Goal: Information Seeking & Learning: Learn about a topic

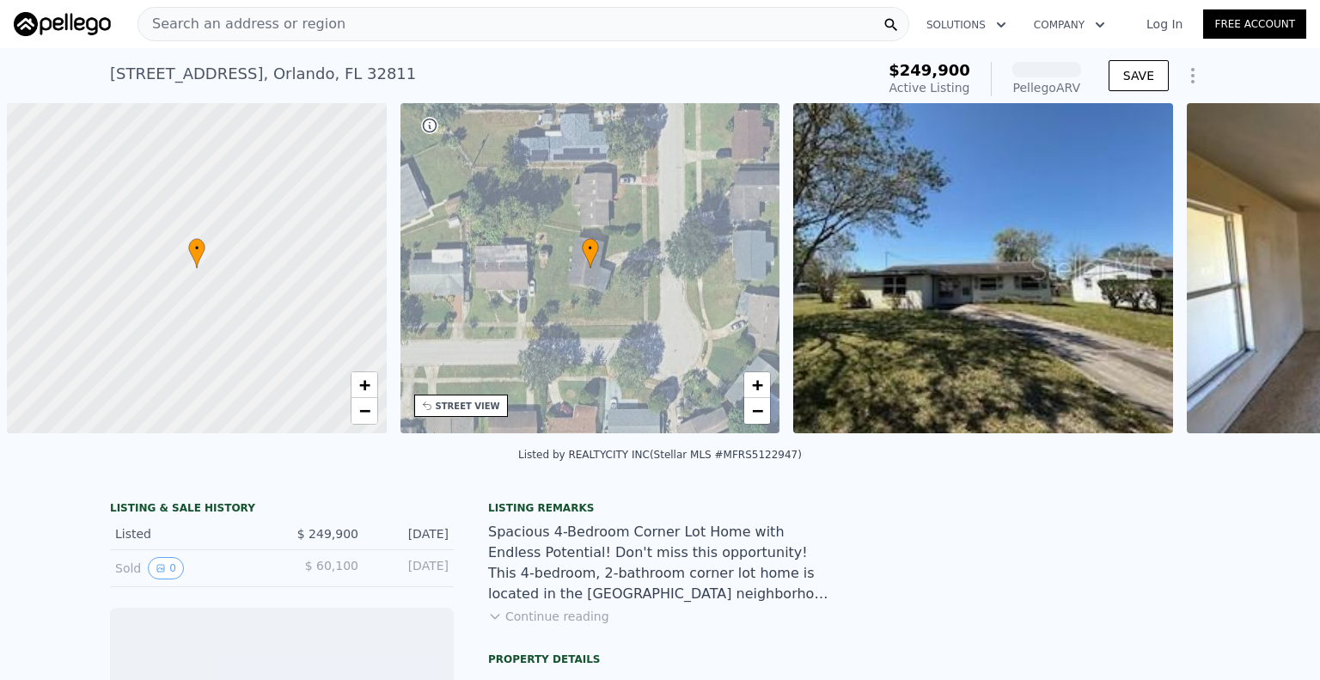
scroll to position [0, 7]
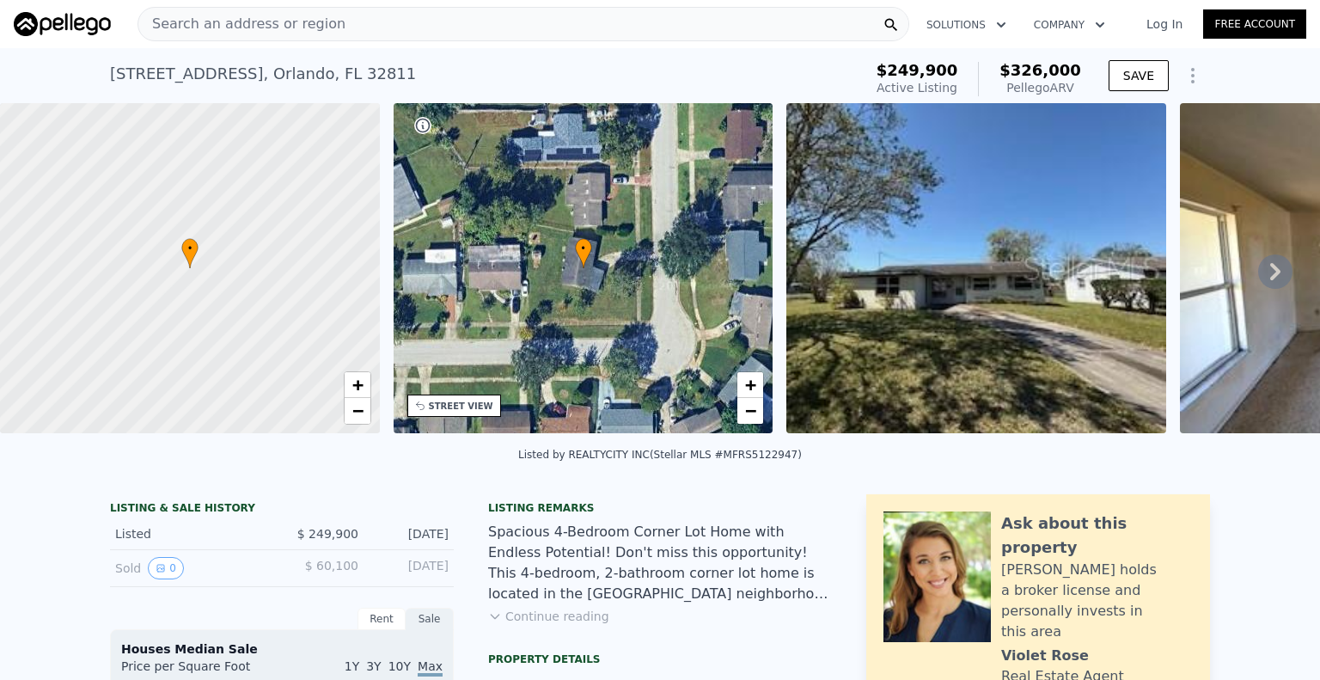
click at [1270, 280] on icon at bounding box center [1275, 271] width 10 height 17
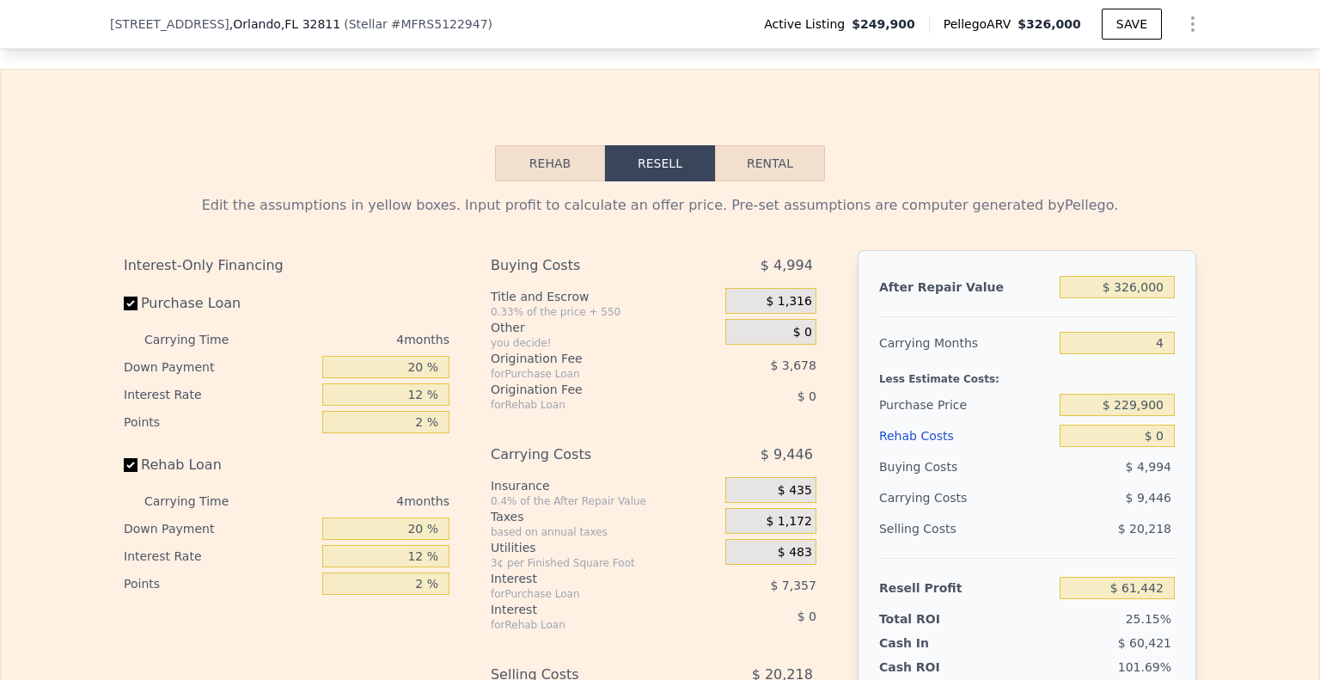
scroll to position [2657, 0]
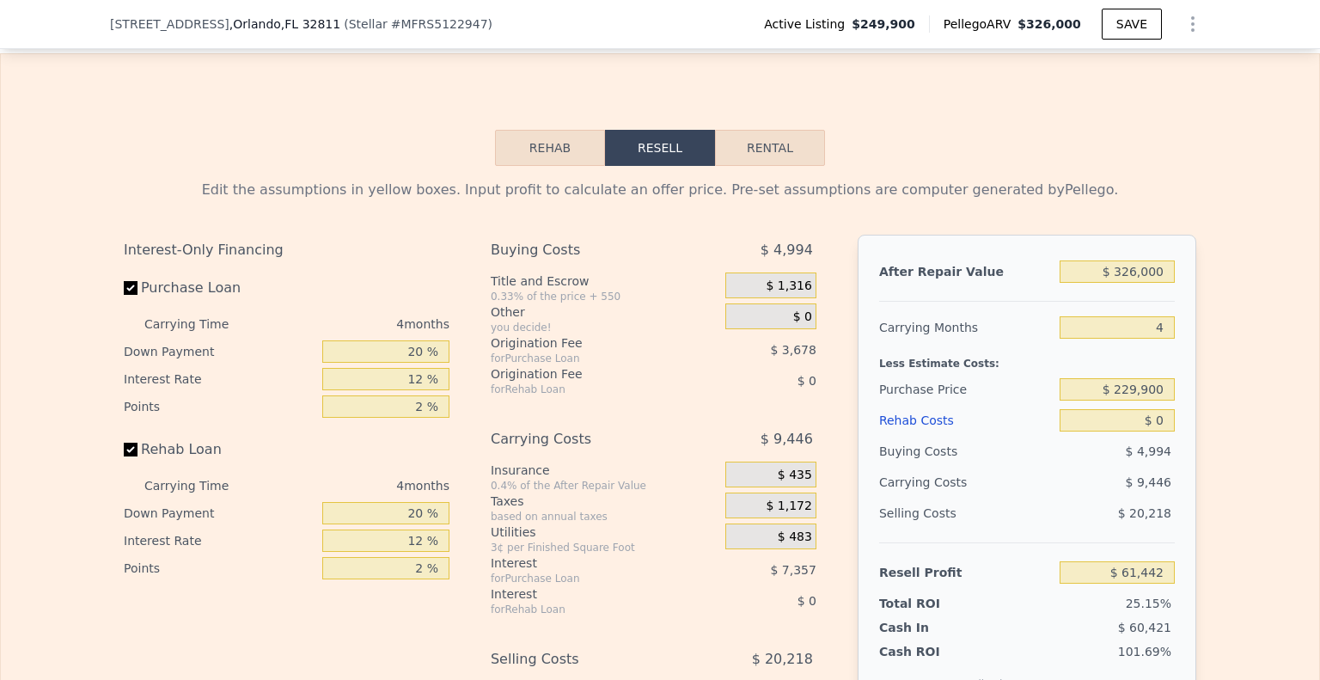
click at [547, 166] on button "Rehab" at bounding box center [550, 148] width 110 height 36
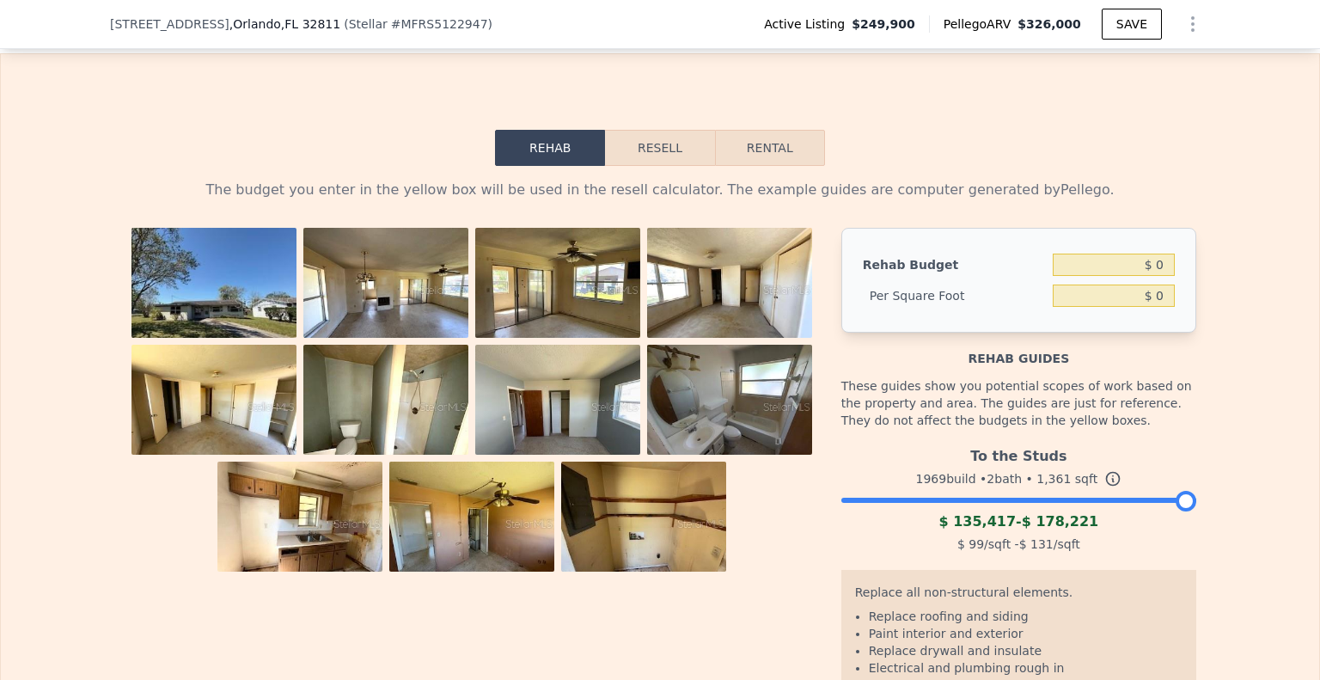
click at [687, 162] on button "Resell" at bounding box center [659, 148] width 109 height 36
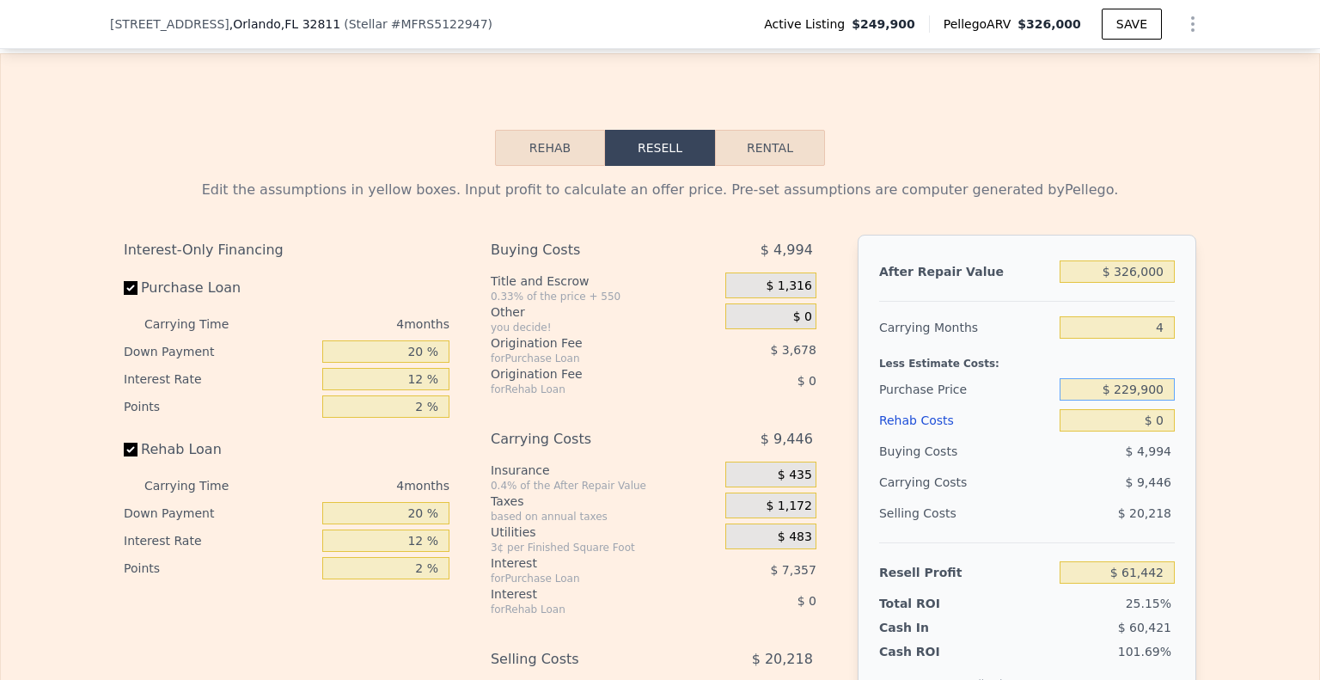
click at [1094, 400] on input "$ 229,900" at bounding box center [1117, 389] width 115 height 22
type input "$ 220,000"
click at [1102, 431] on input "$ 0" at bounding box center [1117, 420] width 115 height 22
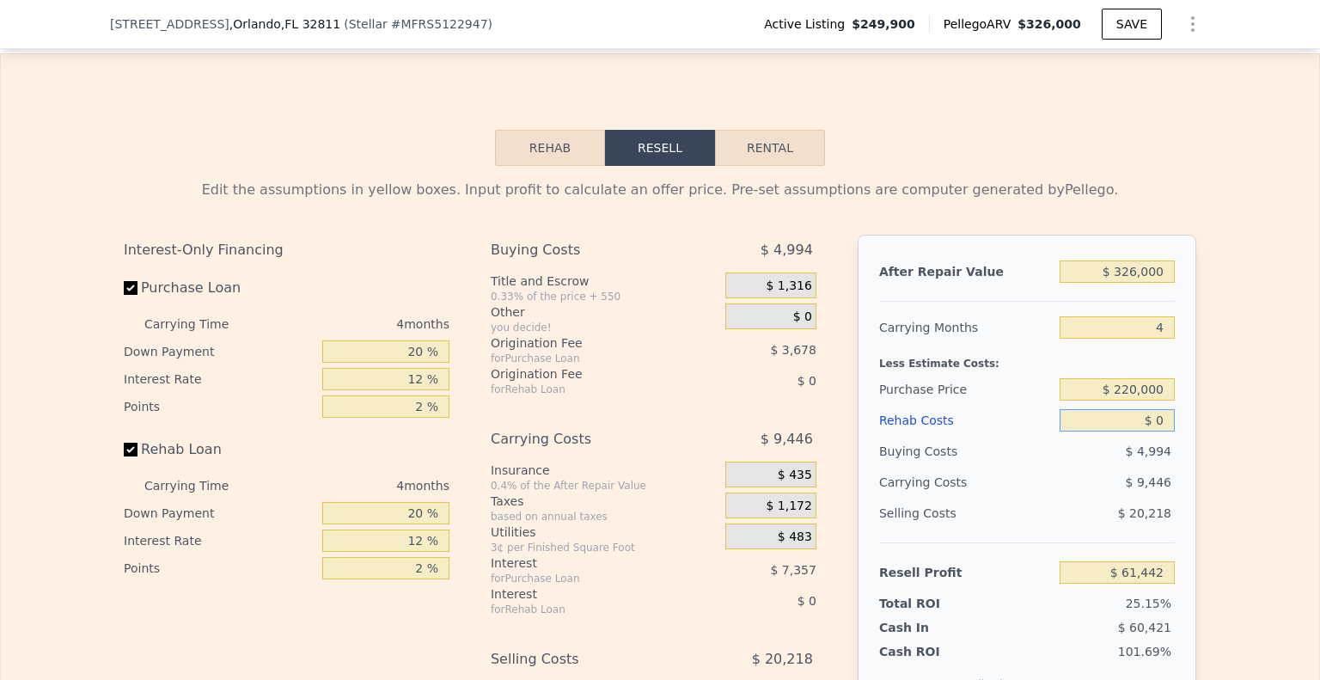
type input "$ 71,849"
click at [1103, 431] on input "$ 0" at bounding box center [1117, 420] width 115 height 22
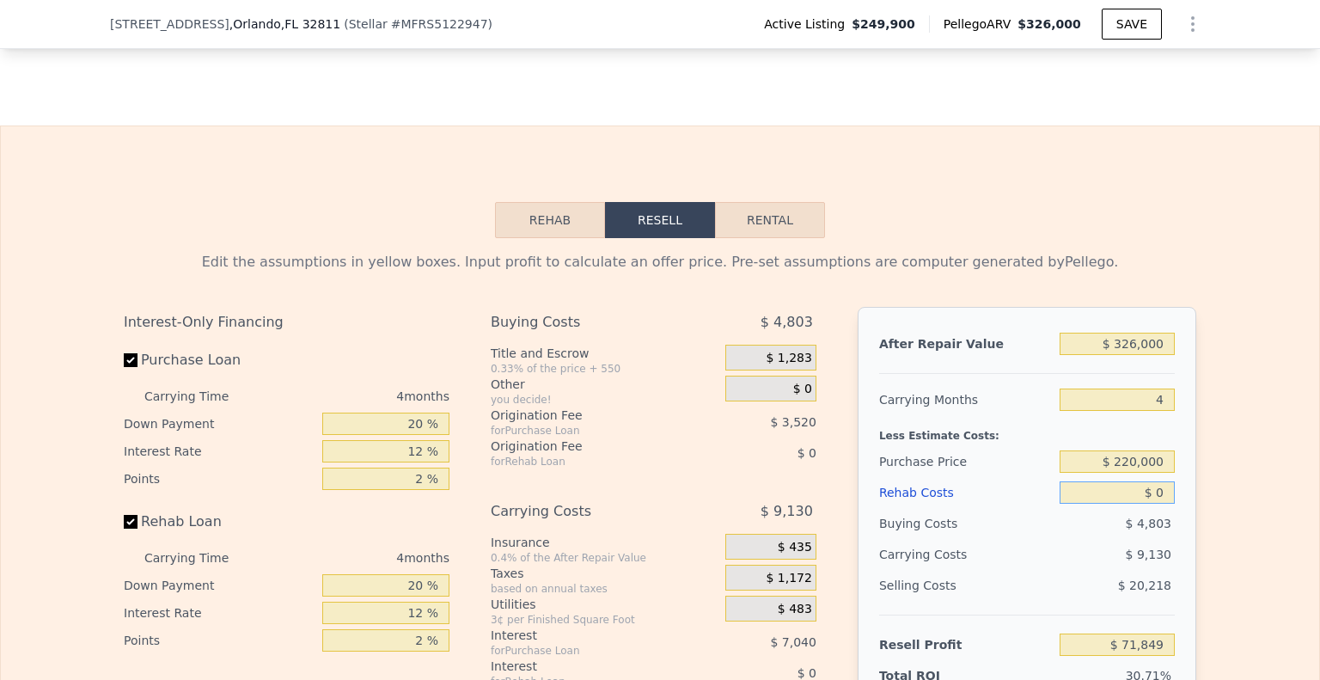
scroll to position [2485, 0]
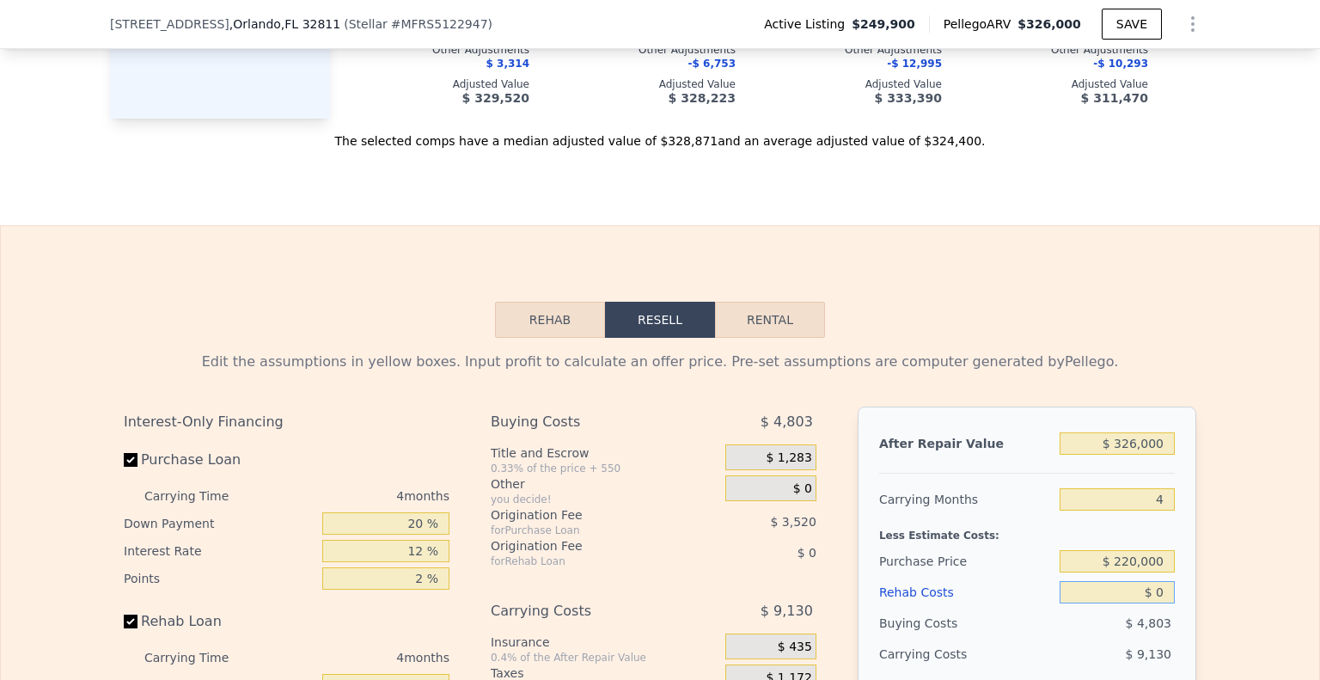
click at [537, 333] on button "Rehab" at bounding box center [550, 320] width 110 height 36
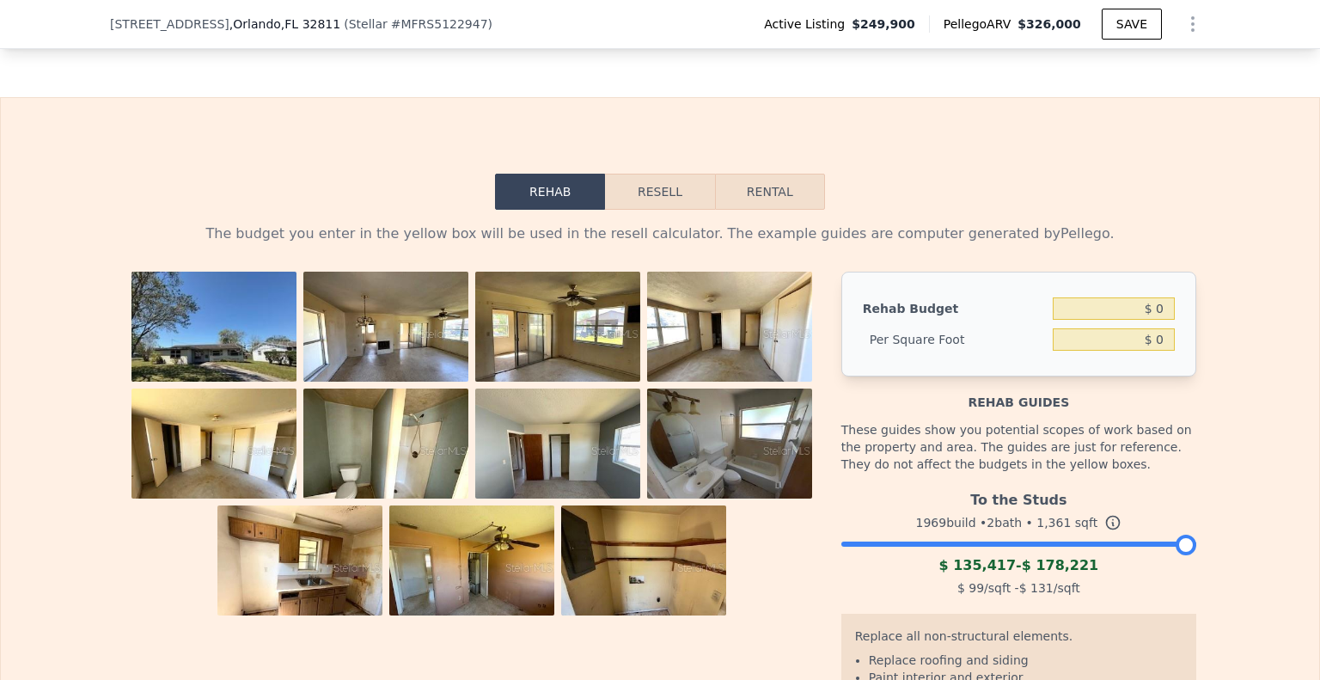
scroll to position [2657, 0]
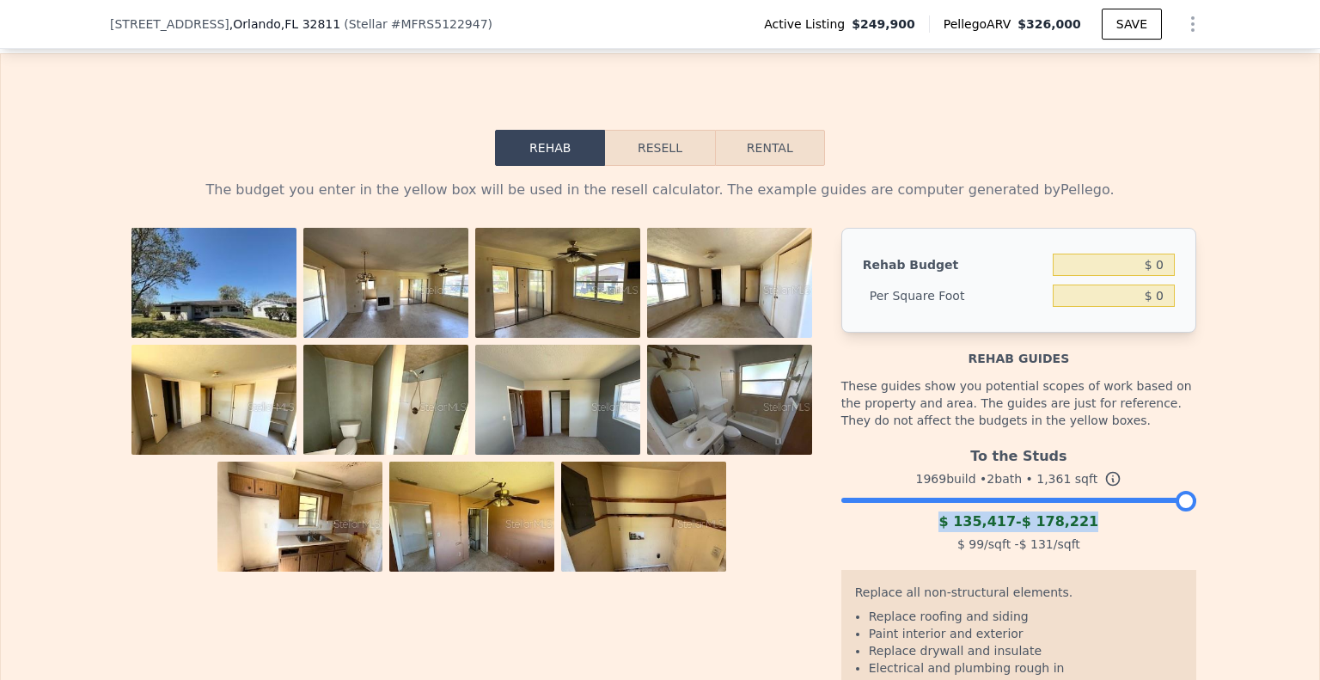
drag, startPoint x: 1192, startPoint y: 521, endPoint x: 1143, endPoint y: 517, distance: 49.1
click at [1142, 518] on div "The budget you enter in the yellow box will be used in the resell calculator. T…" at bounding box center [660, 509] width 1100 height 686
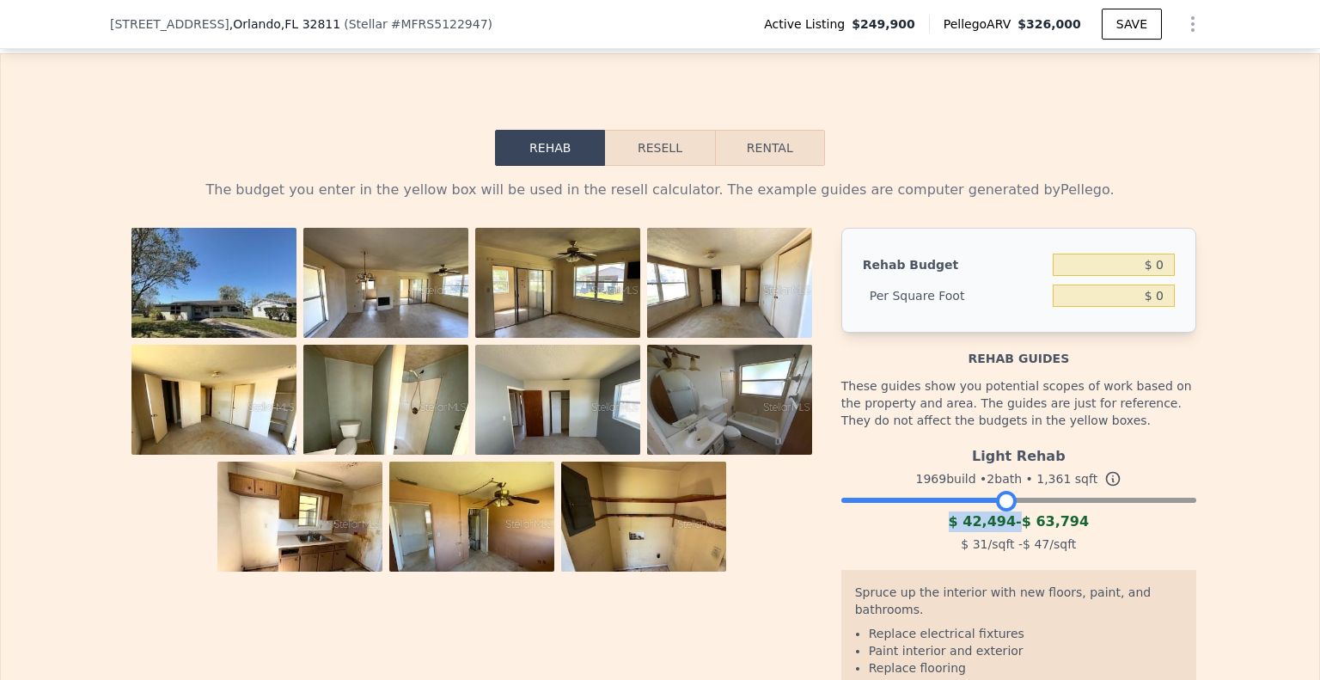
drag, startPoint x: 1167, startPoint y: 519, endPoint x: 1001, endPoint y: 518, distance: 165.8
click at [1001, 501] on div at bounding box center [1018, 496] width 355 height 10
click at [1207, 456] on div "The budget you enter in the yellow box will be used in the resell calculator. T…" at bounding box center [660, 466] width 1318 height 600
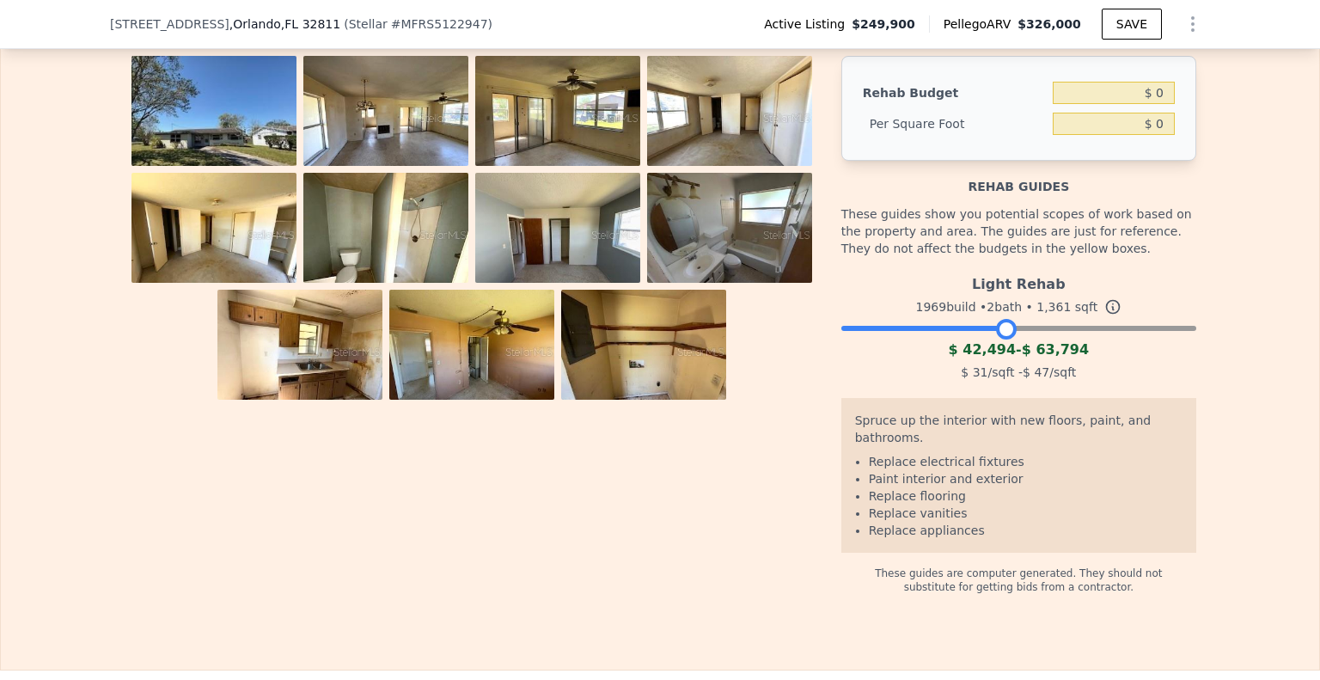
scroll to position [2743, 0]
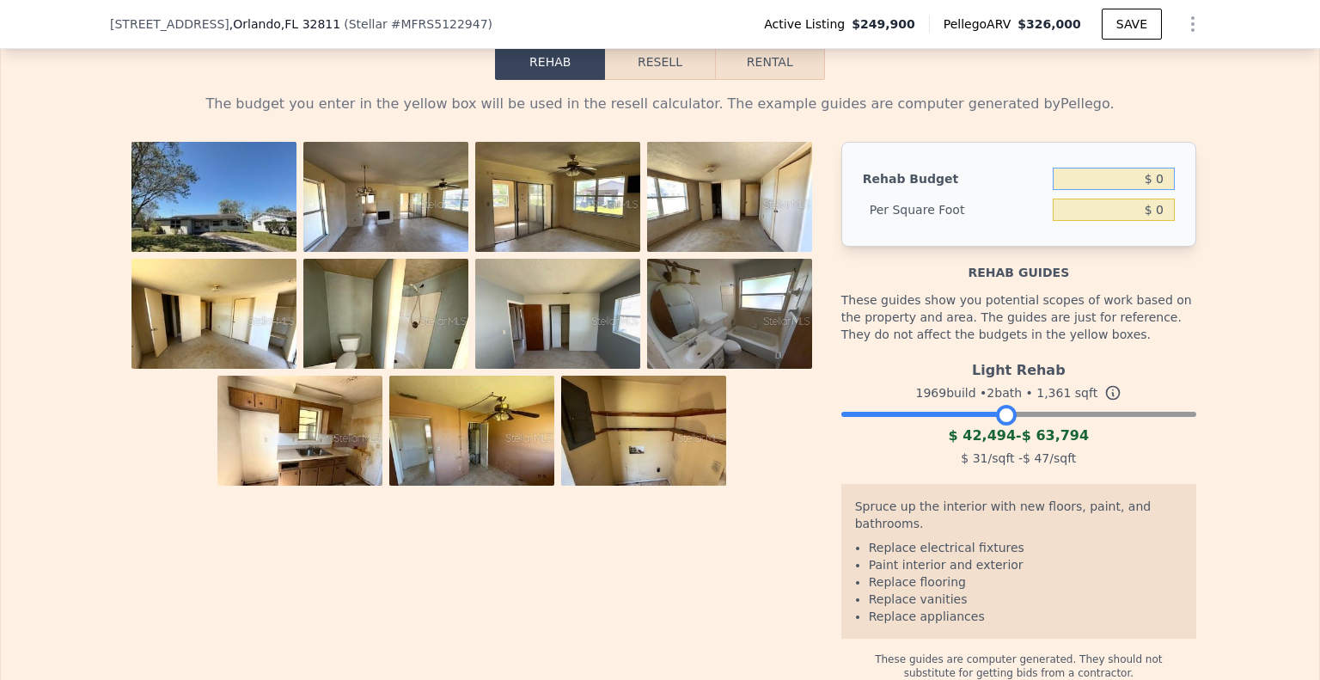
click at [1115, 190] on input "$ 0" at bounding box center [1114, 179] width 122 height 22
type input "$ 50,000"
click at [1230, 308] on div "The budget you enter in the yellow box will be used in the resell calculator. T…" at bounding box center [660, 380] width 1318 height 600
type input "$ 36.74"
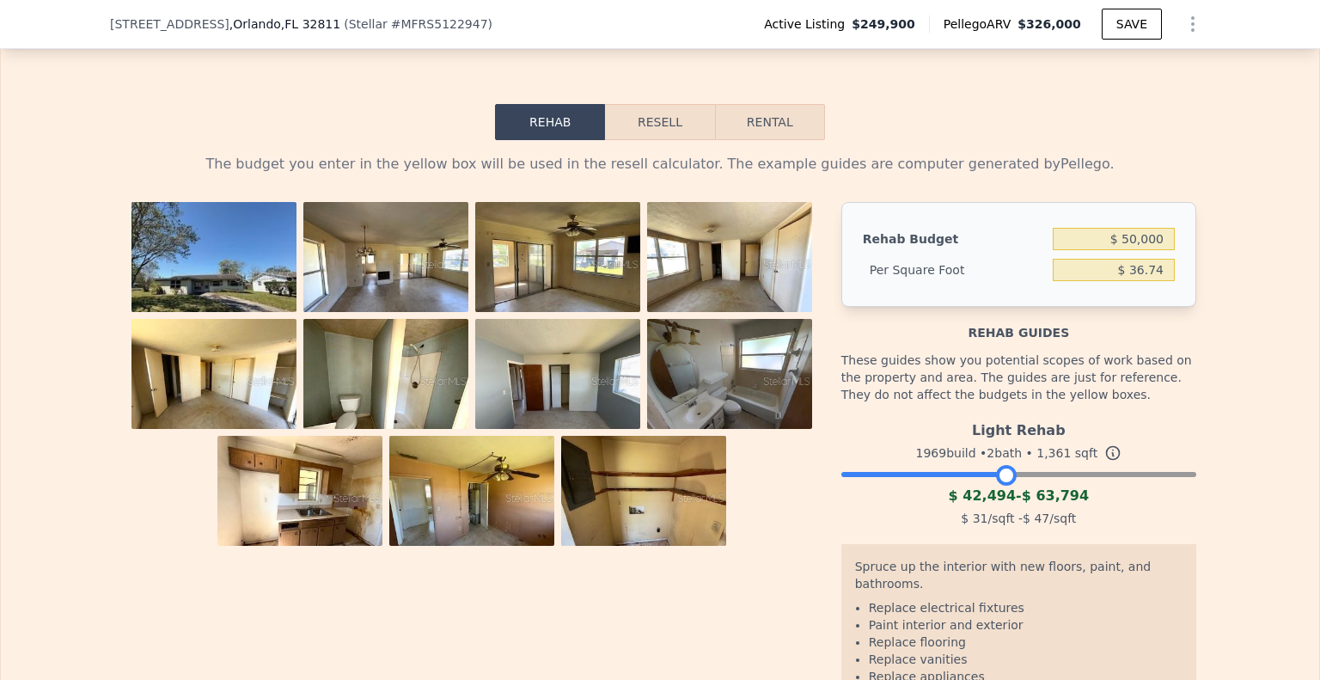
scroll to position [2657, 0]
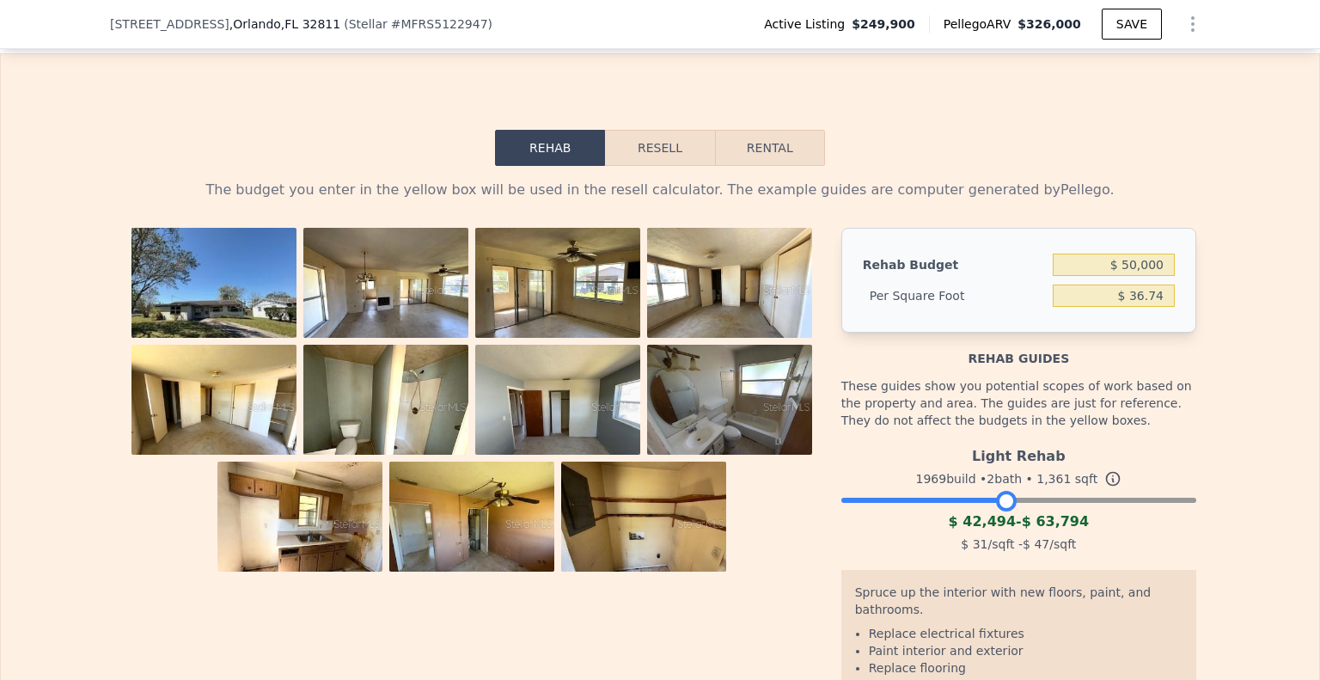
click at [666, 166] on button "Resell" at bounding box center [659, 148] width 109 height 36
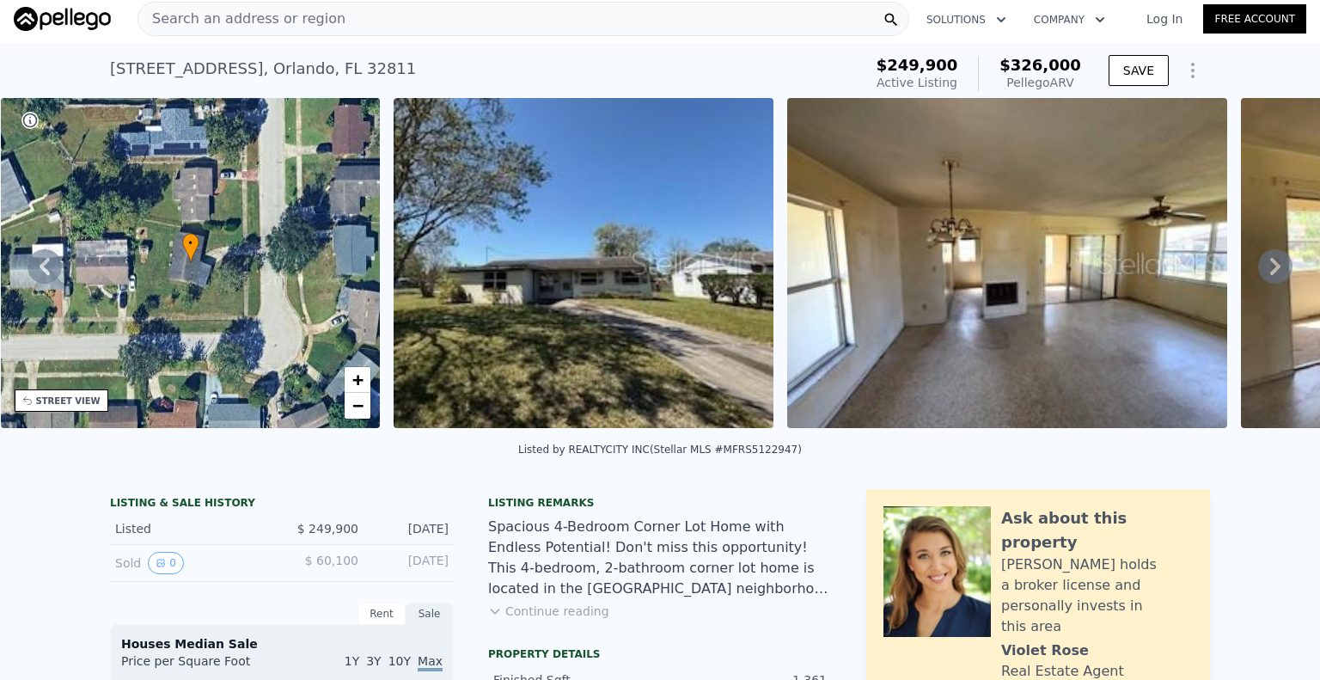
scroll to position [0, 0]
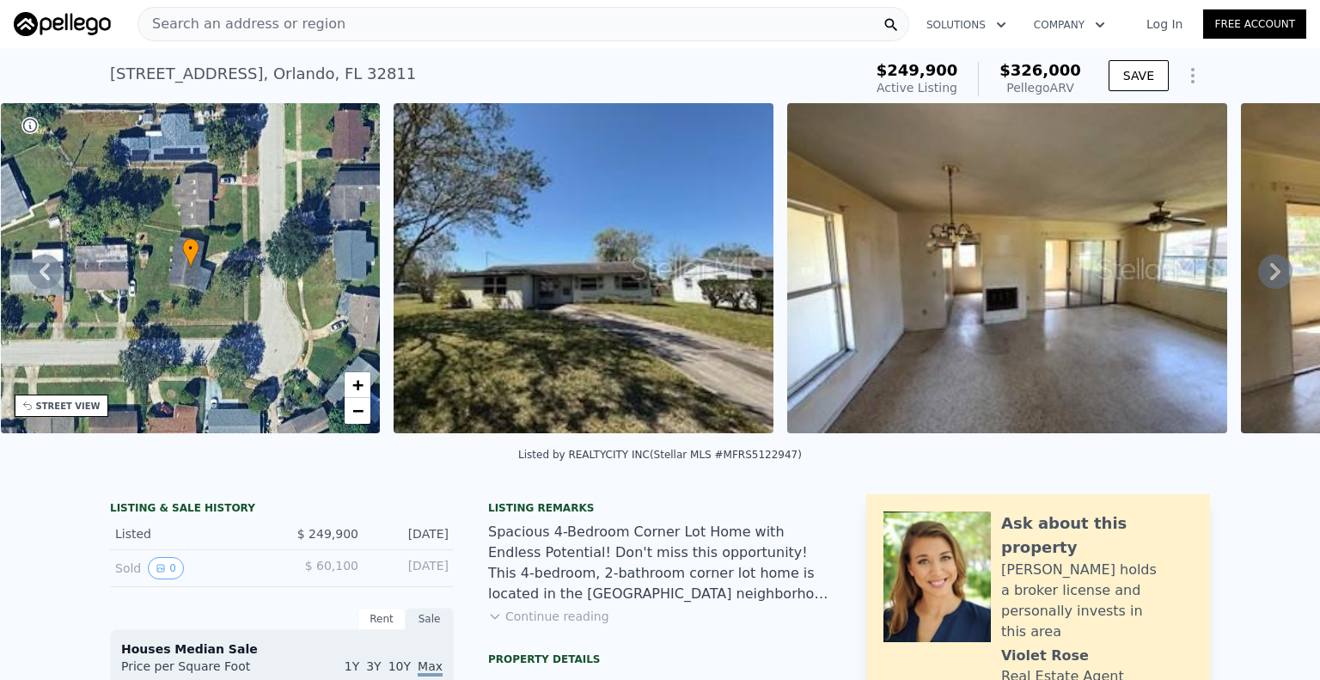
click at [1271, 286] on icon at bounding box center [1275, 271] width 34 height 34
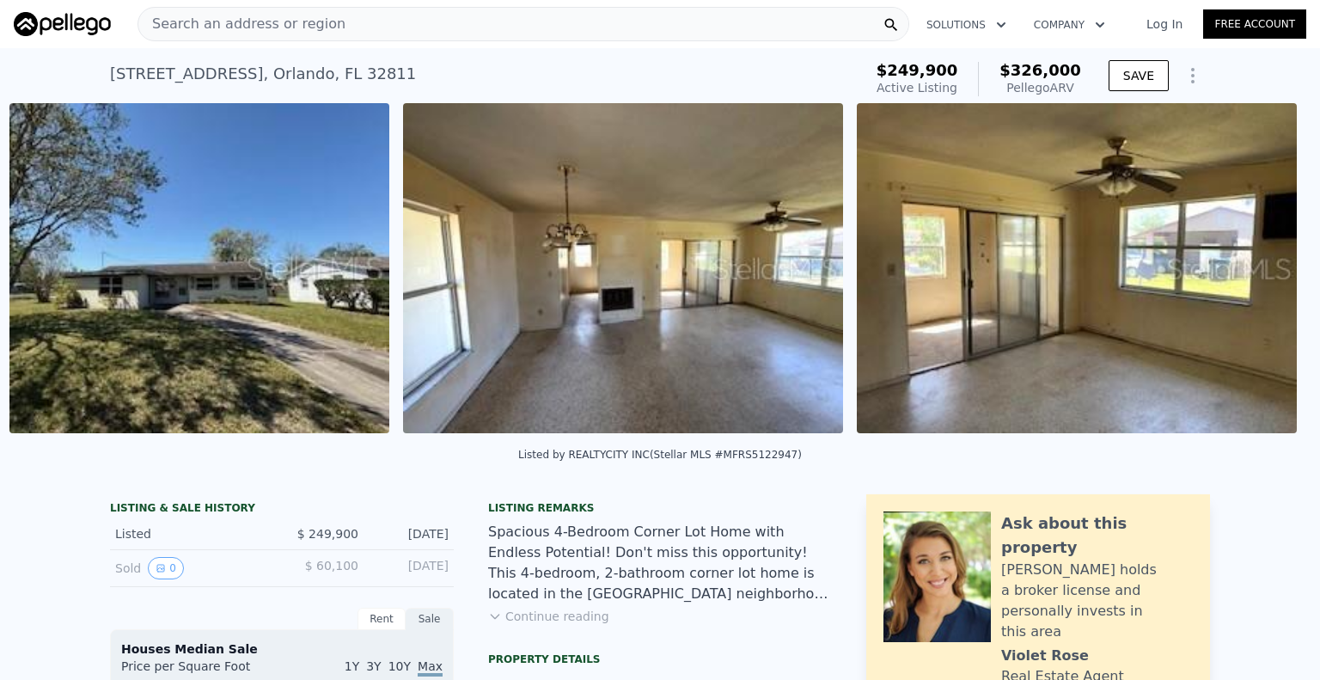
scroll to position [0, 786]
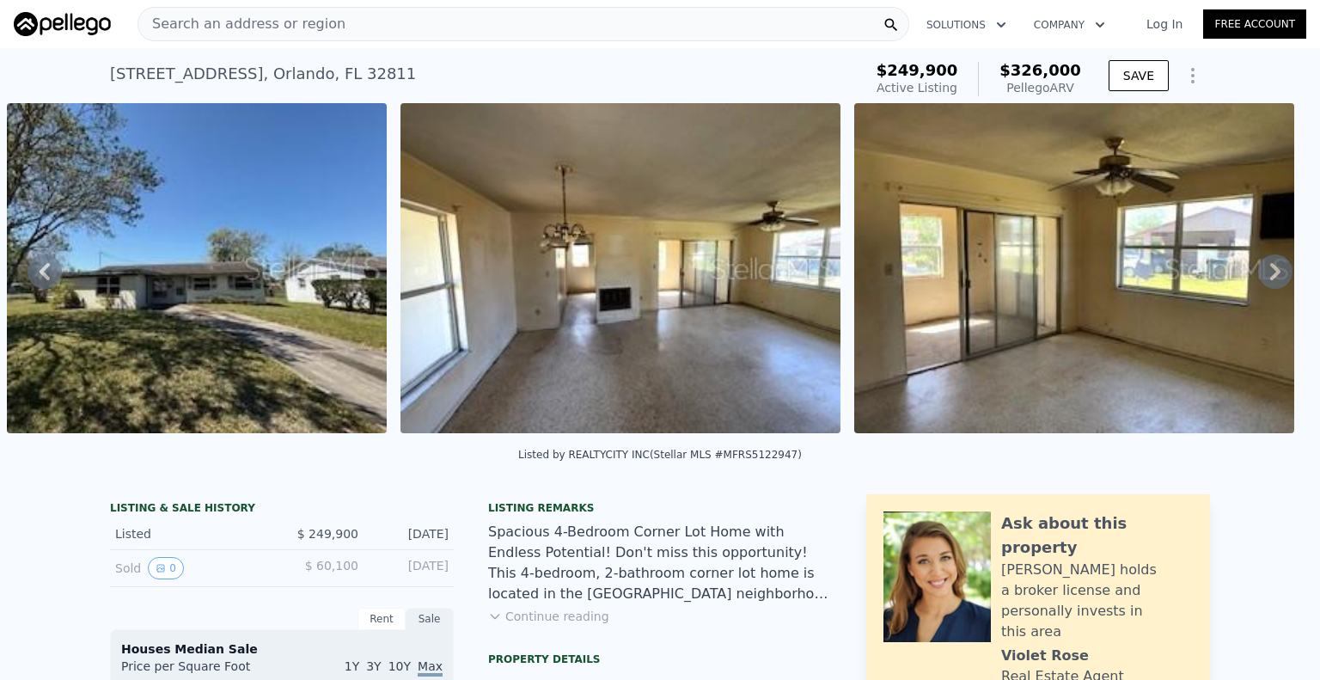
click at [1258, 274] on icon at bounding box center [1275, 271] width 34 height 34
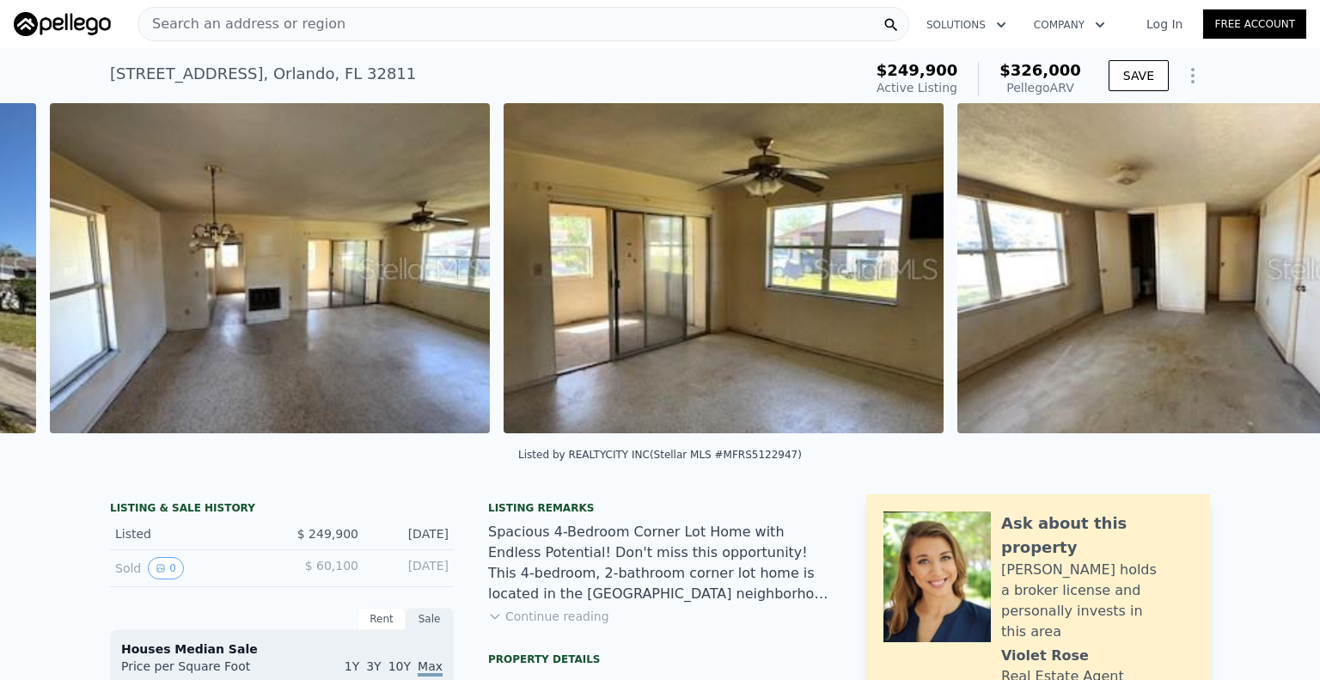
scroll to position [0, 1179]
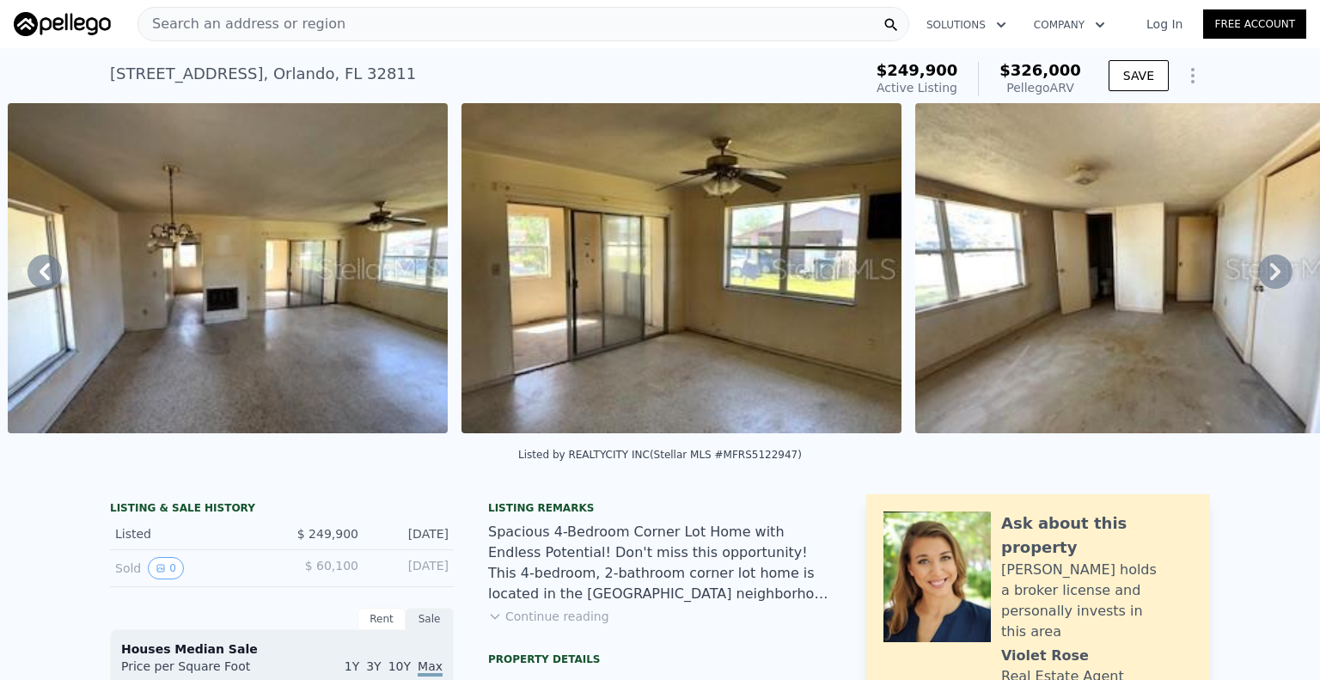
click at [1270, 280] on icon at bounding box center [1275, 271] width 10 height 17
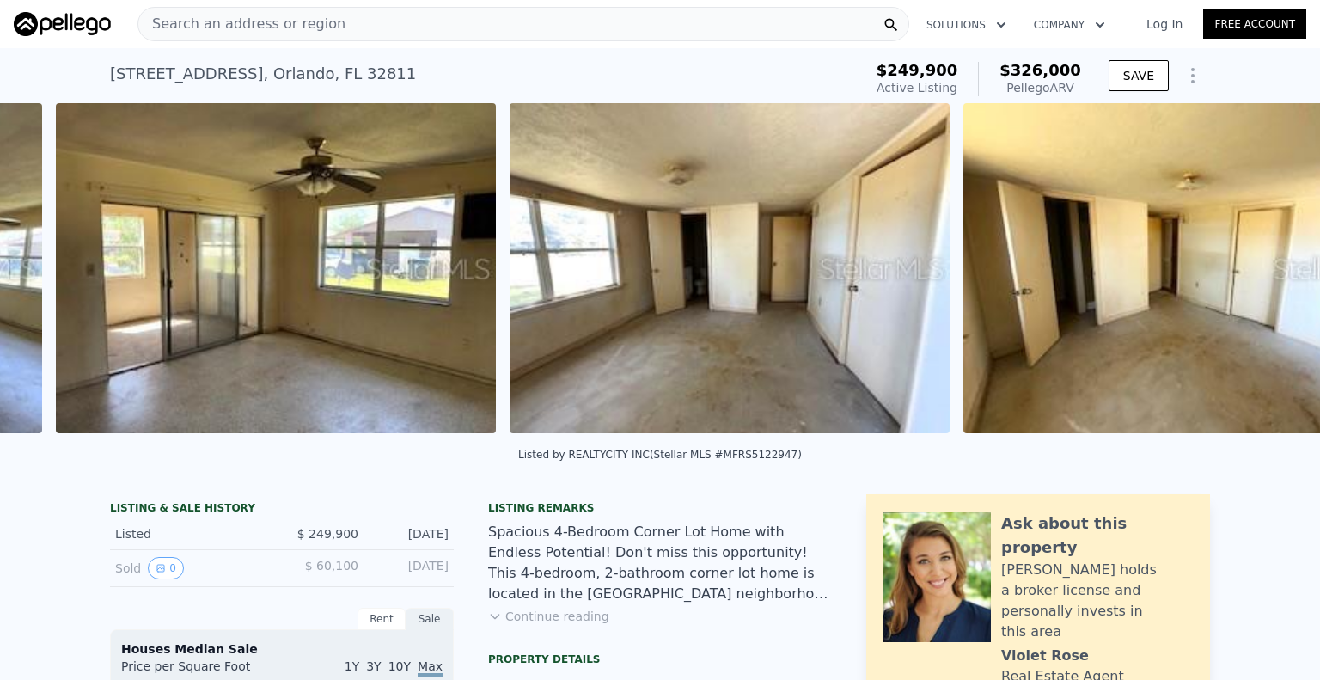
scroll to position [0, 1633]
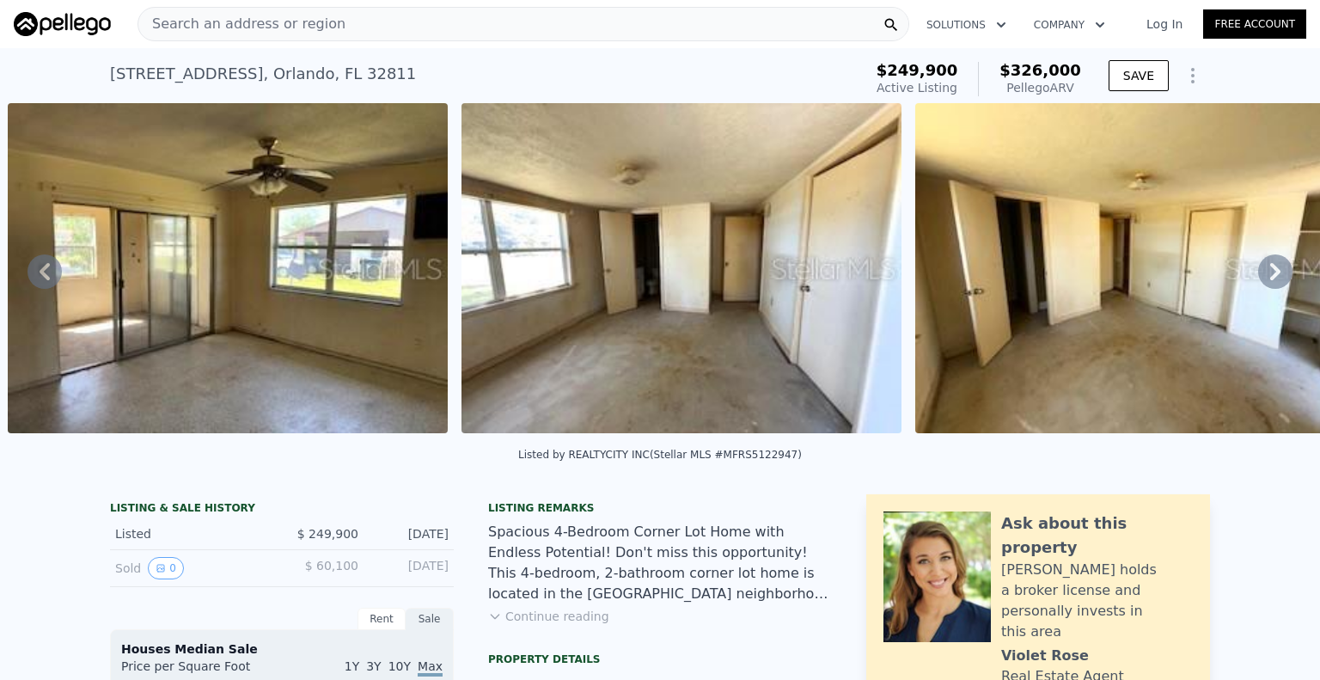
click at [1270, 280] on icon at bounding box center [1275, 271] width 10 height 17
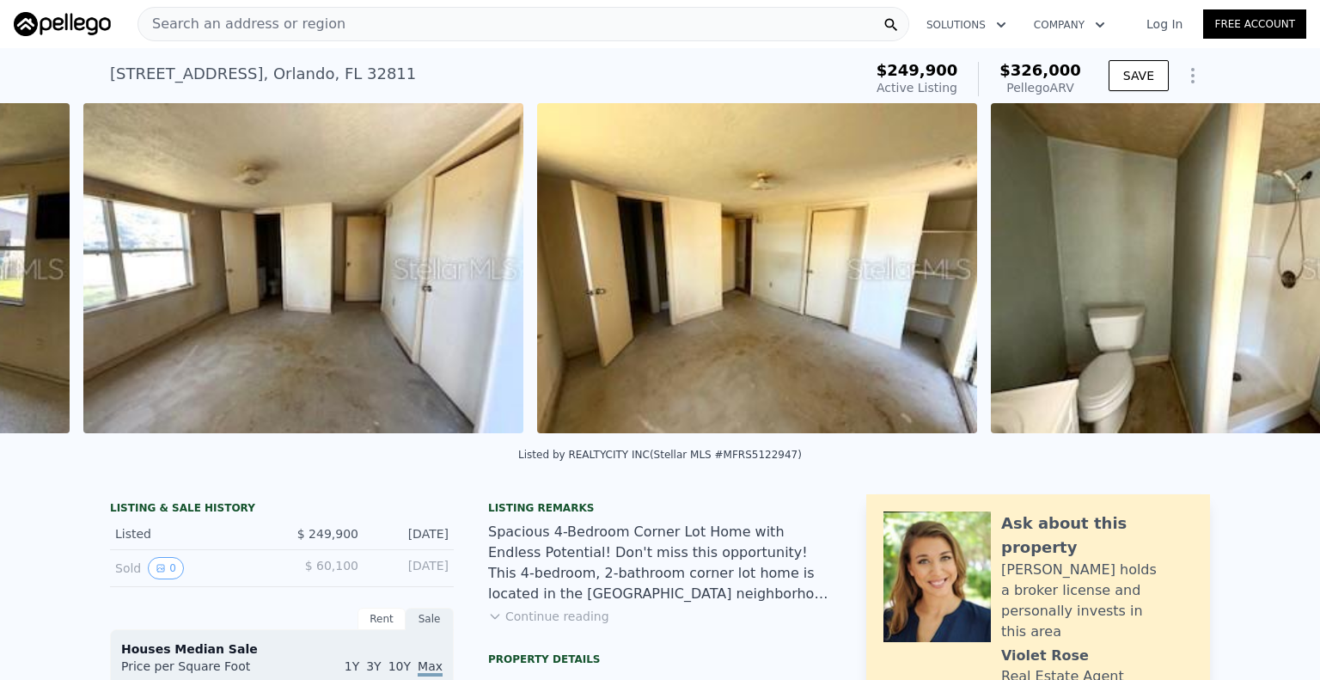
scroll to position [0, 2086]
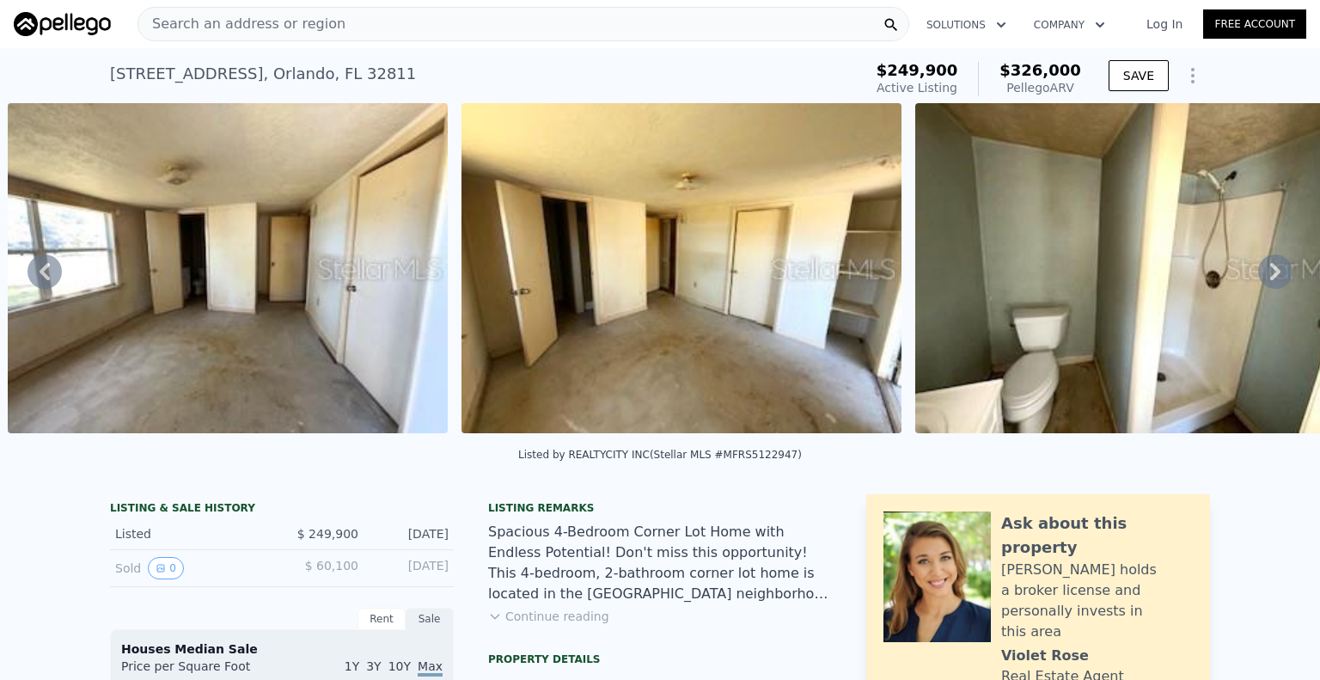
click at [1270, 280] on icon at bounding box center [1275, 271] width 10 height 17
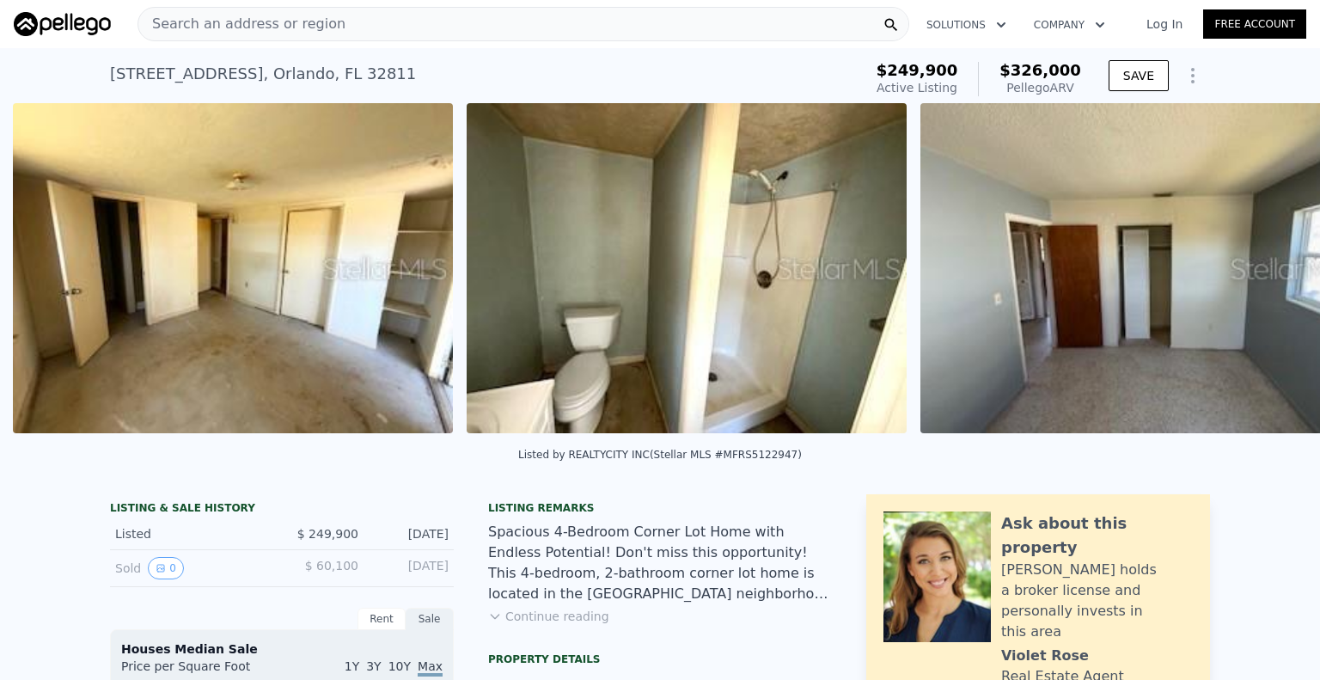
scroll to position [0, 2540]
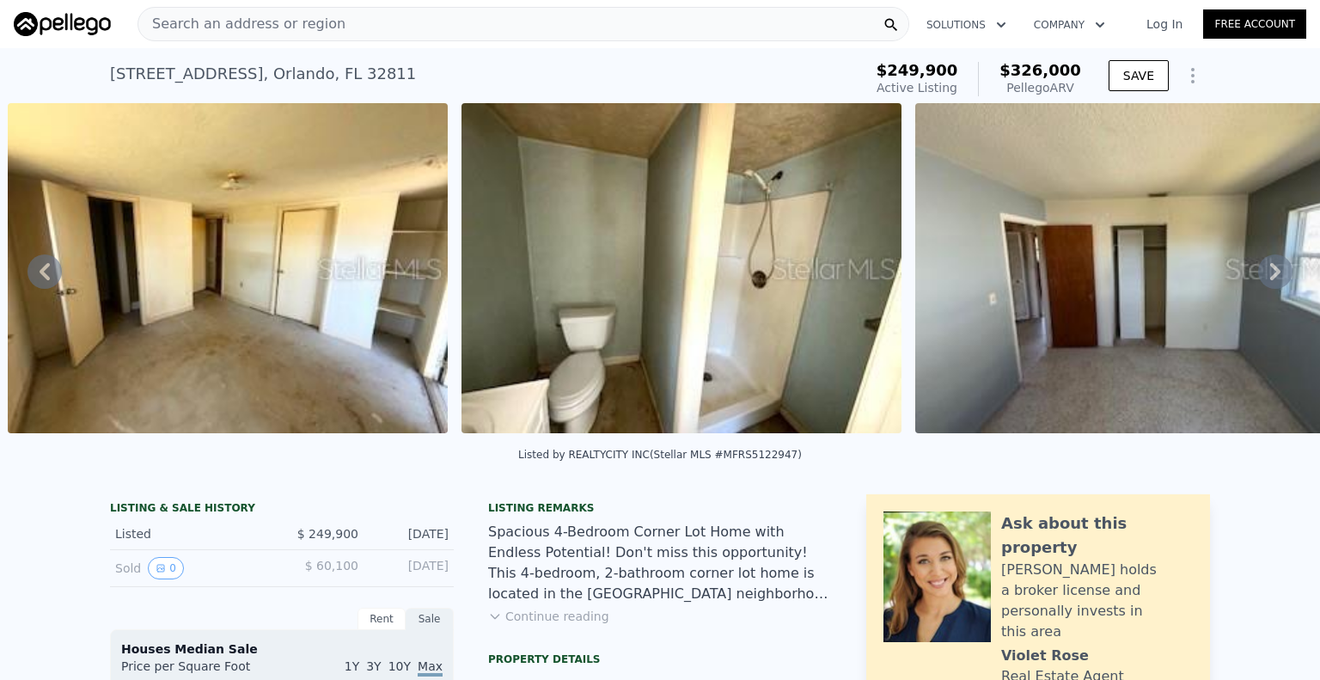
click at [365, 333] on img at bounding box center [228, 268] width 440 height 330
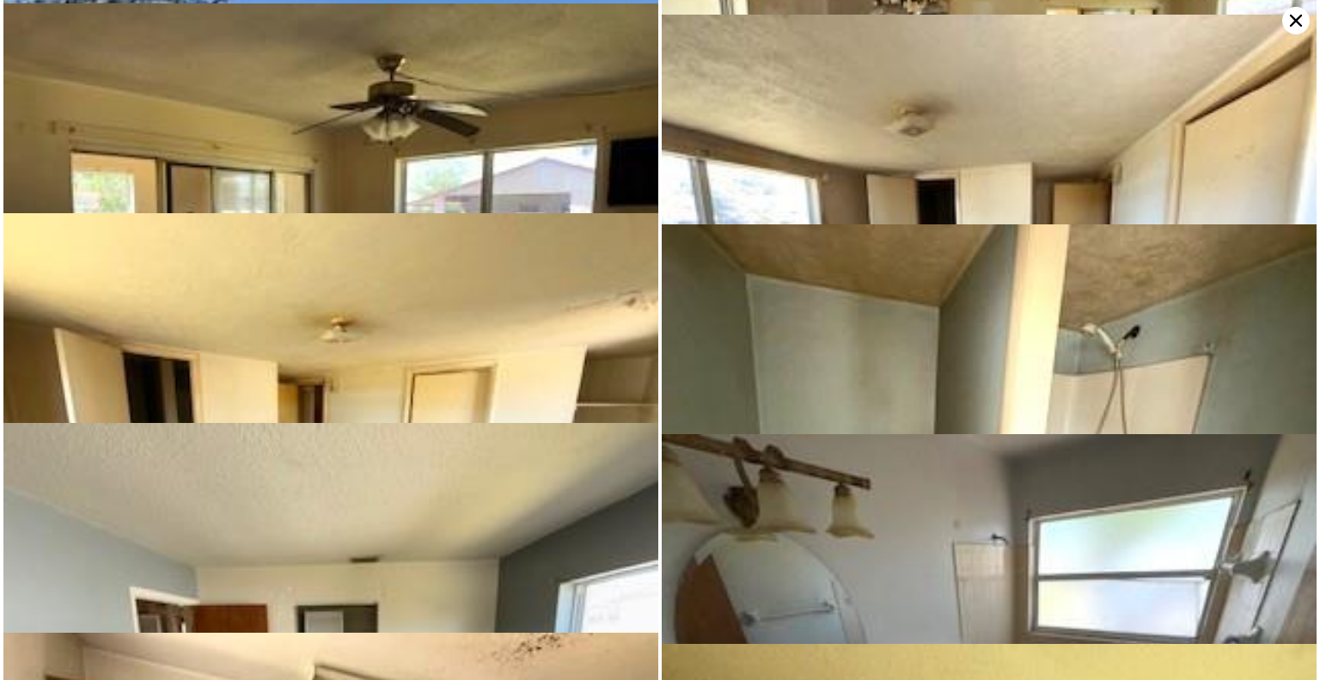
scroll to position [198, 0]
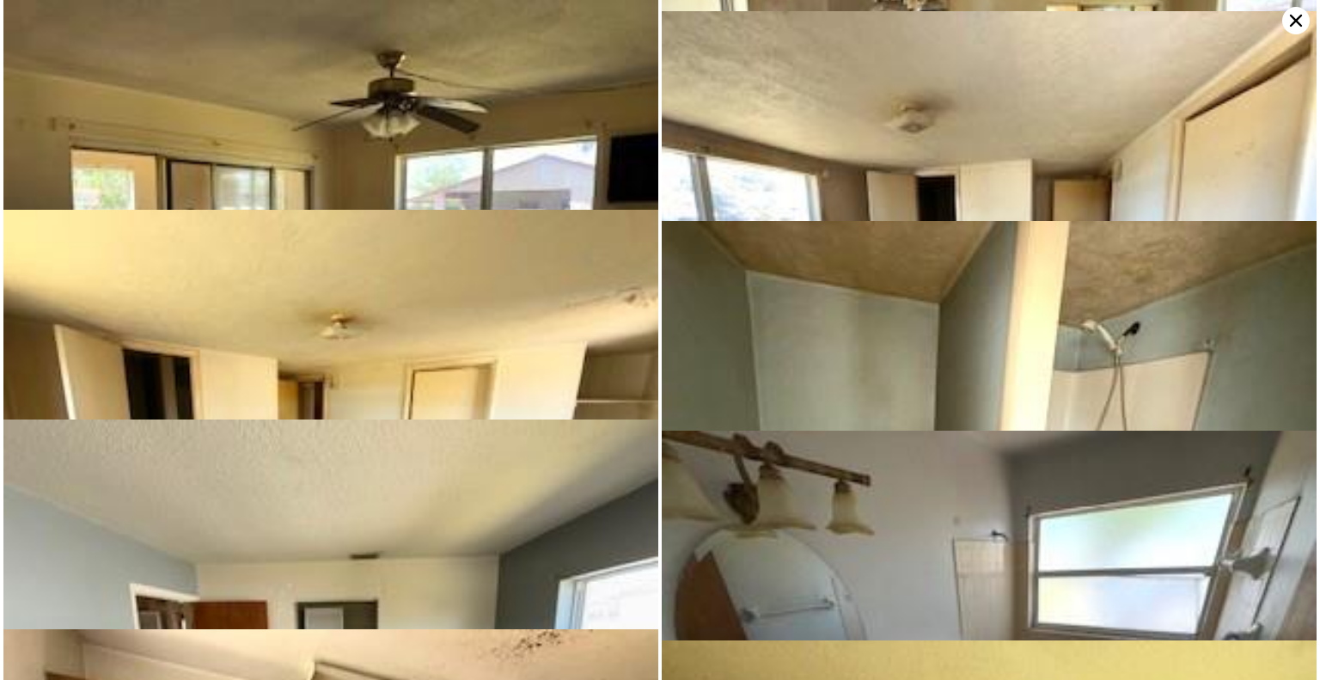
click at [498, 253] on img at bounding box center [330, 456] width 655 height 492
click at [519, 137] on img at bounding box center [330, 246] width 655 height 492
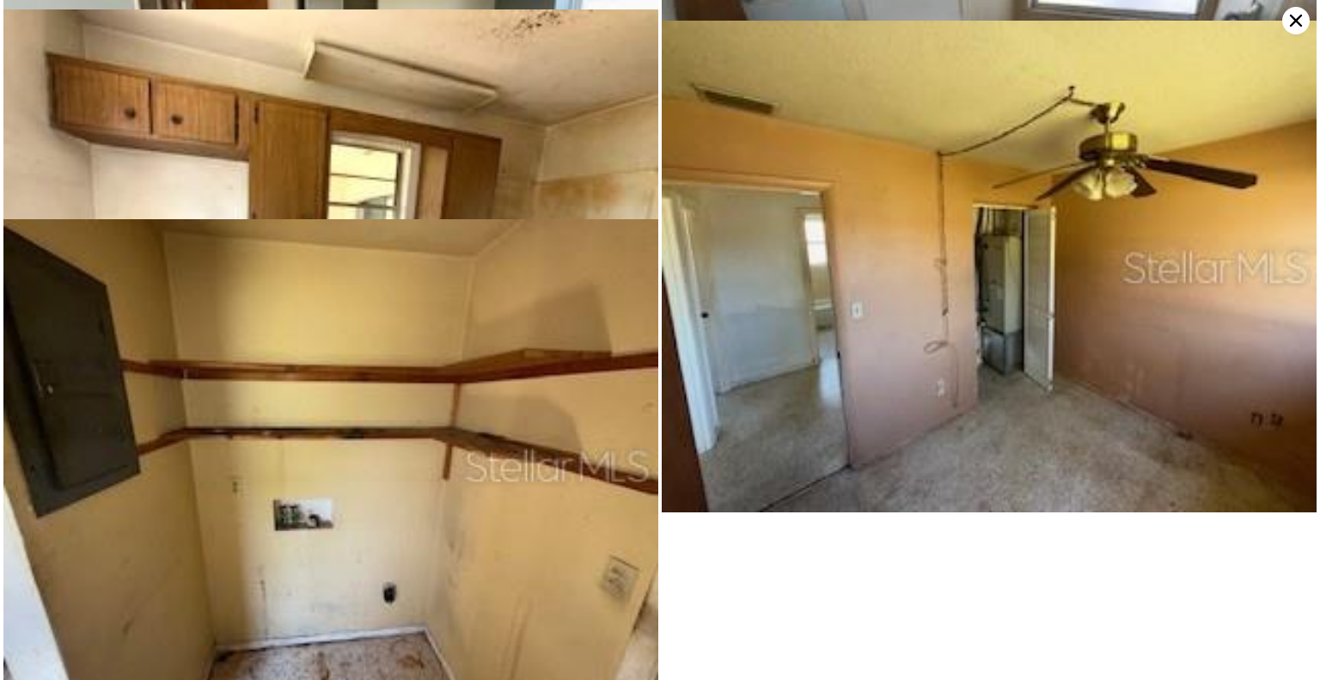
scroll to position [827, 0]
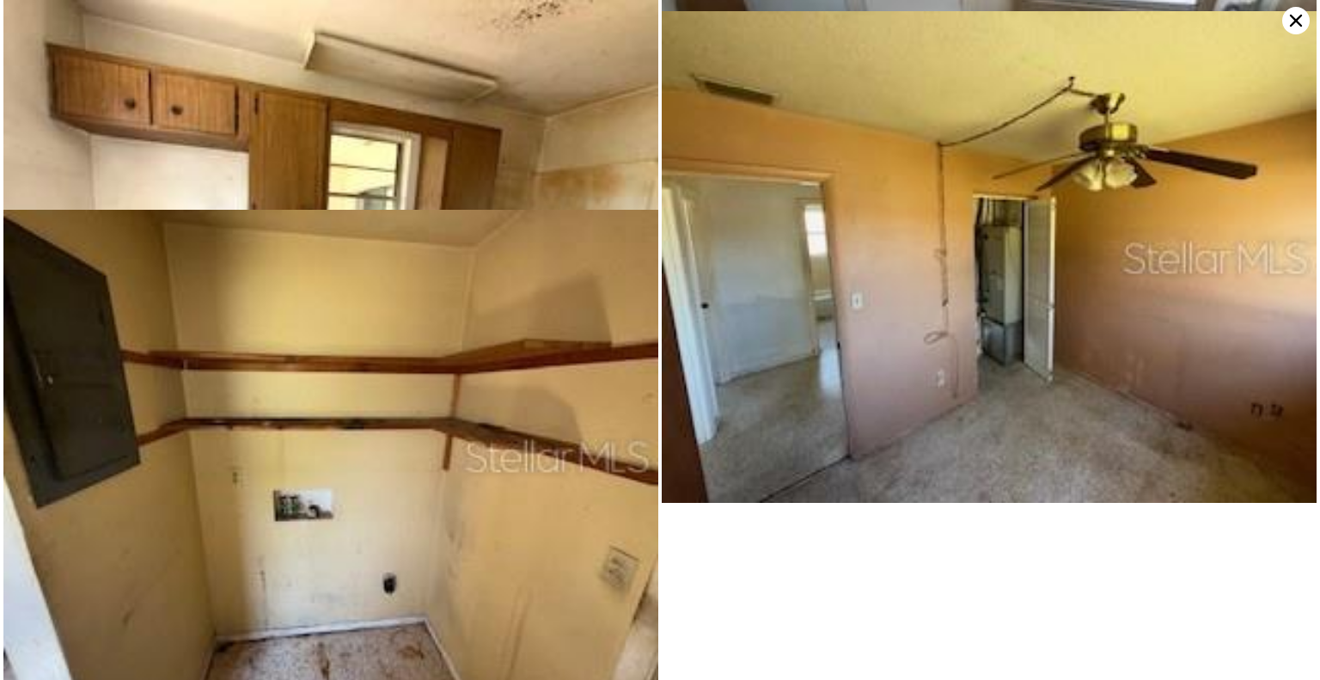
click at [1293, 18] on icon at bounding box center [1296, 21] width 12 height 12
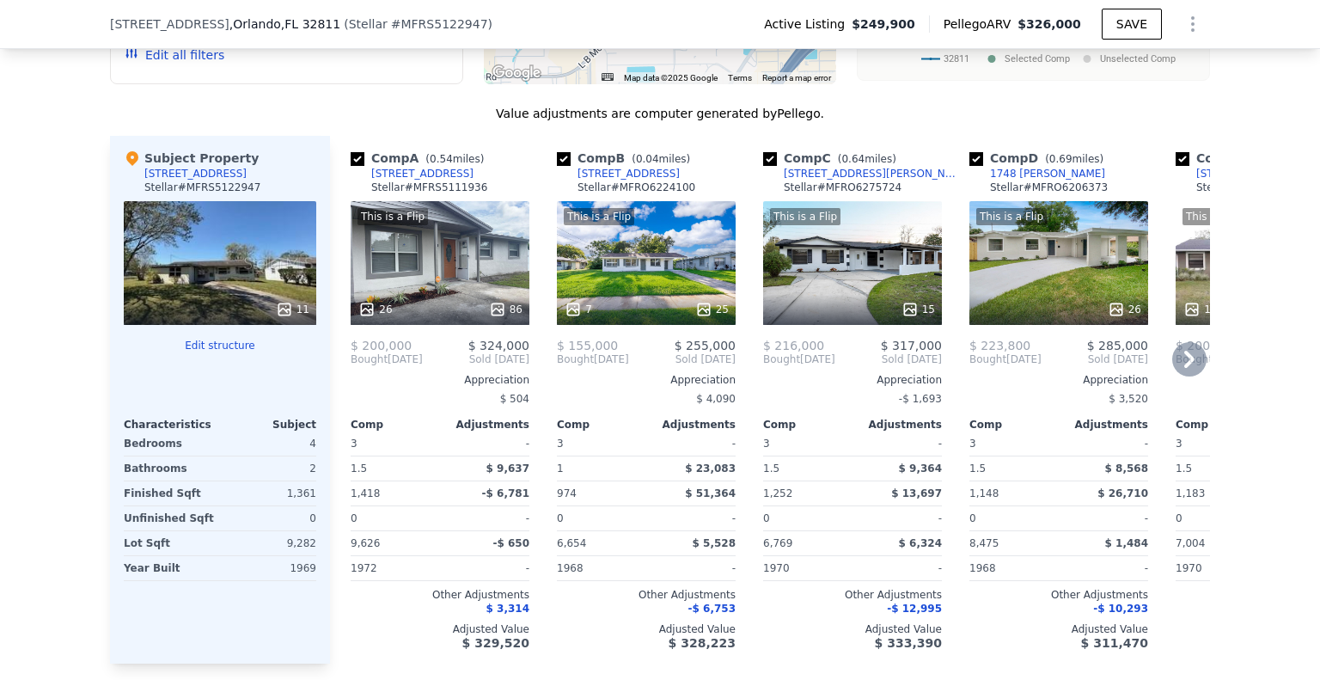
scroll to position [1969, 0]
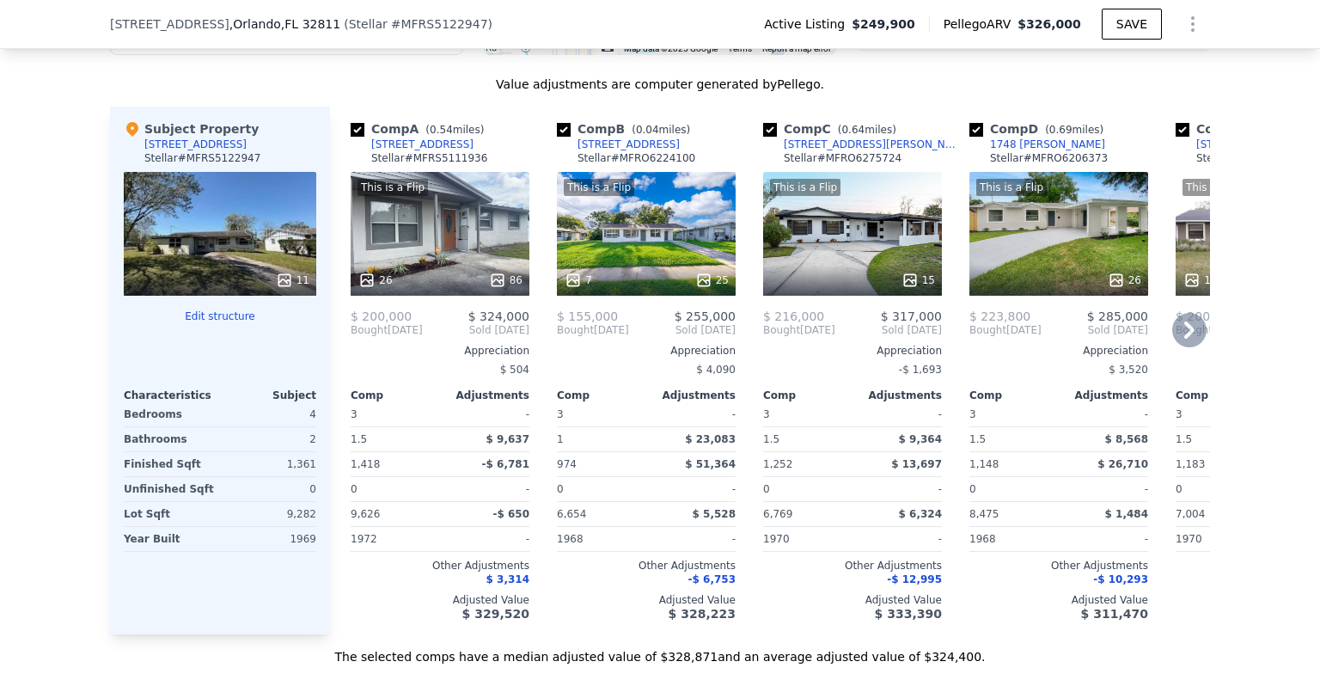
click at [870, 247] on div "This is a Flip 15" at bounding box center [852, 234] width 179 height 124
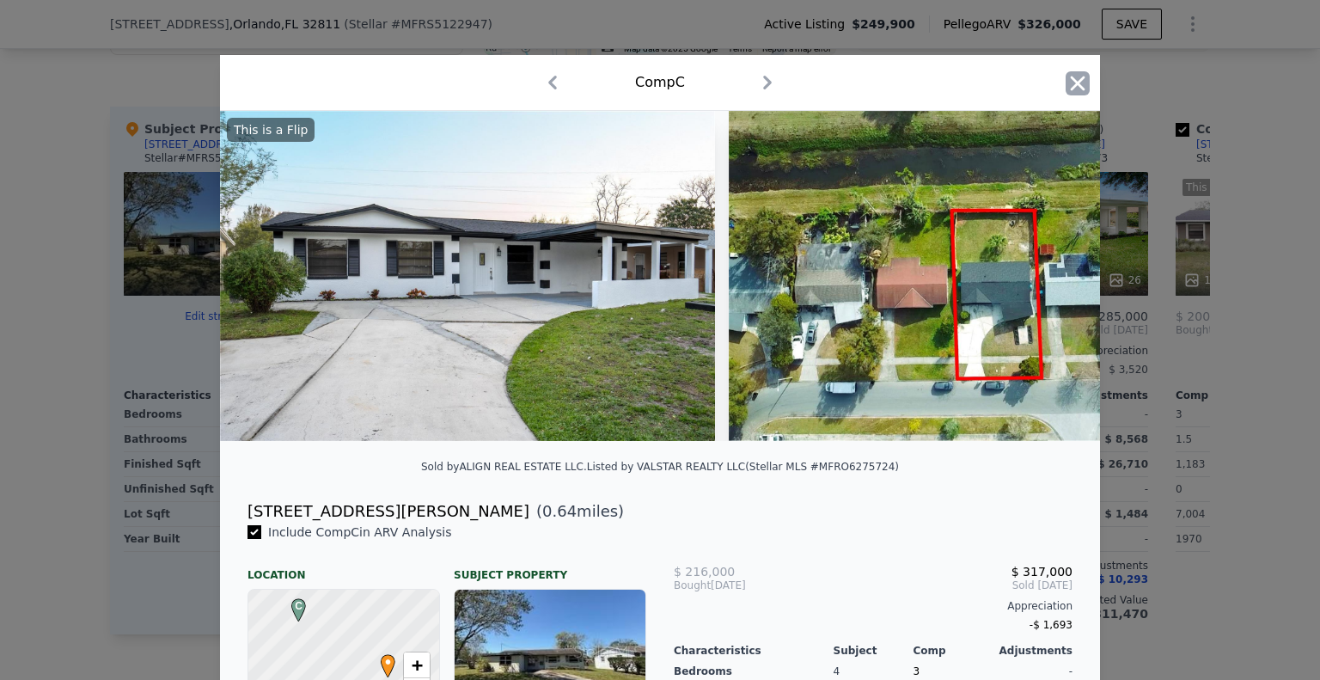
click at [1071, 82] on icon "button" at bounding box center [1078, 83] width 24 height 24
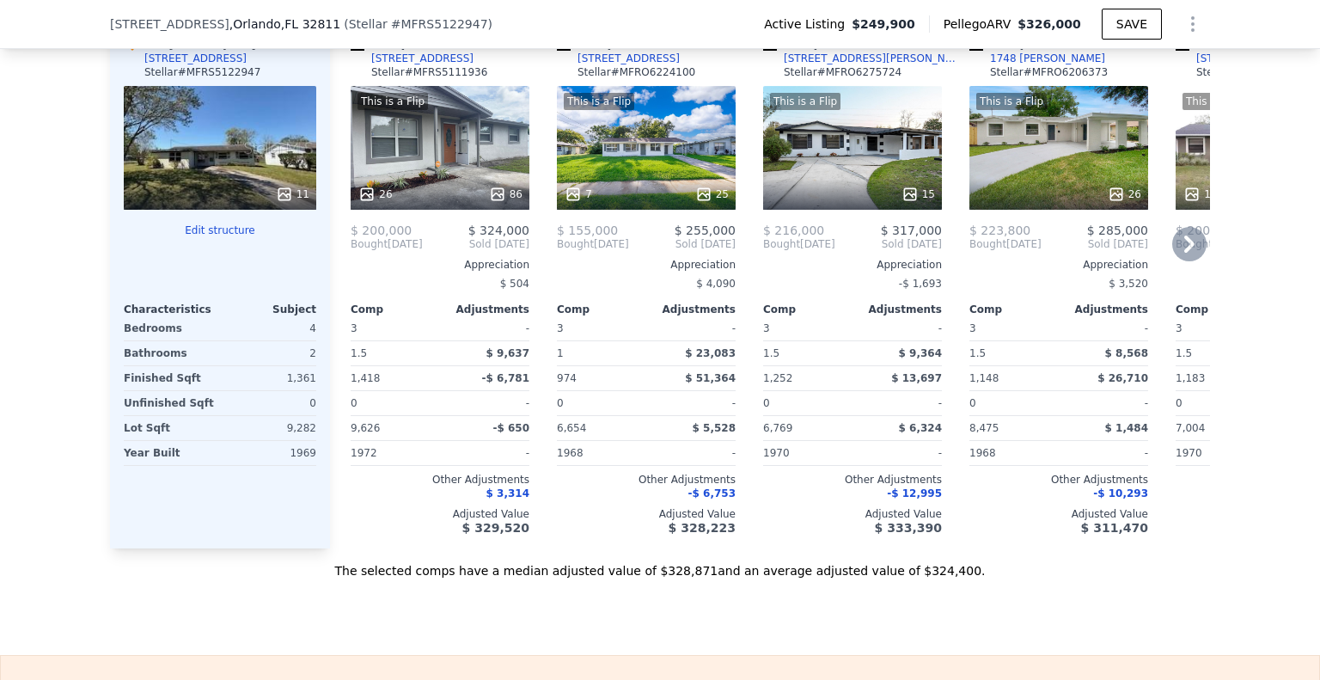
scroll to position [1969, 0]
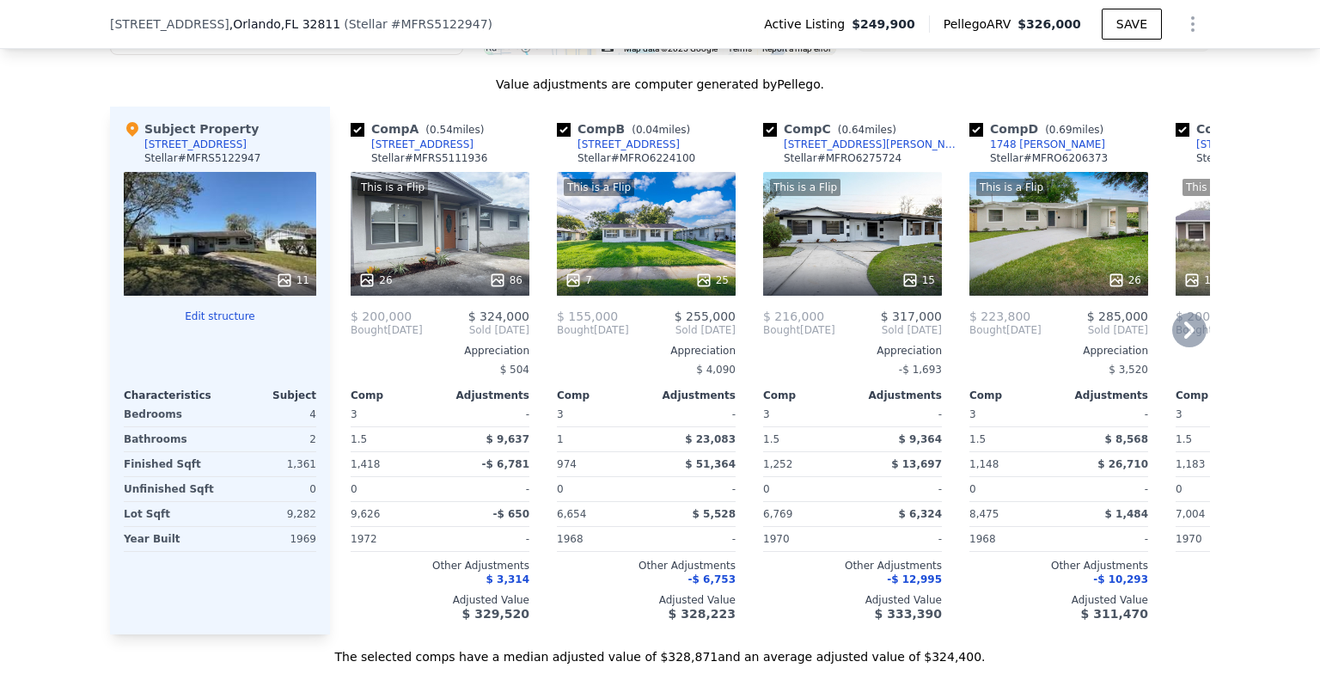
click at [1185, 339] on icon at bounding box center [1189, 330] width 34 height 34
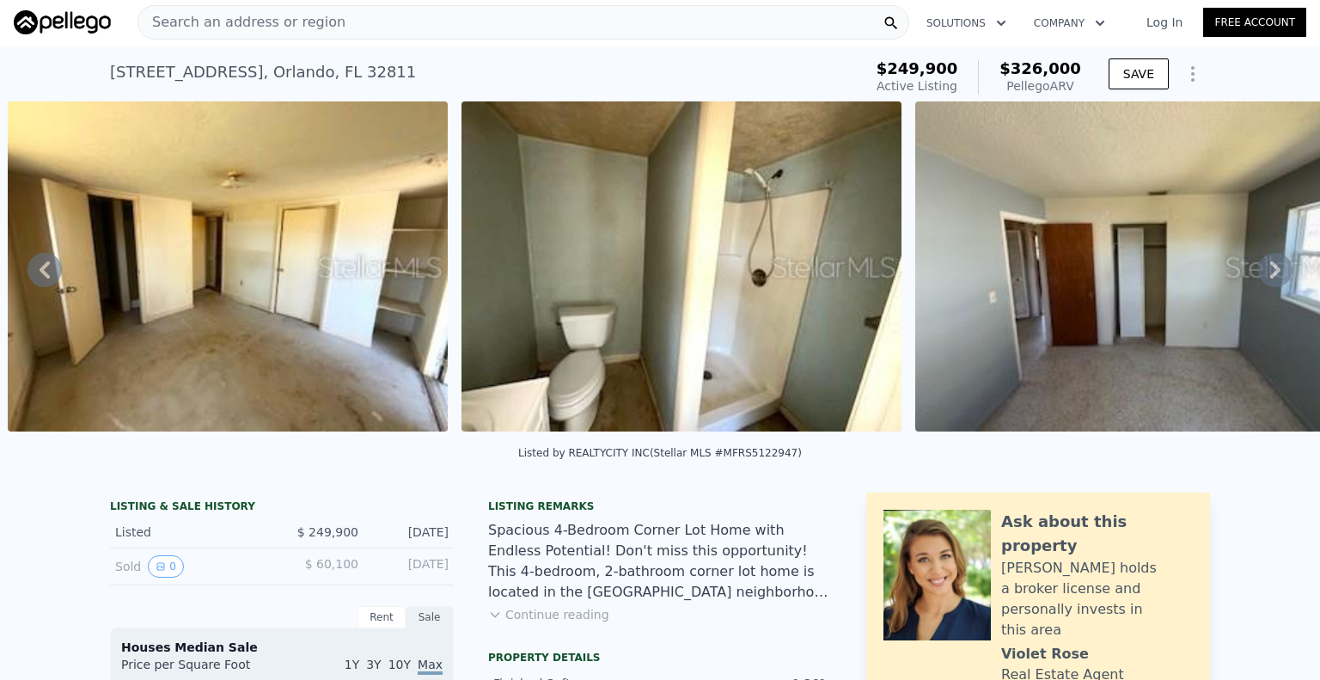
scroll to position [0, 0]
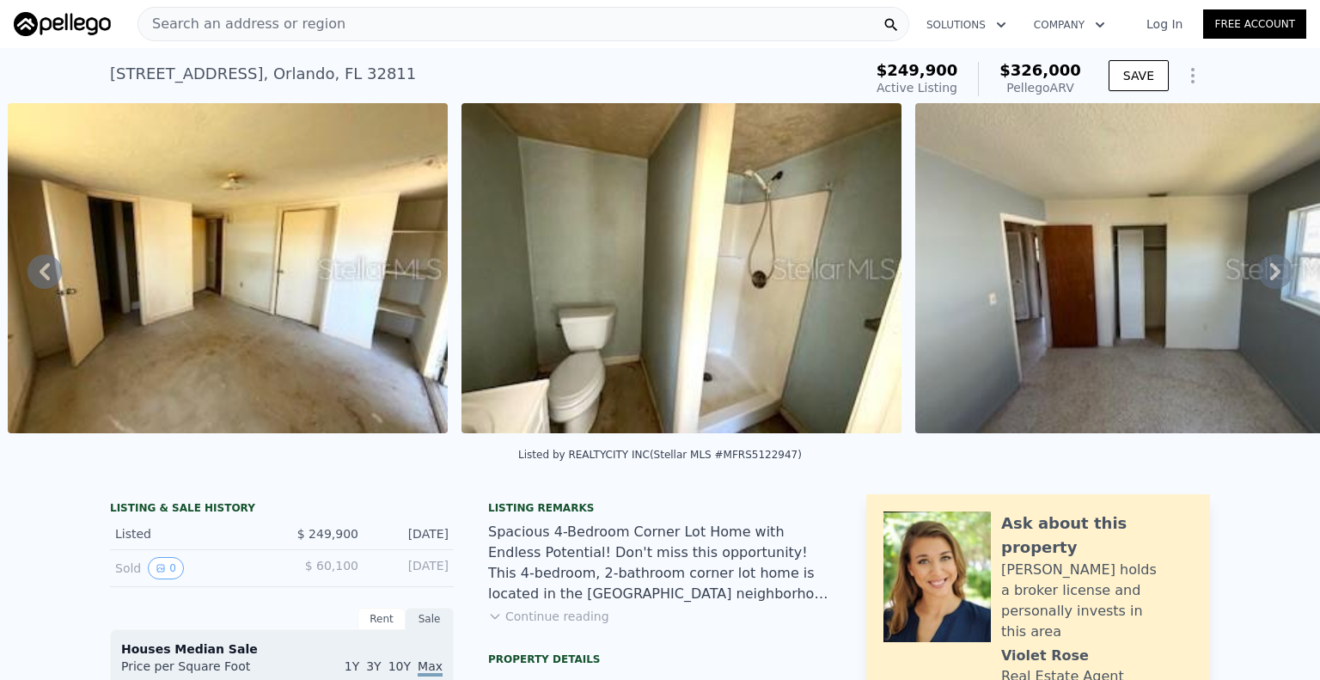
click at [1270, 284] on icon at bounding box center [1275, 271] width 34 height 34
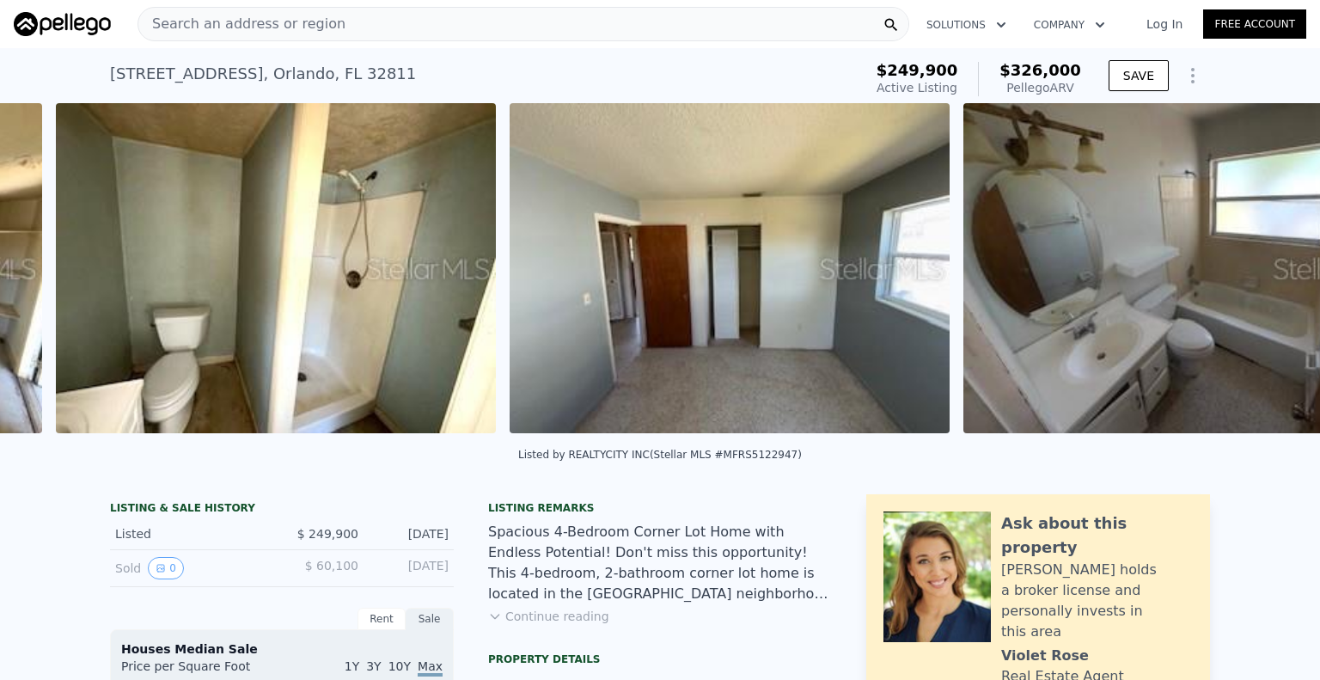
scroll to position [0, 2994]
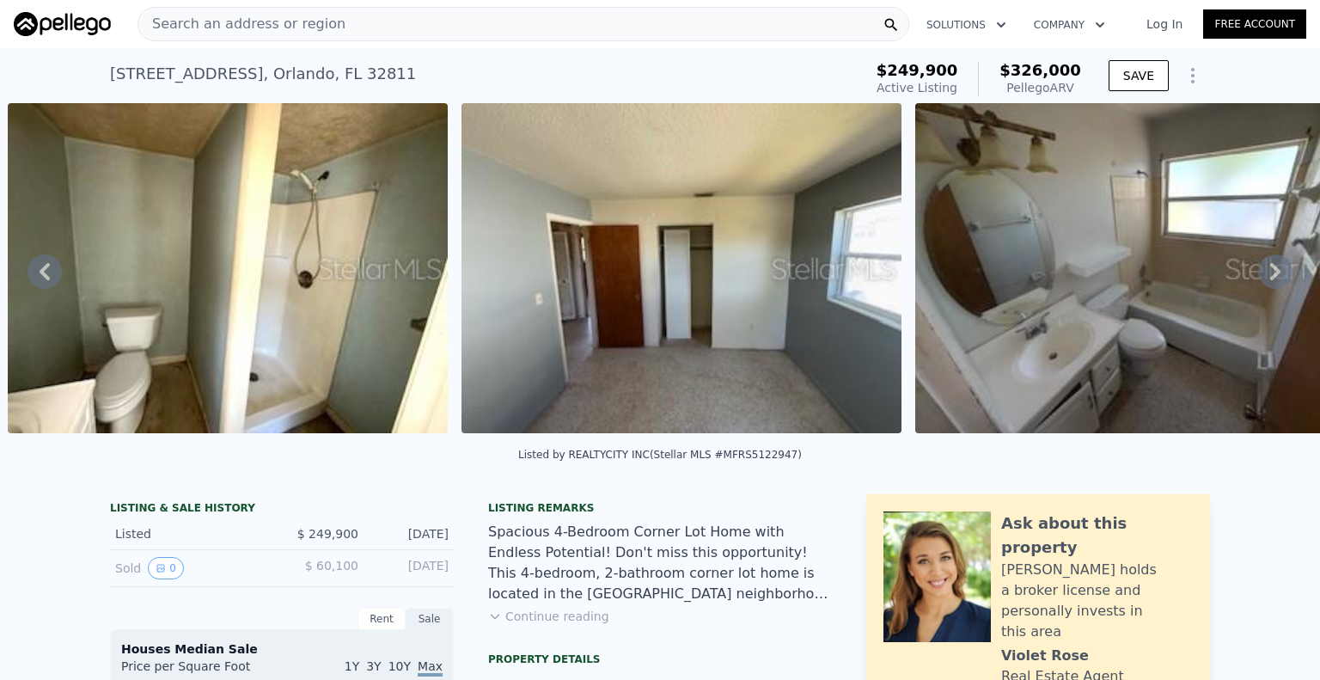
click at [1263, 283] on icon at bounding box center [1275, 271] width 34 height 34
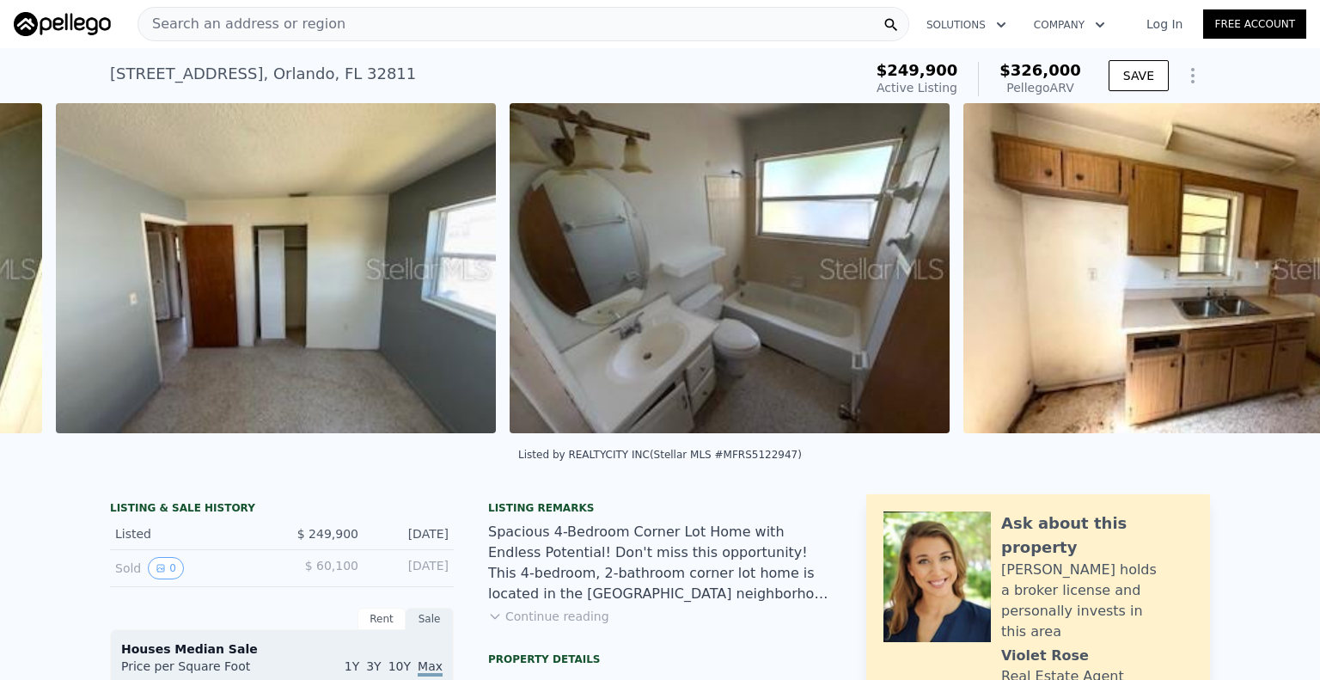
scroll to position [0, 3447]
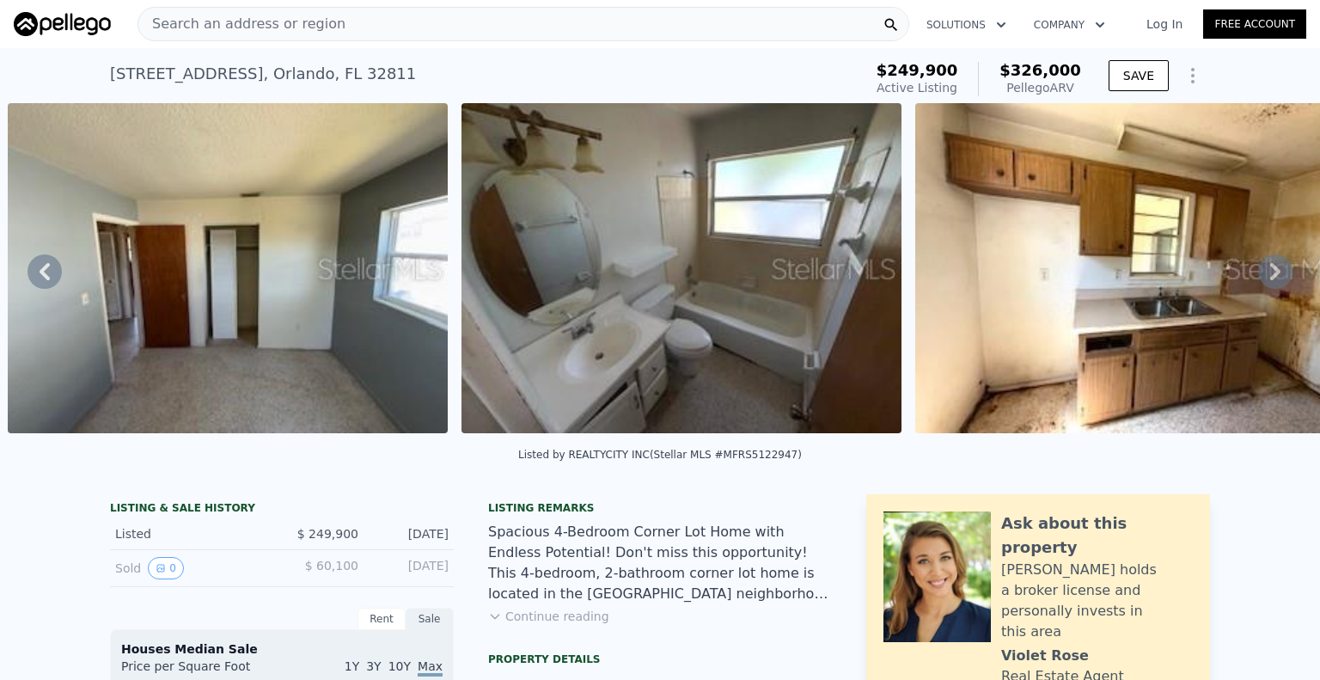
click at [1263, 283] on icon at bounding box center [1275, 271] width 34 height 34
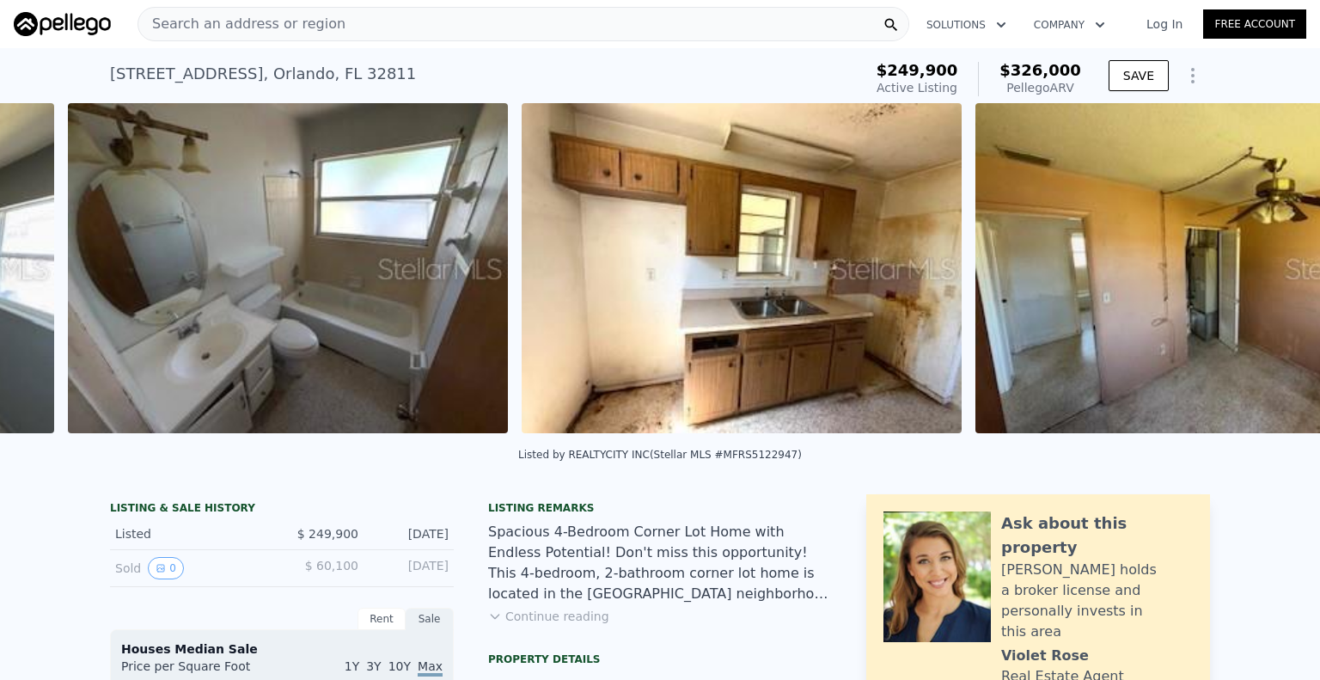
scroll to position [0, 3901]
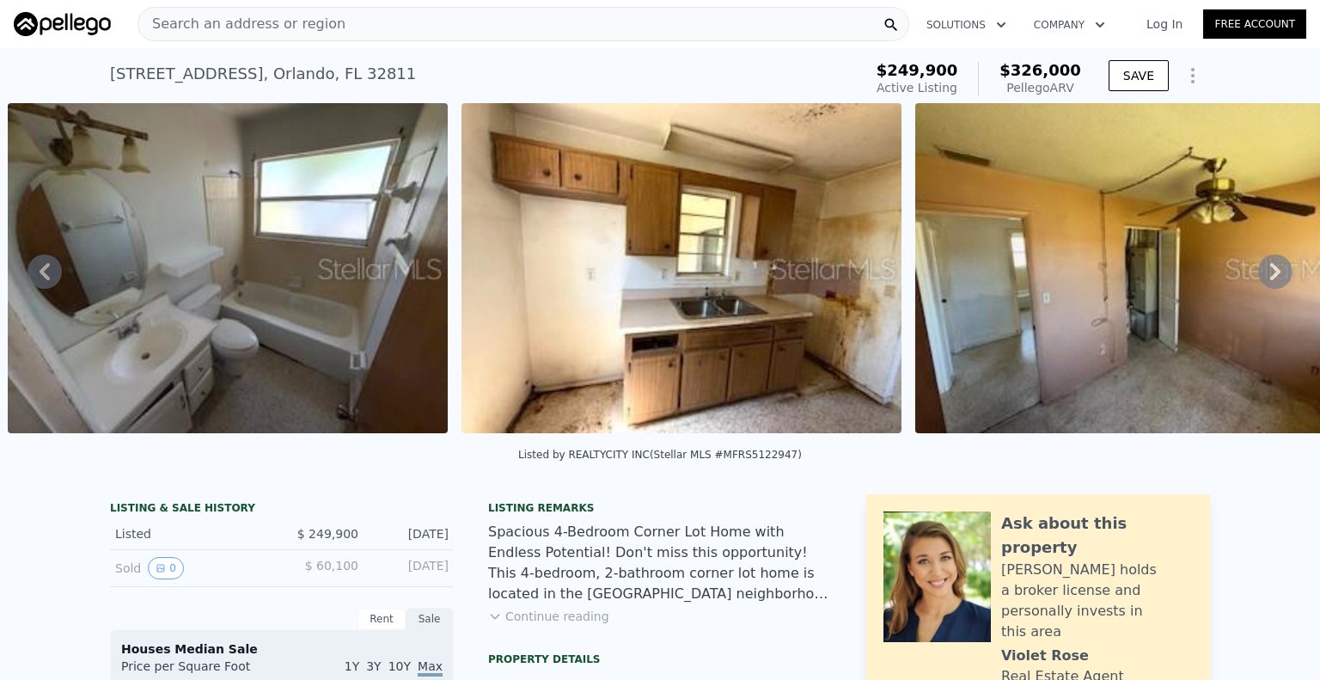
click at [1263, 283] on icon at bounding box center [1275, 271] width 34 height 34
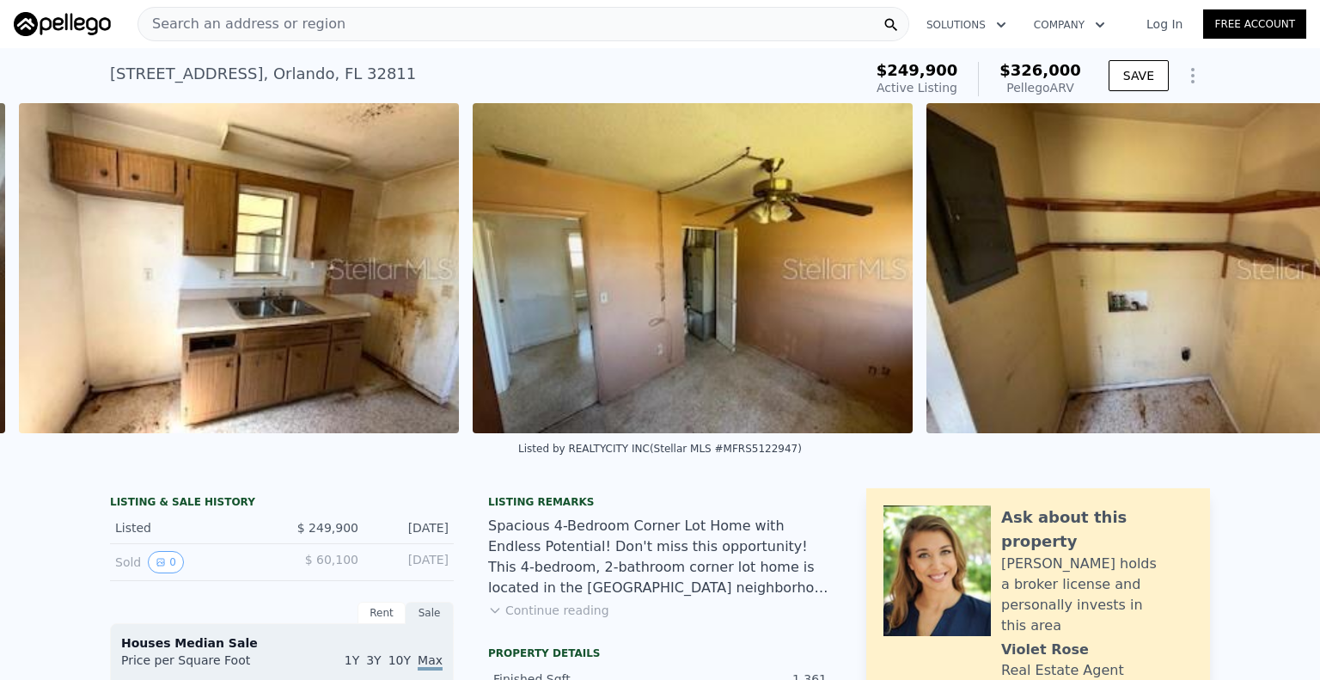
scroll to position [0, 4349]
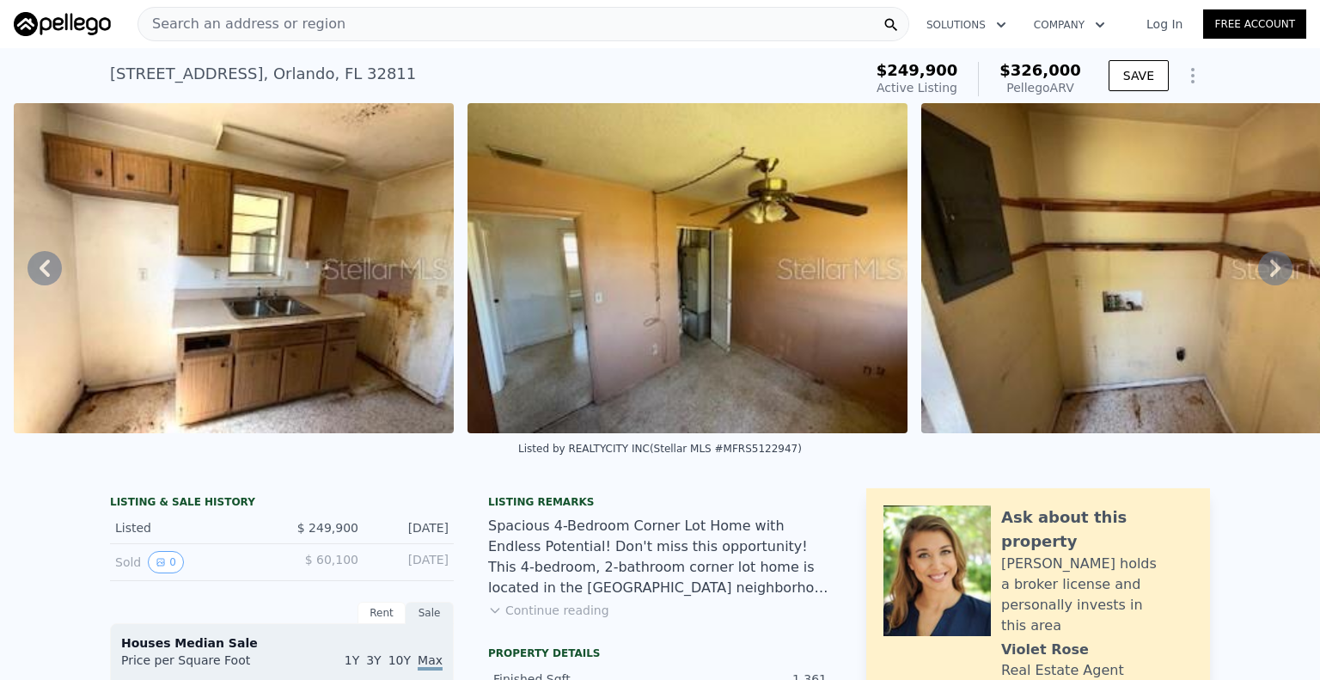
click at [1263, 283] on icon at bounding box center [1275, 268] width 34 height 34
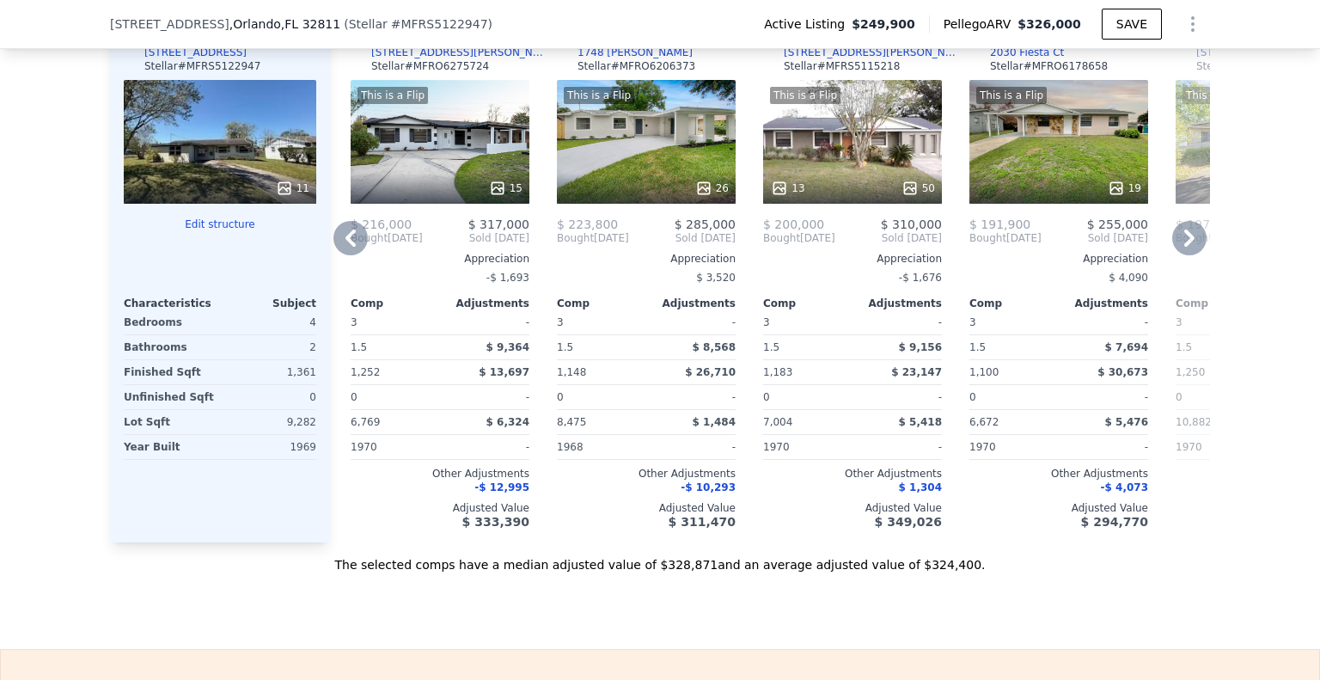
scroll to position [1884, 0]
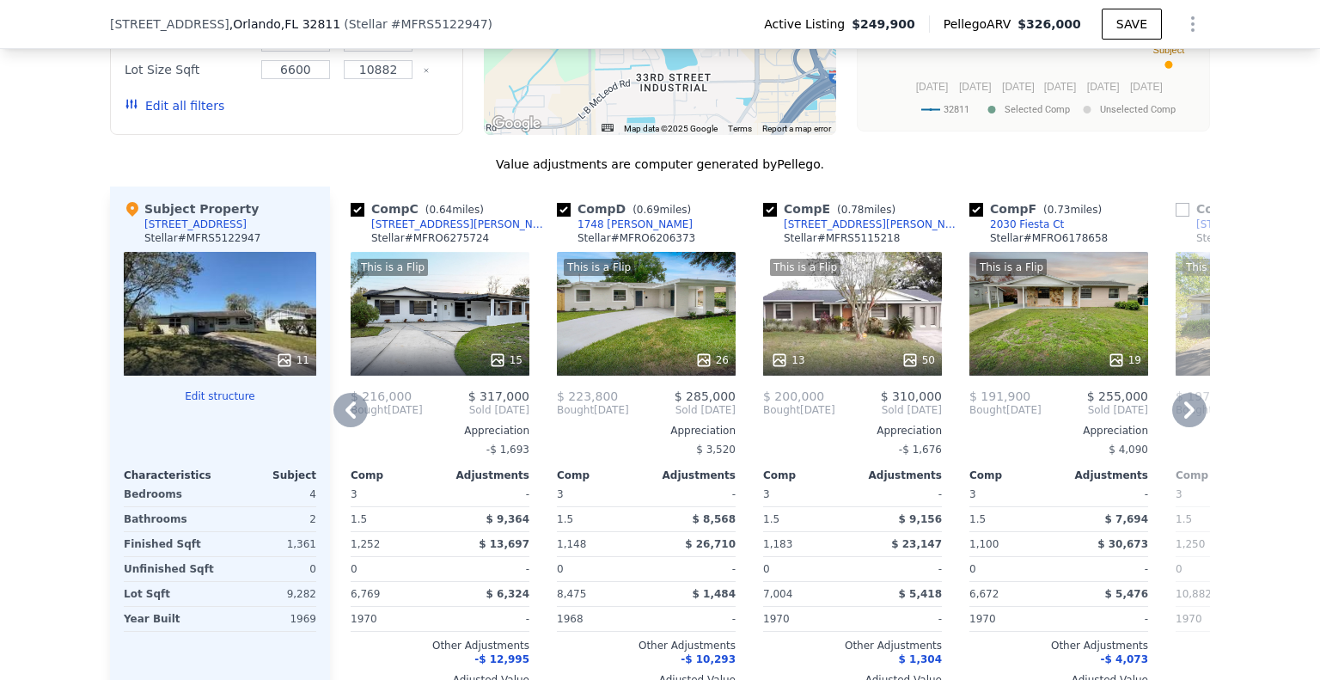
click at [876, 338] on div "This is a Flip 13 50" at bounding box center [852, 314] width 179 height 124
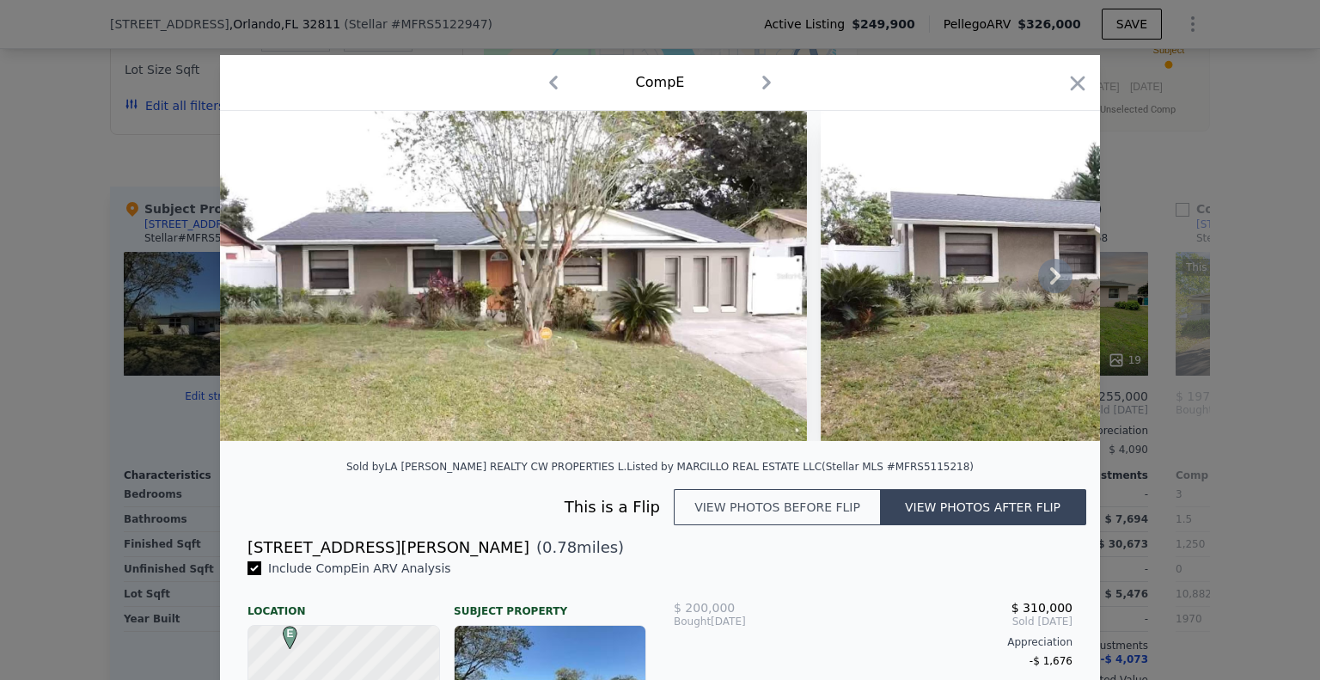
click at [1054, 284] on icon at bounding box center [1055, 276] width 34 height 34
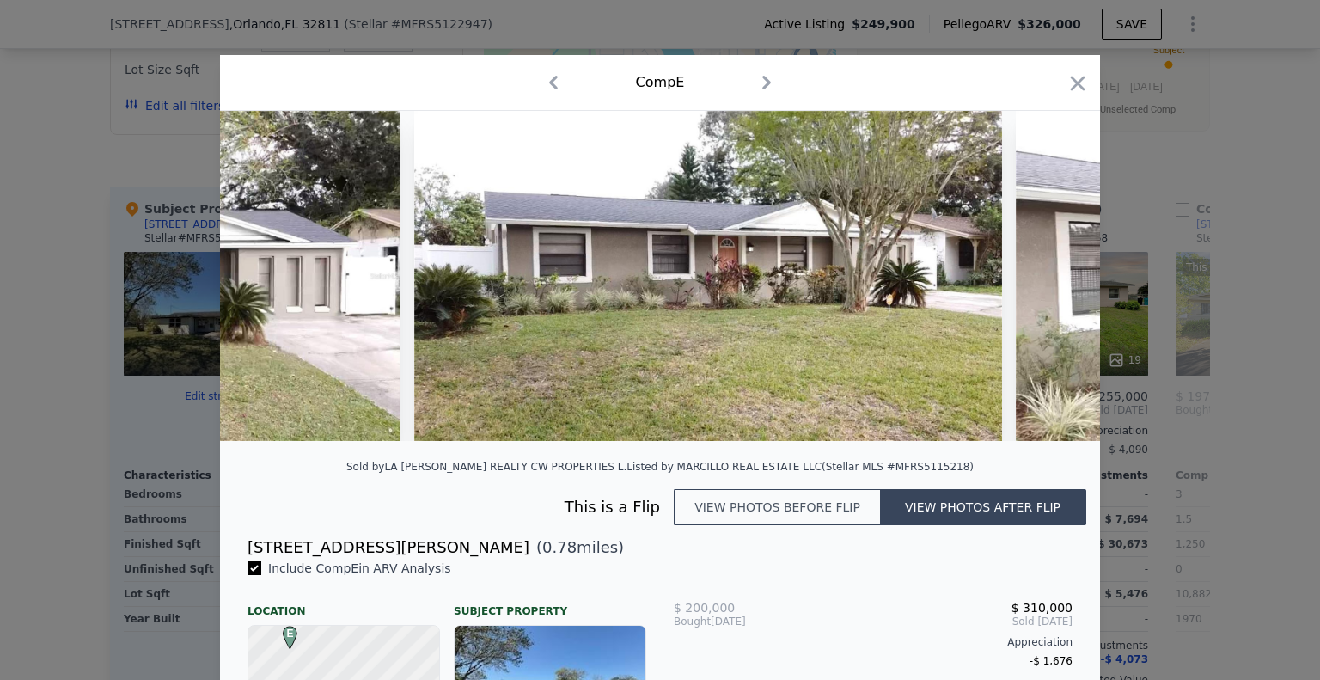
scroll to position [0, 412]
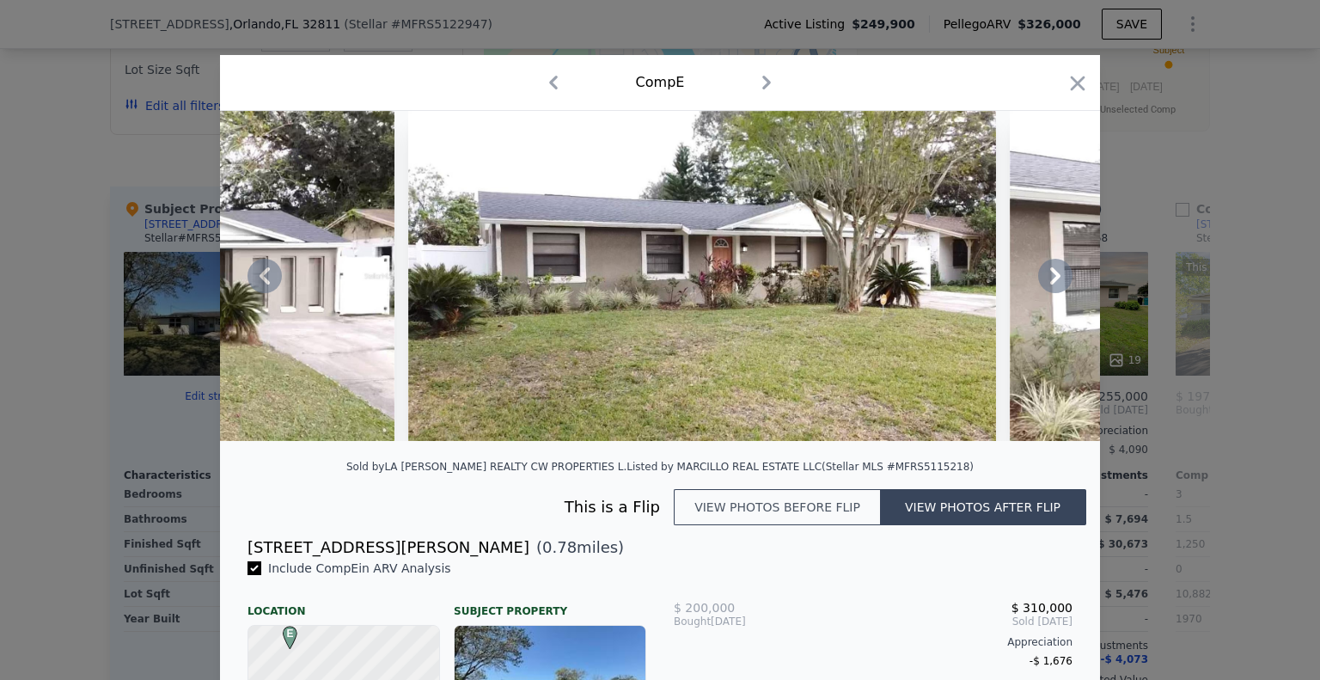
click at [770, 522] on button "View photos before flip" at bounding box center [777, 507] width 206 height 36
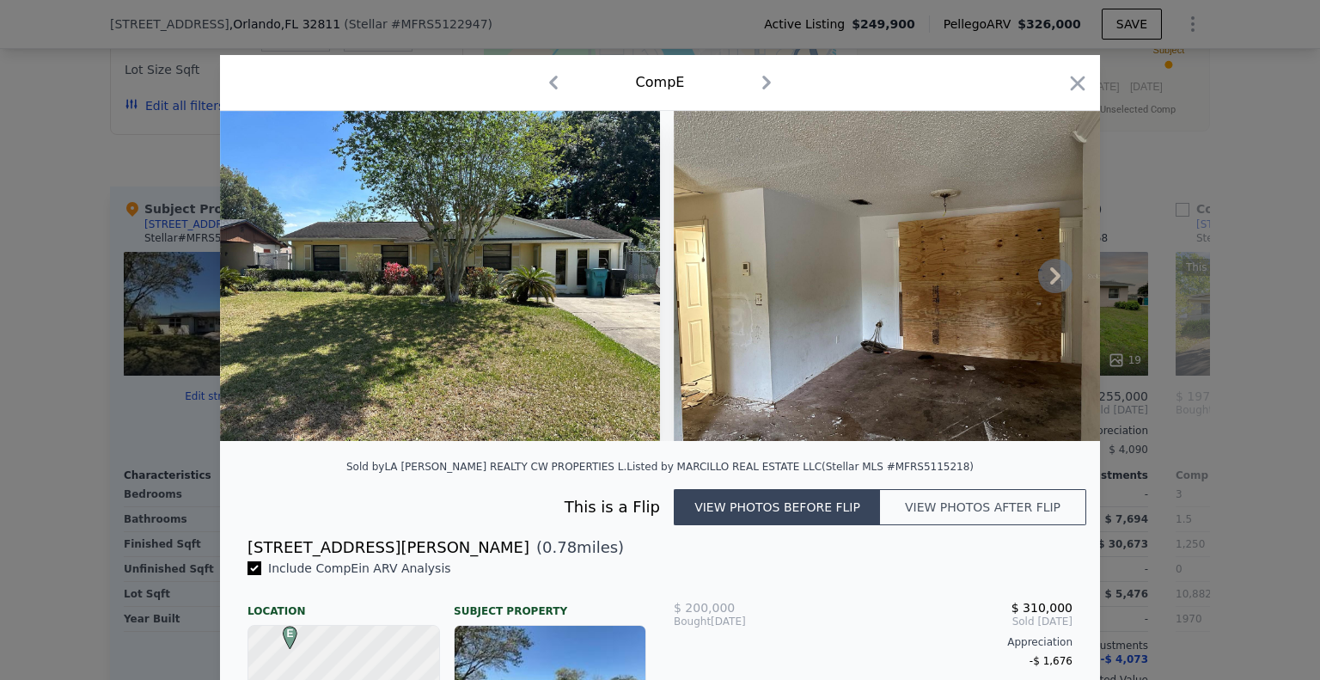
click at [1050, 284] on icon at bounding box center [1055, 275] width 10 height 17
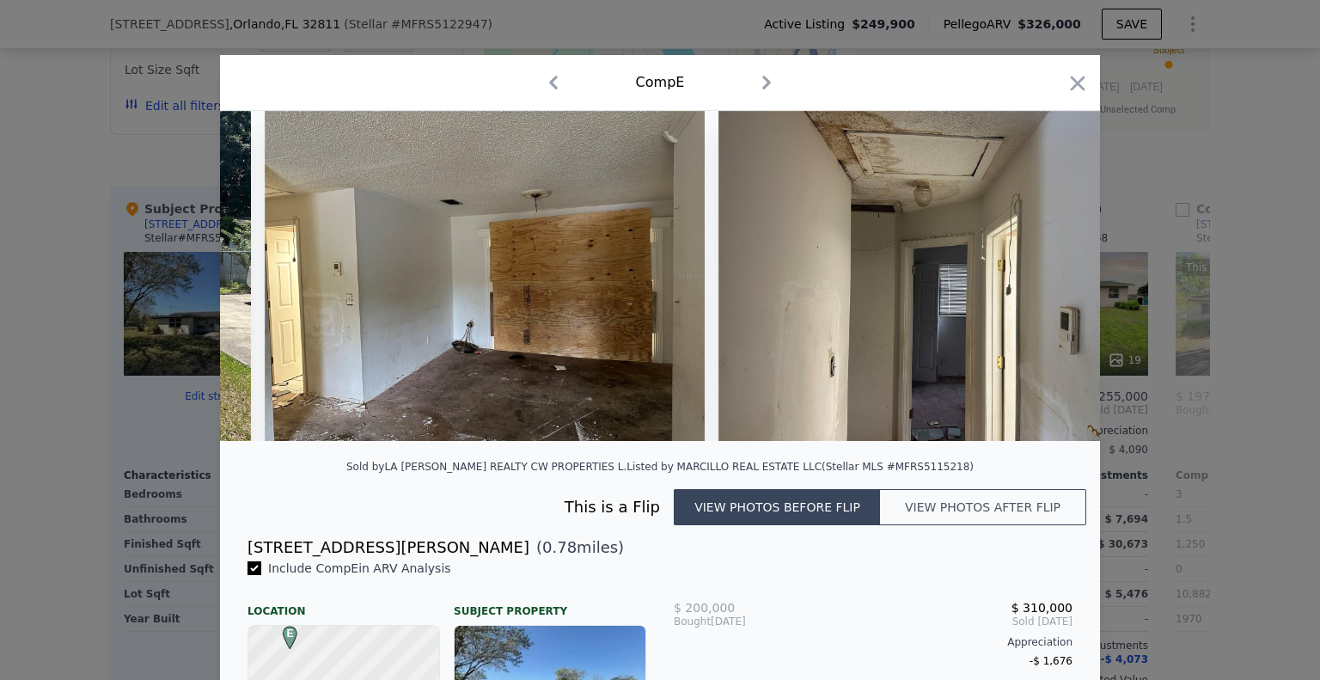
scroll to position [0, 412]
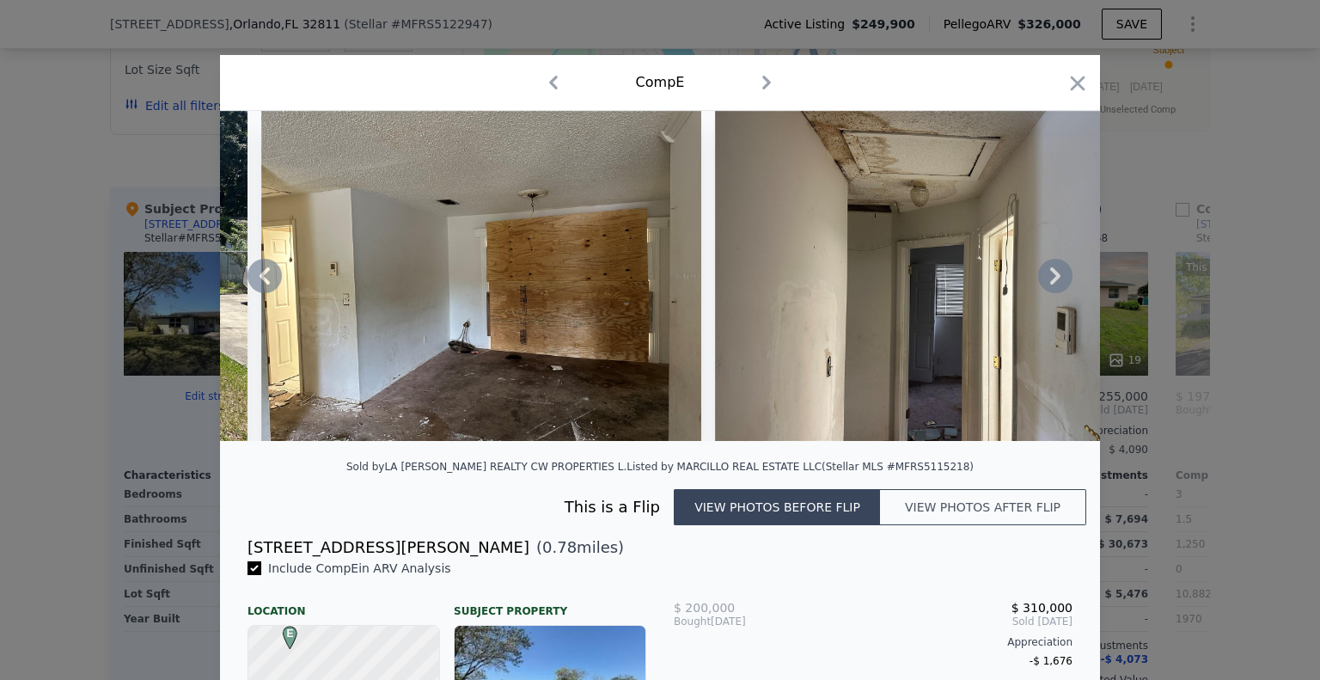
click at [1050, 284] on icon at bounding box center [1055, 275] width 10 height 17
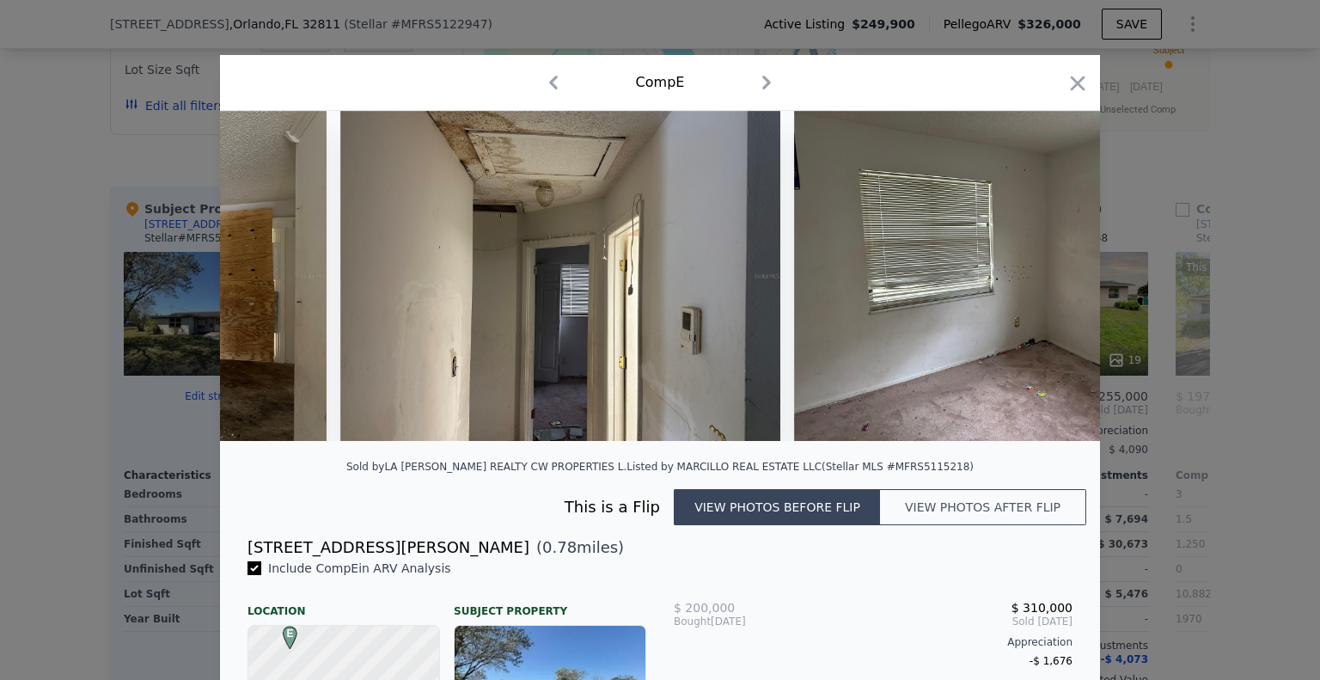
scroll to position [0, 825]
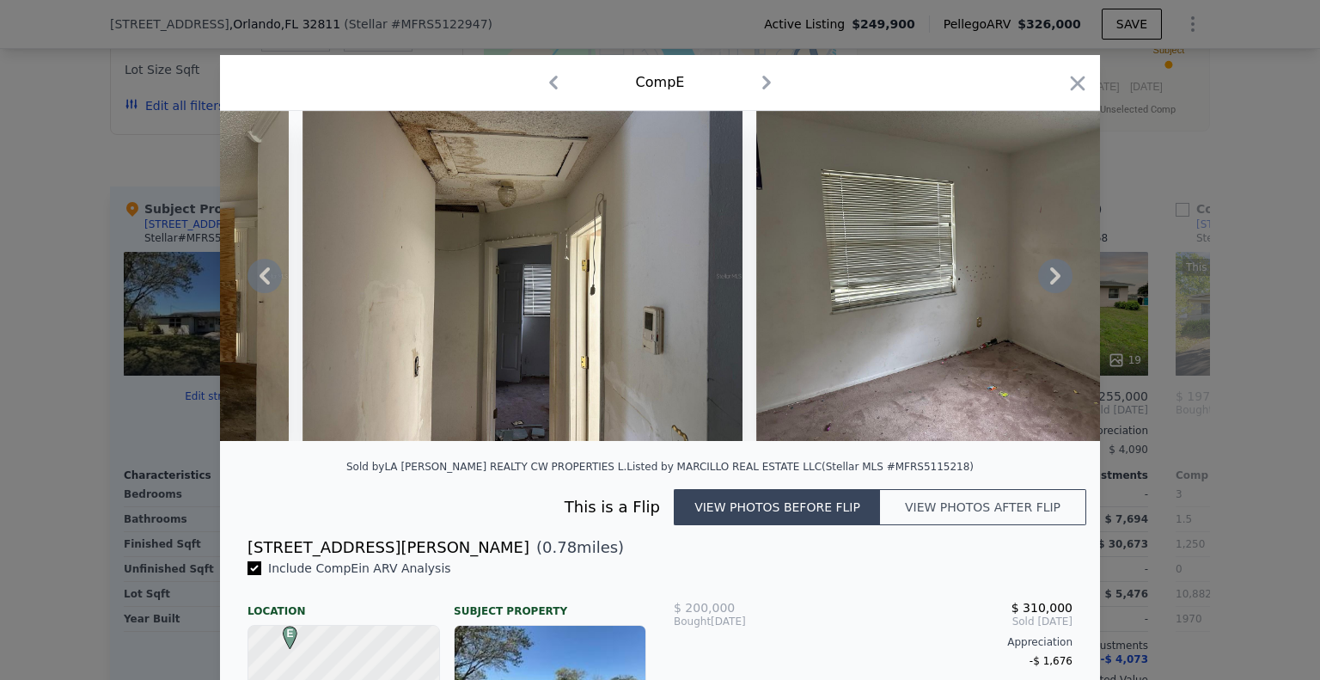
click at [1050, 284] on icon at bounding box center [1055, 275] width 10 height 17
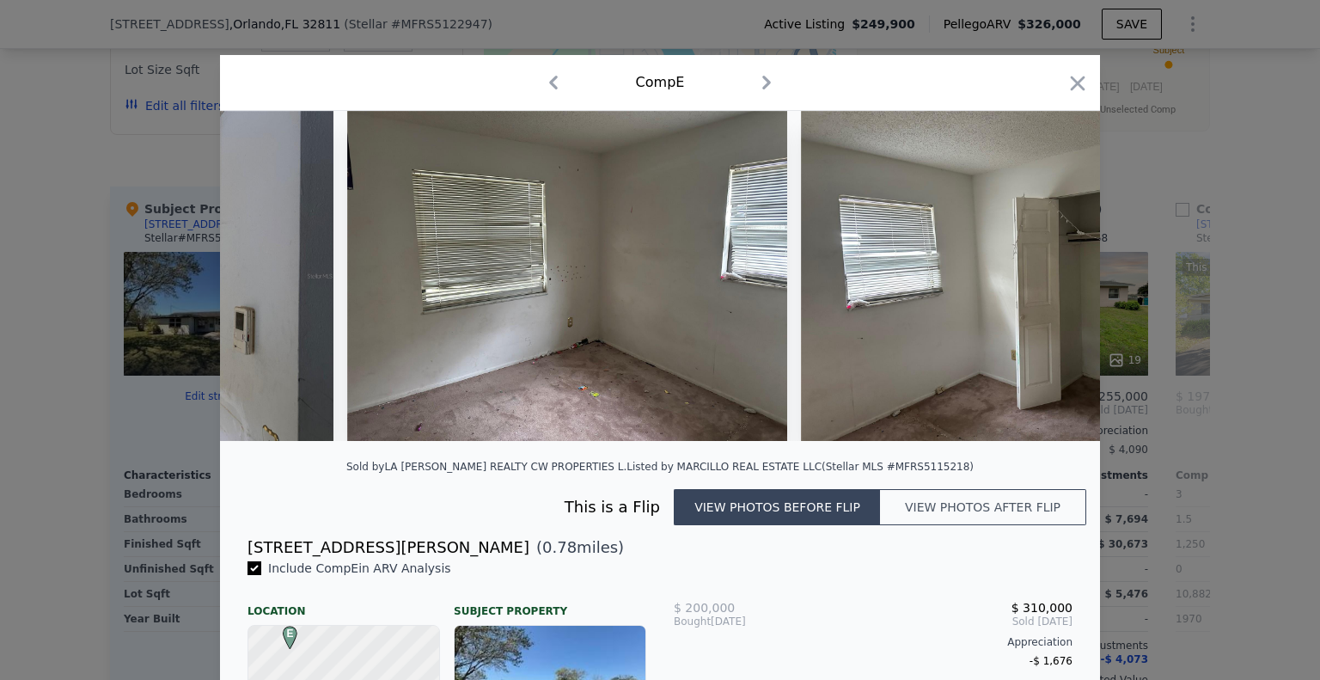
scroll to position [0, 1237]
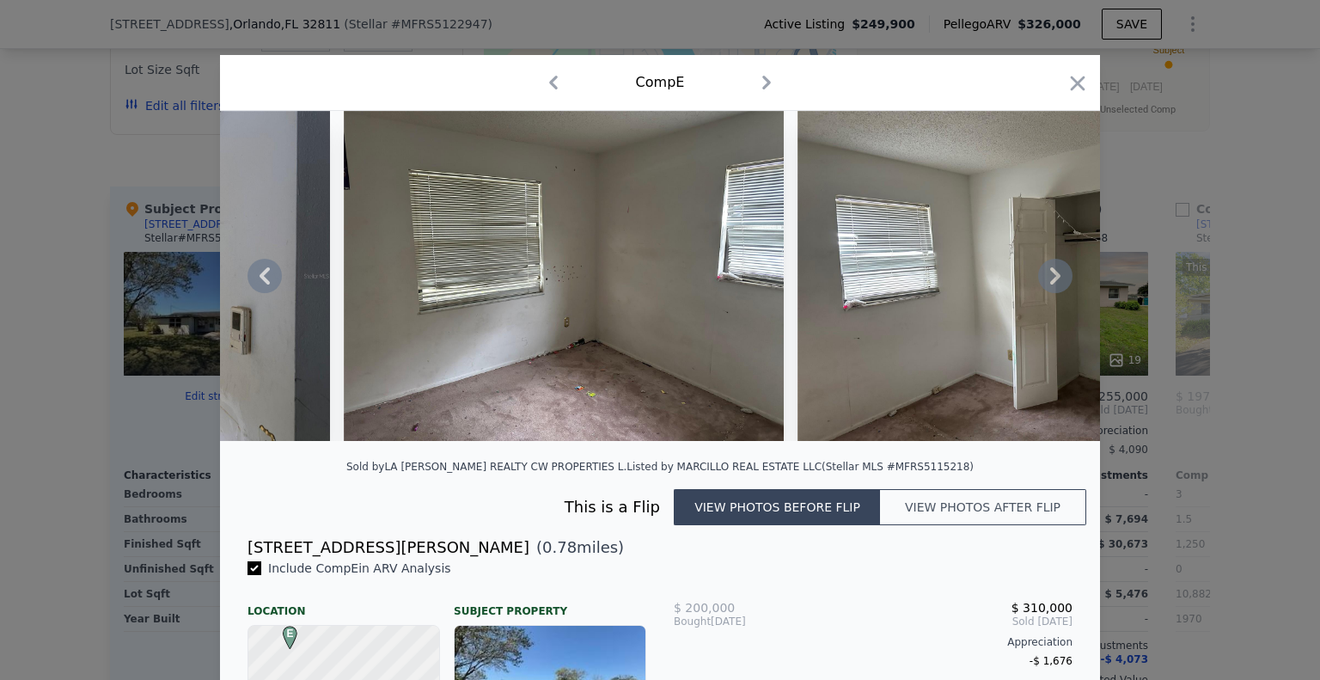
click at [1050, 284] on icon at bounding box center [1055, 275] width 10 height 17
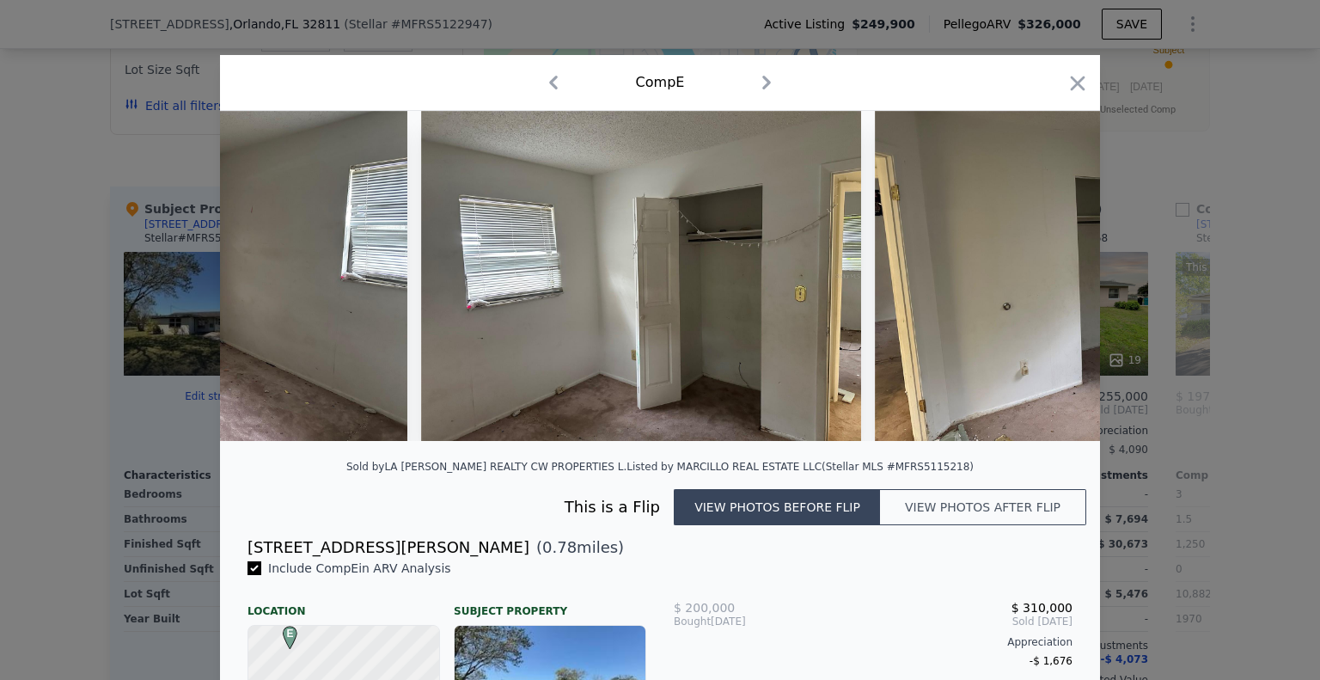
scroll to position [0, 1650]
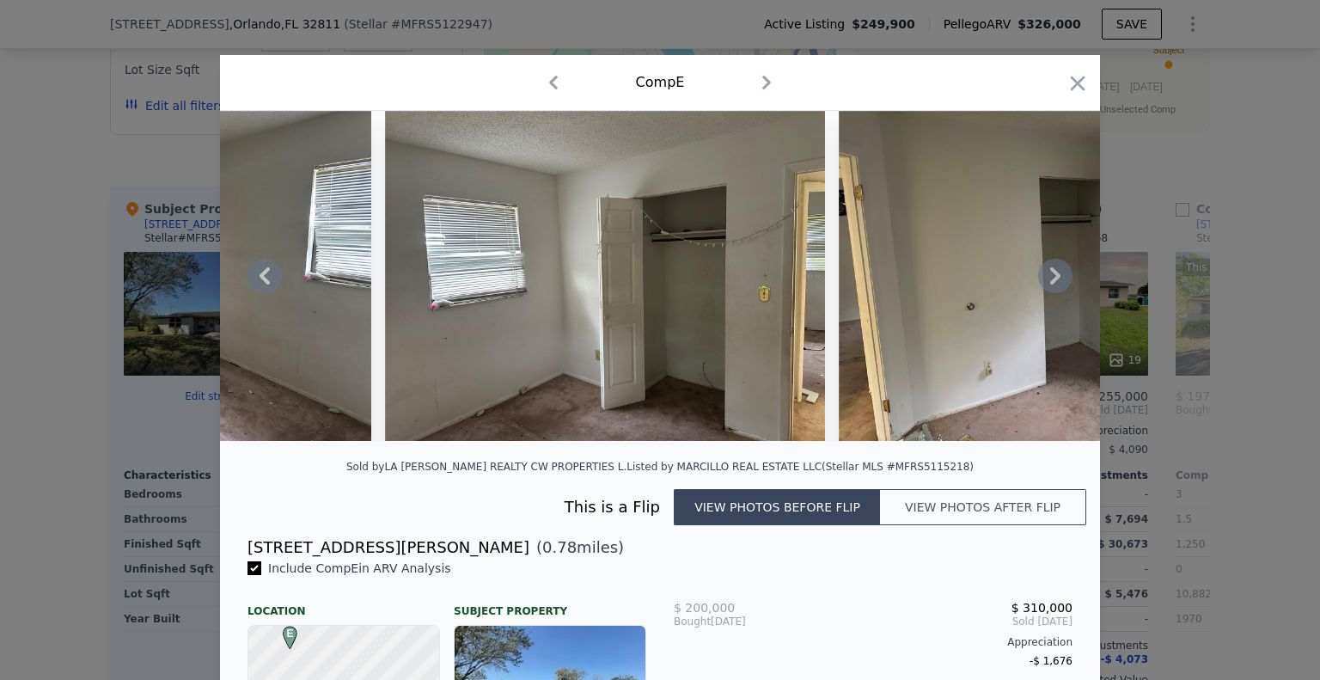
click at [1050, 284] on icon at bounding box center [1055, 275] width 10 height 17
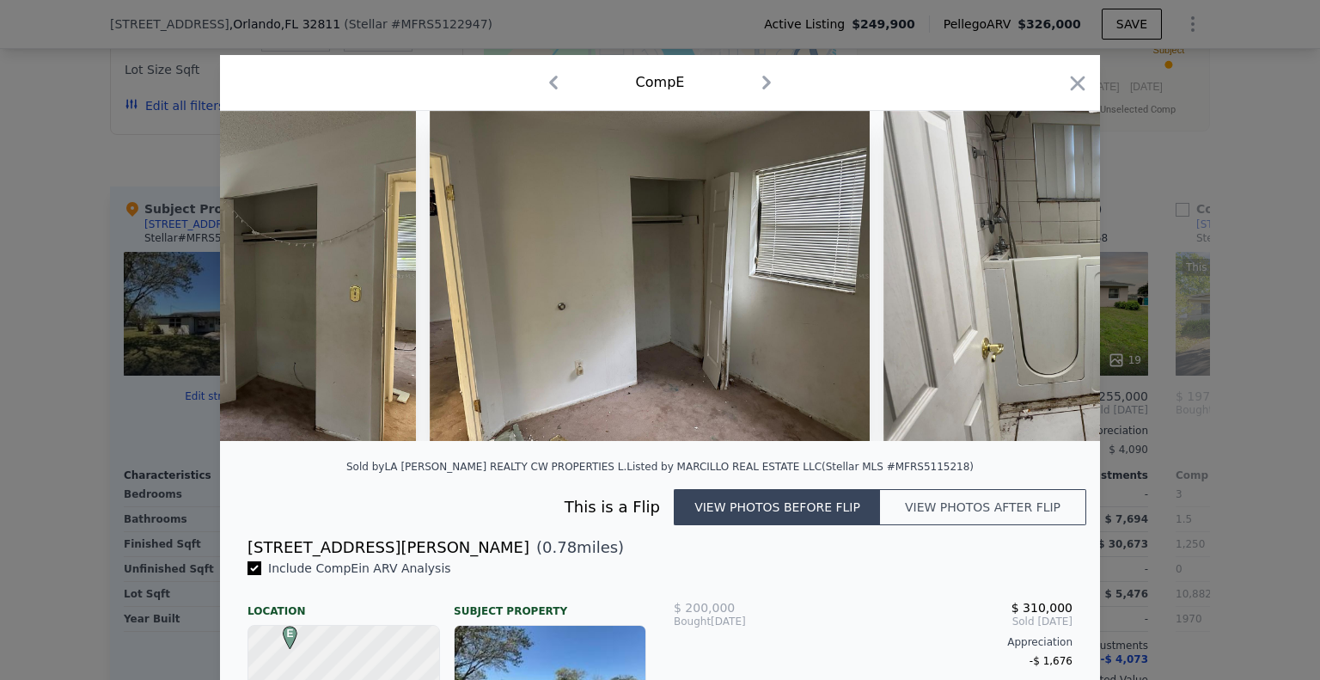
scroll to position [0, 2062]
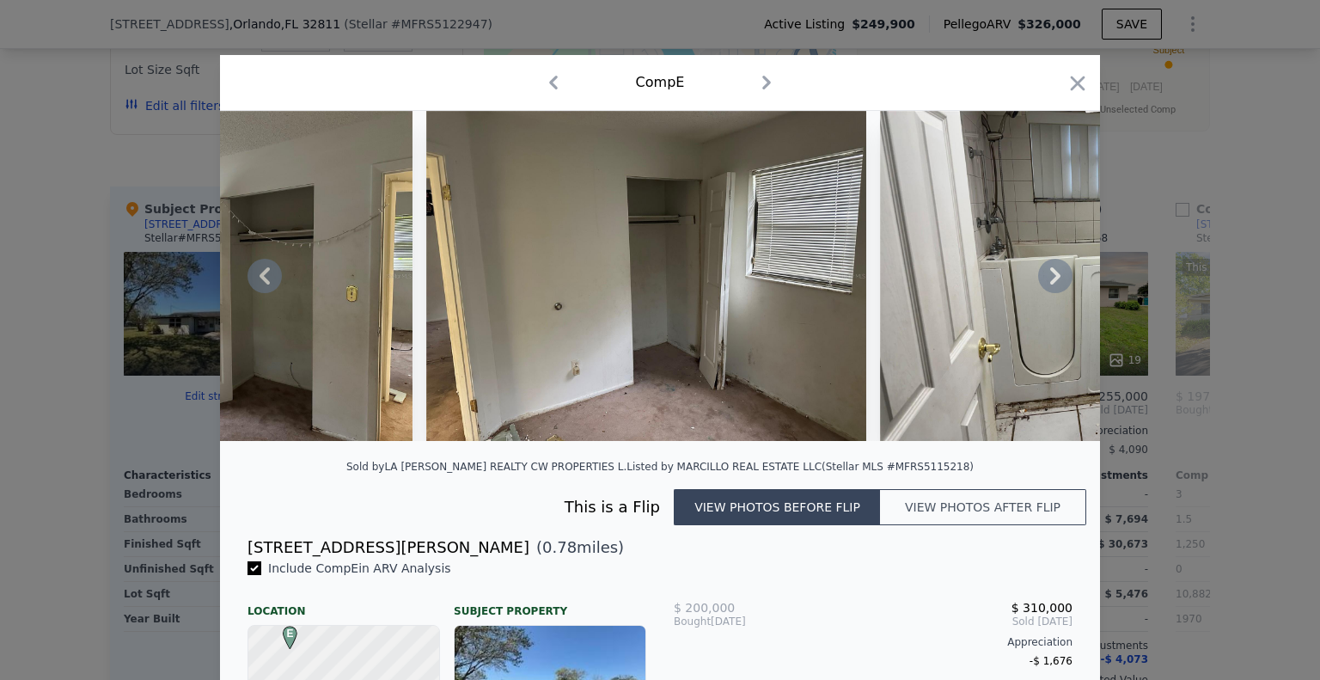
click at [1050, 284] on icon at bounding box center [1055, 275] width 10 height 17
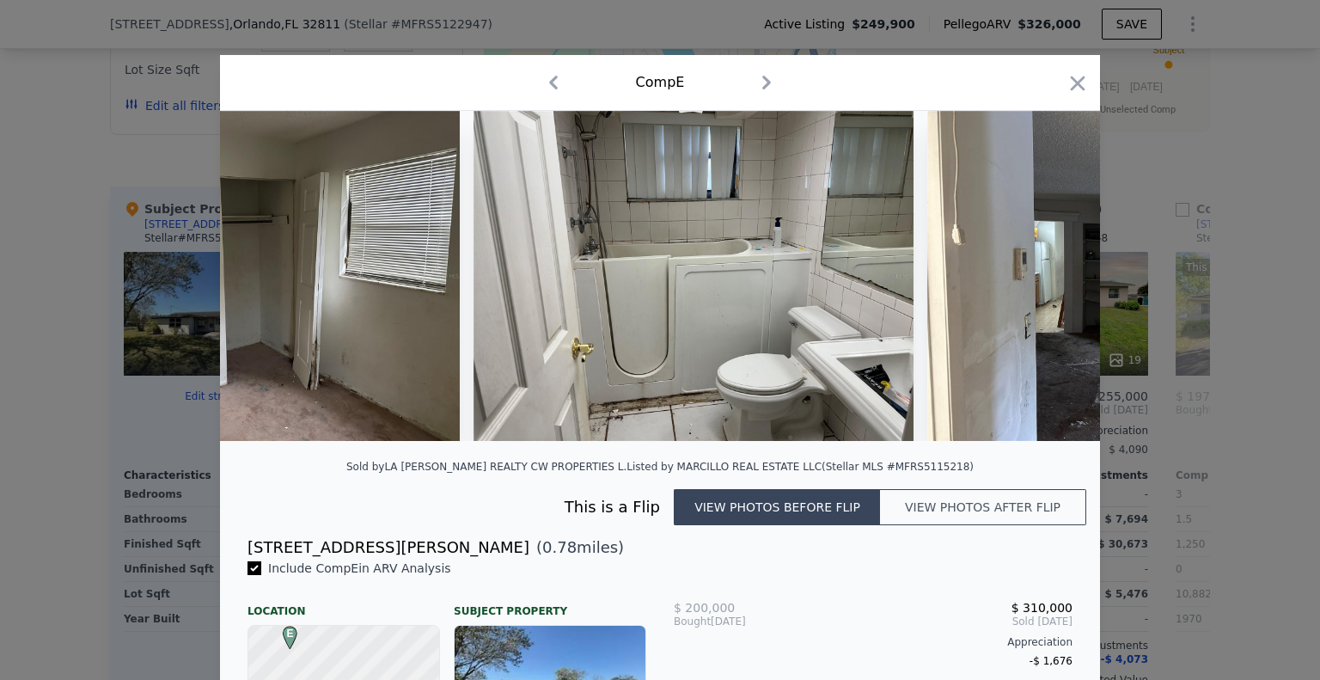
scroll to position [0, 2475]
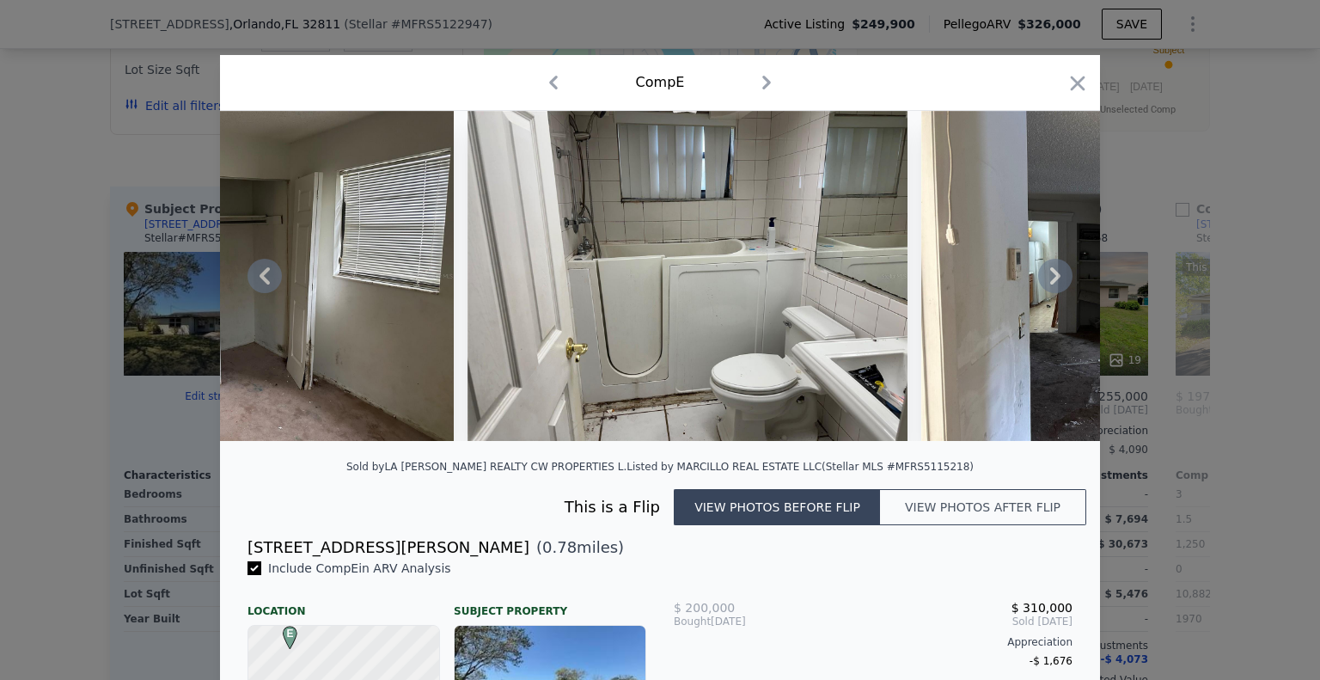
click at [1050, 284] on icon at bounding box center [1055, 275] width 10 height 17
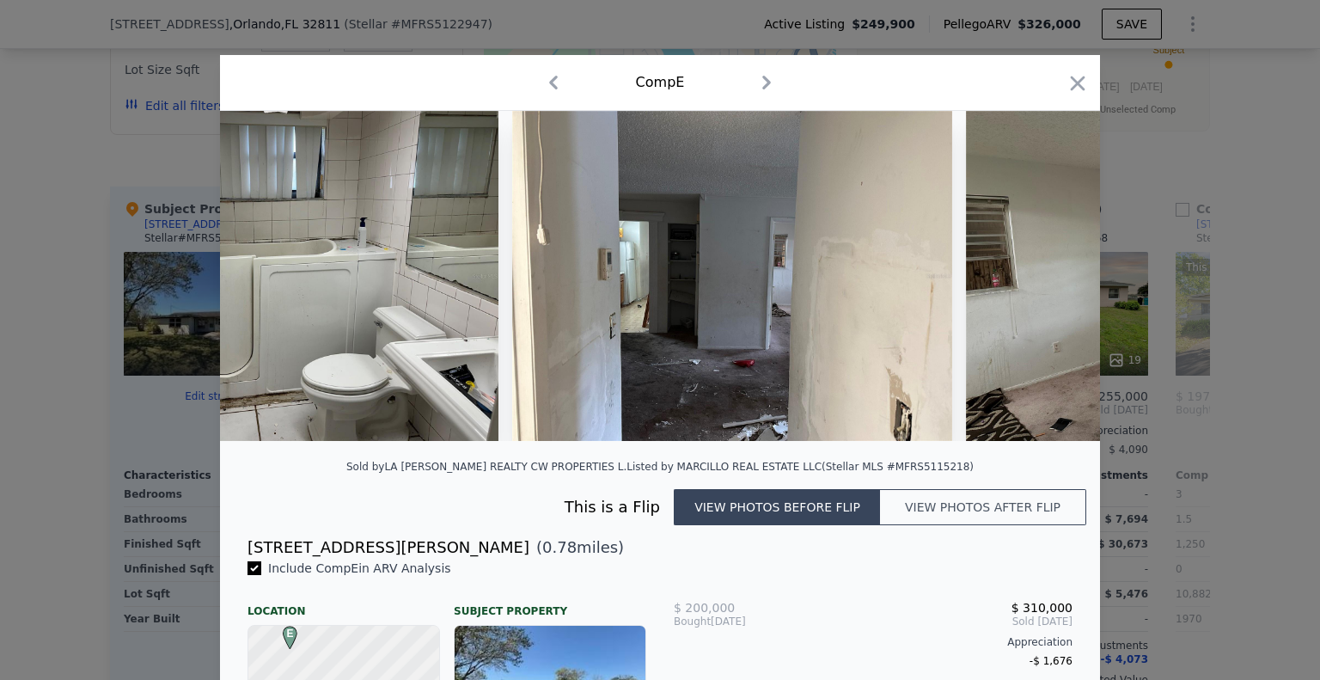
scroll to position [0, 2887]
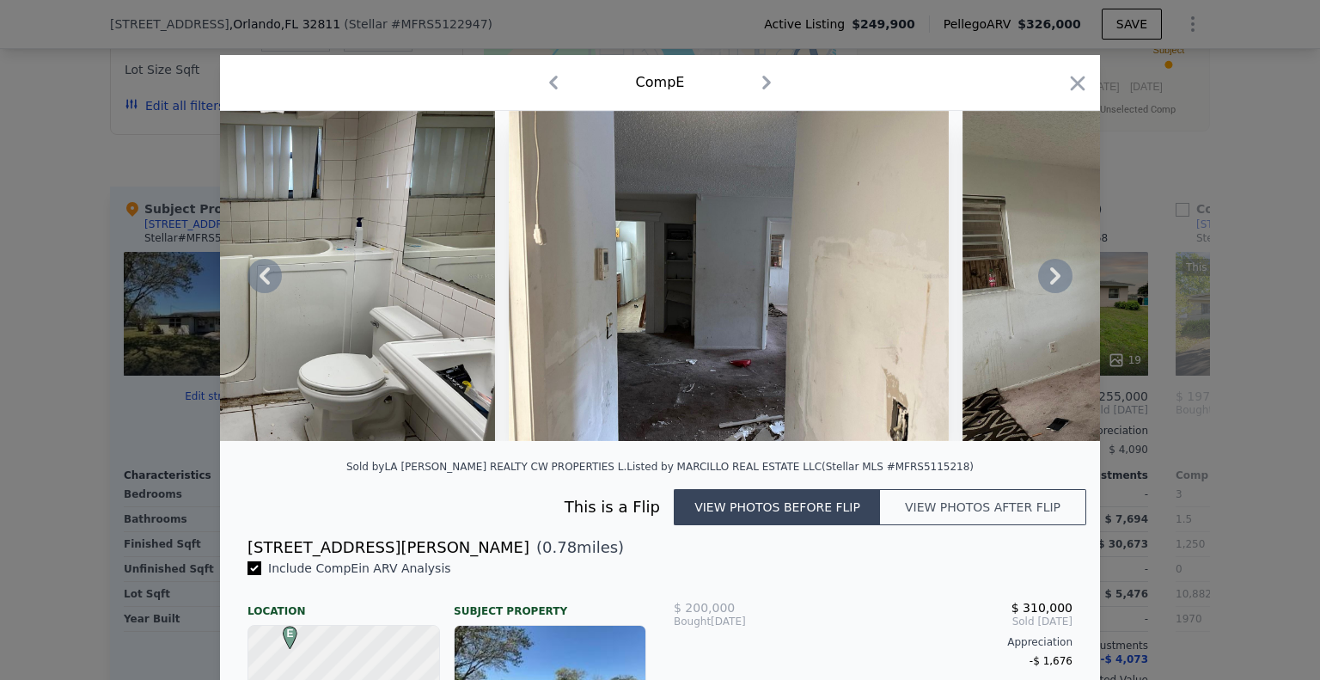
click at [1042, 288] on icon at bounding box center [1055, 276] width 34 height 34
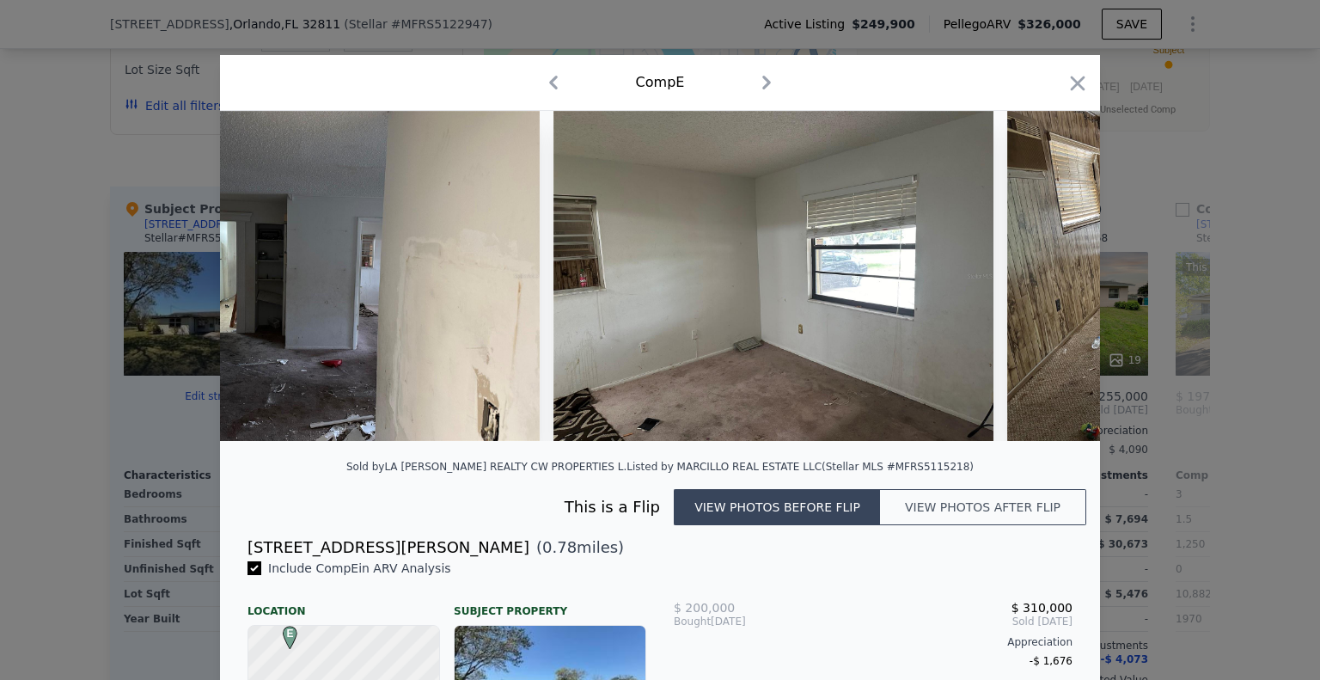
scroll to position [0, 3300]
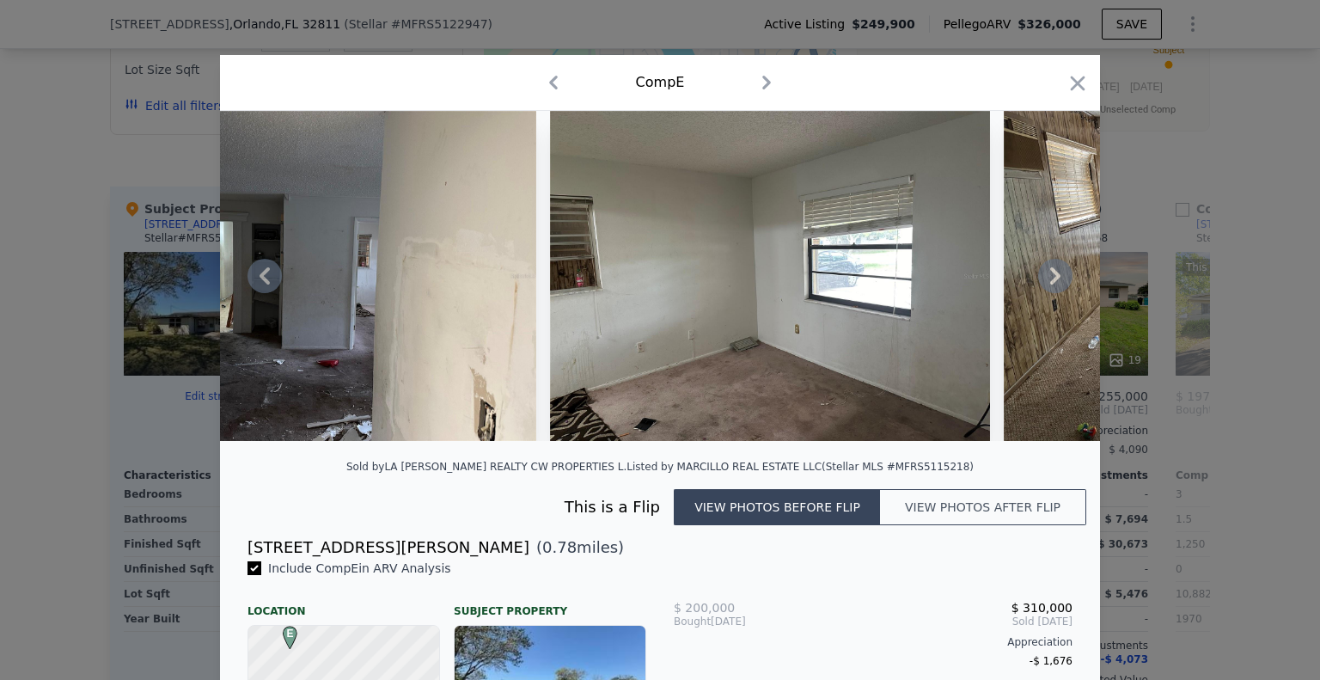
click at [1041, 282] on icon at bounding box center [1055, 276] width 34 height 34
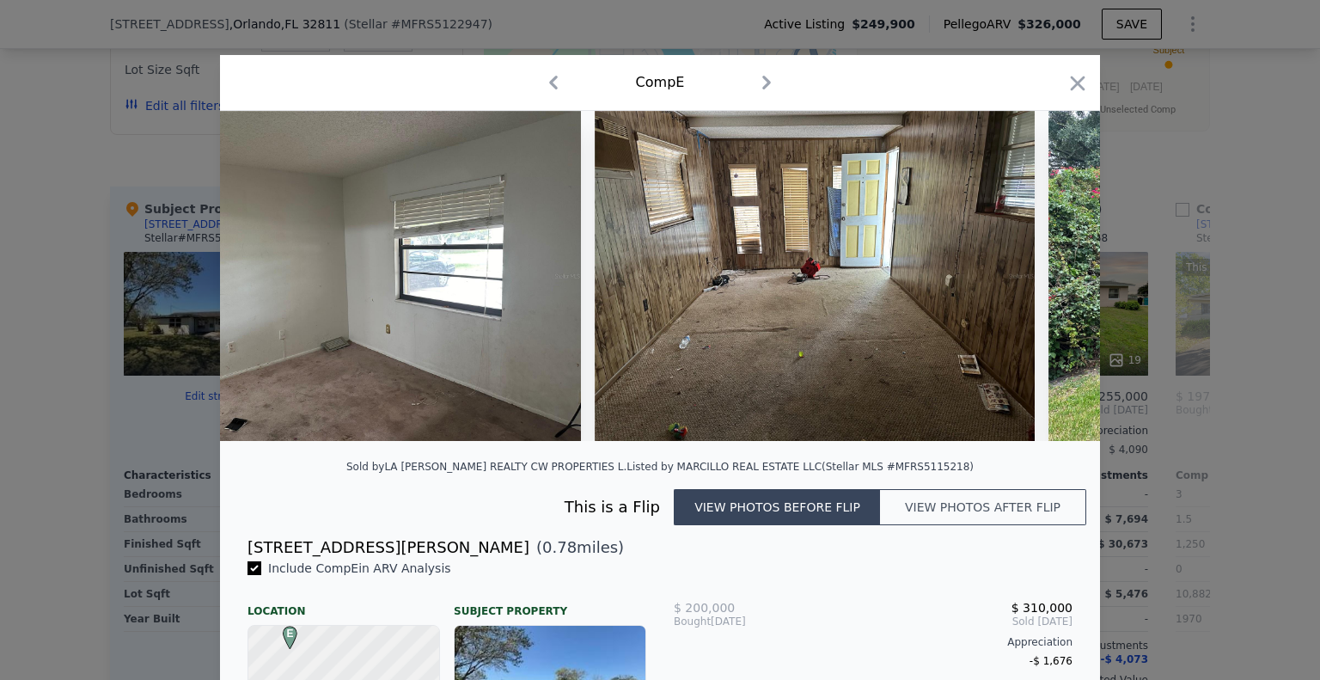
scroll to position [0, 3712]
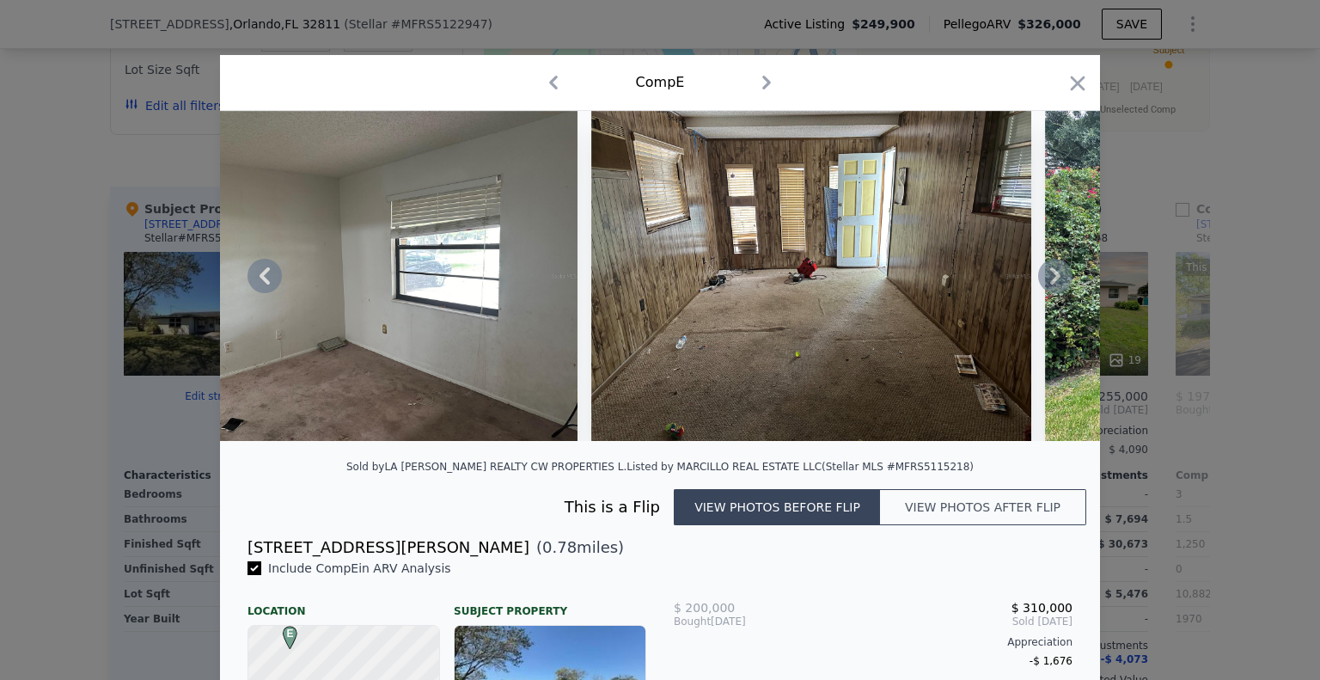
click at [1046, 282] on icon at bounding box center [1055, 276] width 34 height 34
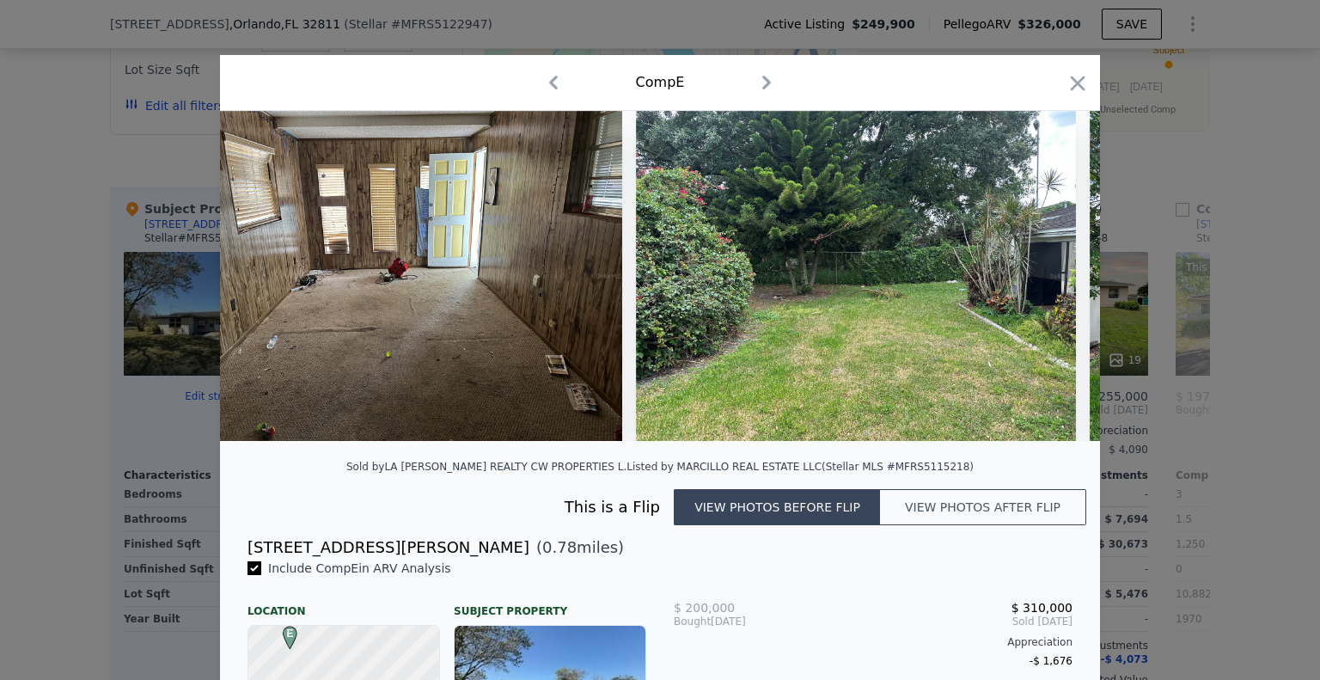
scroll to position [0, 4125]
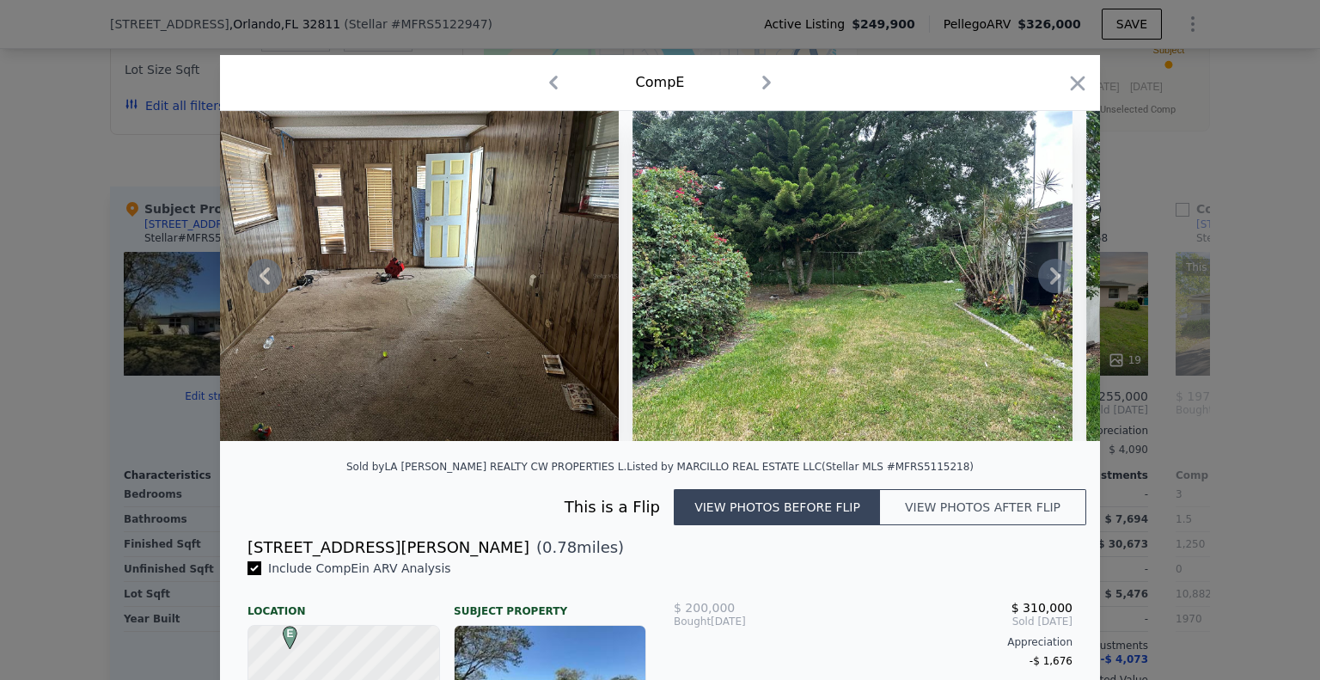
click at [1046, 282] on icon at bounding box center [1055, 276] width 34 height 34
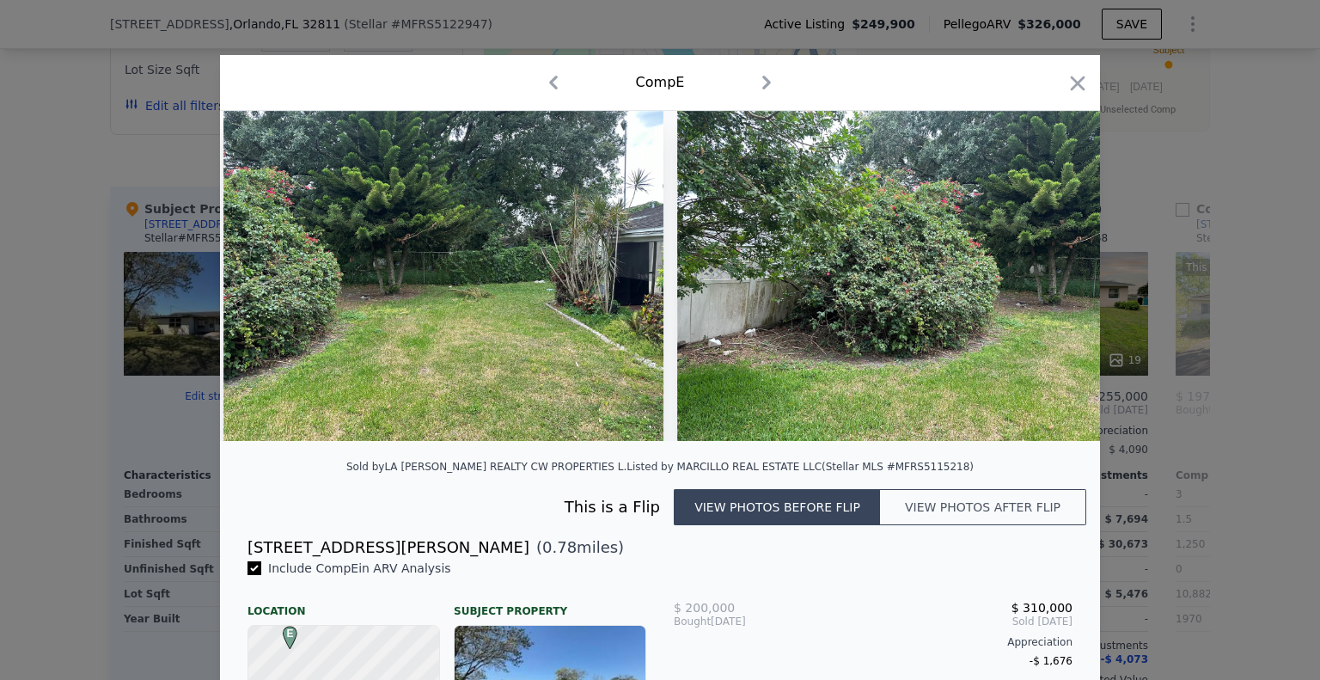
scroll to position [0, 4537]
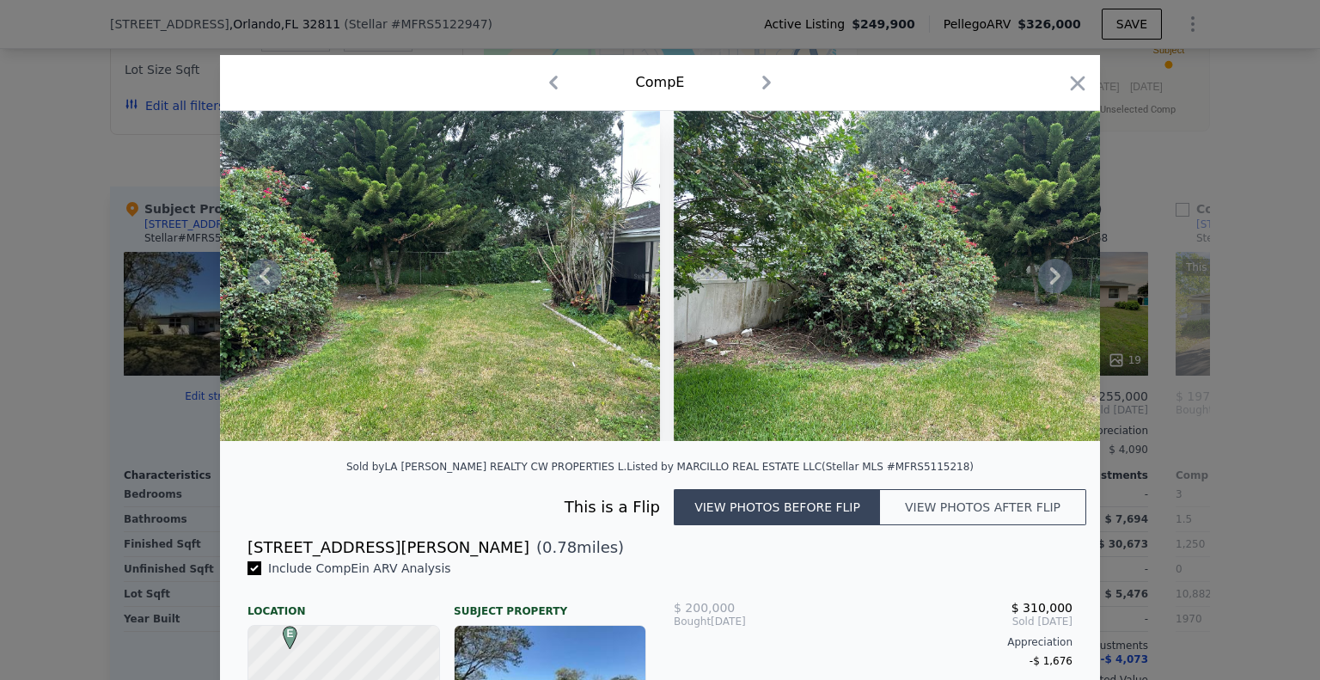
click at [1050, 284] on icon at bounding box center [1055, 275] width 10 height 17
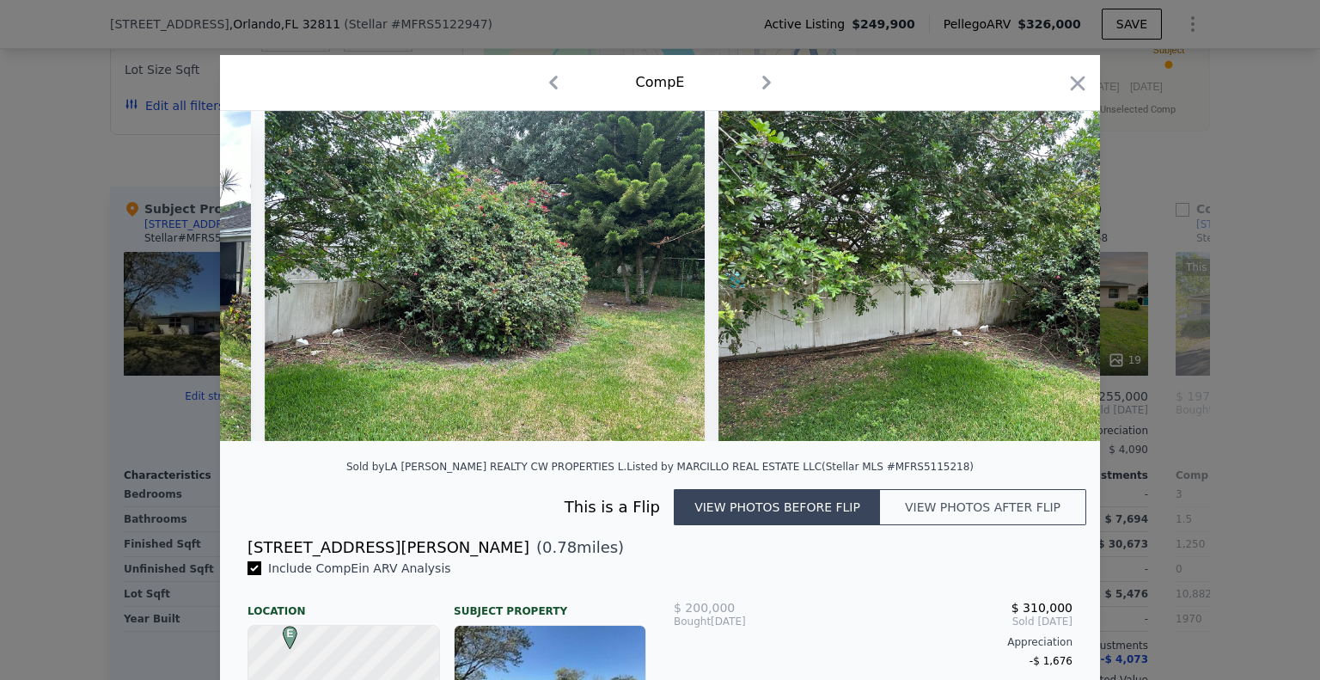
scroll to position [0, 4949]
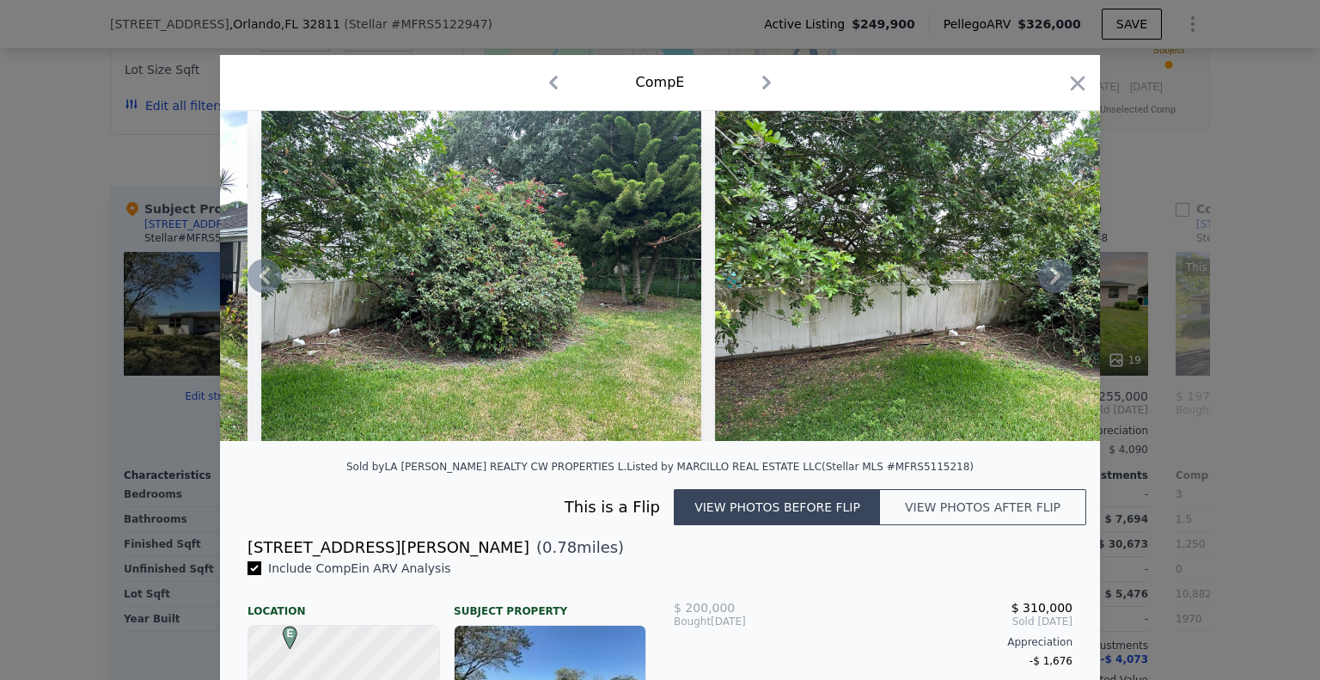
click at [1050, 284] on icon at bounding box center [1055, 275] width 10 height 17
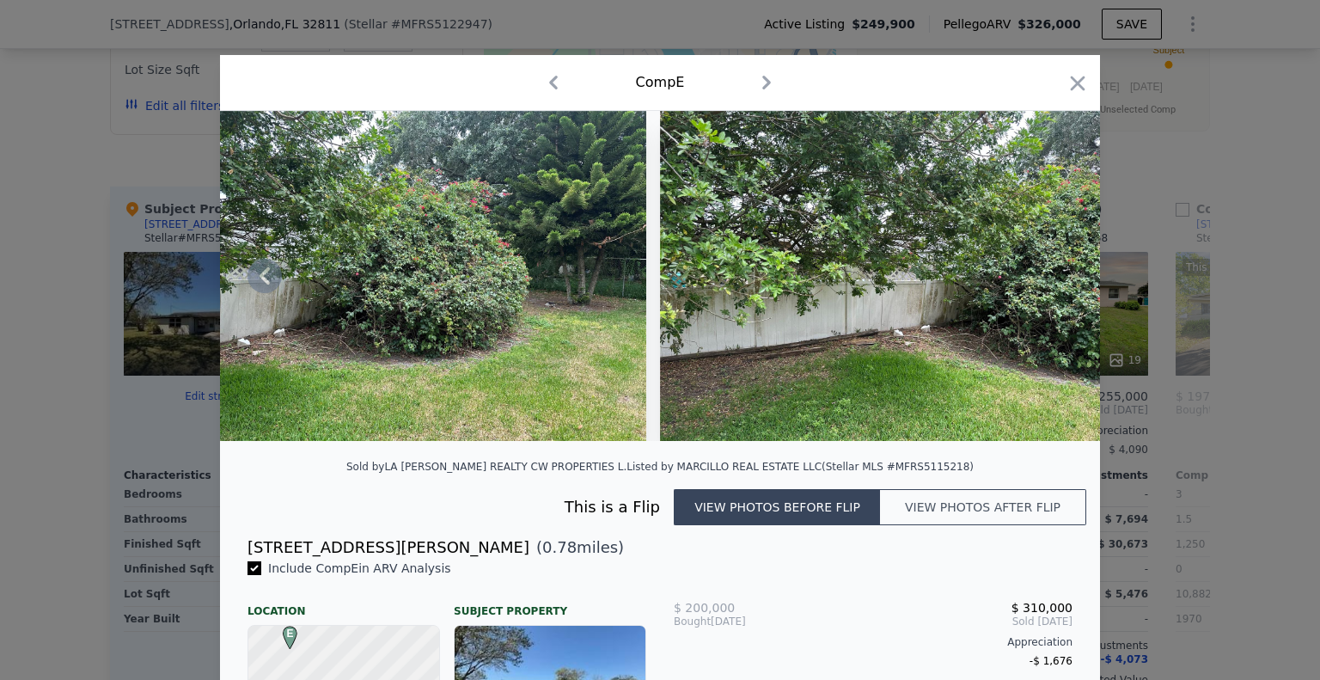
click at [980, 521] on button "View photos after flip" at bounding box center [983, 507] width 206 height 36
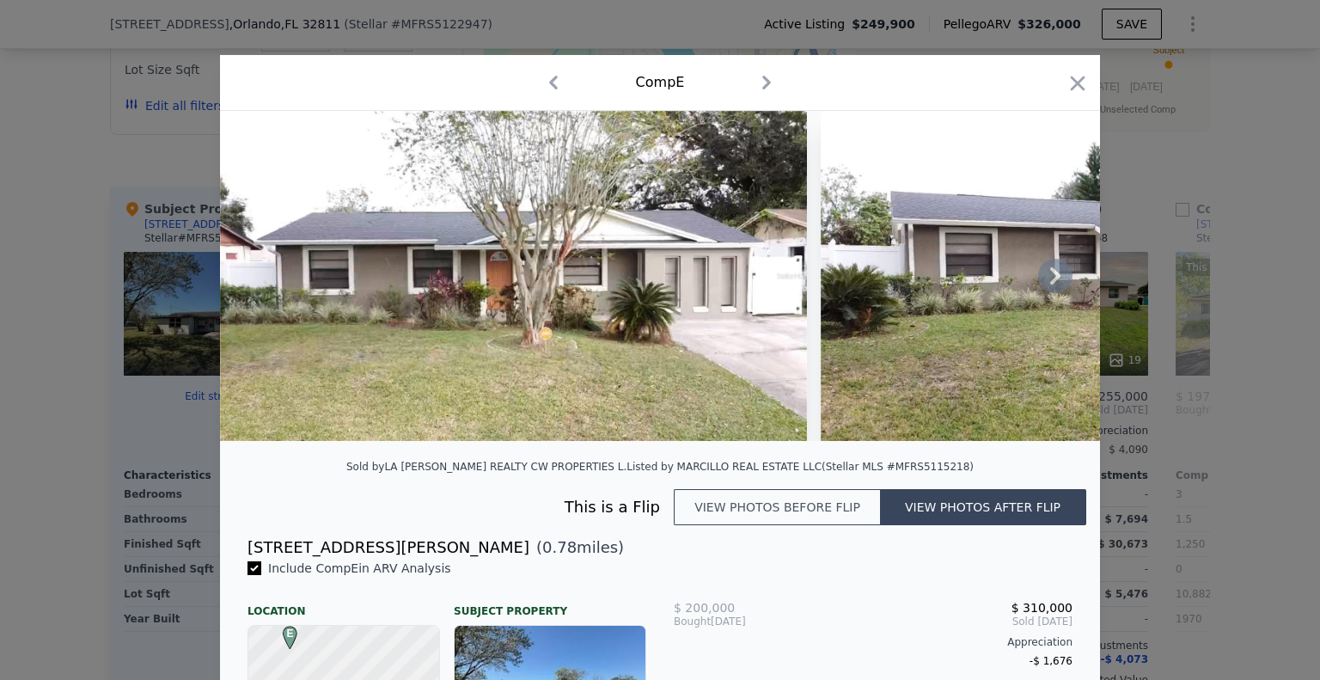
click at [1038, 293] on icon at bounding box center [1055, 276] width 34 height 34
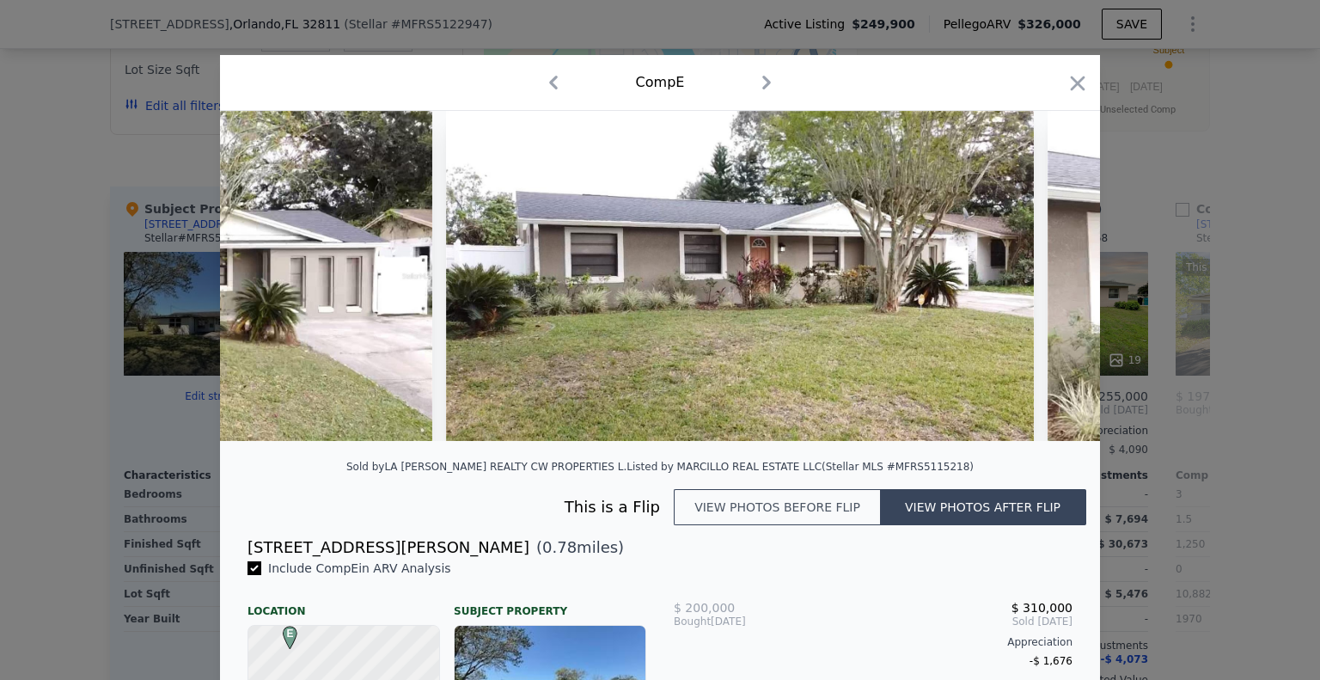
scroll to position [0, 412]
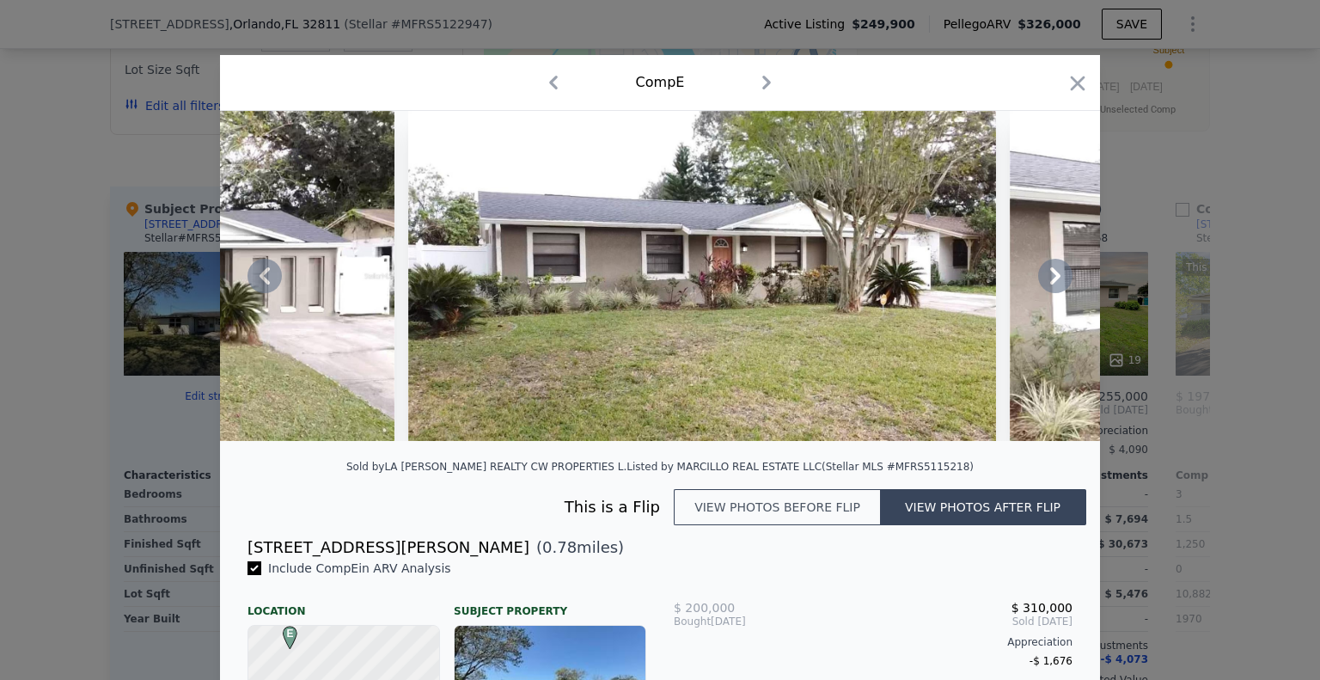
click at [1050, 284] on icon at bounding box center [1055, 275] width 10 height 17
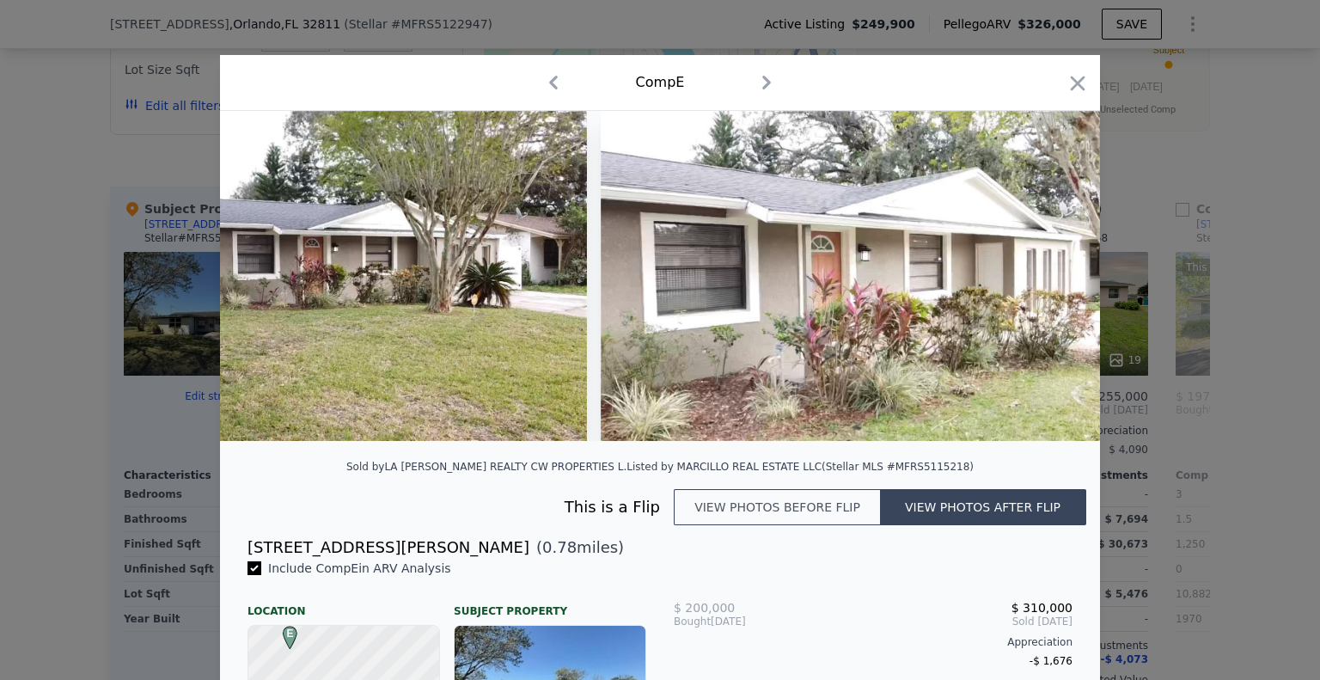
scroll to position [0, 825]
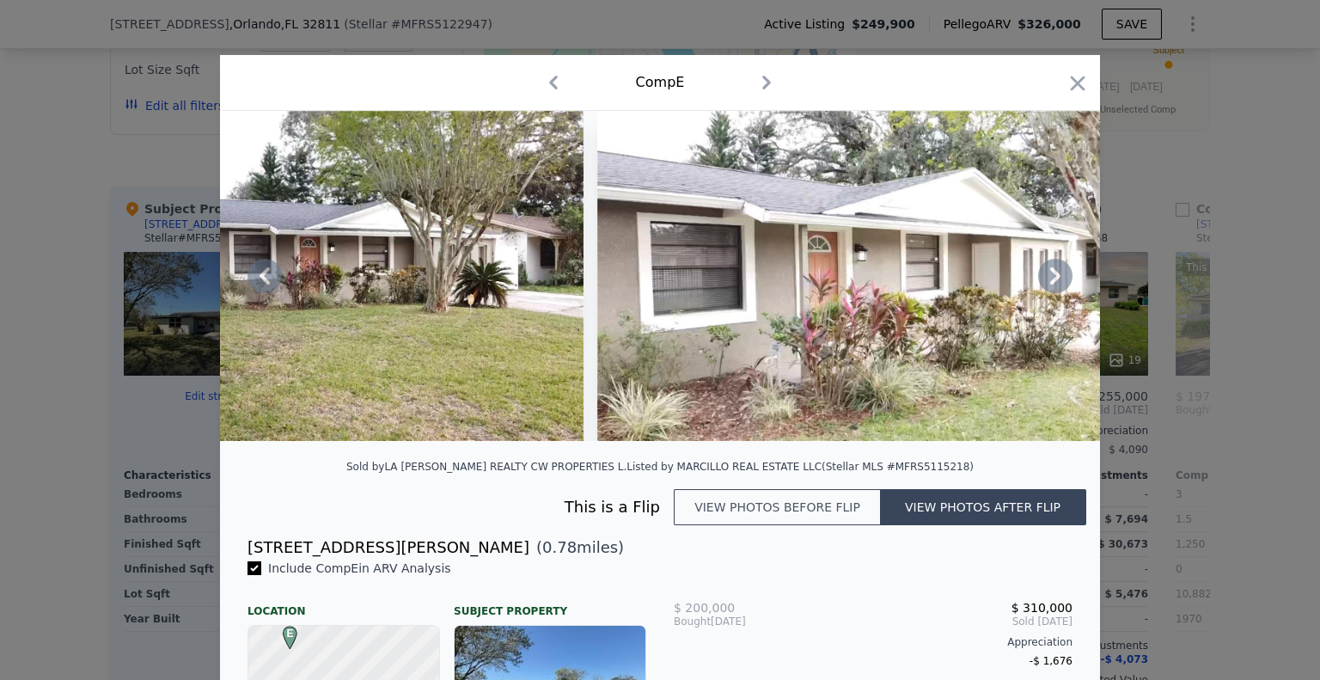
click at [1050, 284] on icon at bounding box center [1055, 275] width 10 height 17
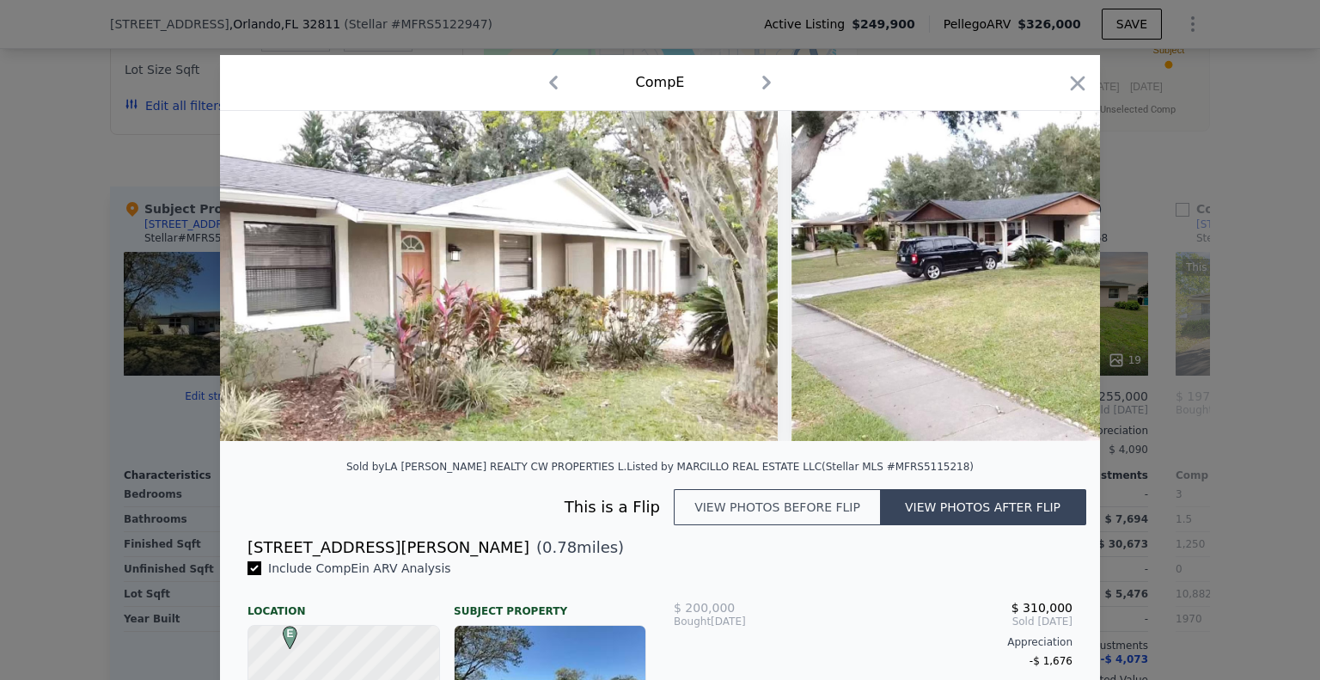
scroll to position [0, 1237]
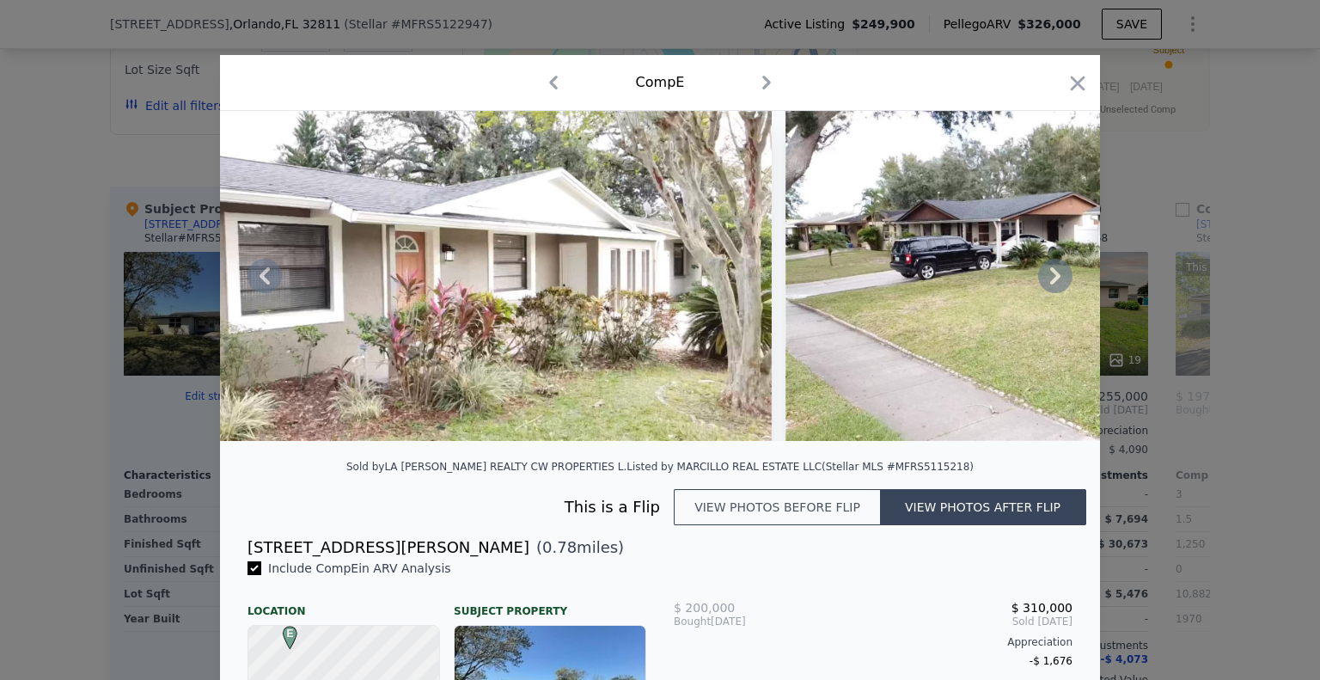
click at [1050, 284] on icon at bounding box center [1055, 275] width 10 height 17
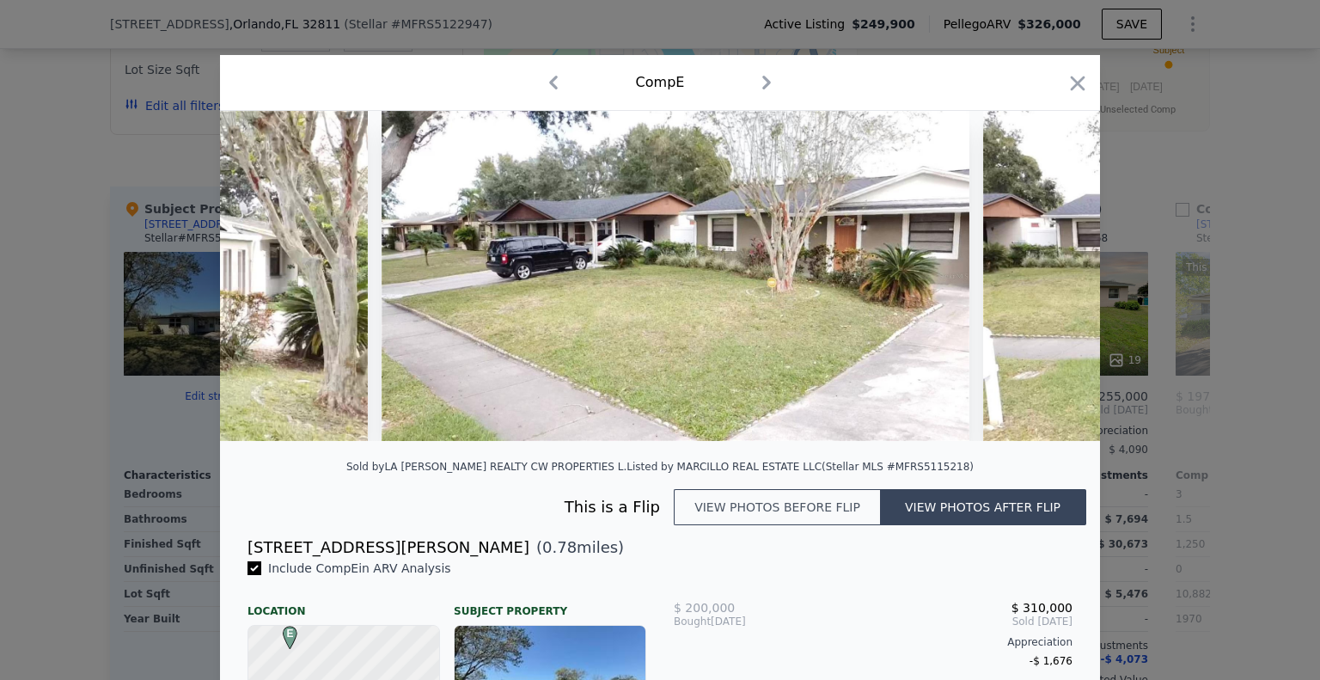
scroll to position [0, 1650]
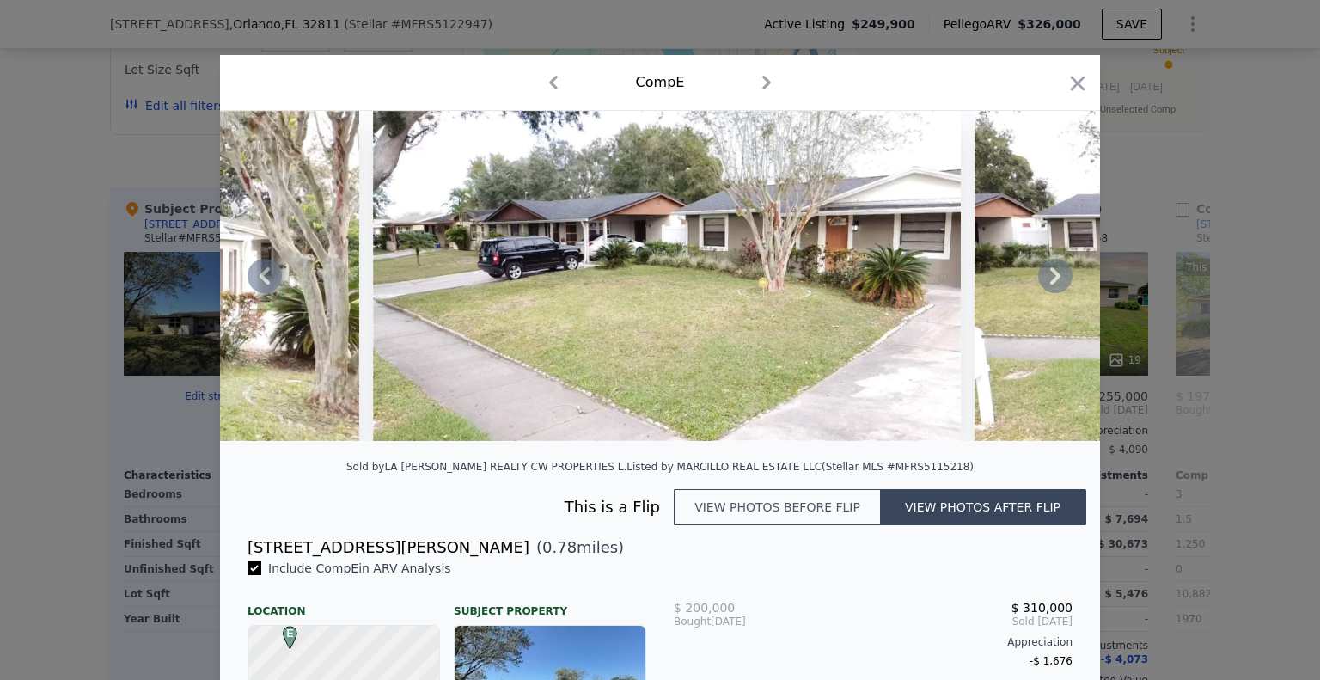
click at [1050, 284] on icon at bounding box center [1055, 275] width 10 height 17
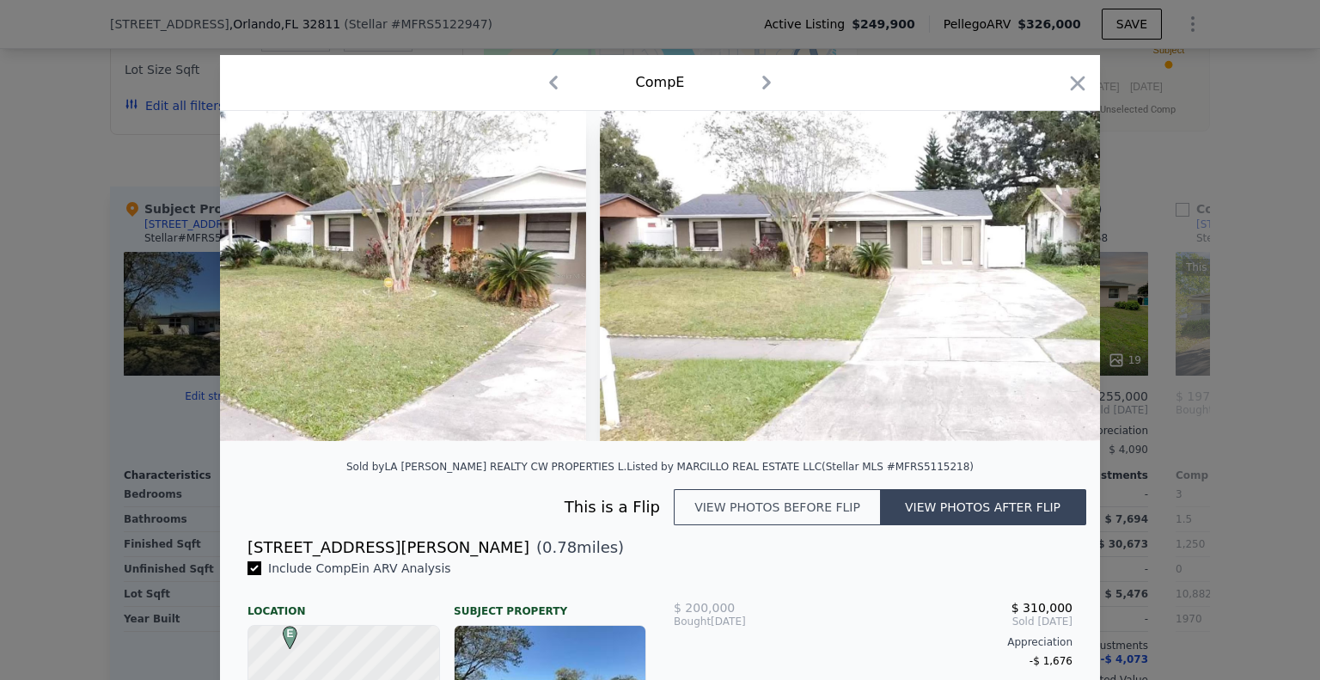
scroll to position [0, 2062]
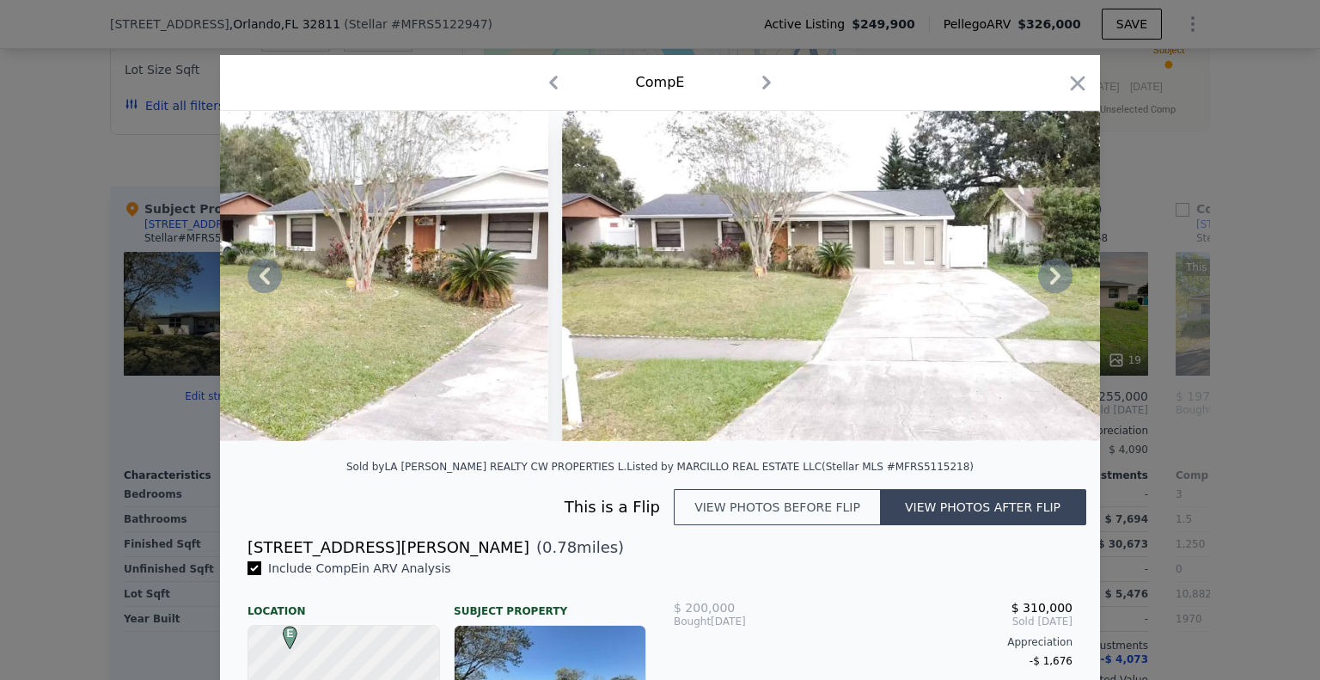
click at [1050, 284] on icon at bounding box center [1055, 275] width 10 height 17
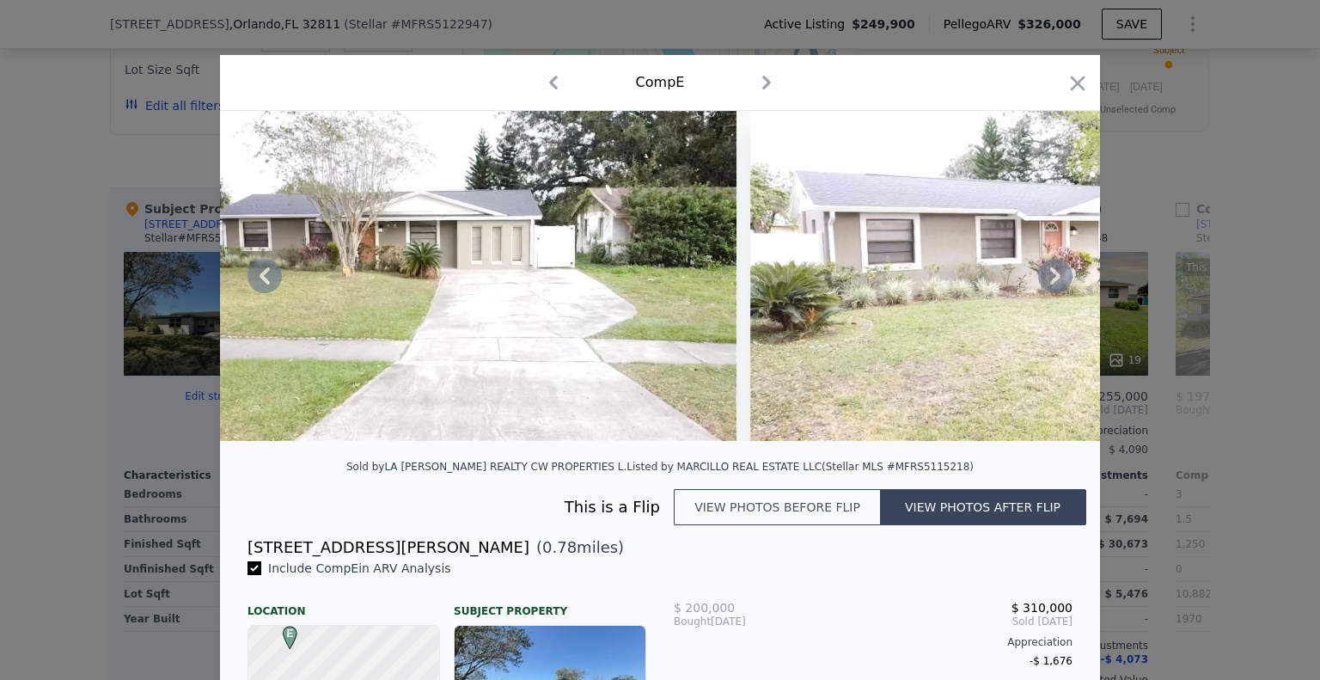
click at [1050, 284] on icon at bounding box center [1055, 275] width 10 height 17
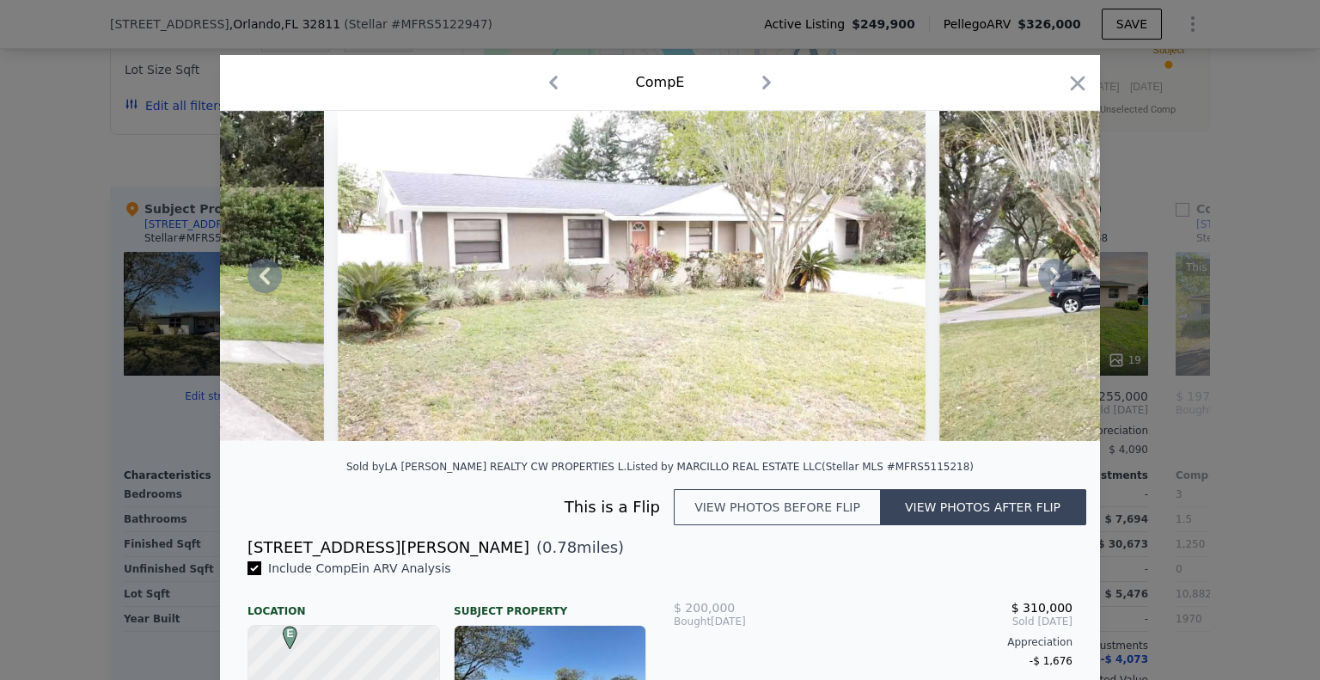
click at [1050, 284] on icon at bounding box center [1055, 275] width 10 height 17
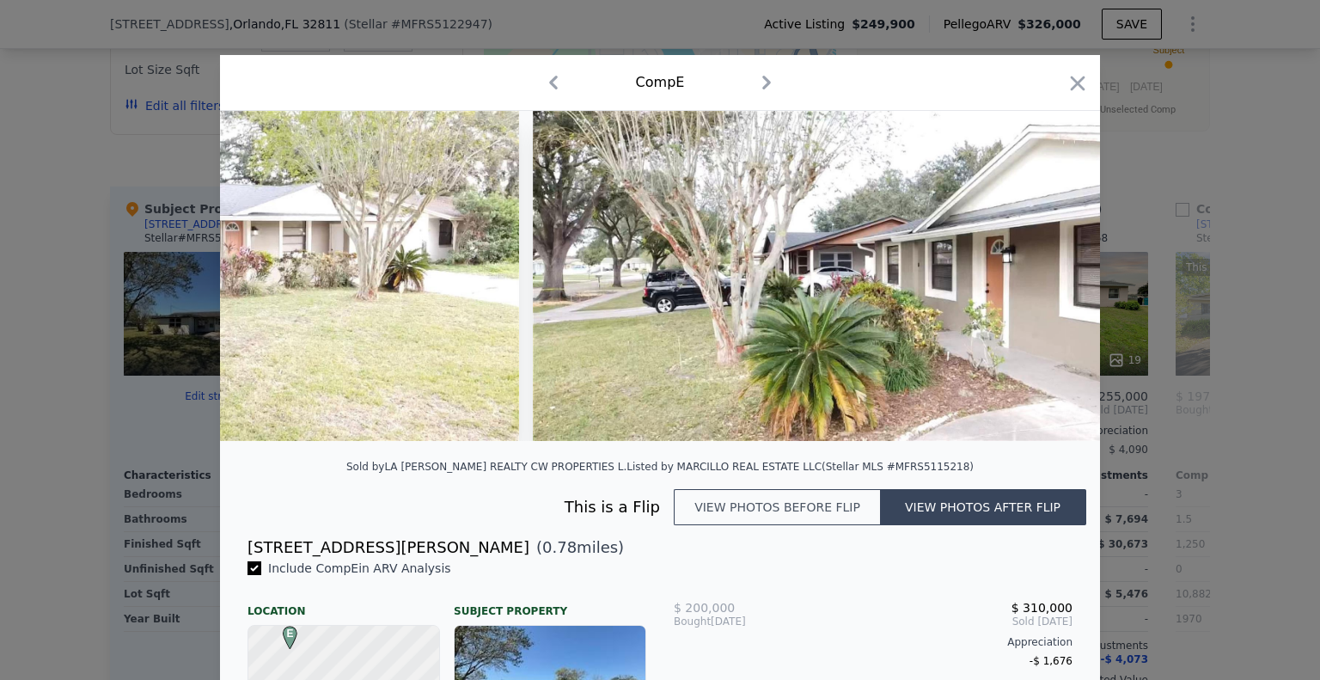
scroll to position [0, 3300]
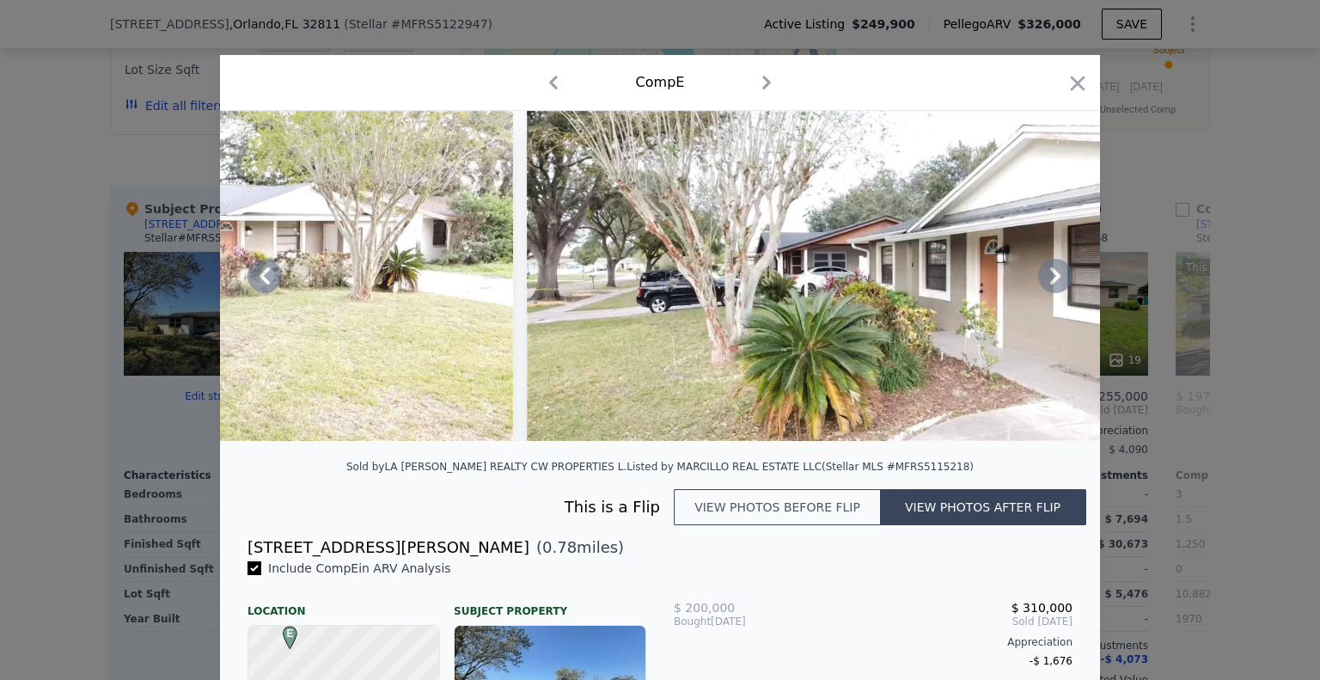
click at [1050, 284] on icon at bounding box center [1055, 275] width 10 height 17
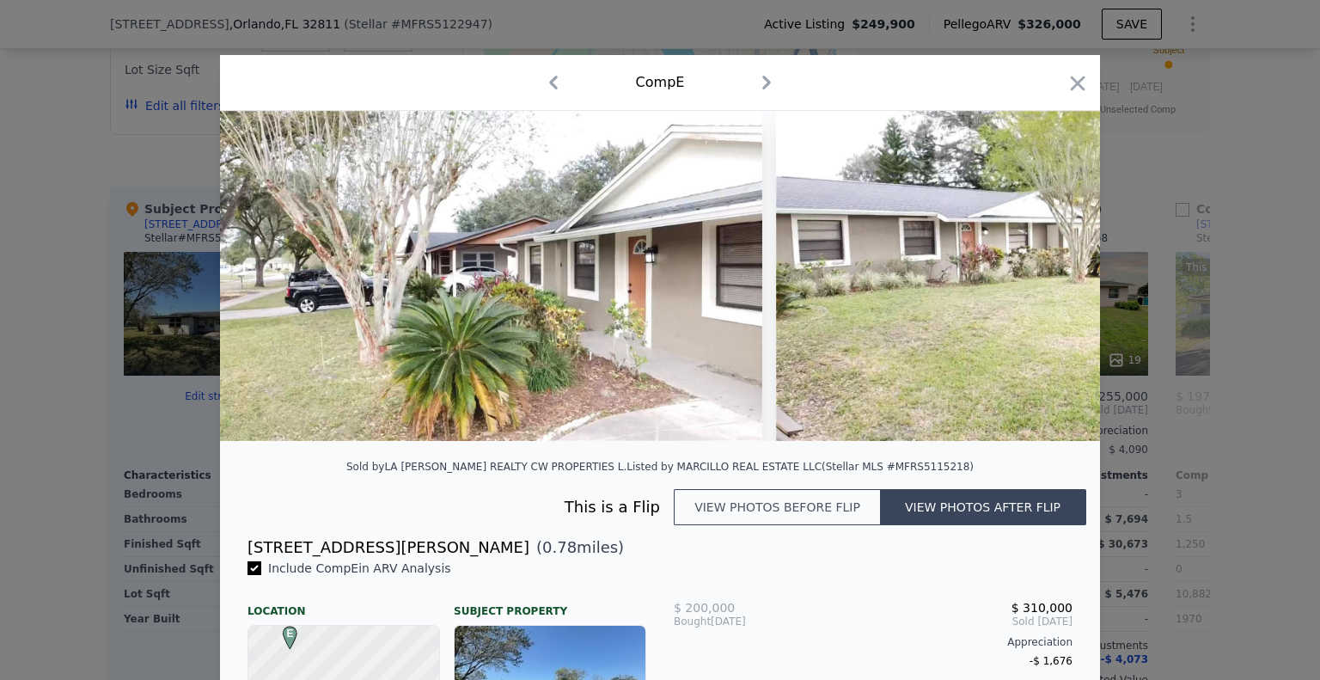
scroll to position [0, 3712]
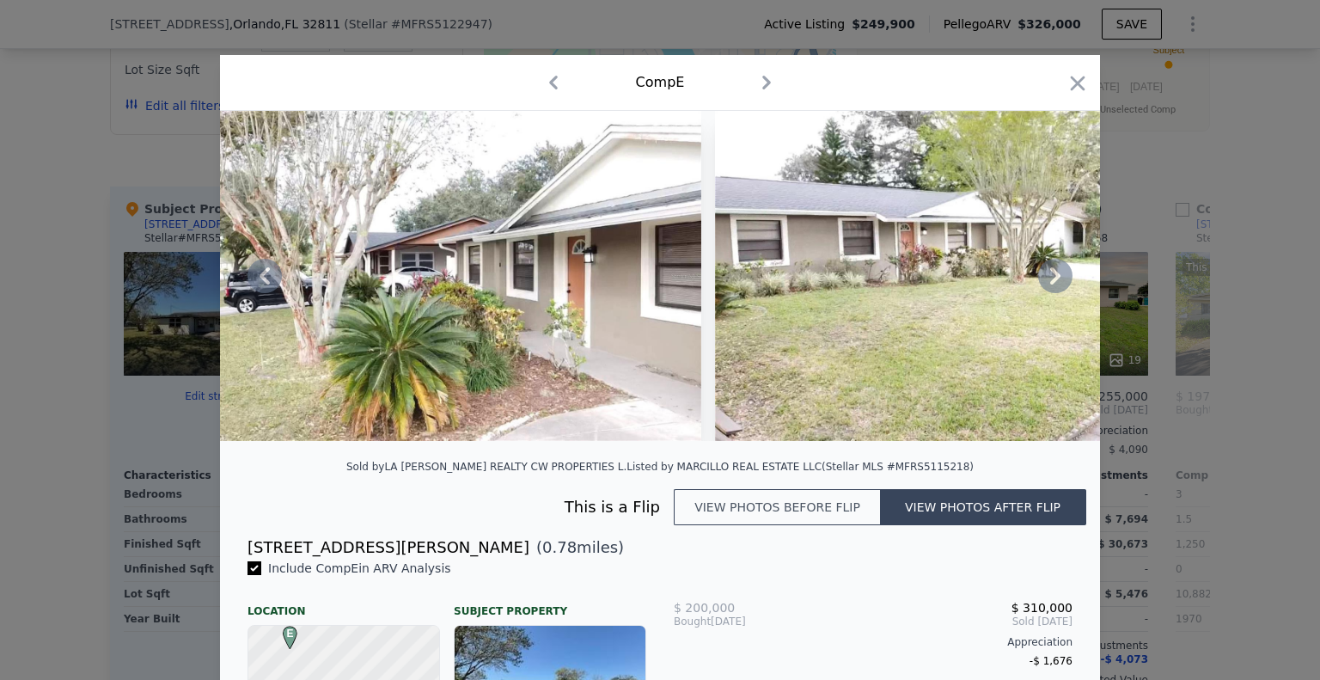
click at [1050, 284] on icon at bounding box center [1055, 275] width 10 height 17
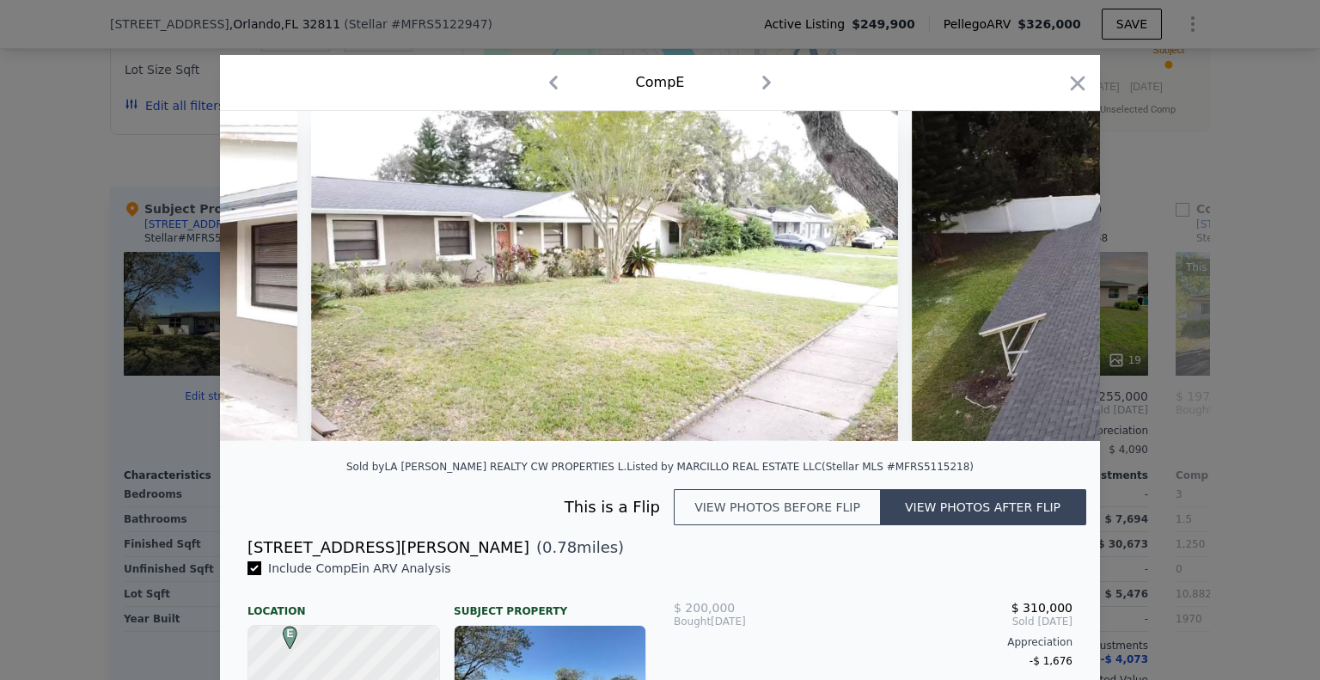
scroll to position [0, 4125]
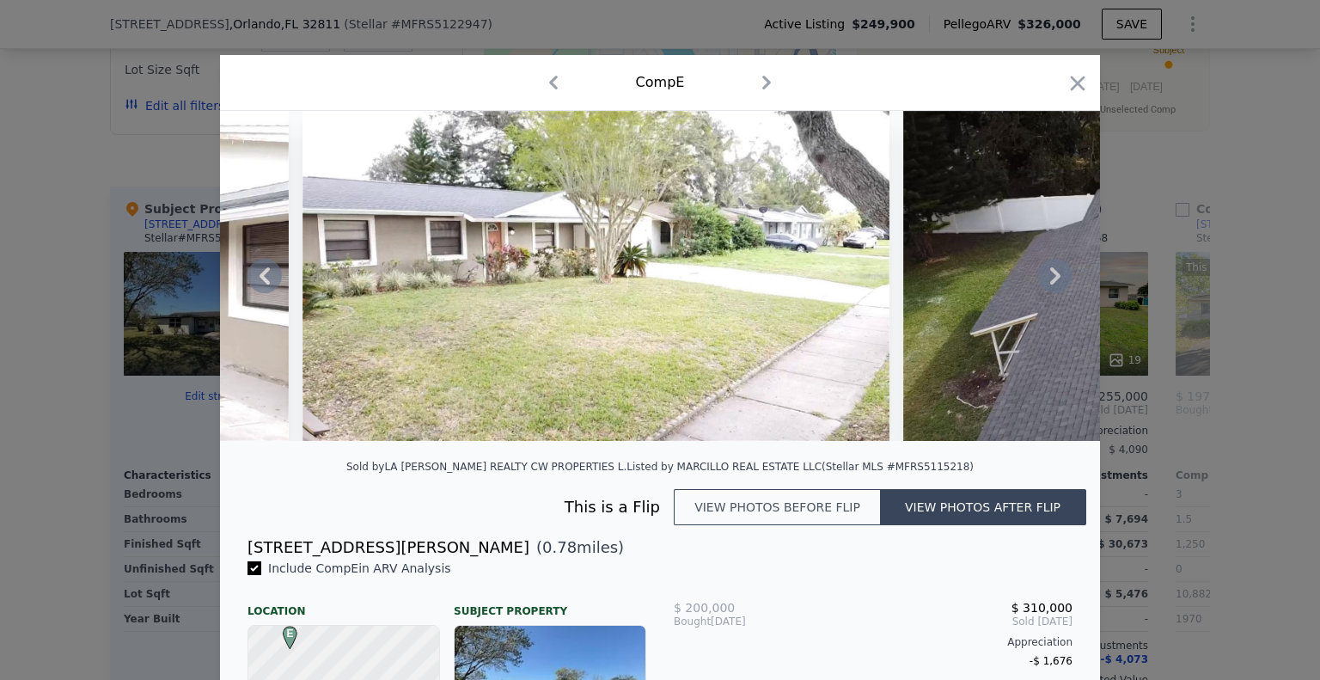
click at [1050, 284] on icon at bounding box center [1055, 275] width 10 height 17
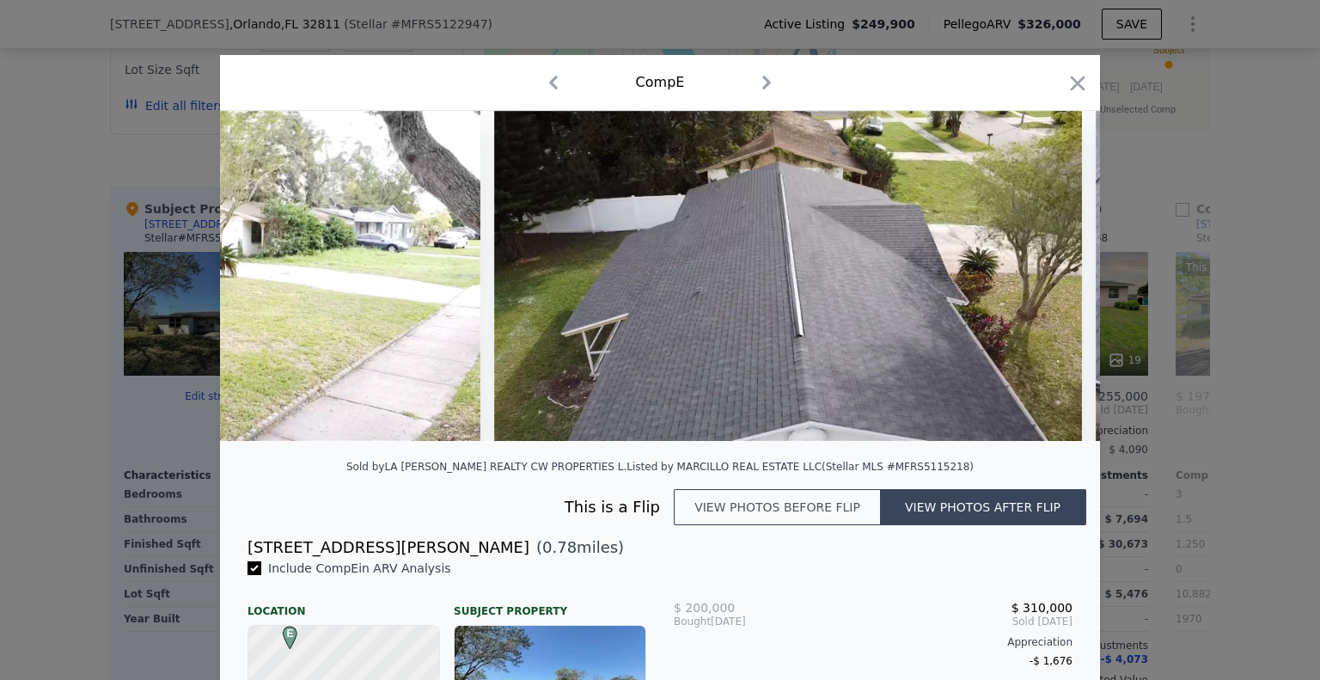
scroll to position [0, 4537]
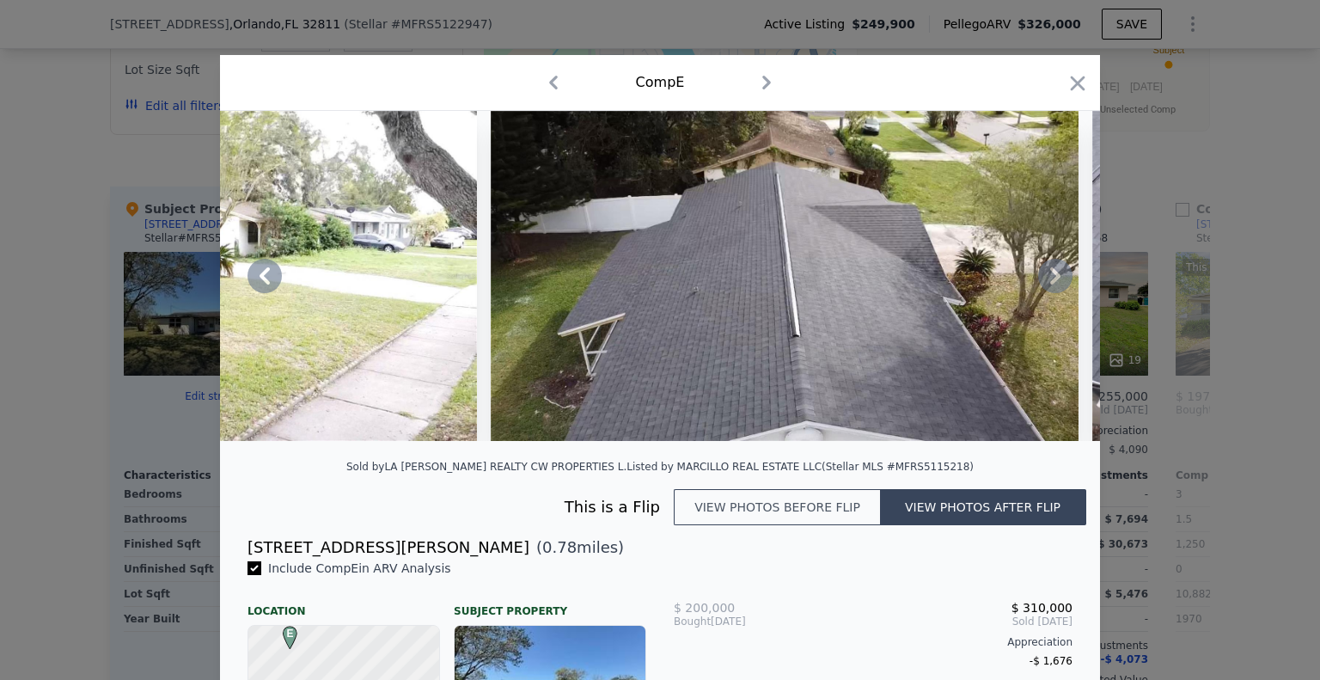
click at [1050, 284] on icon at bounding box center [1055, 275] width 10 height 17
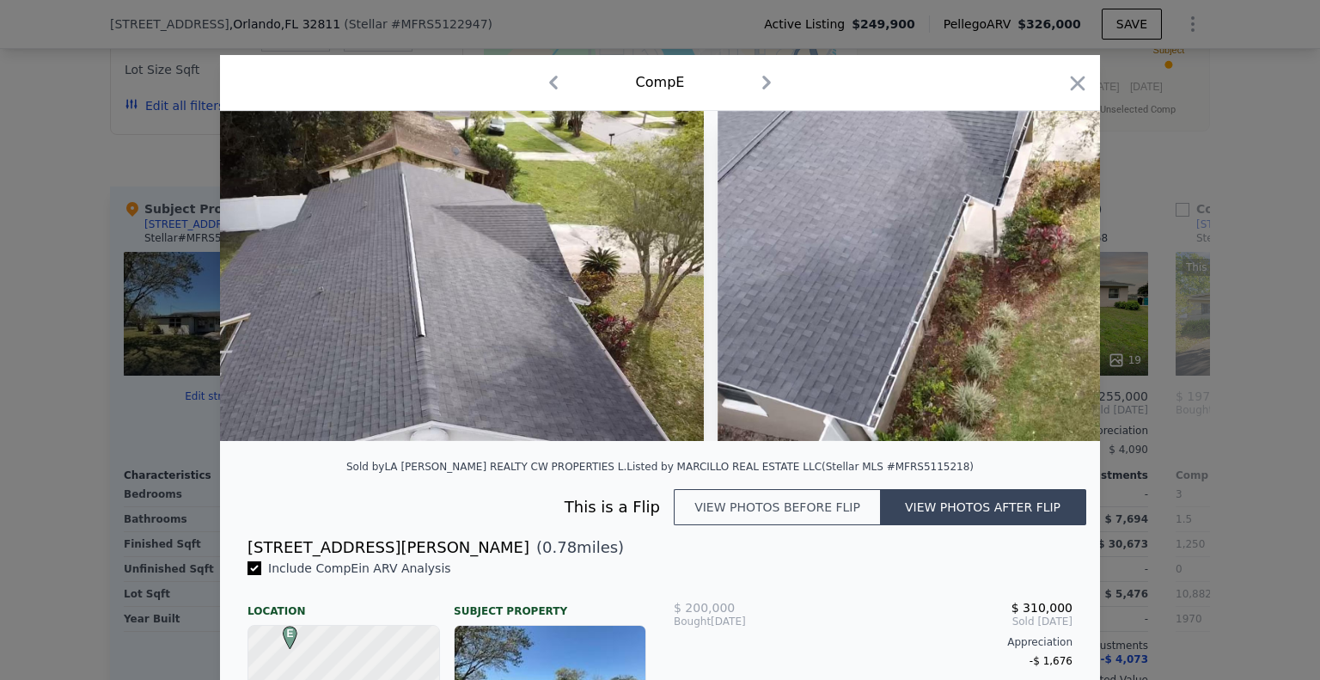
scroll to position [0, 4949]
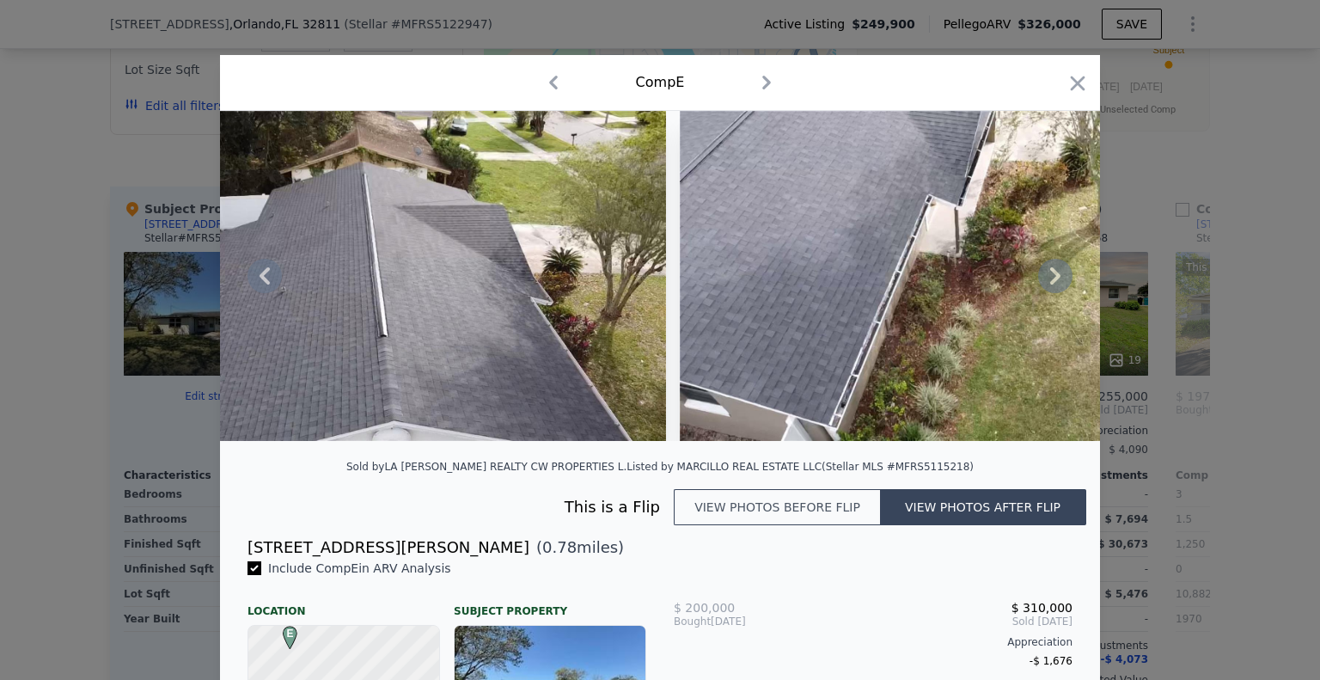
click at [1050, 284] on icon at bounding box center [1055, 275] width 10 height 17
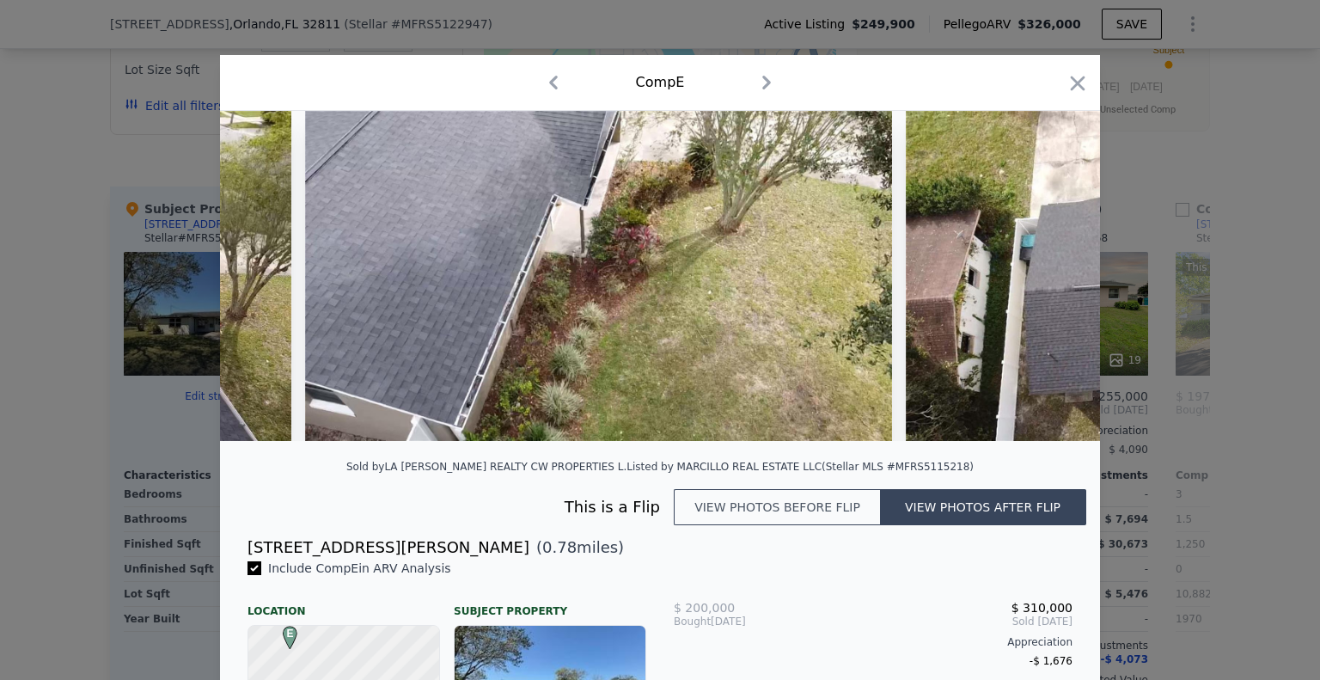
scroll to position [0, 5362]
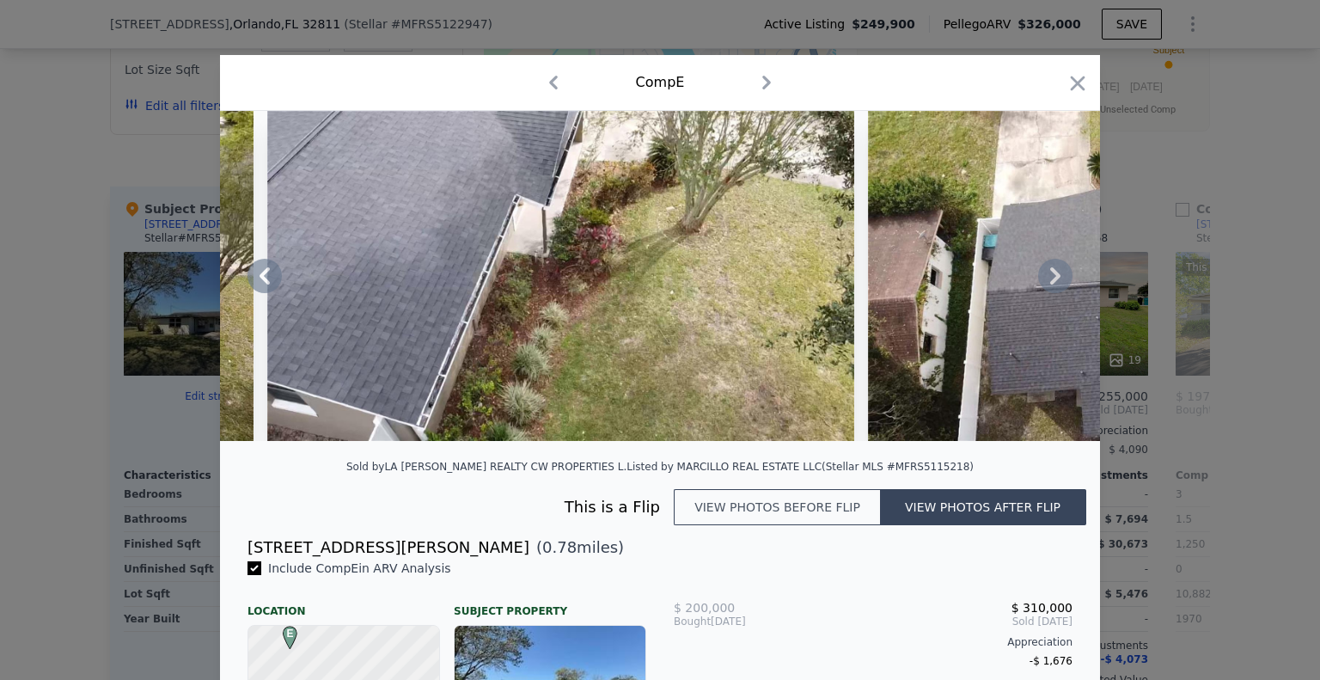
click at [1050, 284] on icon at bounding box center [1055, 275] width 10 height 17
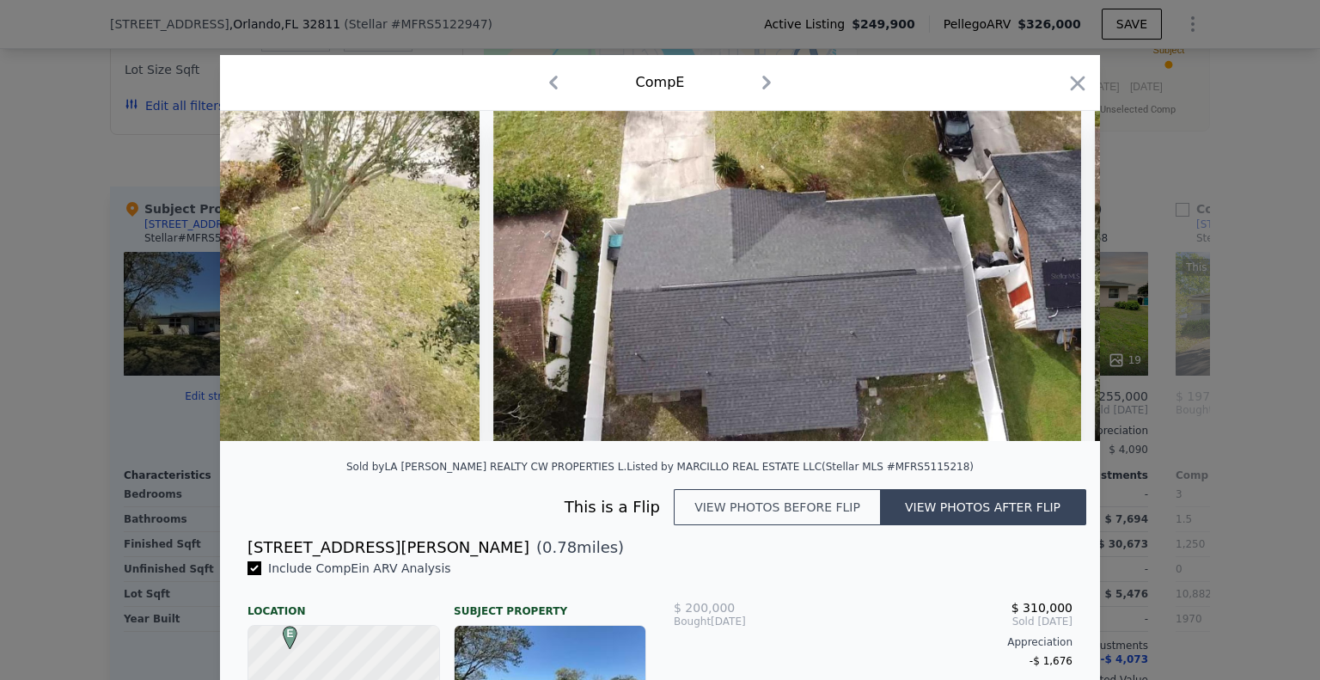
scroll to position [0, 5774]
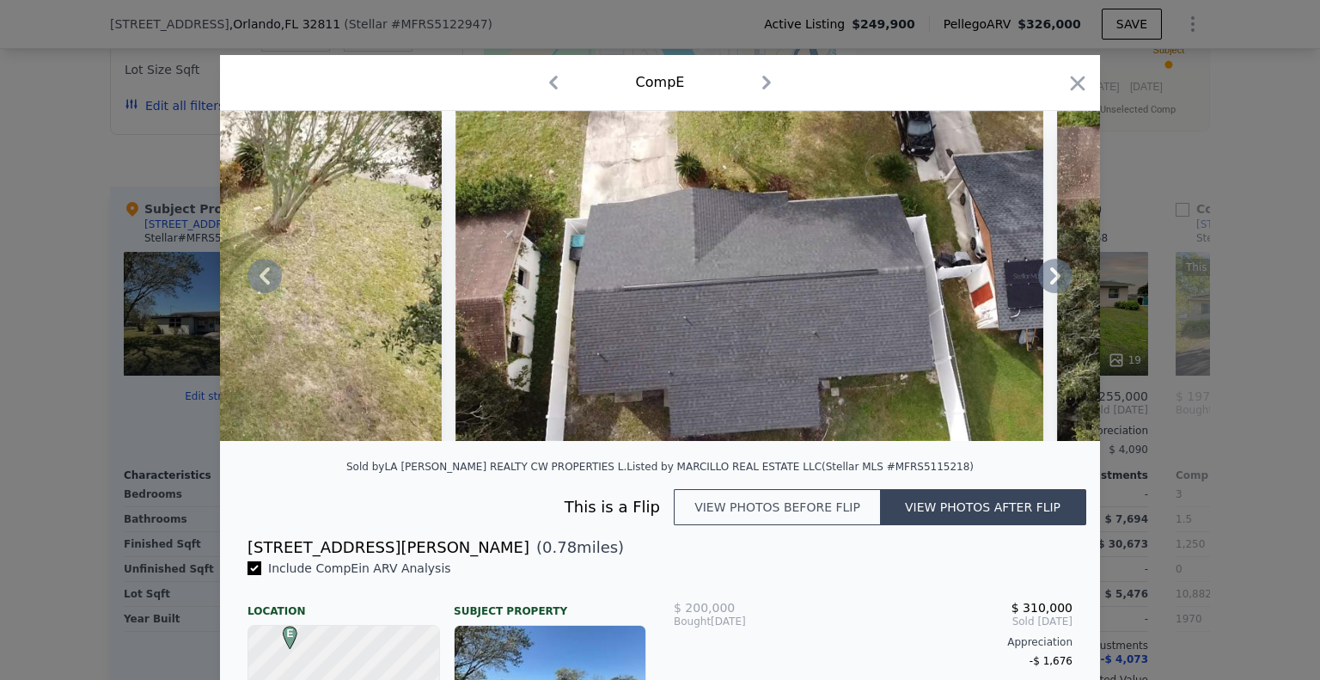
click at [1050, 284] on icon at bounding box center [1055, 275] width 10 height 17
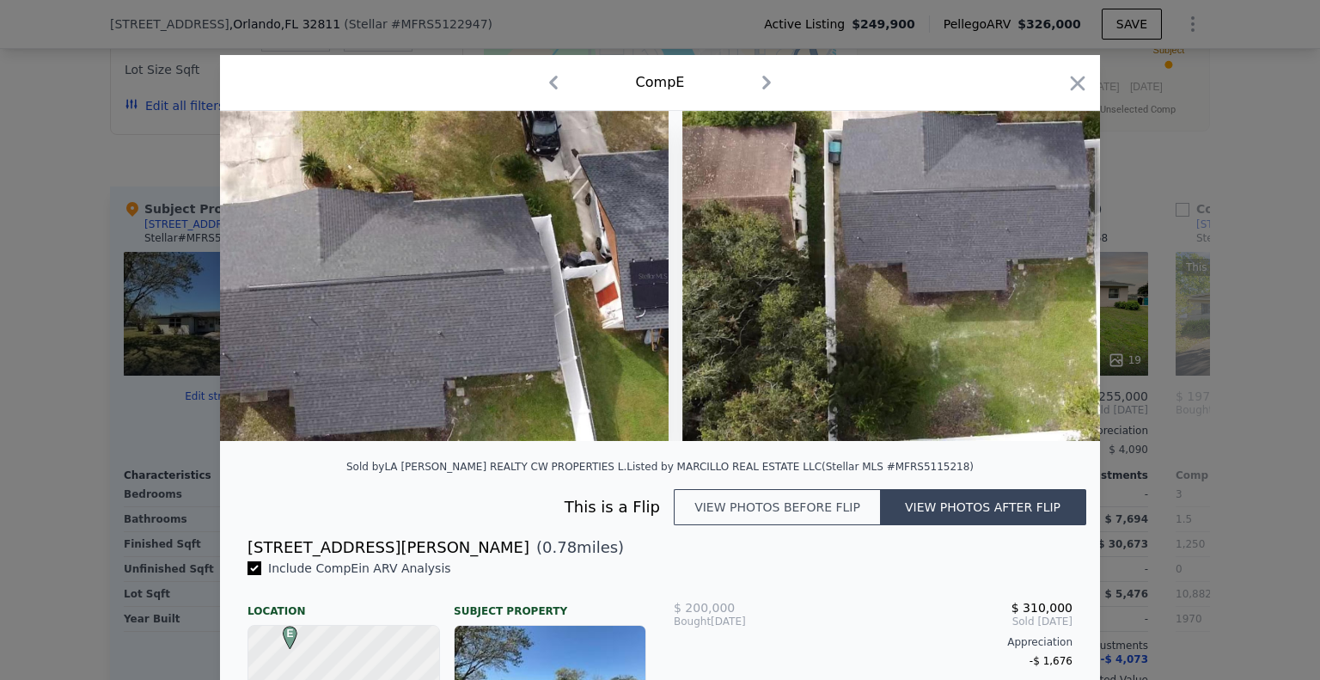
scroll to position [0, 6187]
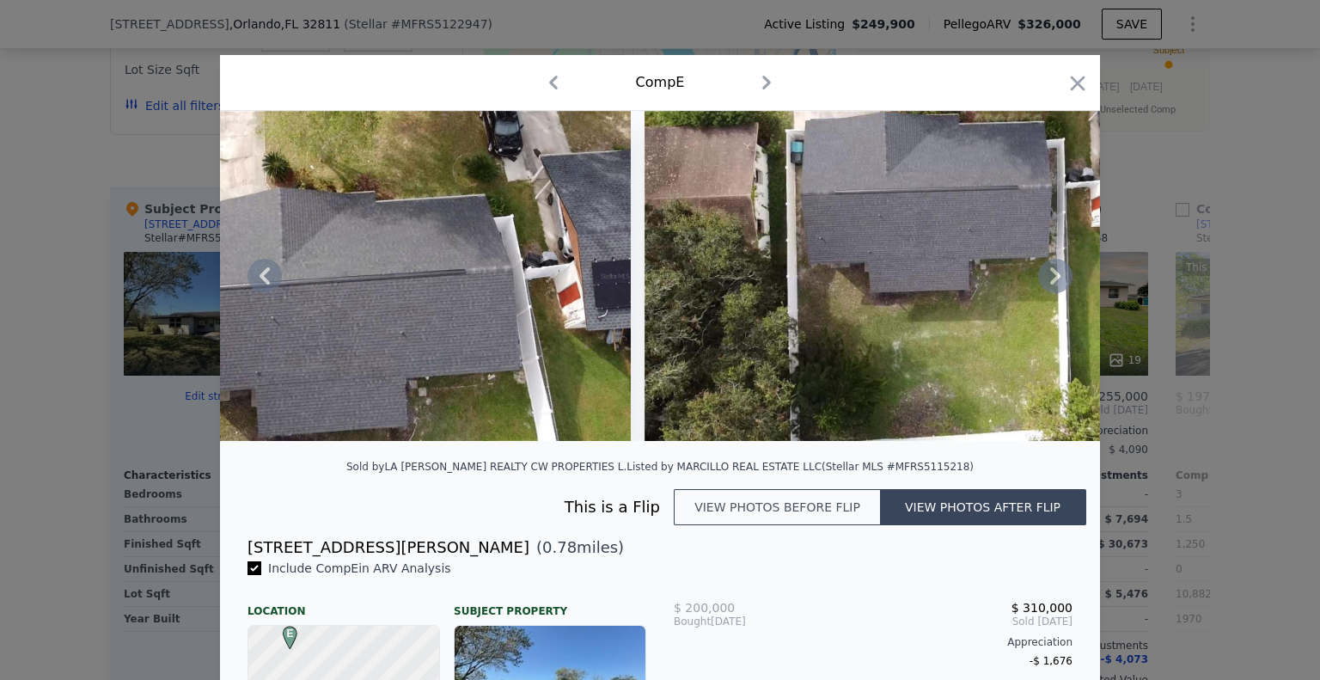
click at [1050, 284] on icon at bounding box center [1055, 275] width 10 height 17
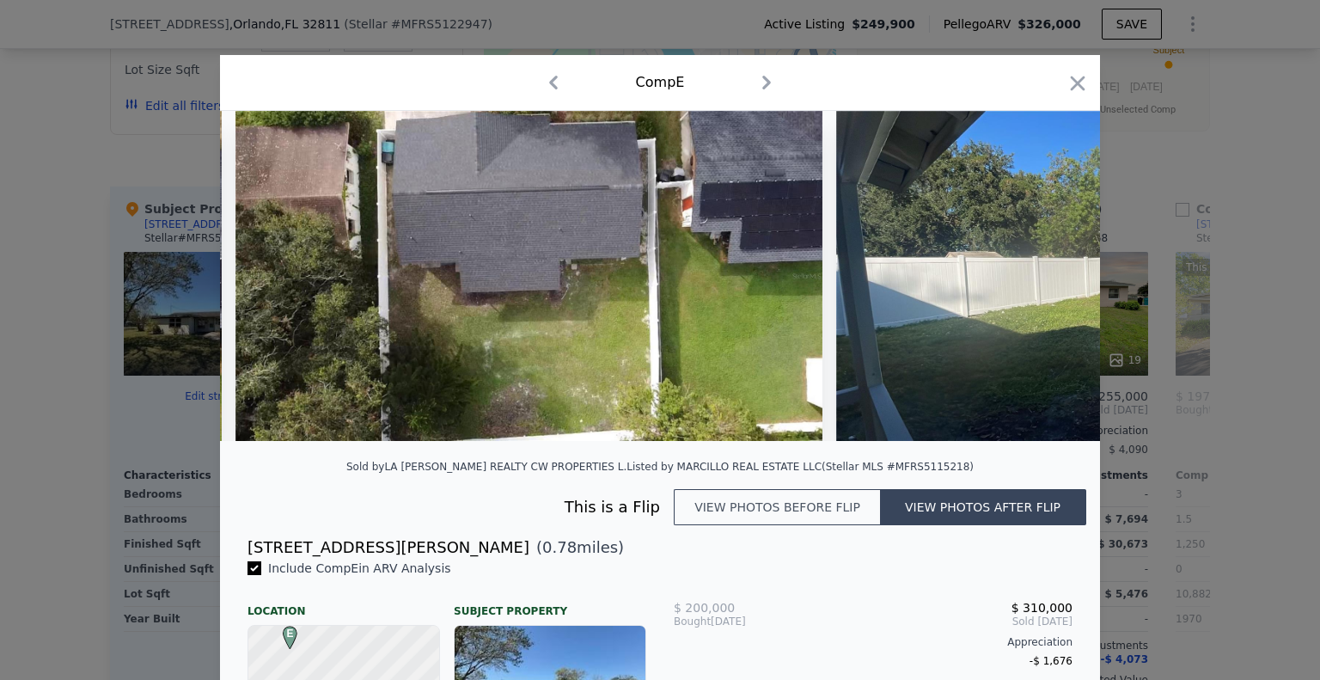
scroll to position [0, 6599]
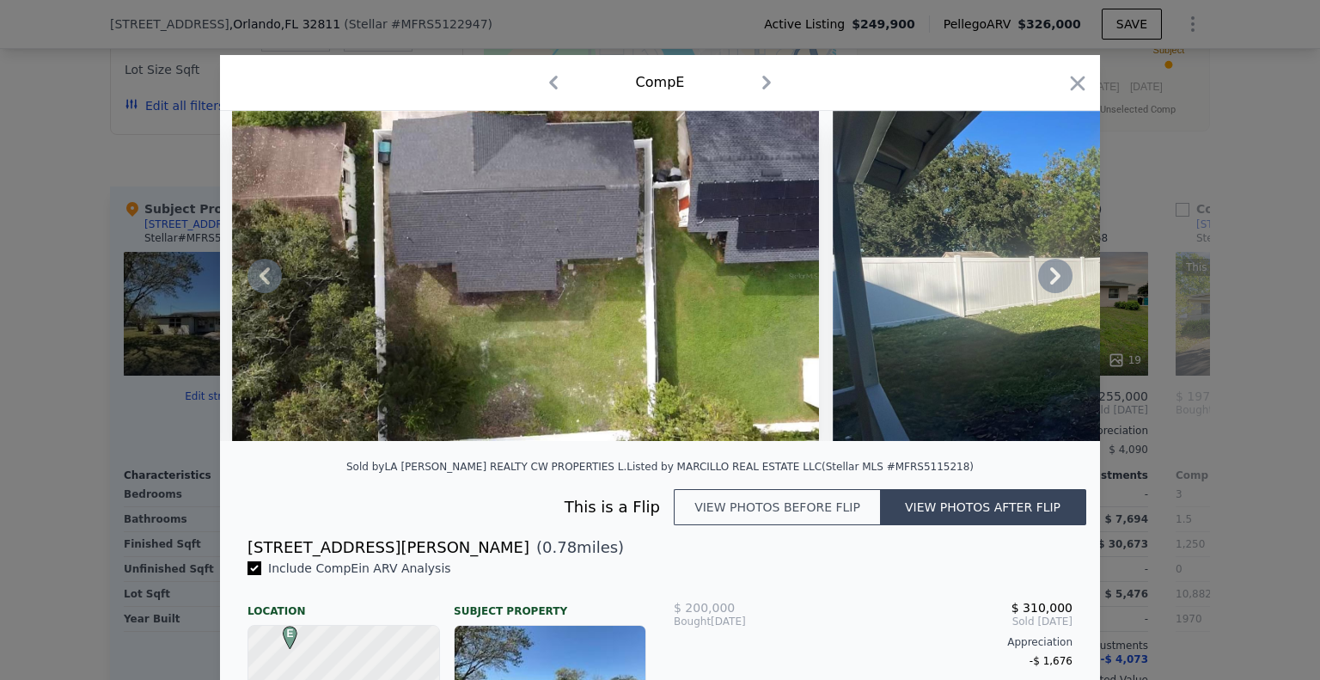
click at [1050, 284] on icon at bounding box center [1055, 275] width 10 height 17
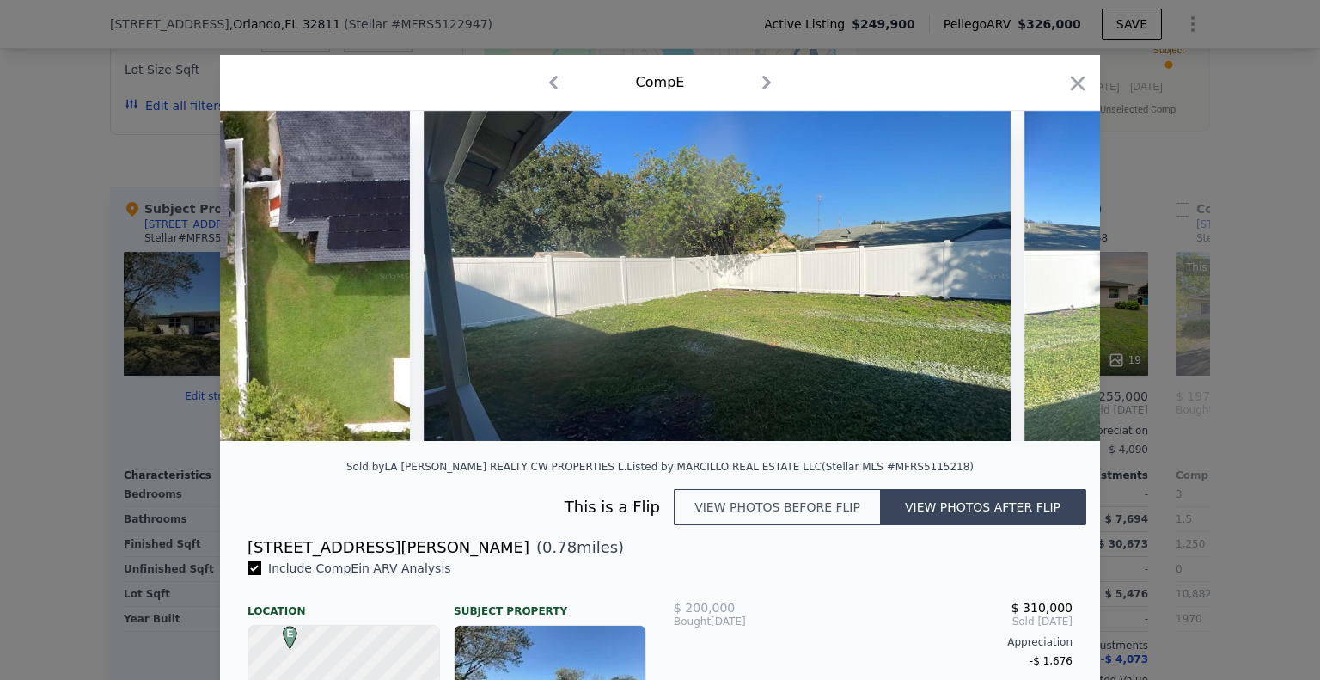
scroll to position [0, 7012]
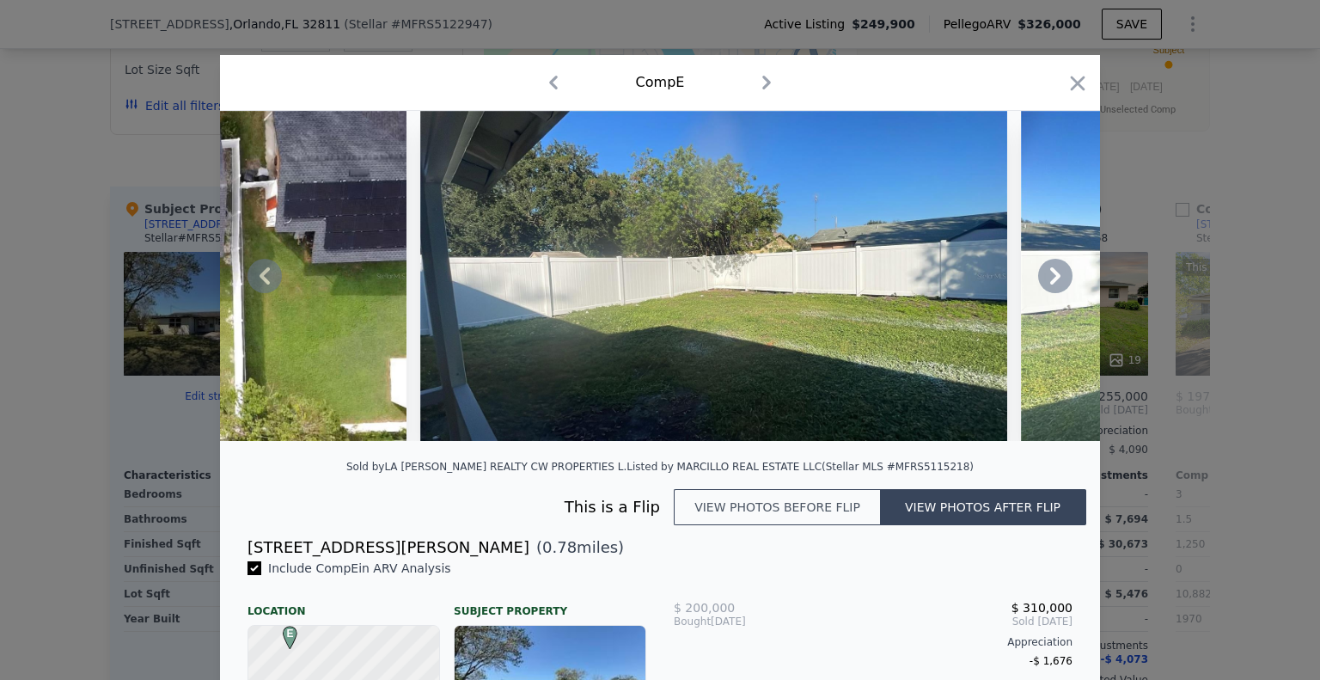
click at [1050, 284] on icon at bounding box center [1055, 275] width 10 height 17
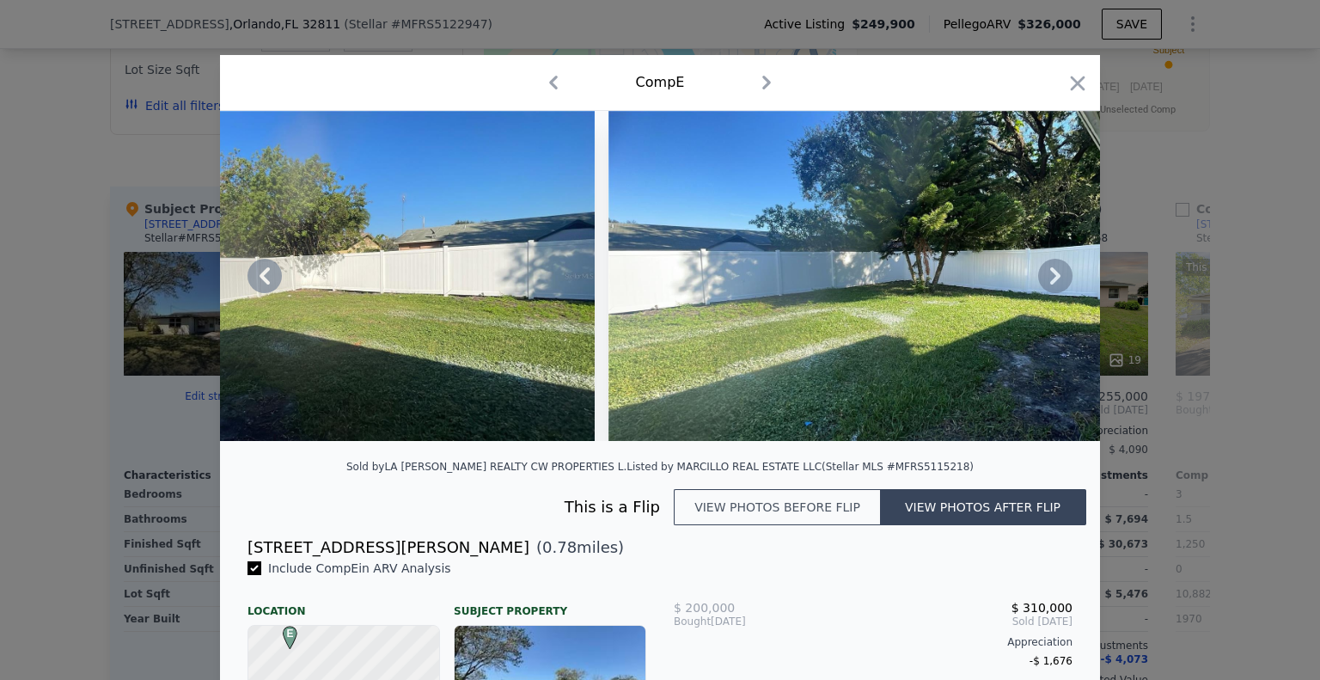
click at [1050, 284] on icon at bounding box center [1055, 275] width 10 height 17
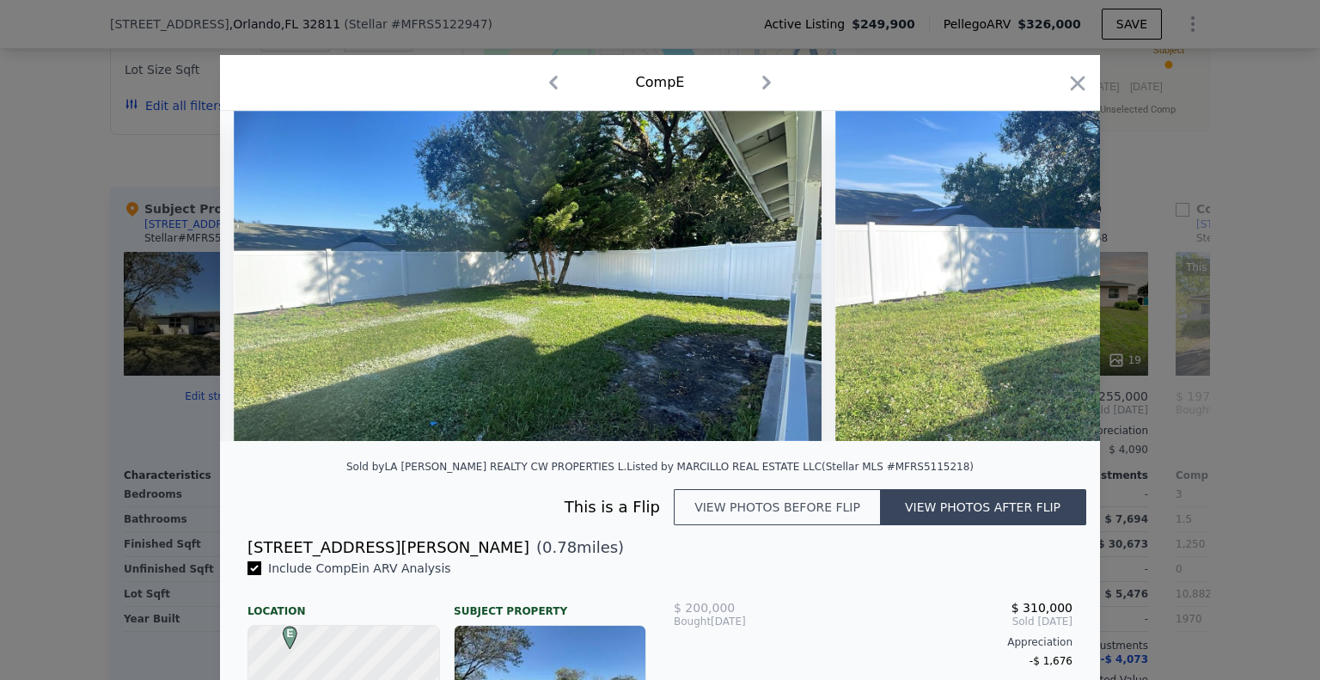
scroll to position [0, 7837]
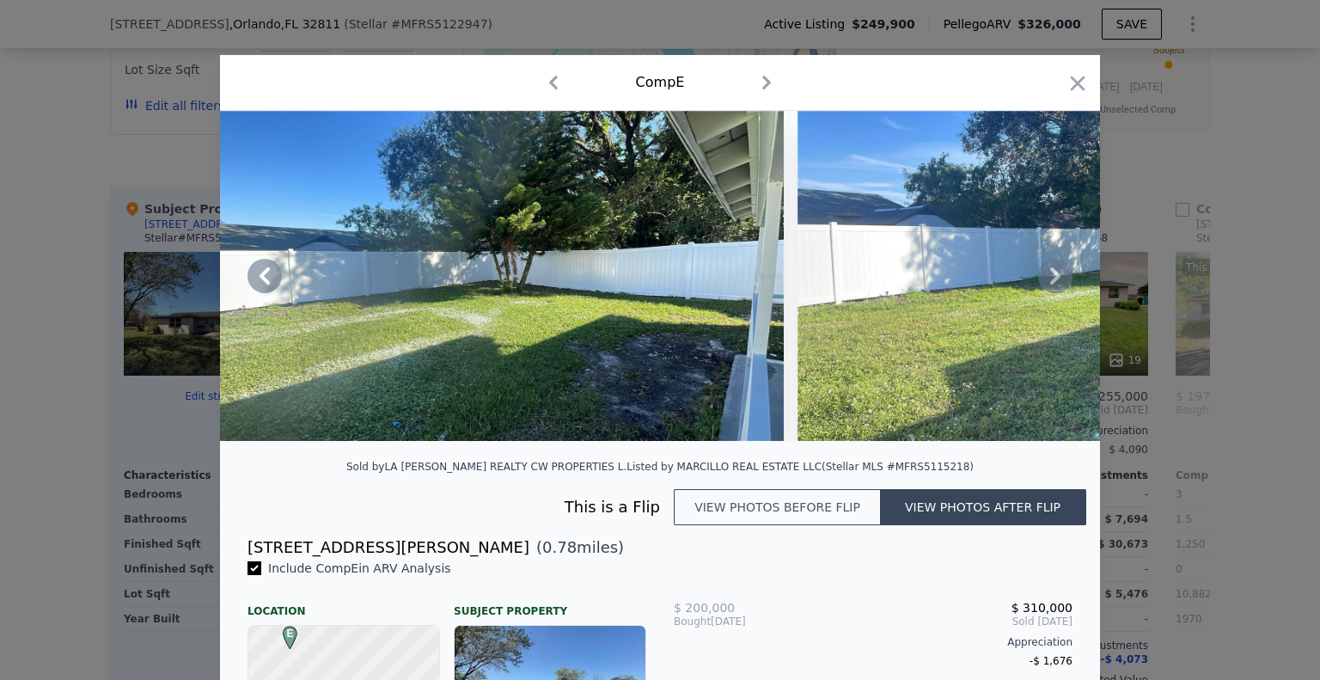
click at [1050, 284] on icon at bounding box center [1055, 275] width 10 height 17
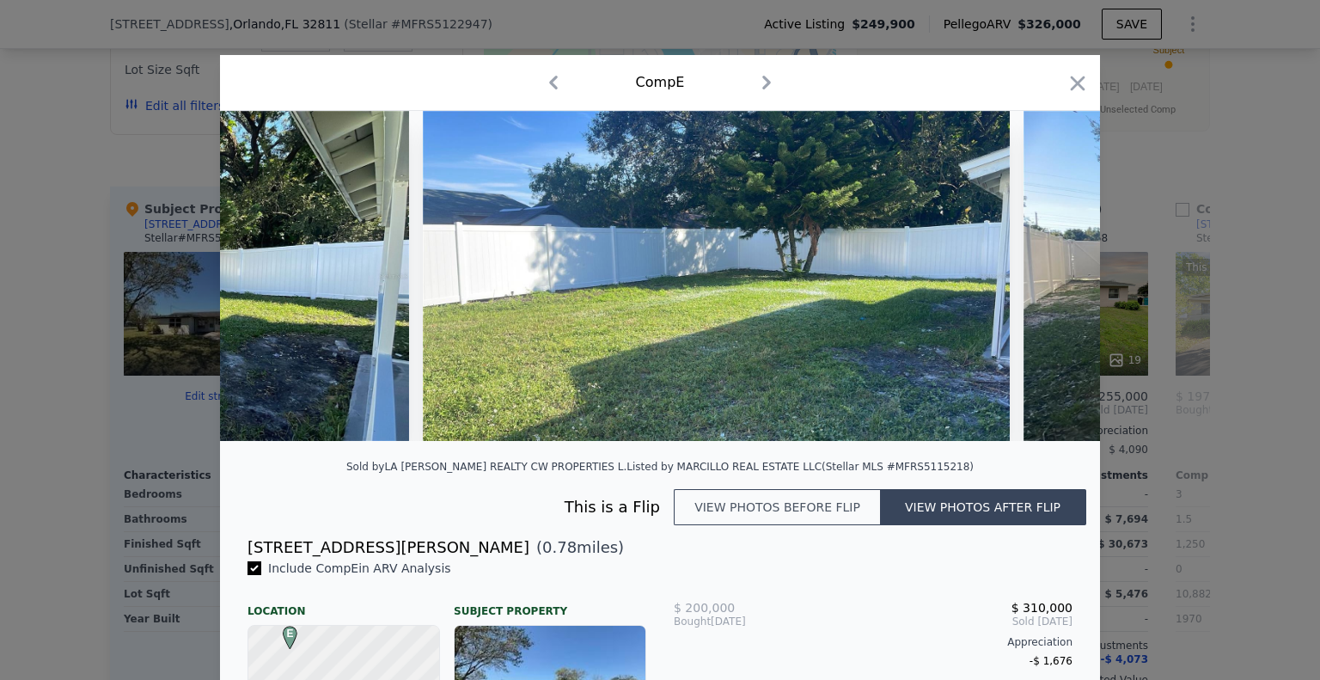
scroll to position [0, 8249]
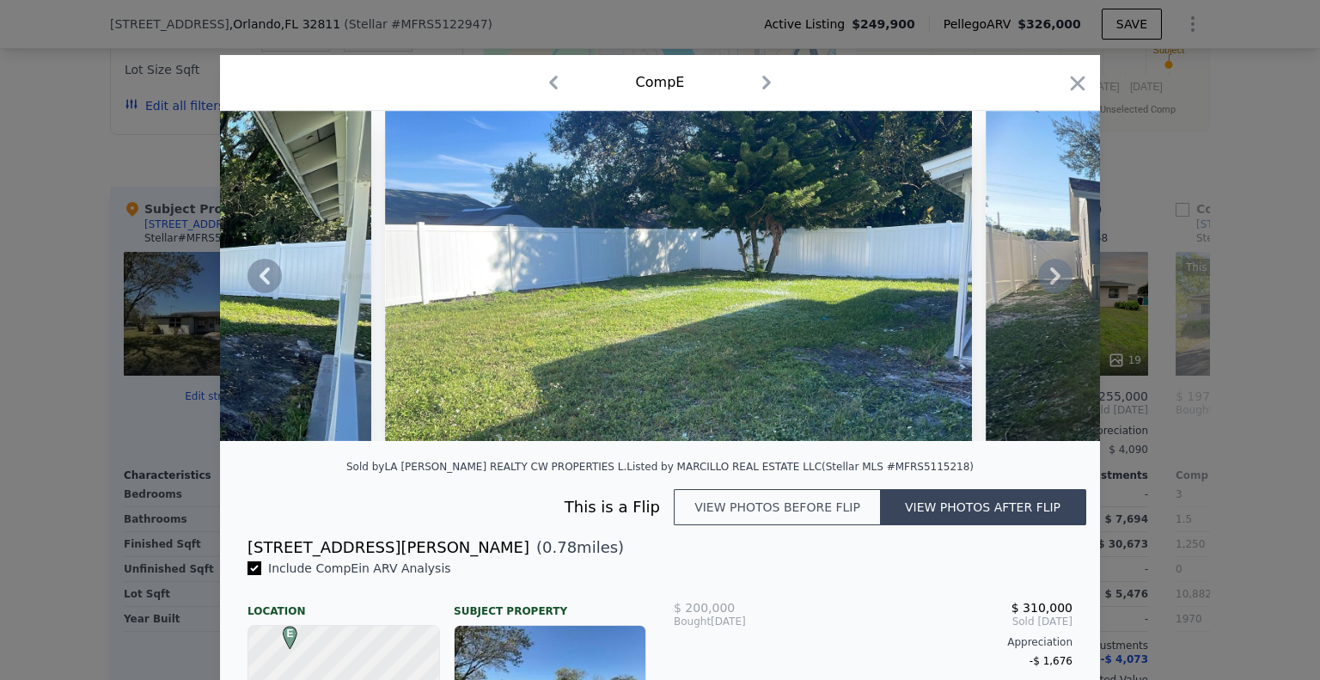
click at [1050, 284] on icon at bounding box center [1055, 275] width 10 height 17
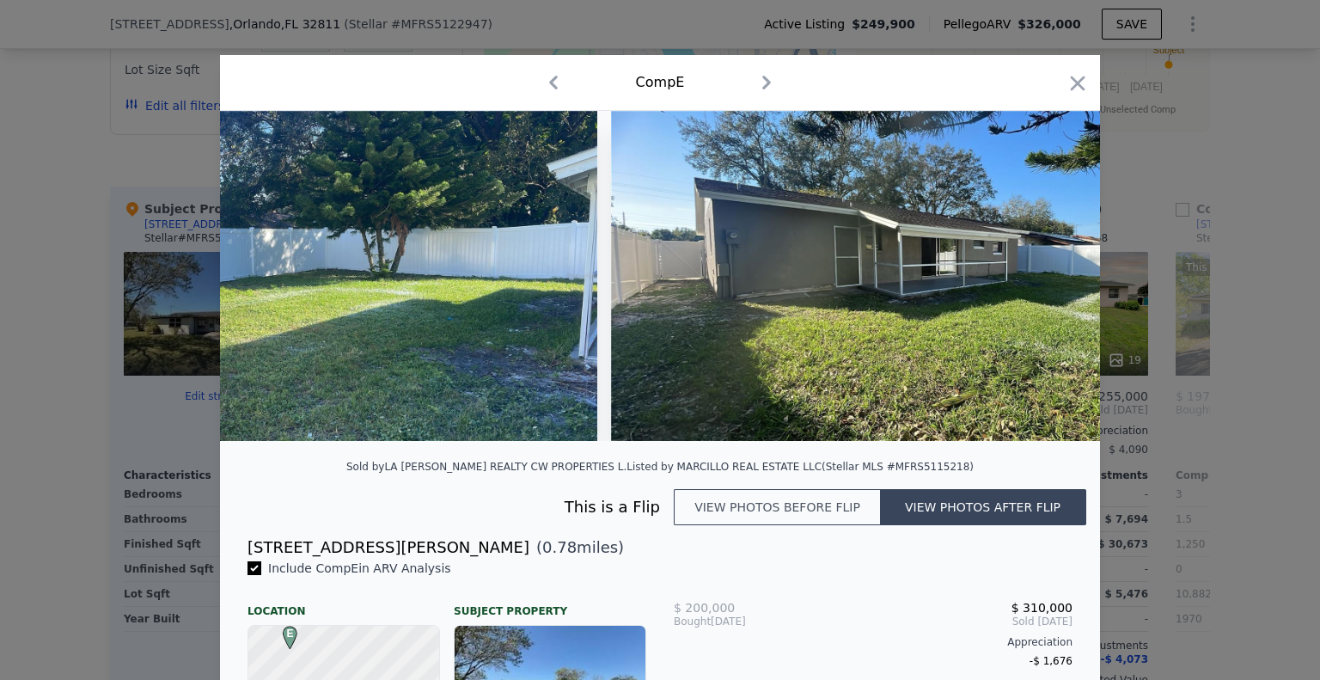
scroll to position [0, 8662]
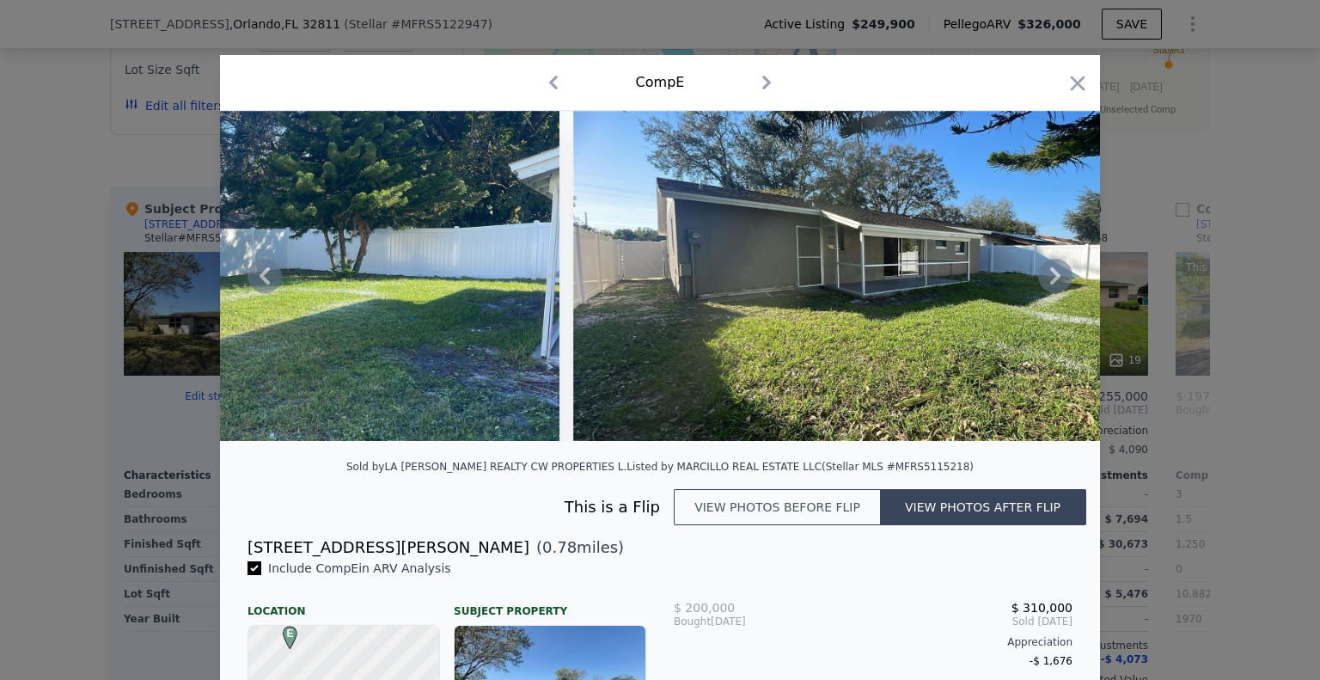
click at [1050, 284] on icon at bounding box center [1055, 275] width 10 height 17
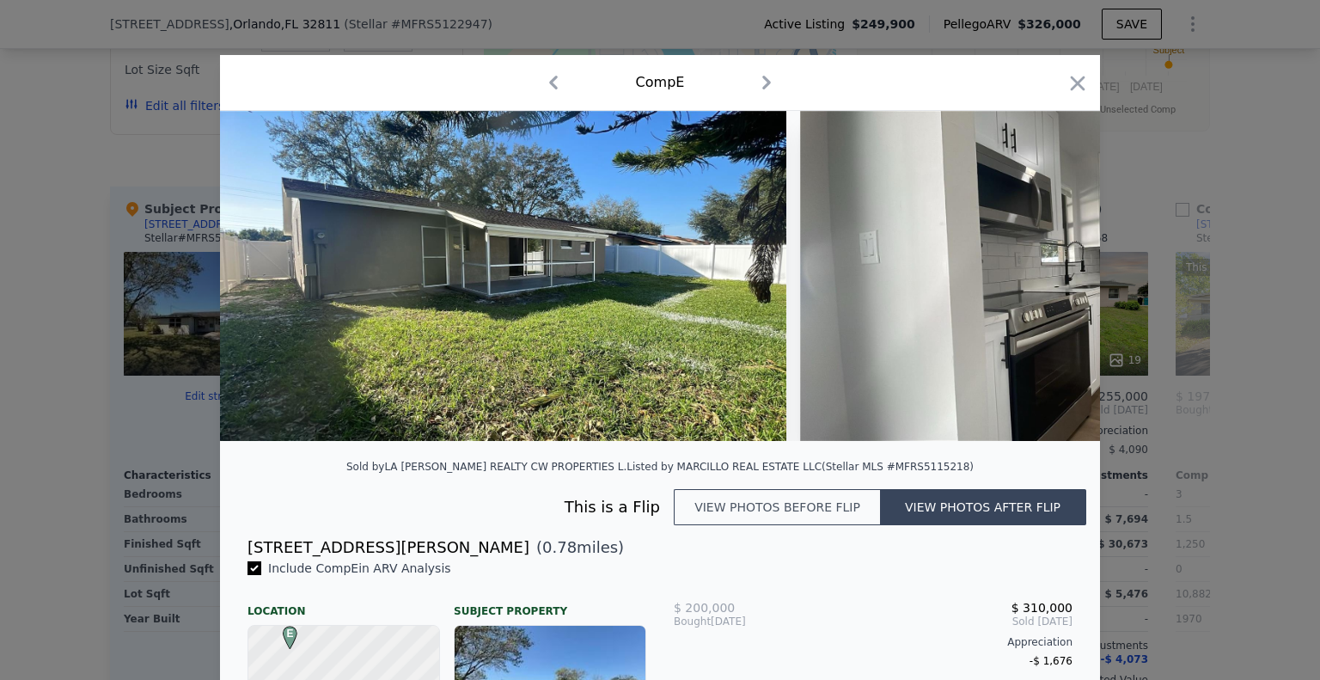
scroll to position [0, 9074]
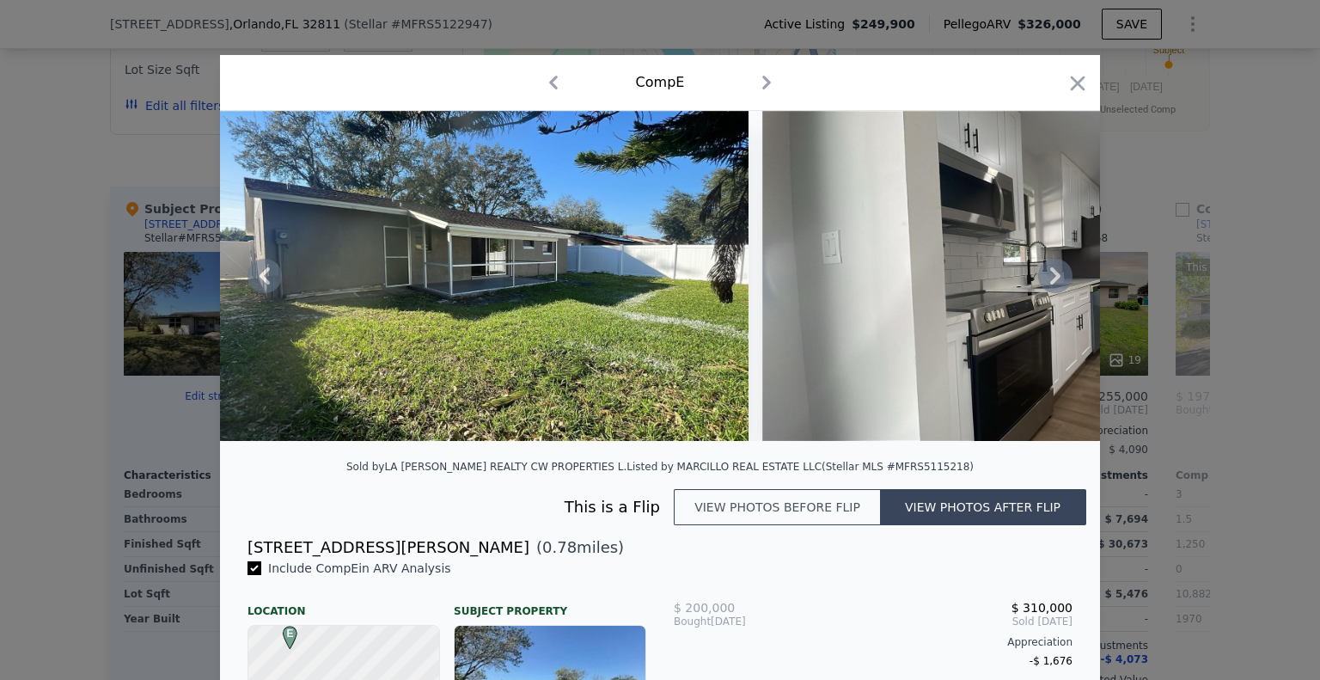
click at [1050, 284] on icon at bounding box center [1055, 275] width 10 height 17
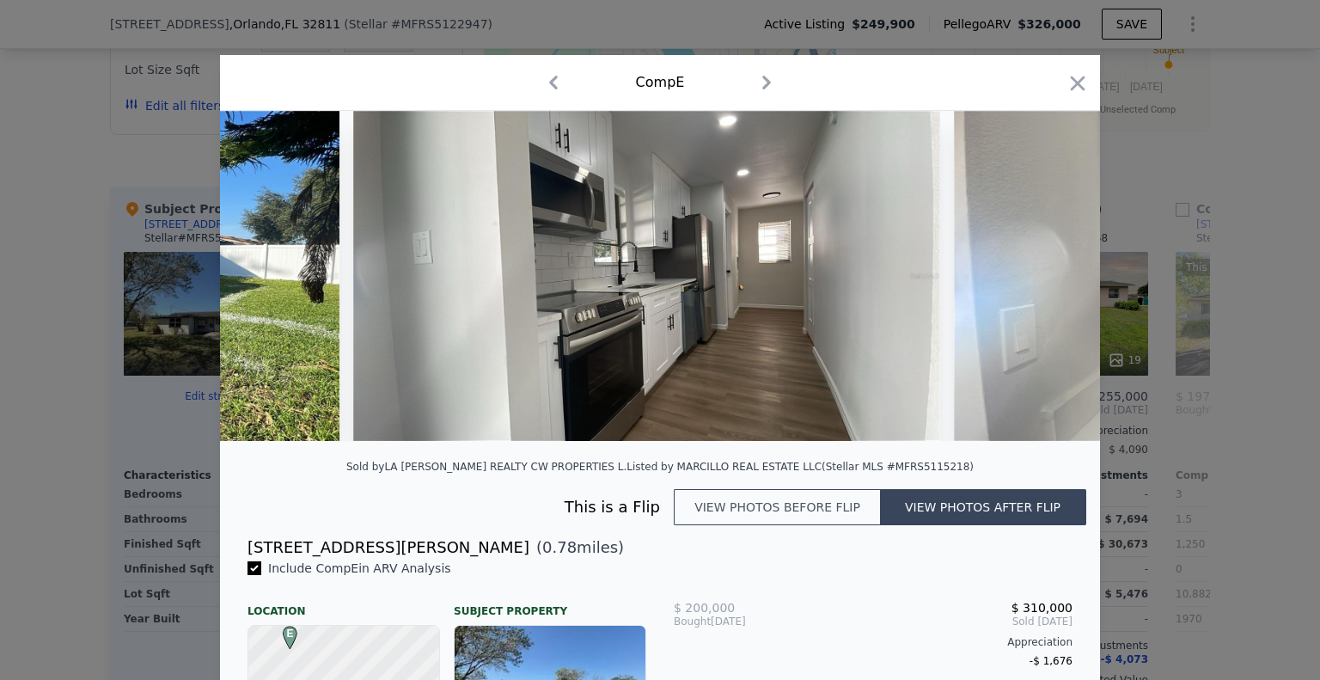
scroll to position [0, 9487]
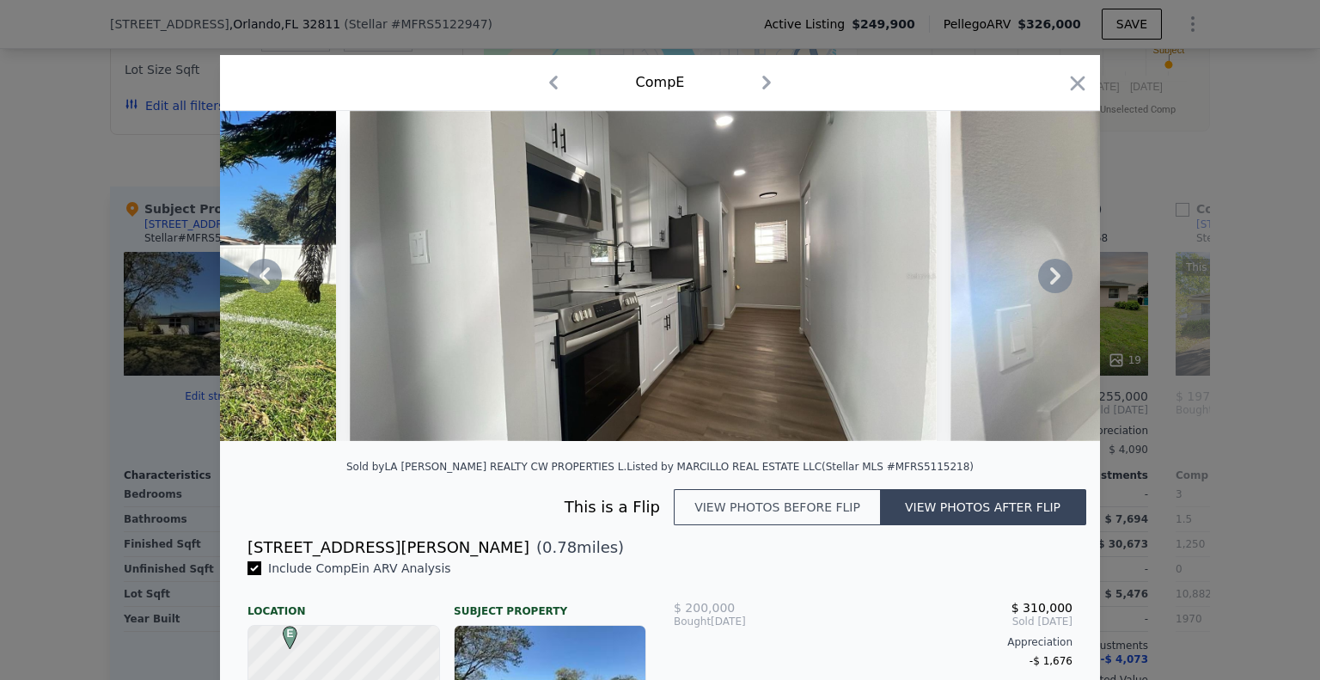
click at [1050, 284] on icon at bounding box center [1055, 275] width 10 height 17
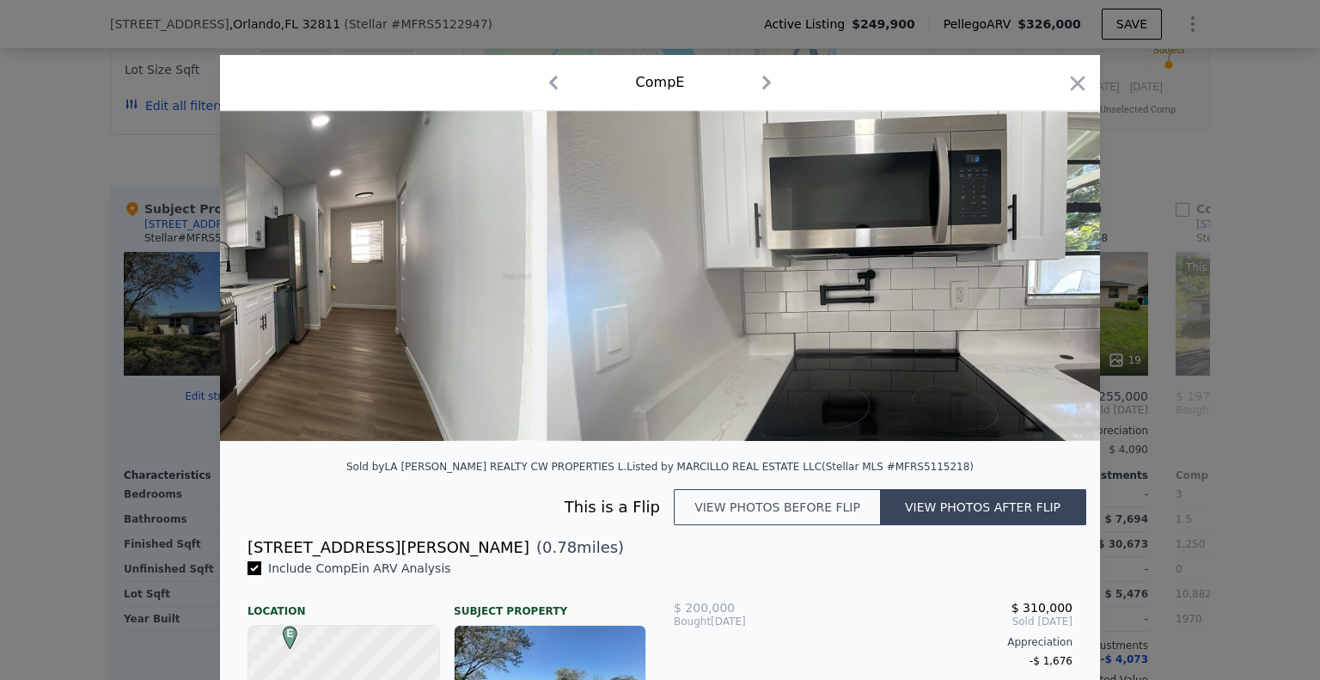
scroll to position [0, 0]
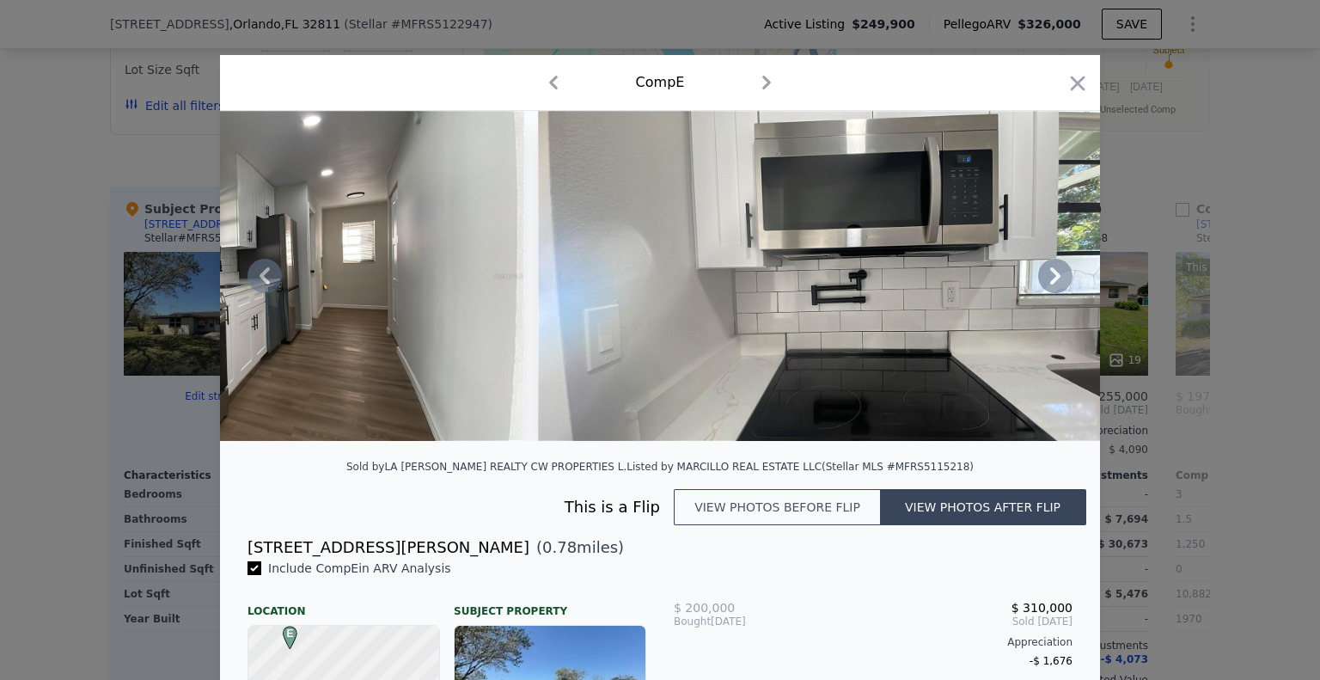
click at [1050, 284] on icon at bounding box center [1055, 275] width 10 height 17
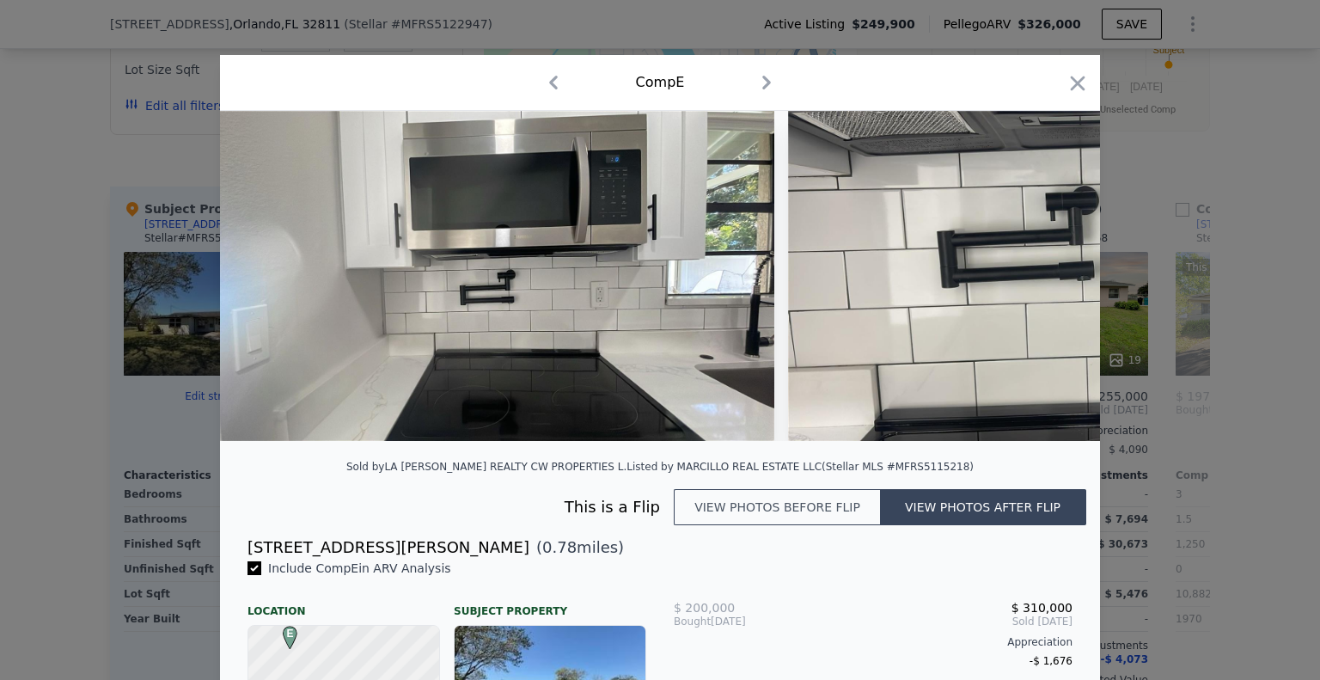
scroll to position [0, 10311]
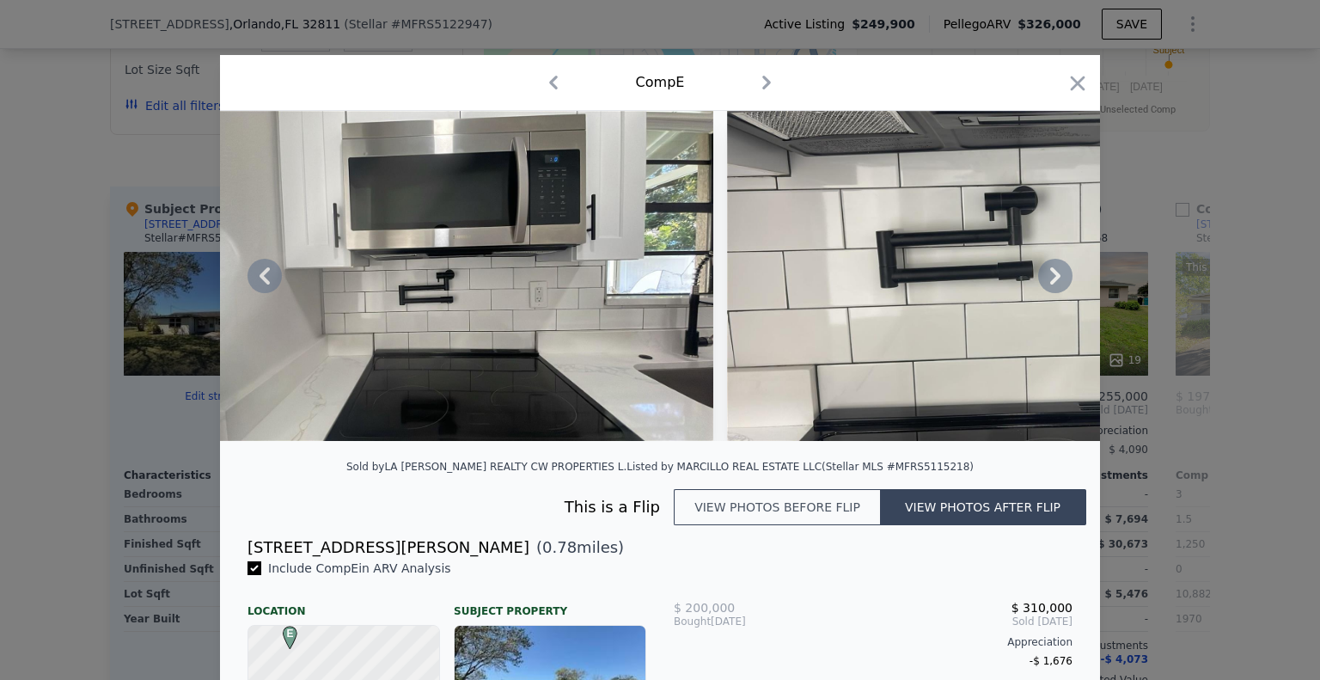
click at [1050, 284] on icon at bounding box center [1055, 275] width 10 height 17
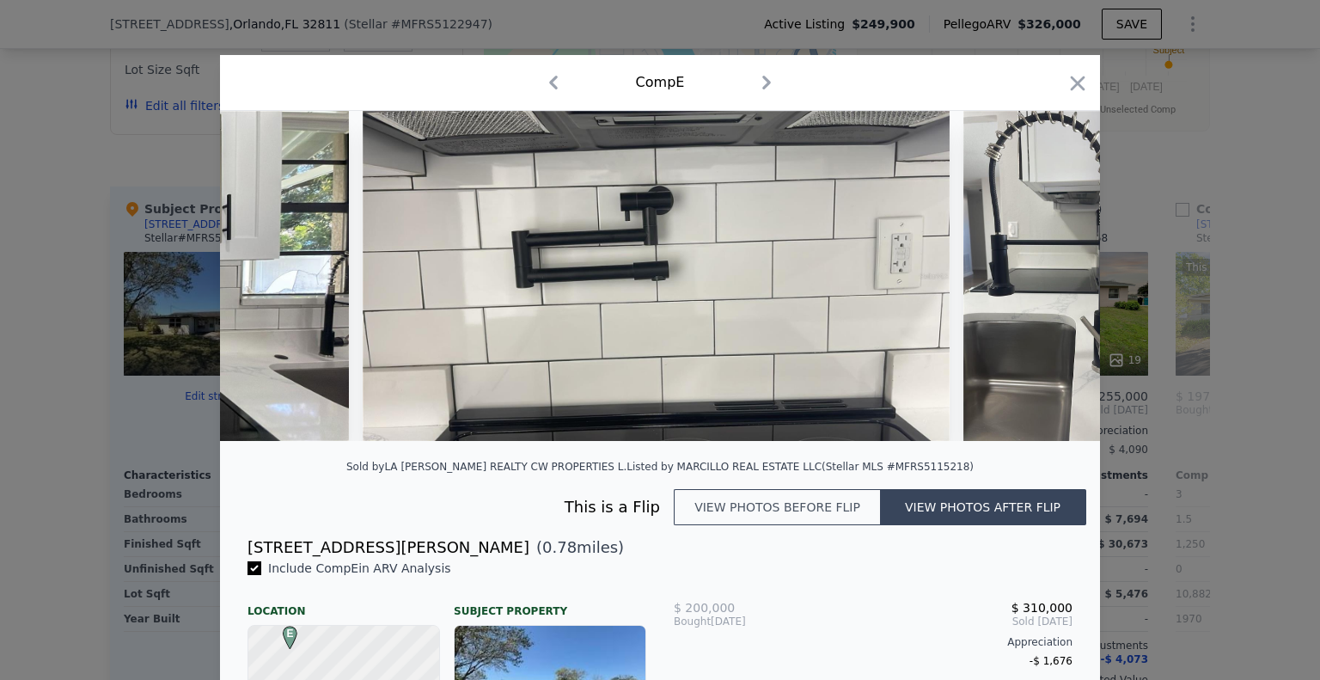
scroll to position [0, 10724]
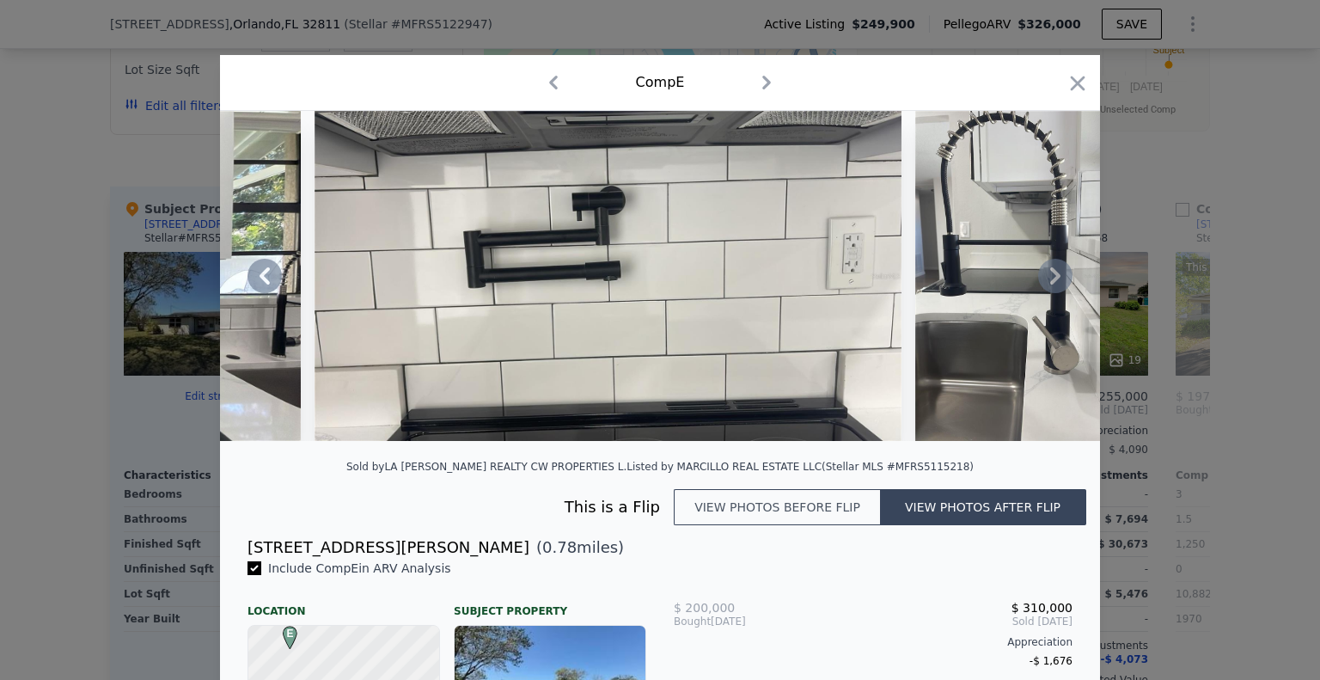
click at [1050, 284] on icon at bounding box center [1055, 275] width 10 height 17
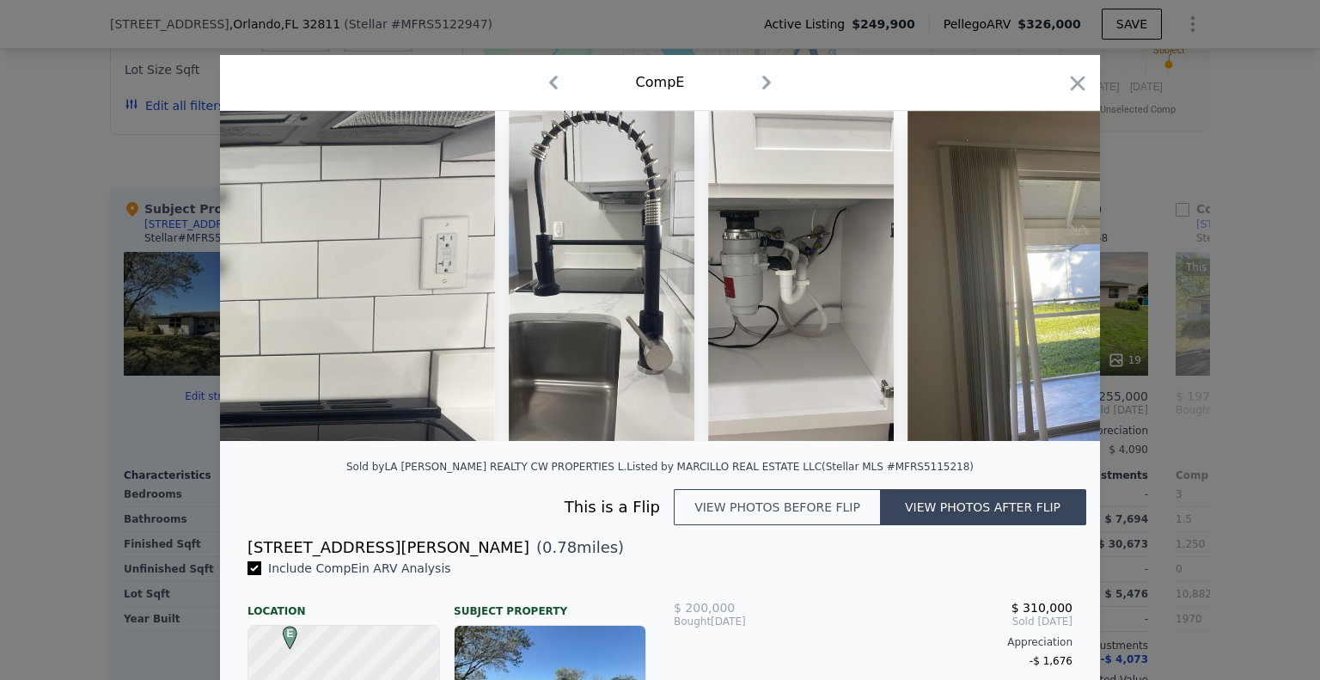
scroll to position [0, 11136]
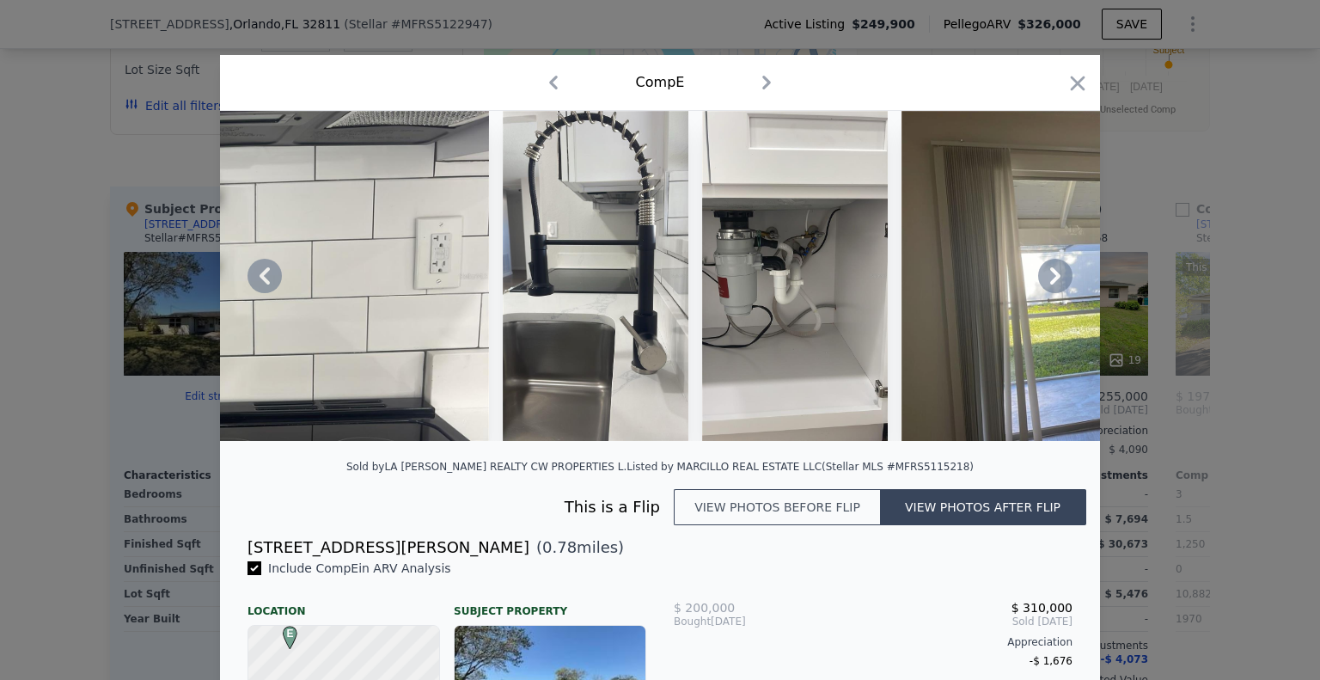
click at [1050, 284] on icon at bounding box center [1055, 275] width 10 height 17
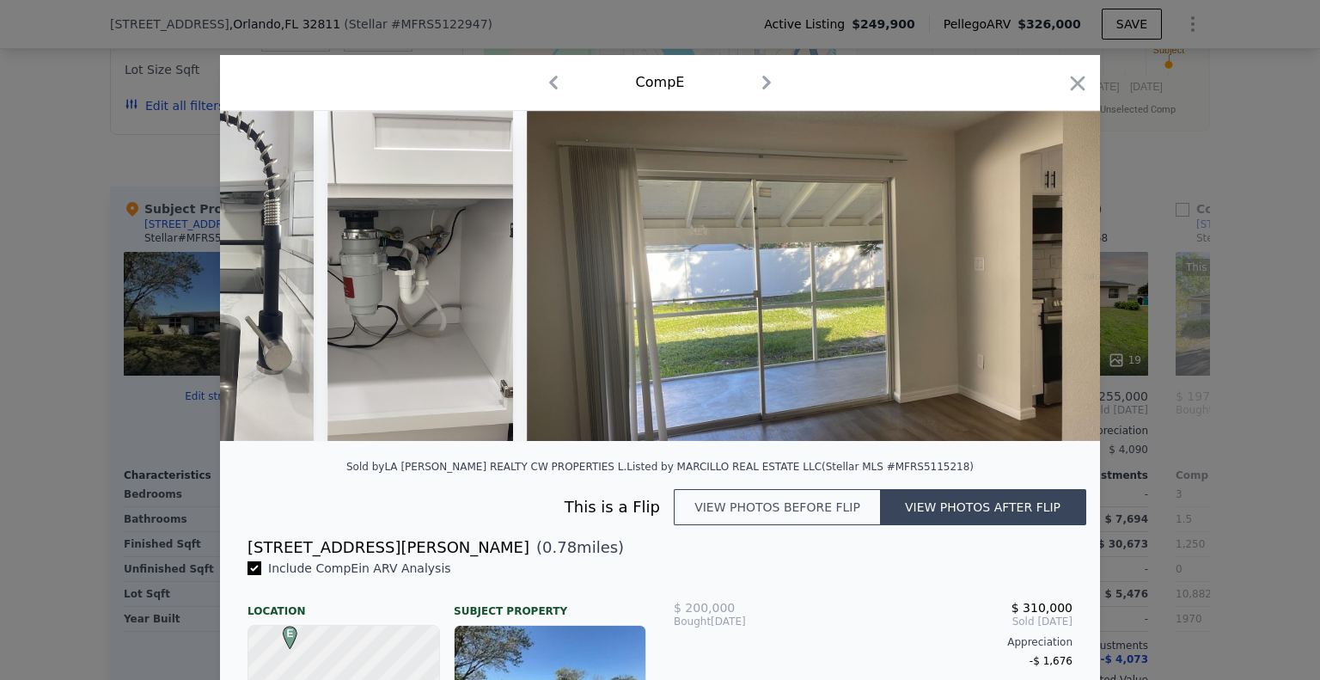
scroll to position [0, 11549]
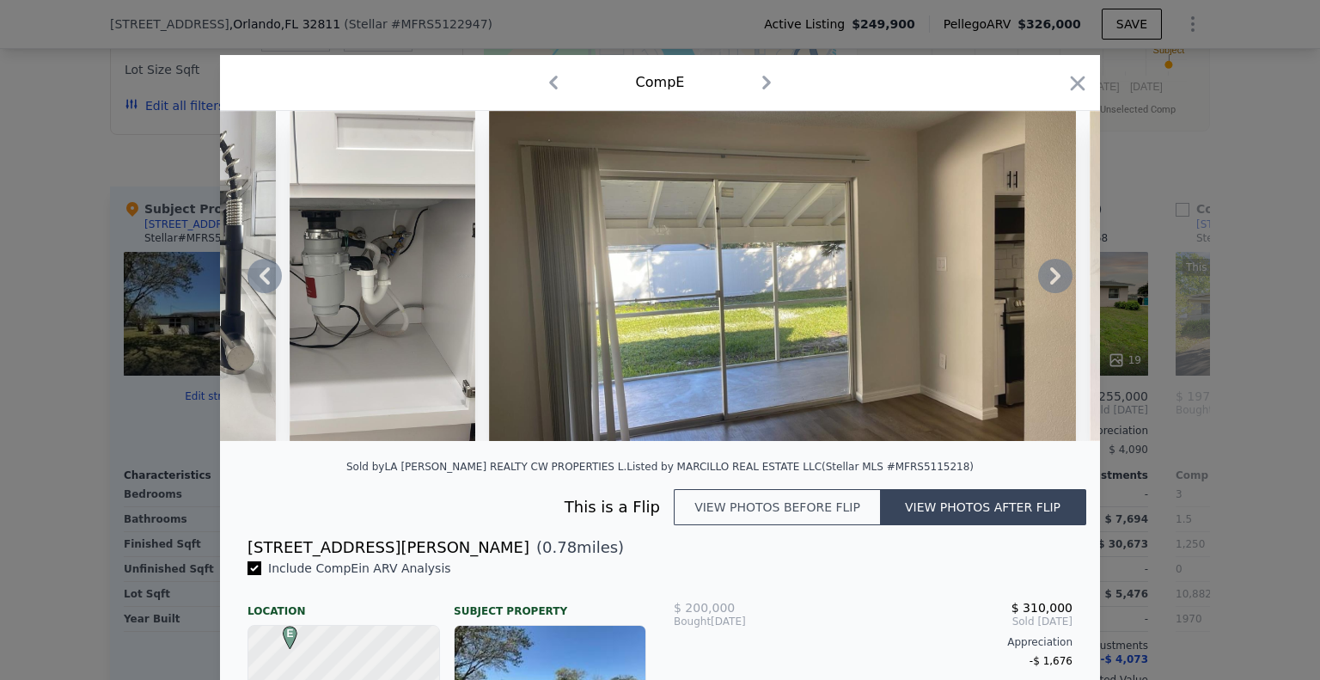
click at [1050, 284] on icon at bounding box center [1055, 275] width 10 height 17
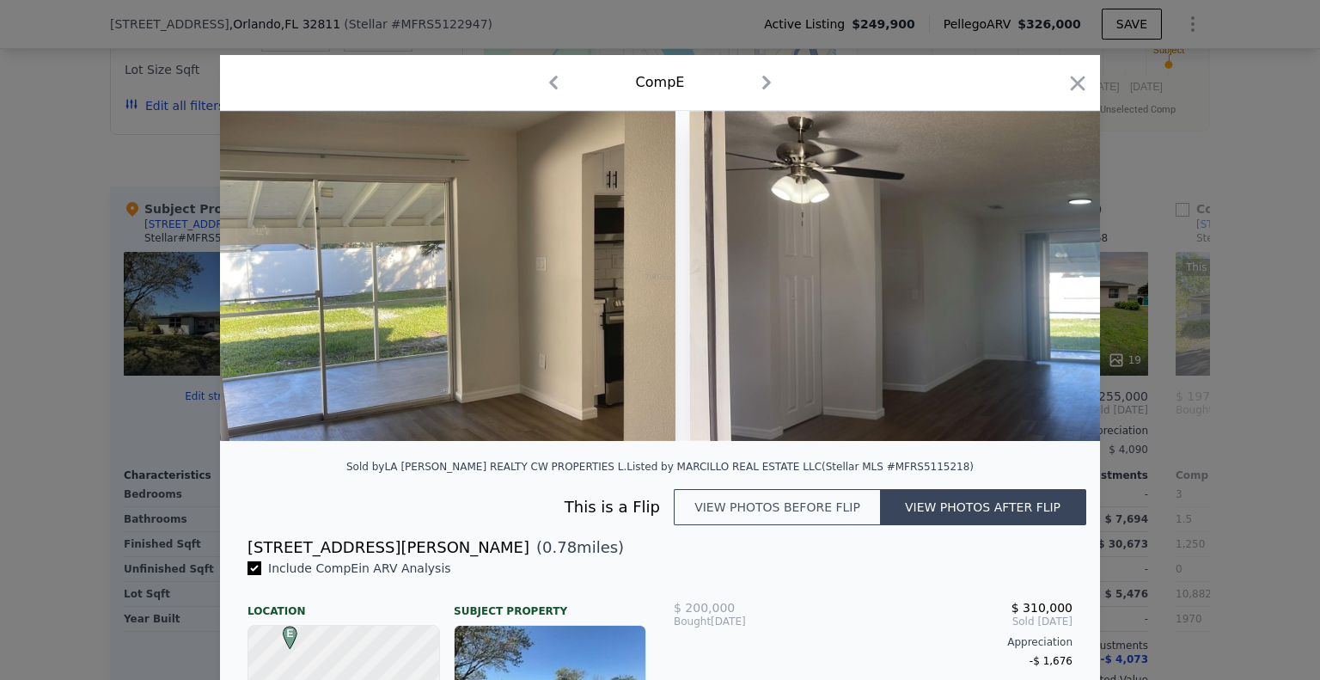
scroll to position [0, 11961]
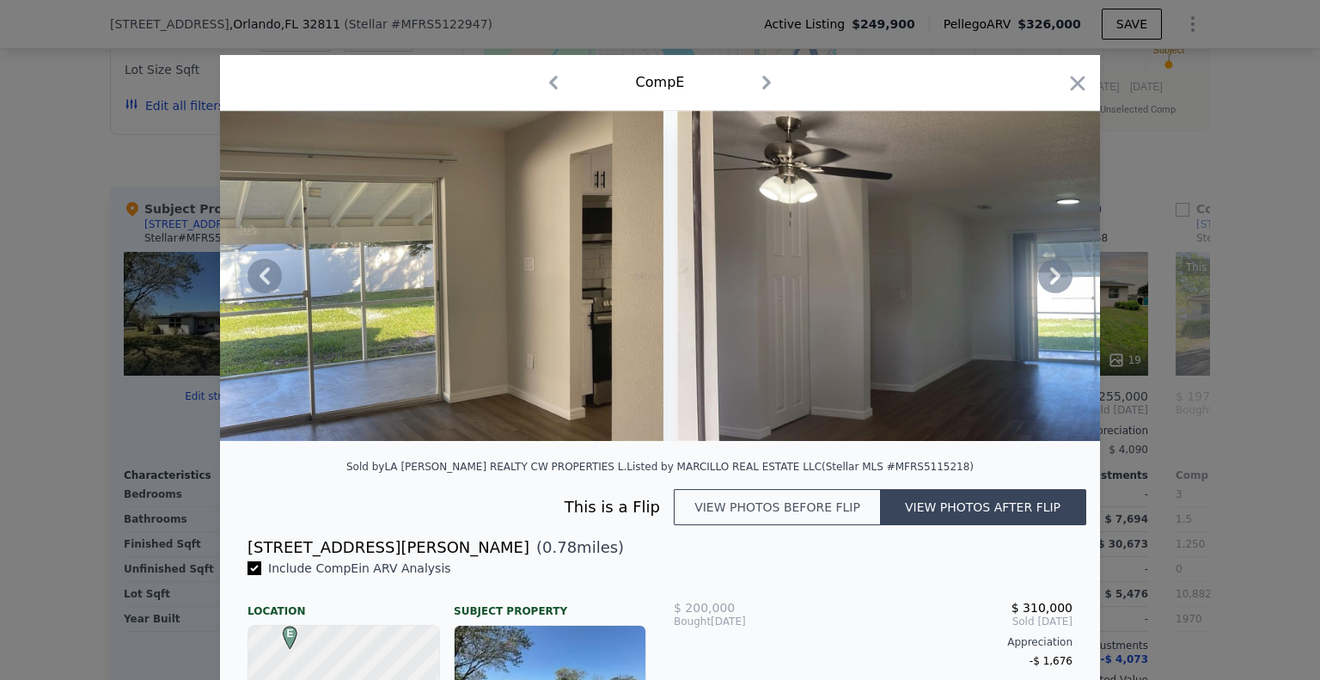
click at [1050, 284] on icon at bounding box center [1055, 275] width 10 height 17
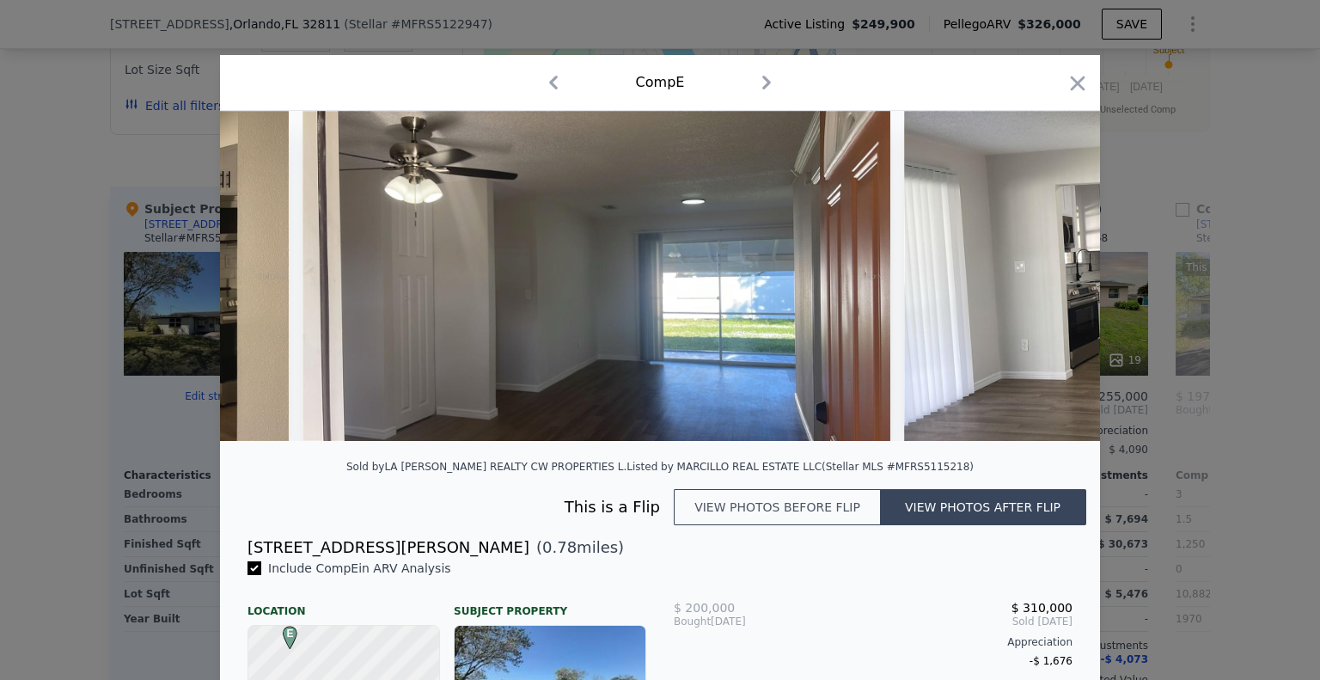
scroll to position [0, 12374]
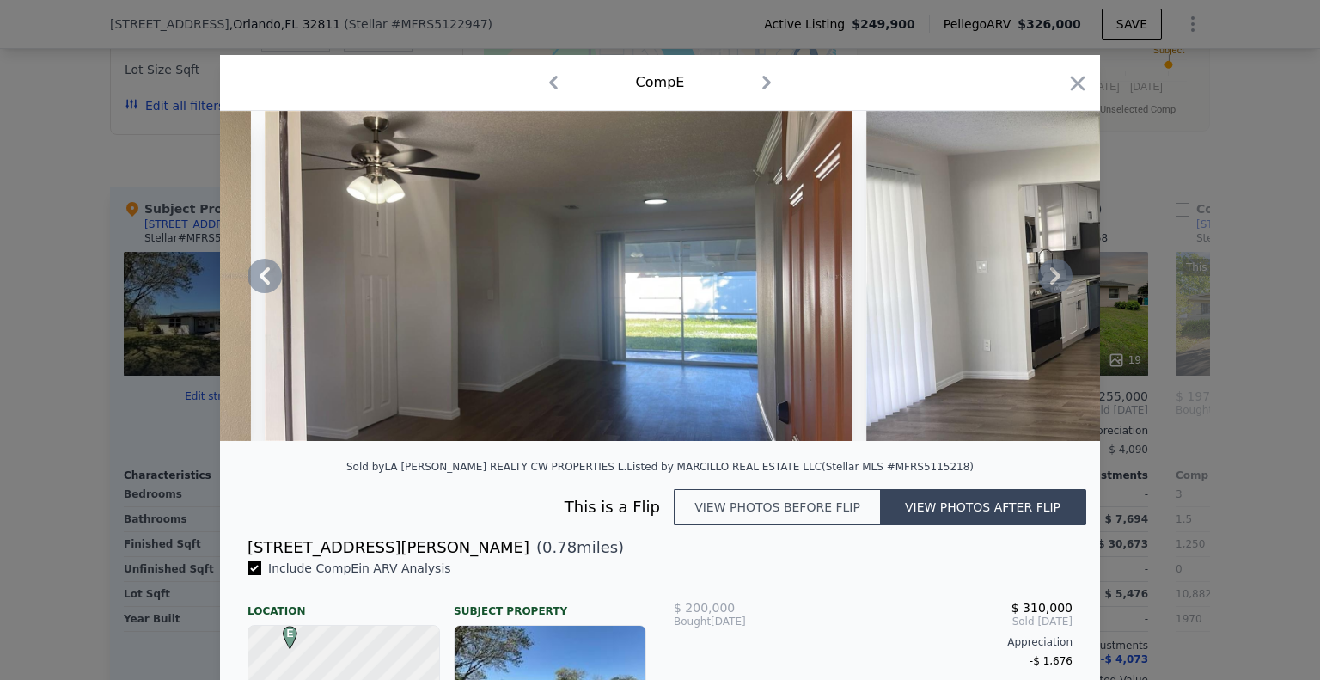
click at [1050, 284] on icon at bounding box center [1055, 275] width 10 height 17
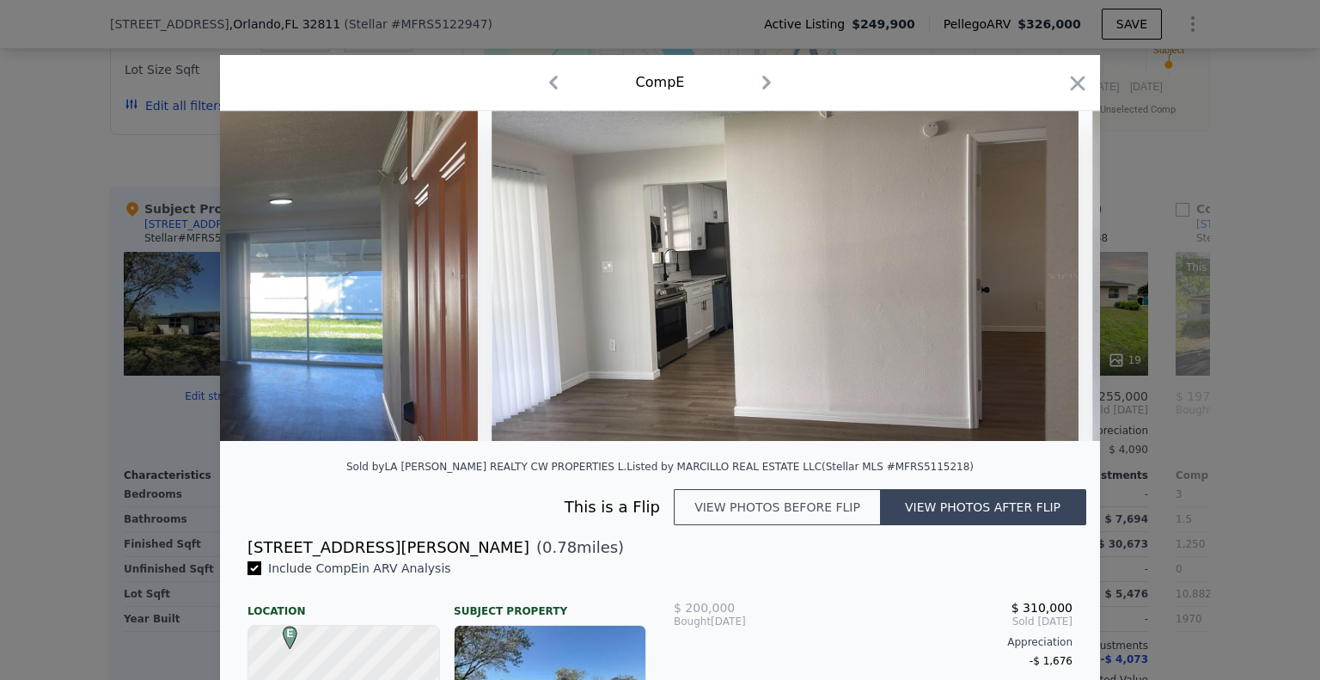
scroll to position [0, 12786]
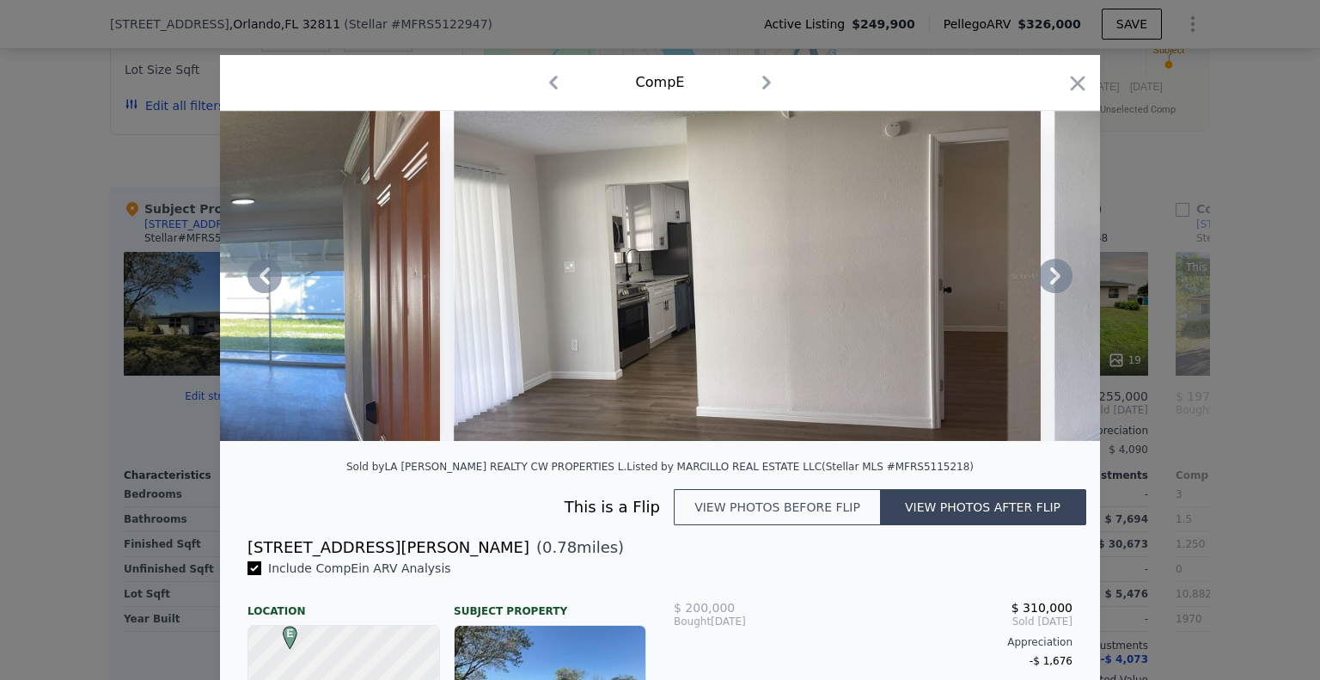
click at [1050, 284] on icon at bounding box center [1055, 275] width 10 height 17
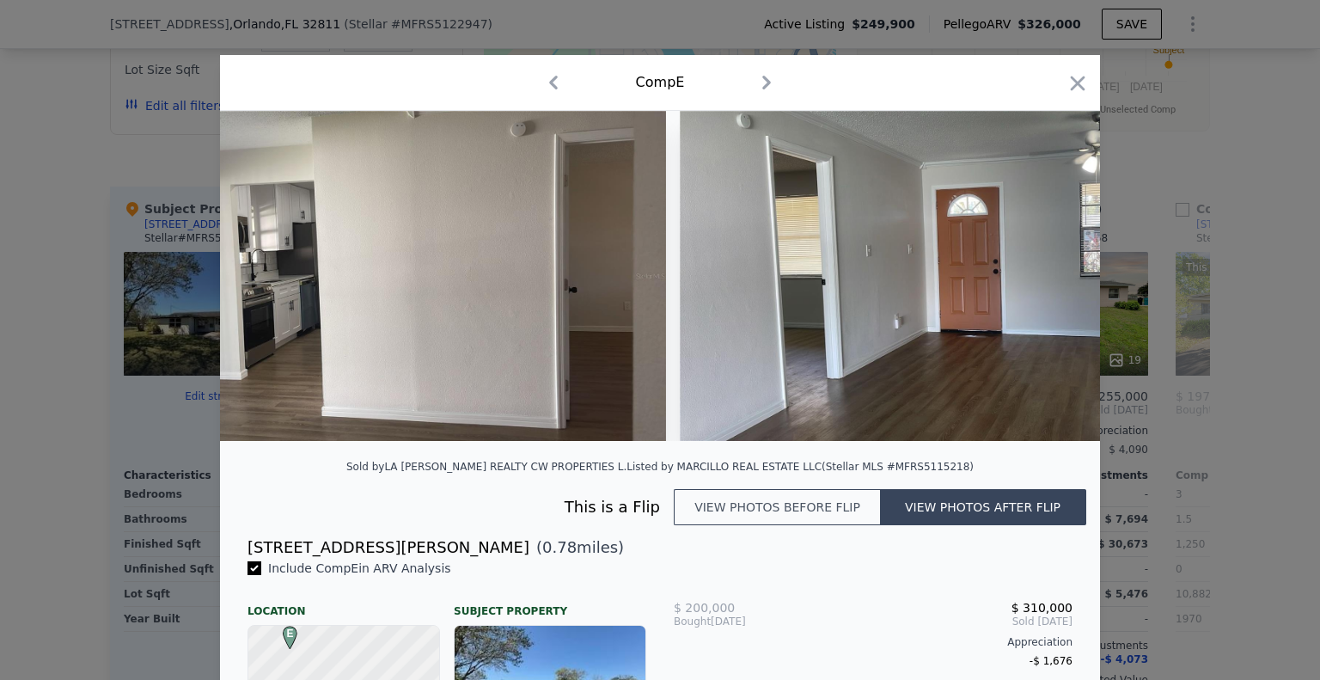
scroll to position [0, 13199]
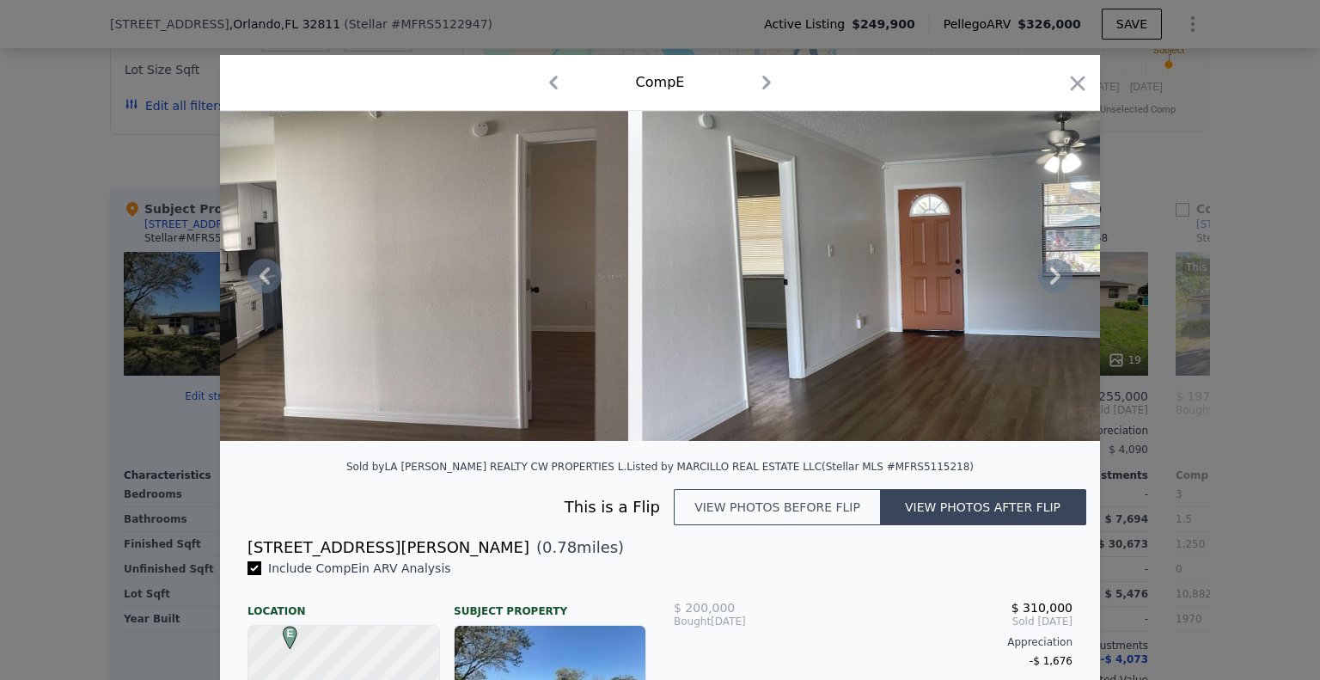
click at [1050, 284] on icon at bounding box center [1055, 275] width 10 height 17
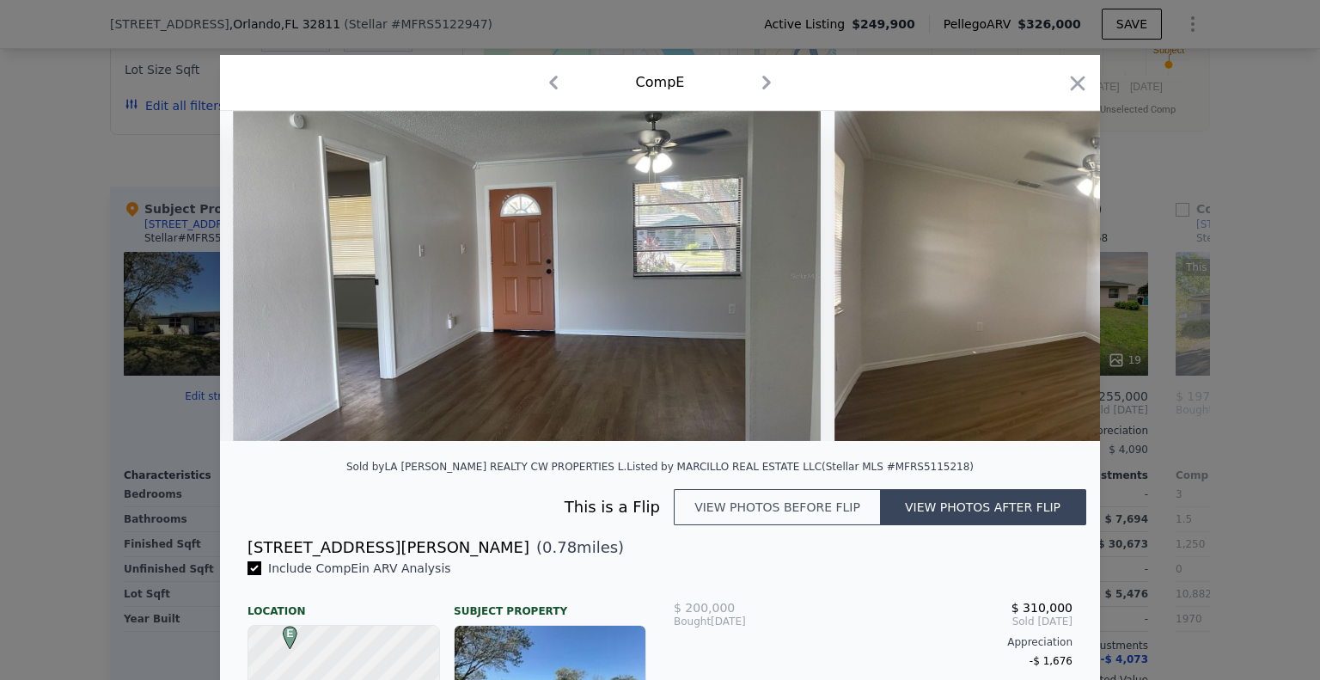
scroll to position [0, 13611]
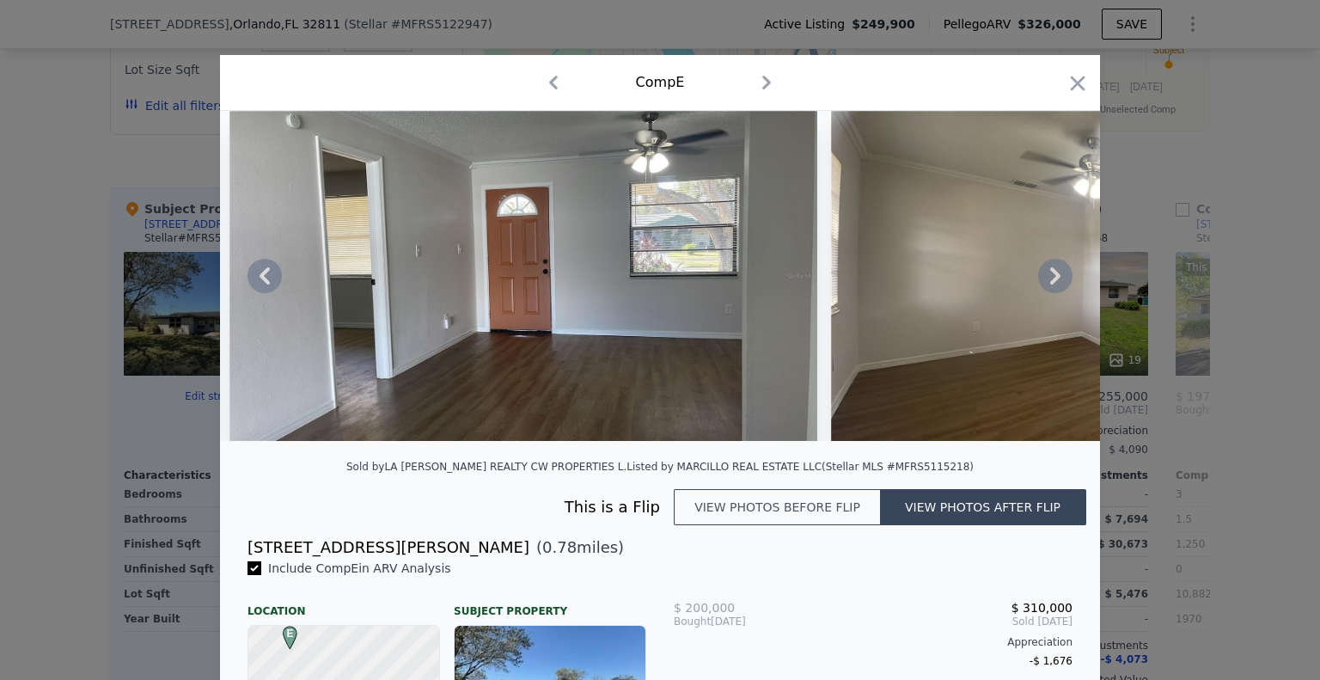
click at [1050, 284] on icon at bounding box center [1055, 275] width 10 height 17
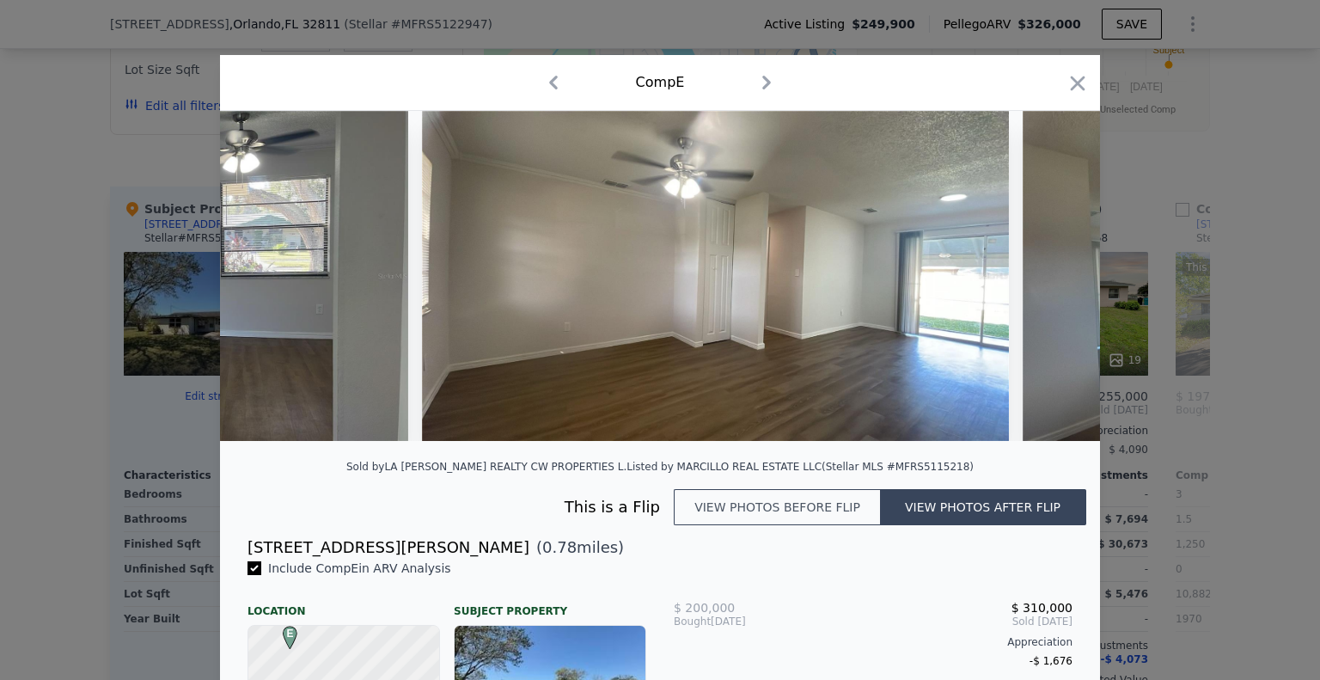
scroll to position [0, 14024]
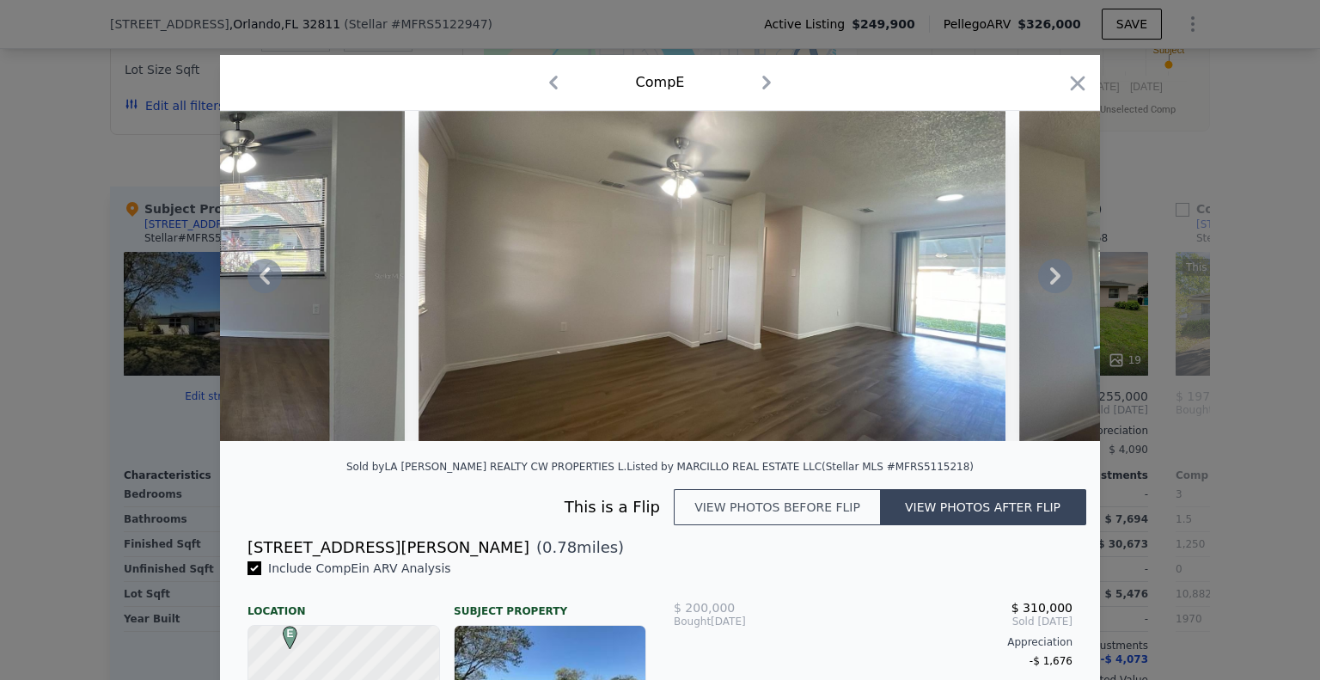
click at [1050, 284] on icon at bounding box center [1055, 275] width 10 height 17
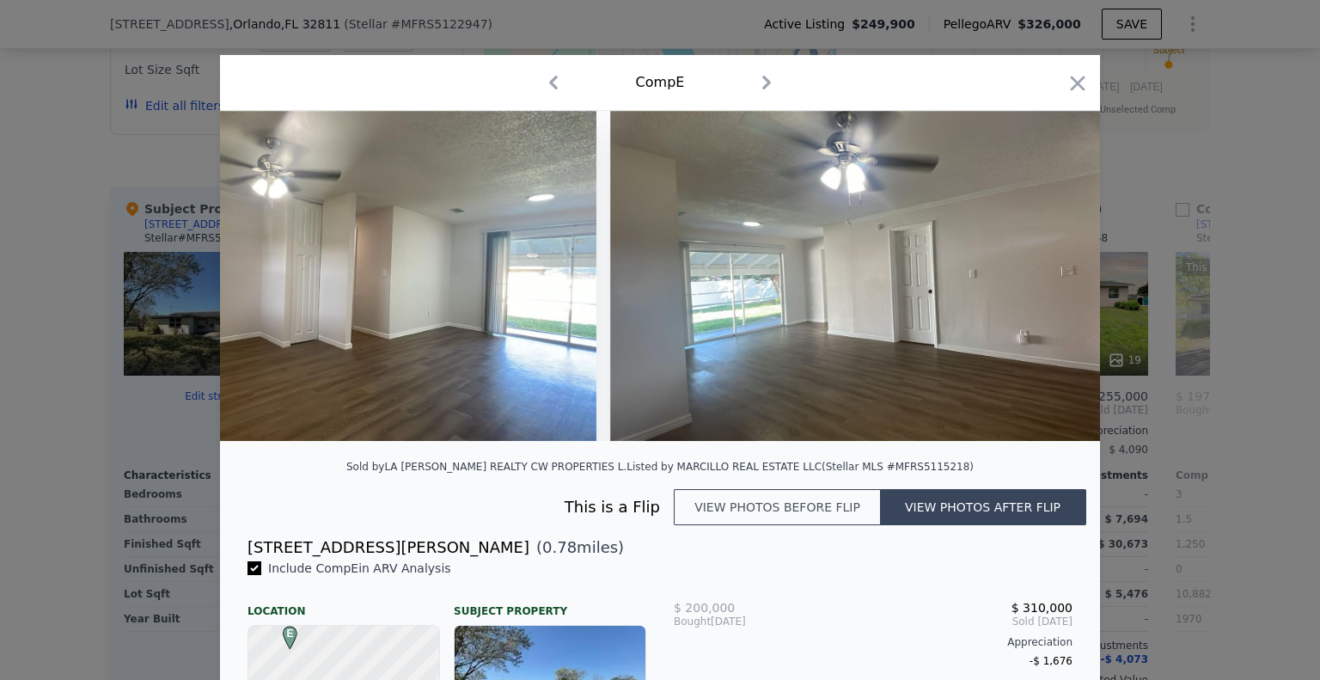
scroll to position [0, 14436]
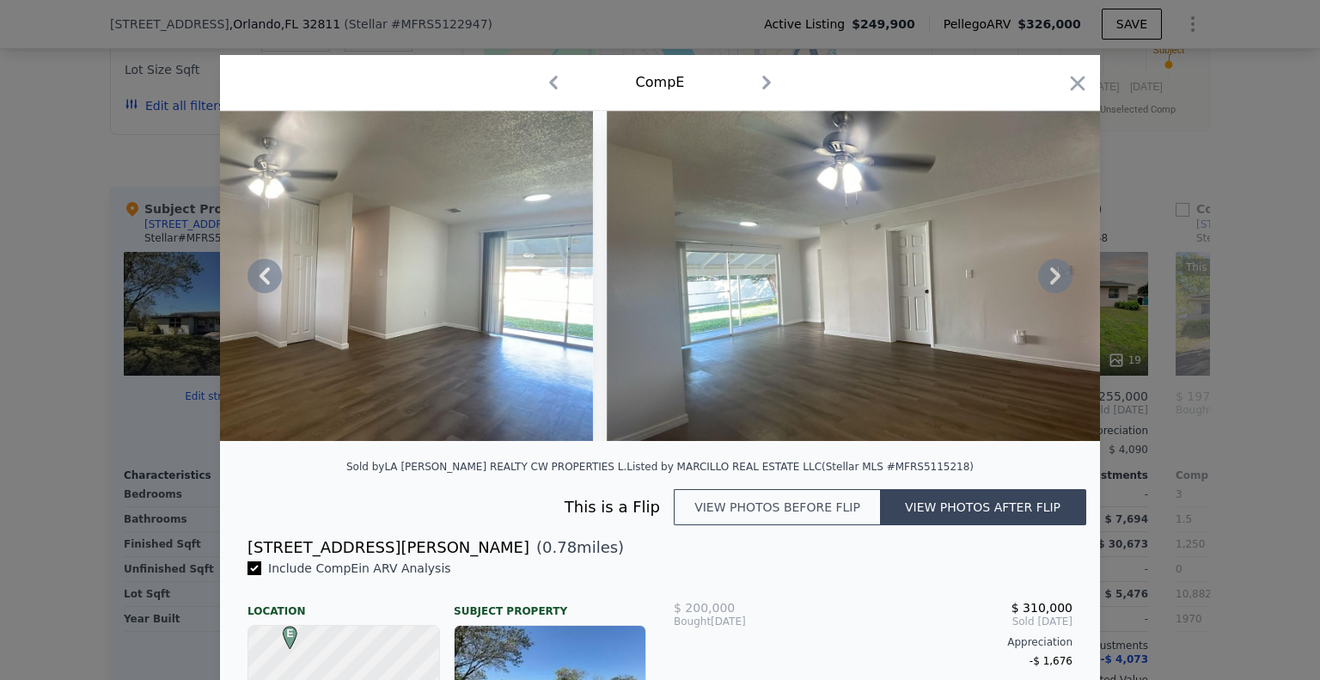
click at [1050, 284] on icon at bounding box center [1055, 275] width 10 height 17
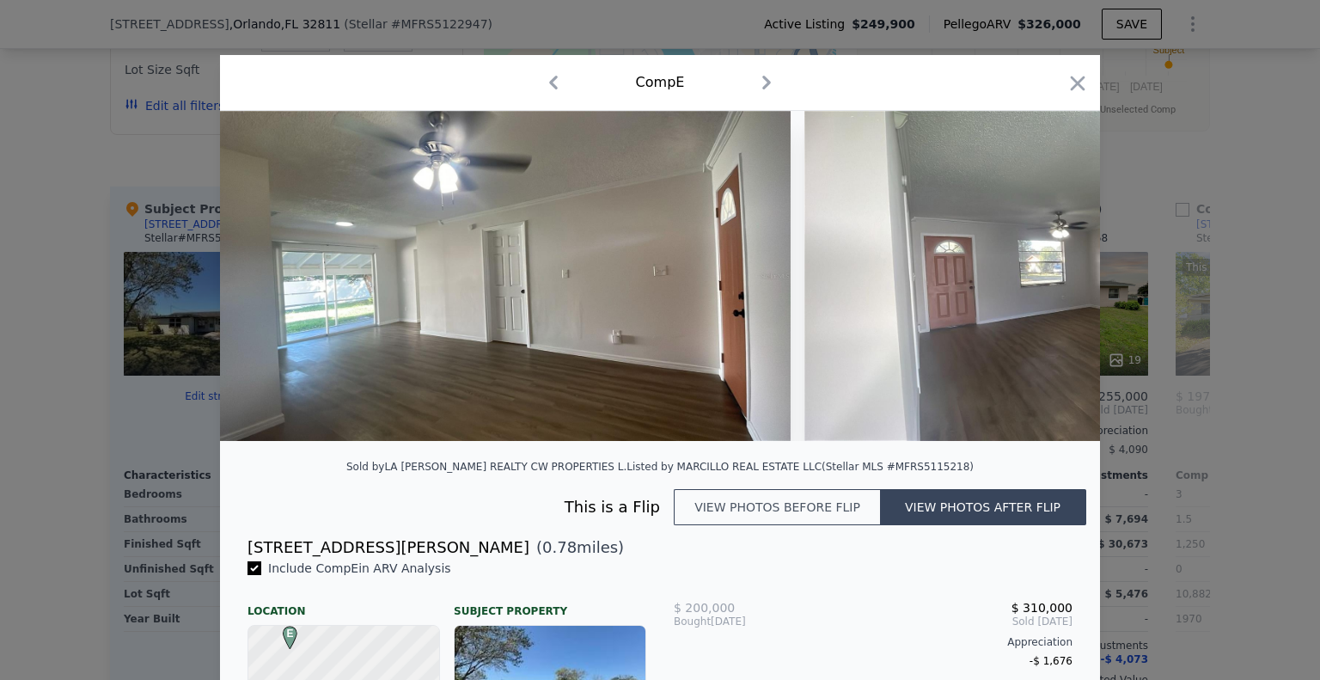
scroll to position [0, 14848]
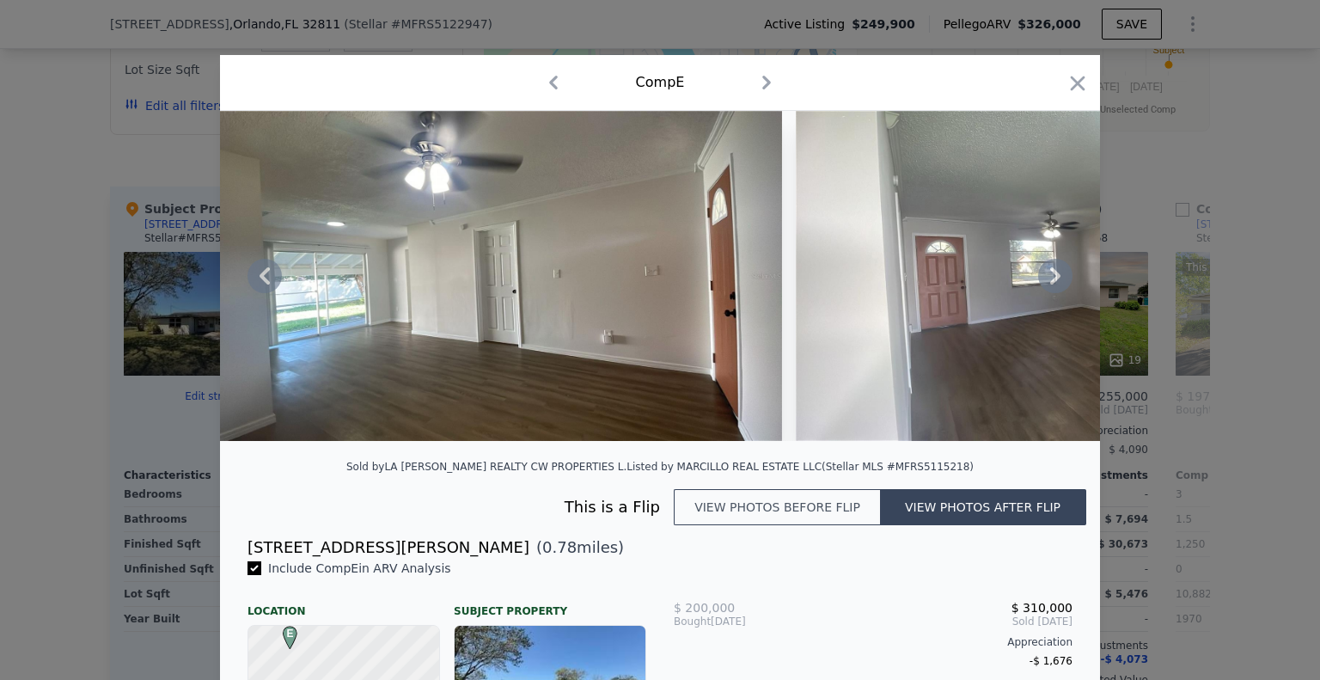
click at [1050, 284] on icon at bounding box center [1055, 275] width 10 height 17
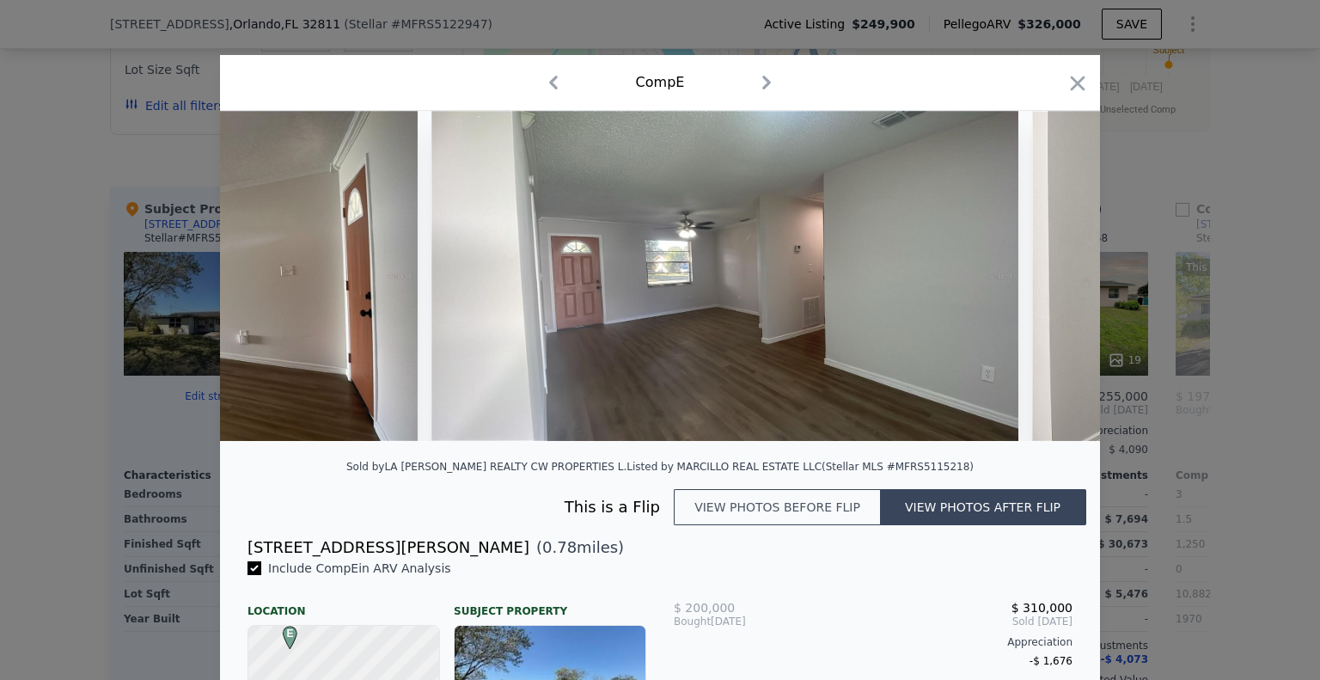
scroll to position [0, 15261]
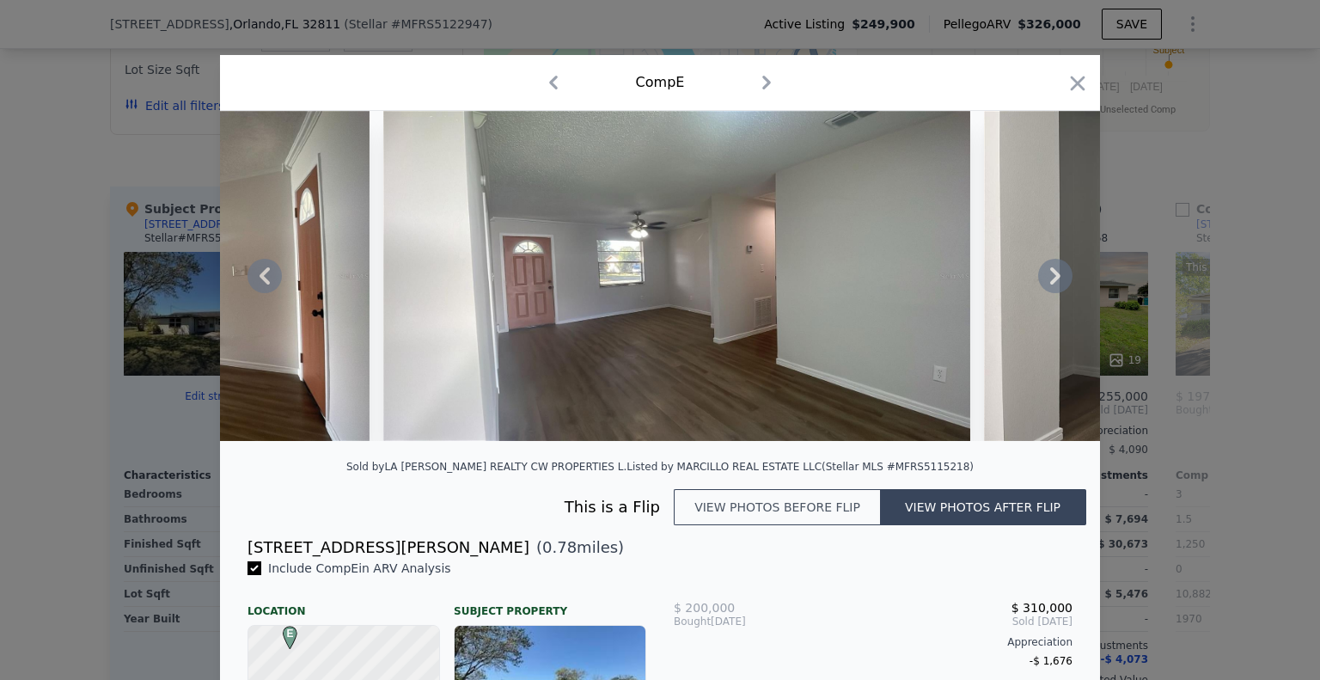
click at [1050, 284] on icon at bounding box center [1055, 275] width 10 height 17
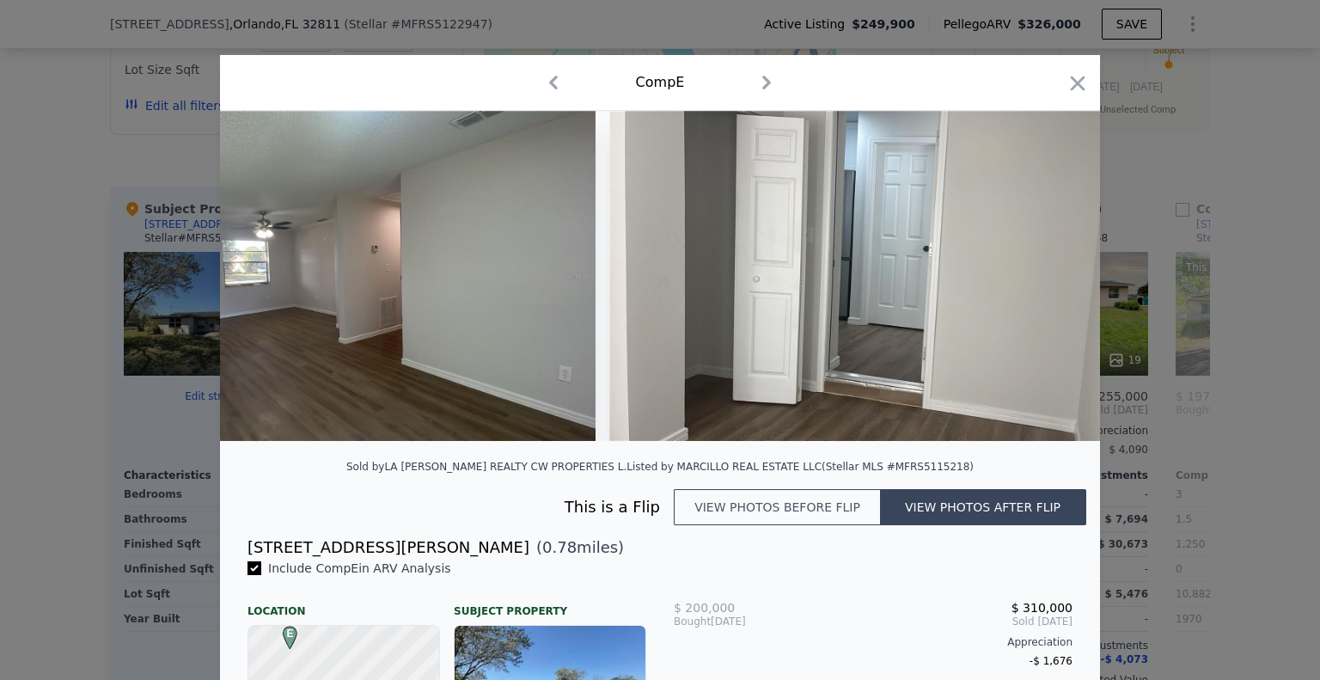
scroll to position [0, 15673]
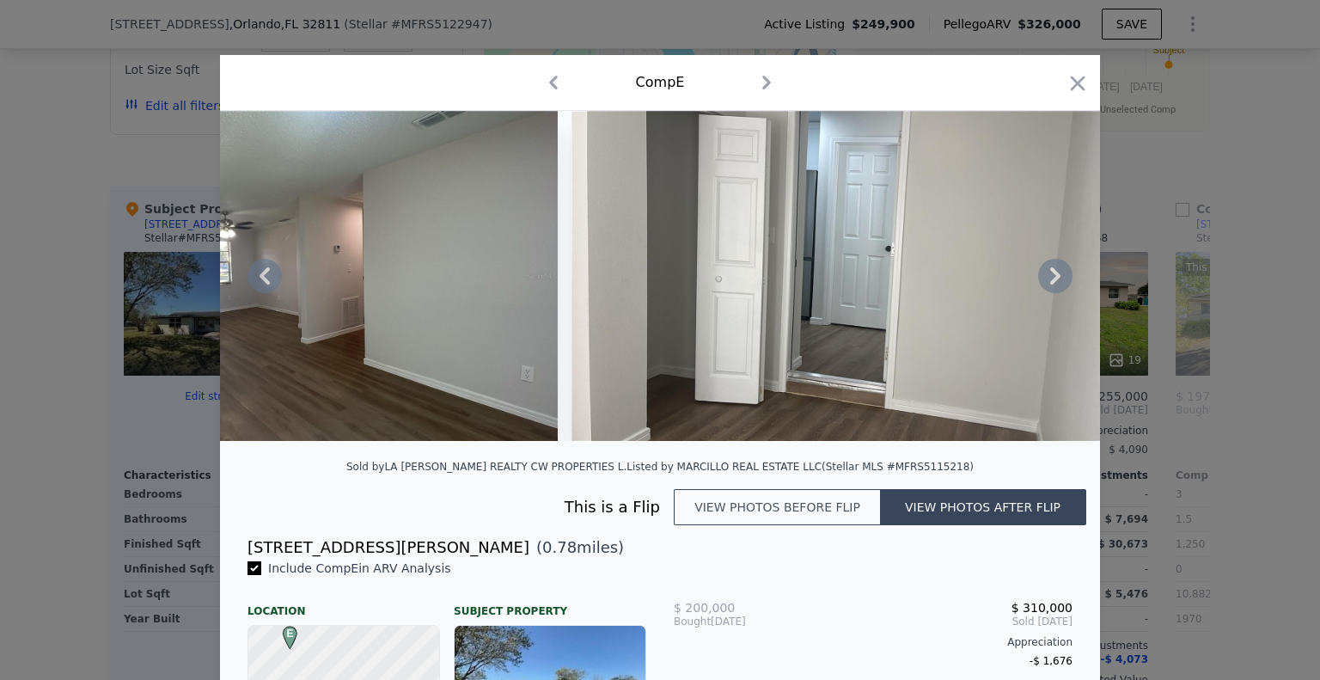
click at [1050, 284] on icon at bounding box center [1055, 275] width 10 height 17
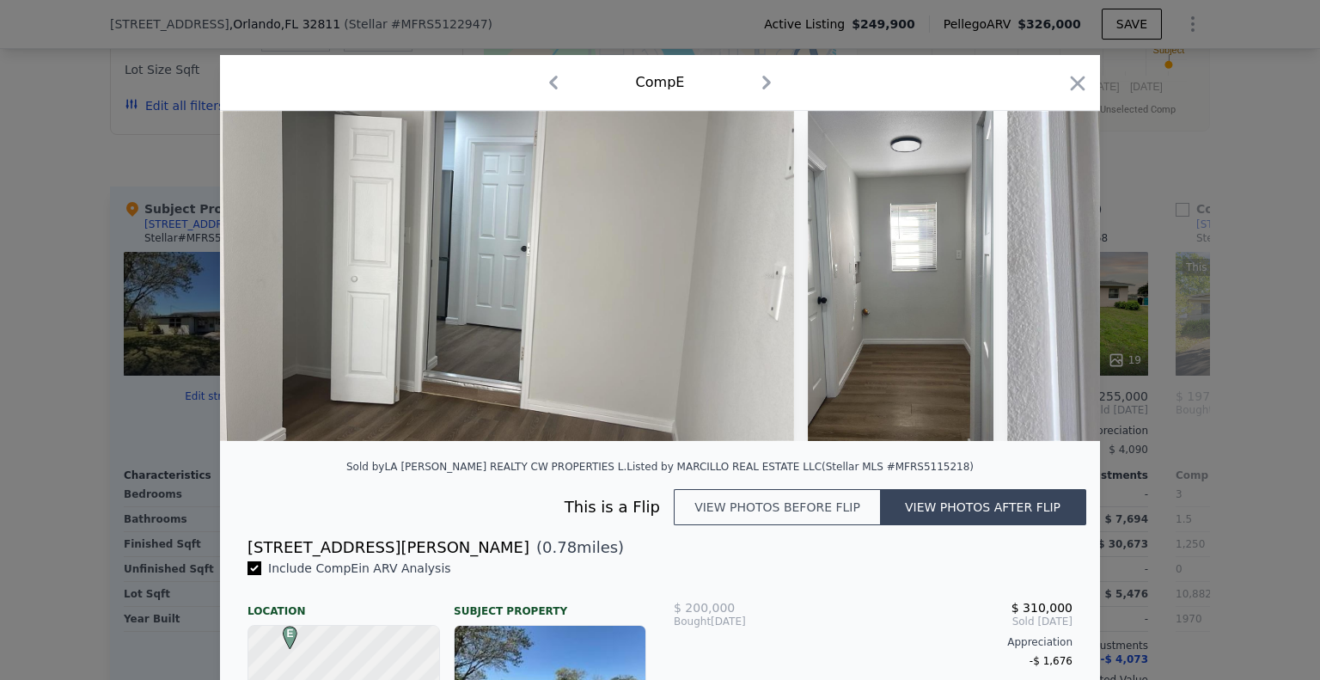
scroll to position [0, 16086]
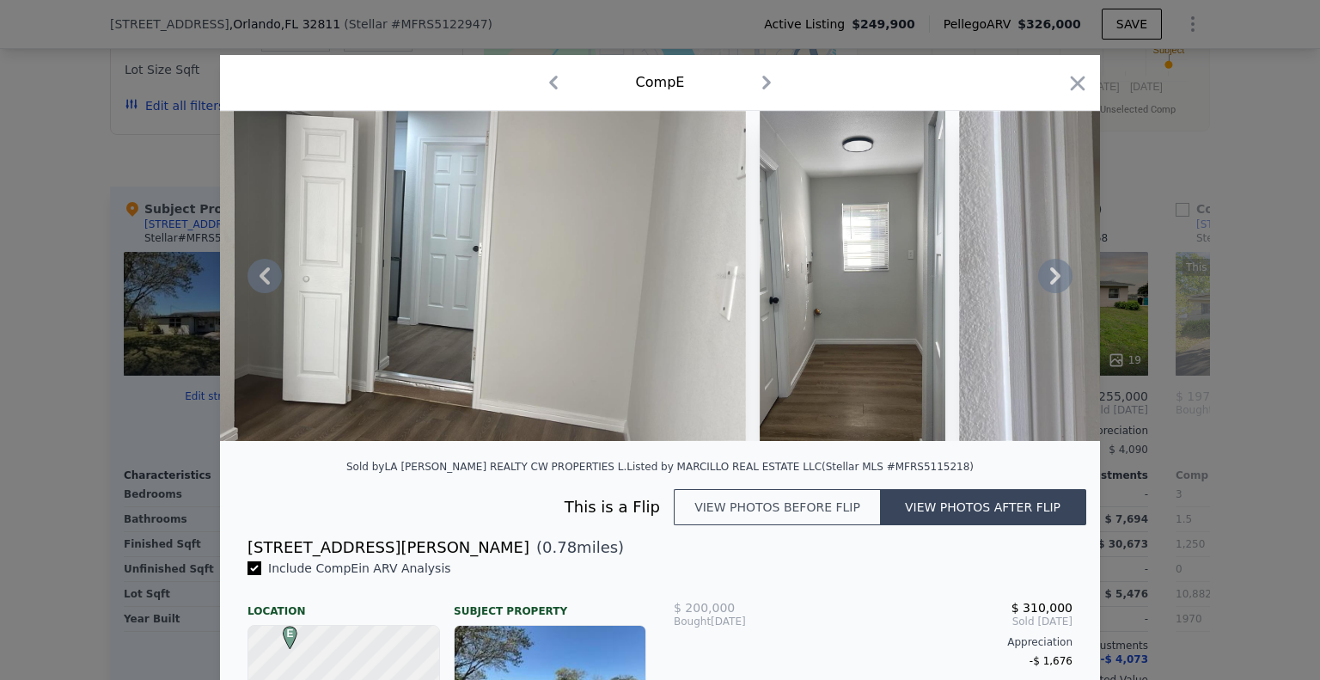
click at [1050, 284] on icon at bounding box center [1055, 275] width 10 height 17
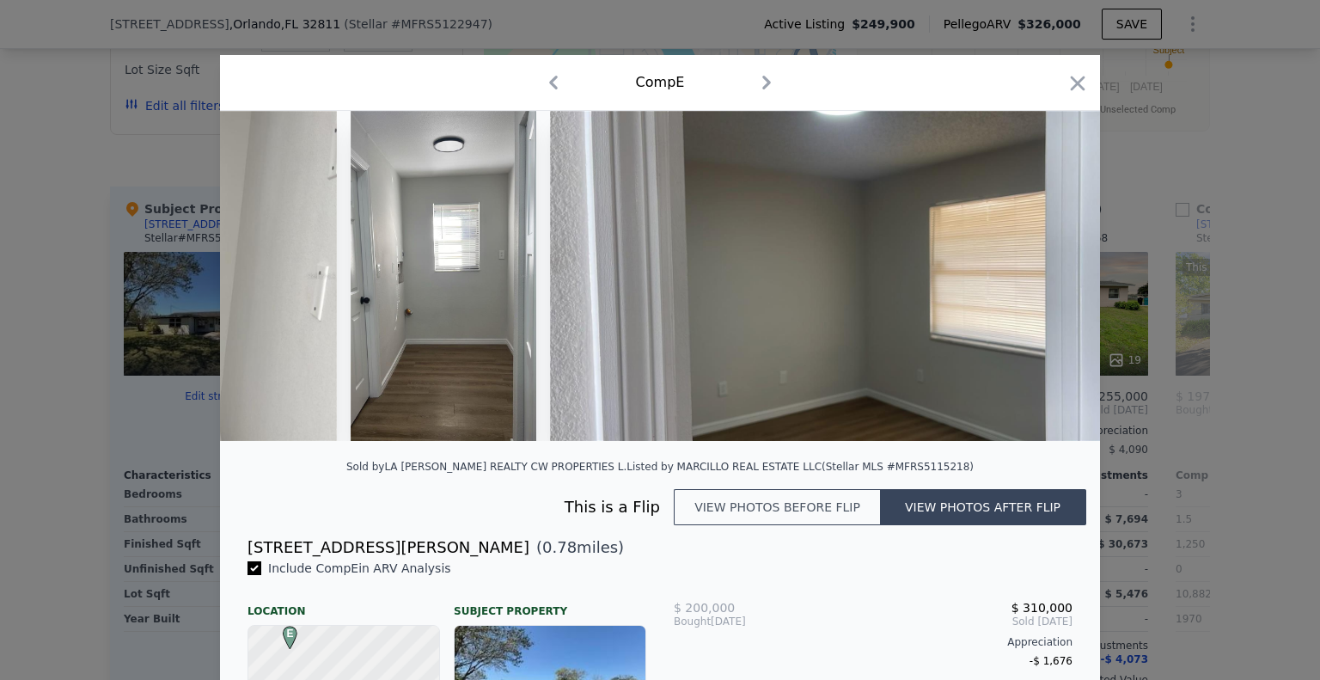
scroll to position [0, 16498]
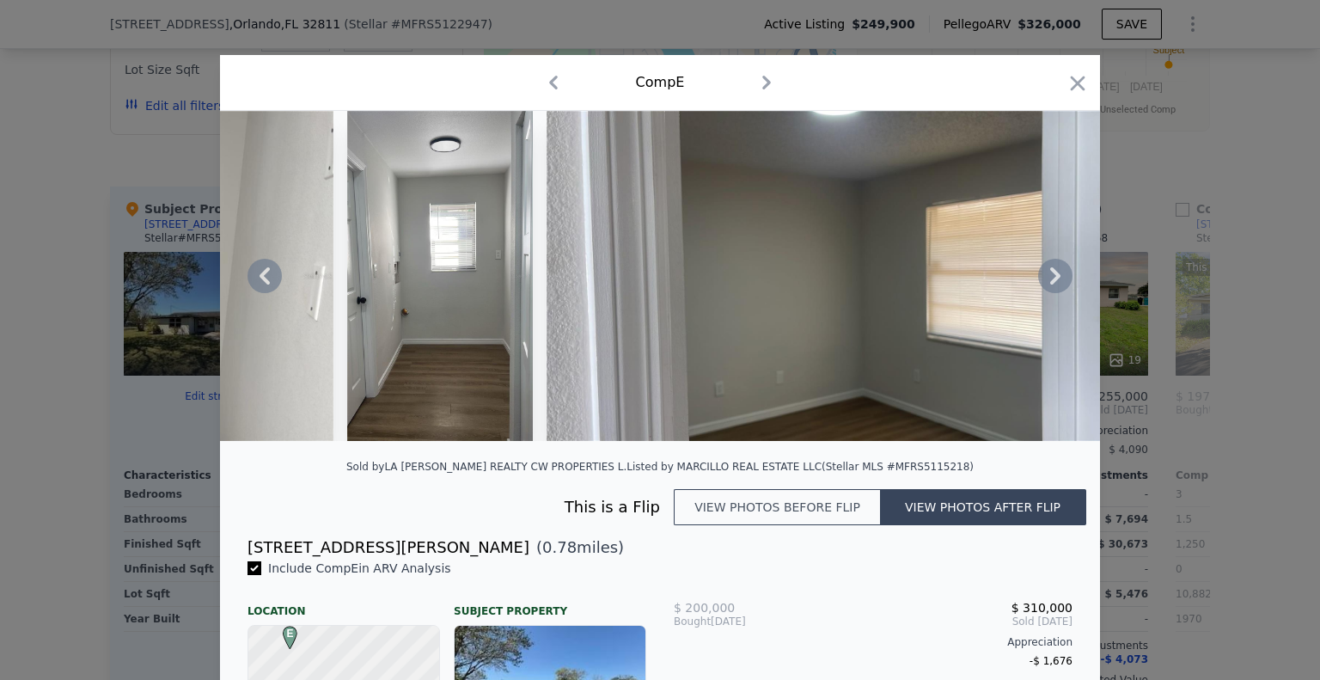
click at [1050, 284] on icon at bounding box center [1055, 275] width 10 height 17
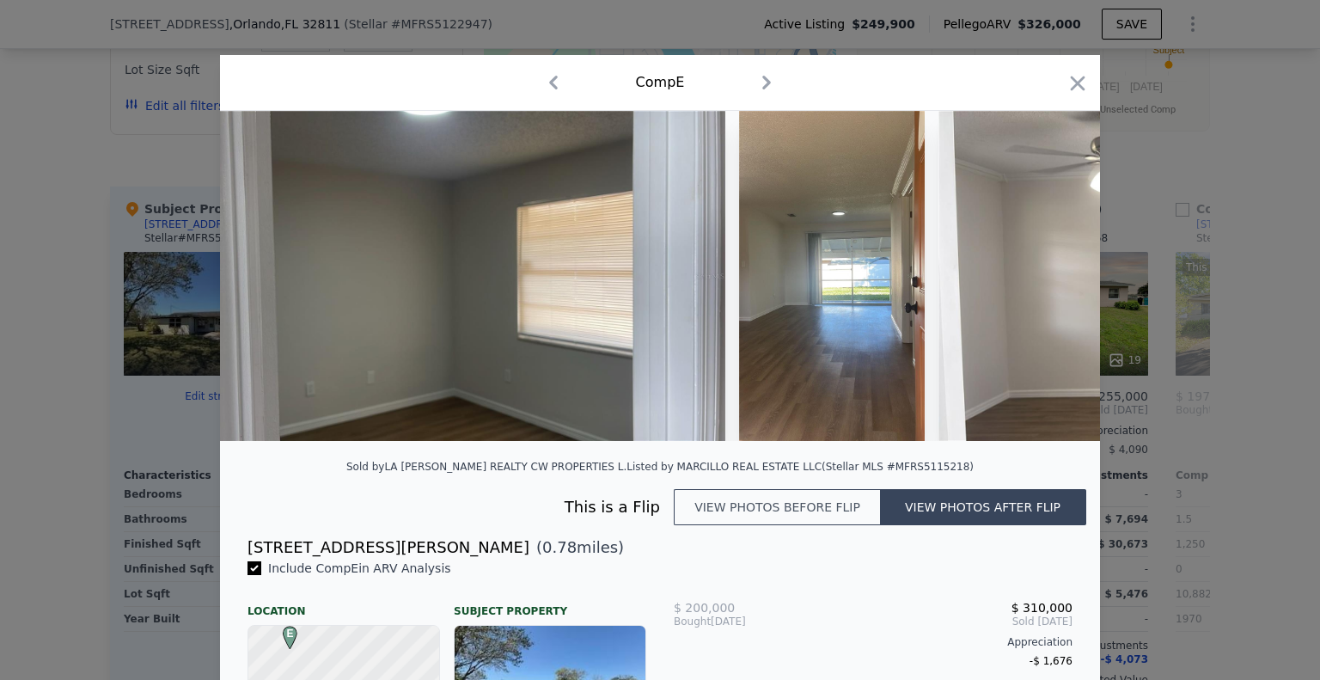
scroll to position [0, 16911]
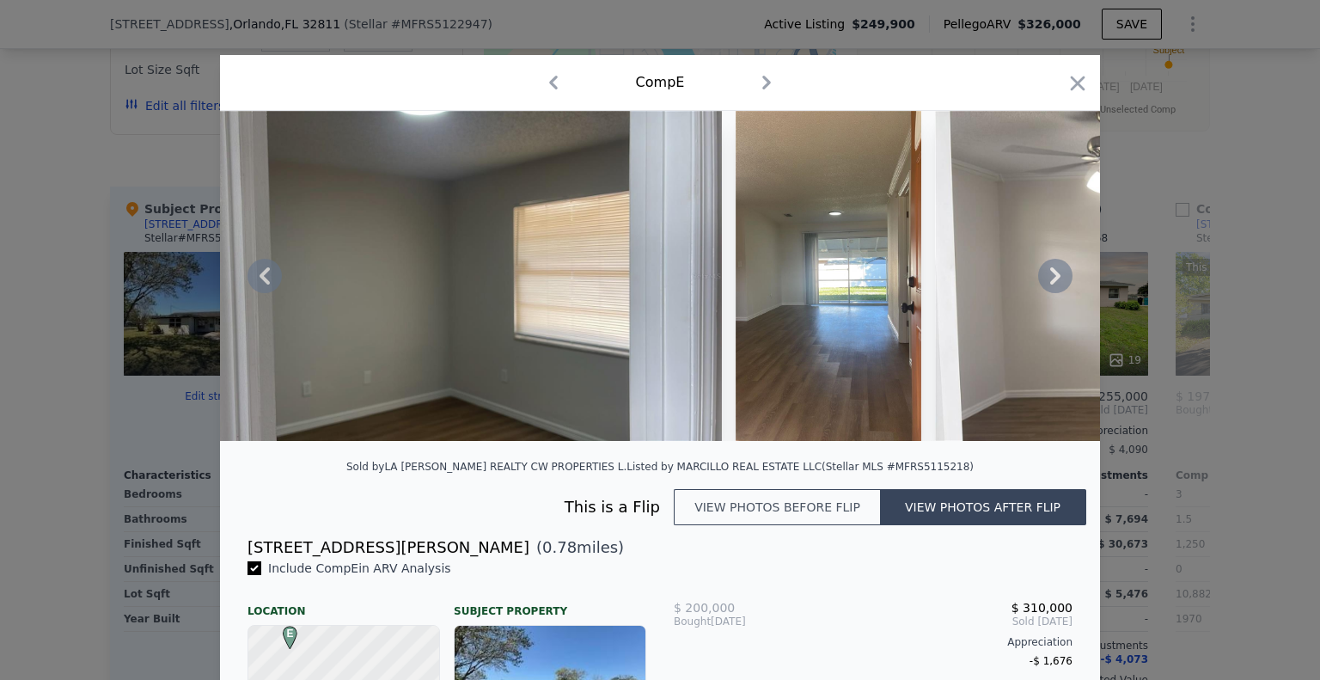
click at [1050, 284] on icon at bounding box center [1055, 275] width 10 height 17
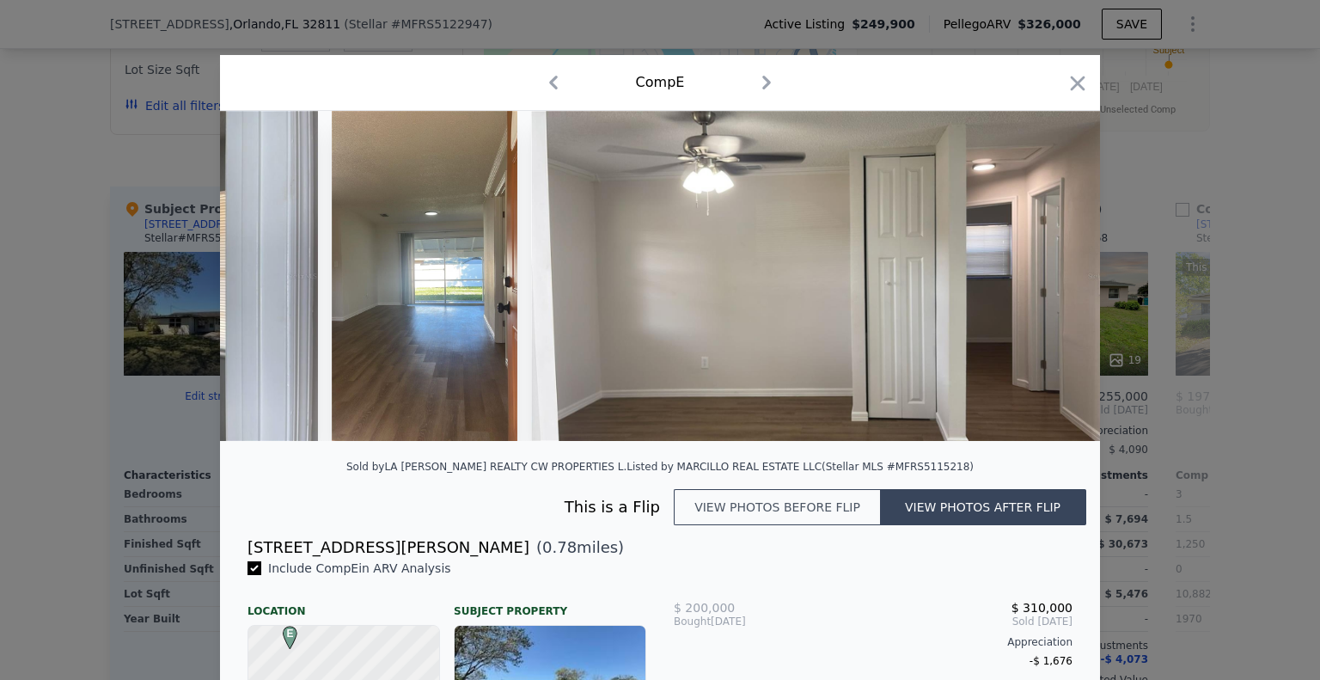
scroll to position [0, 17323]
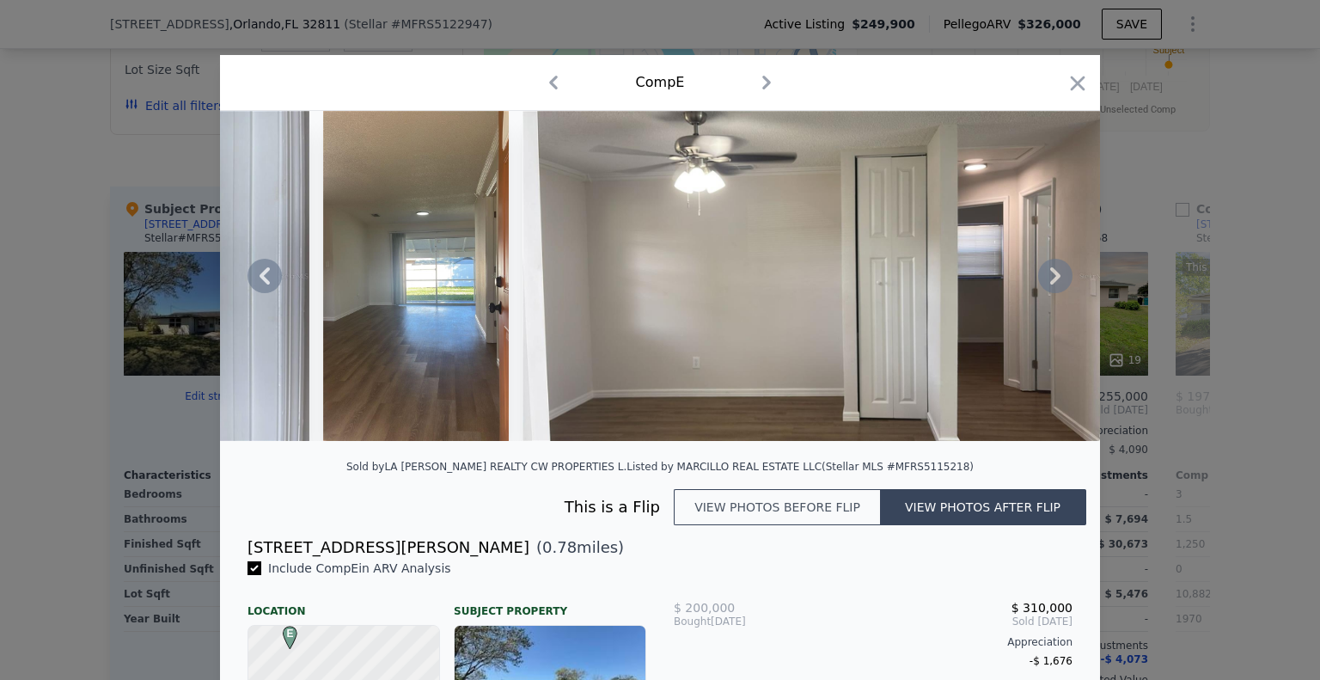
click at [1050, 284] on icon at bounding box center [1055, 275] width 10 height 17
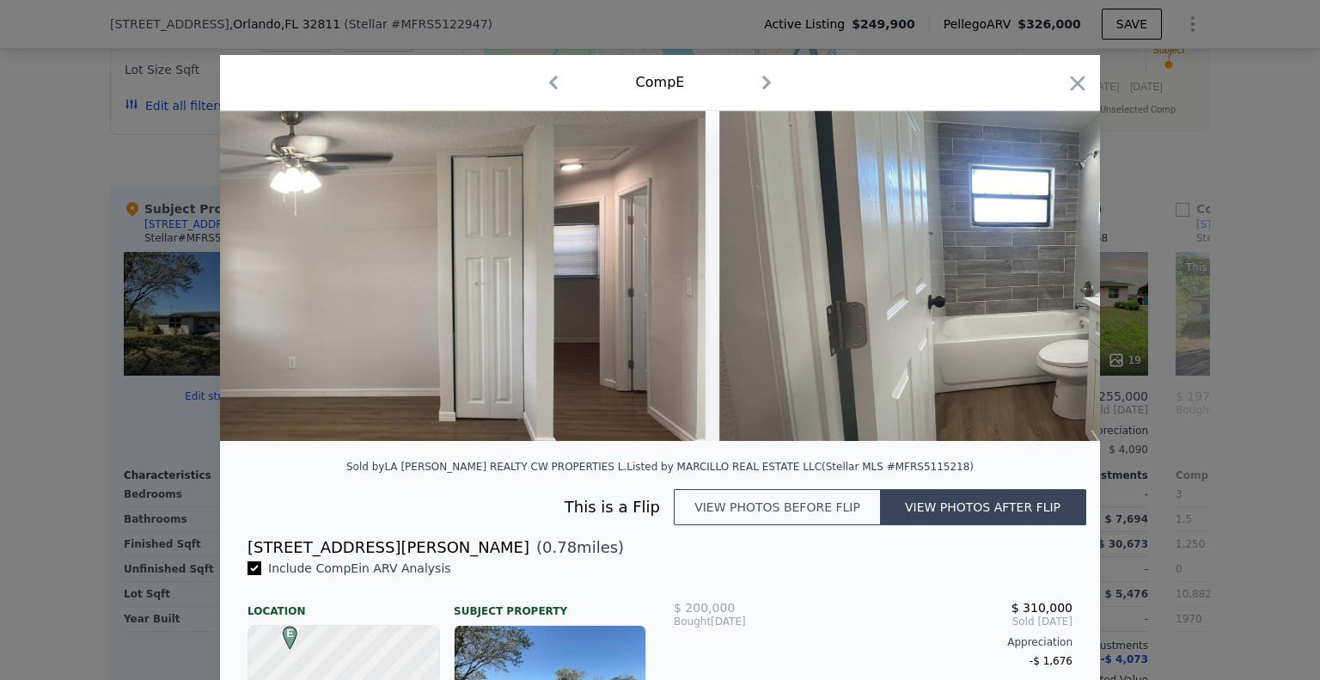
scroll to position [0, 17736]
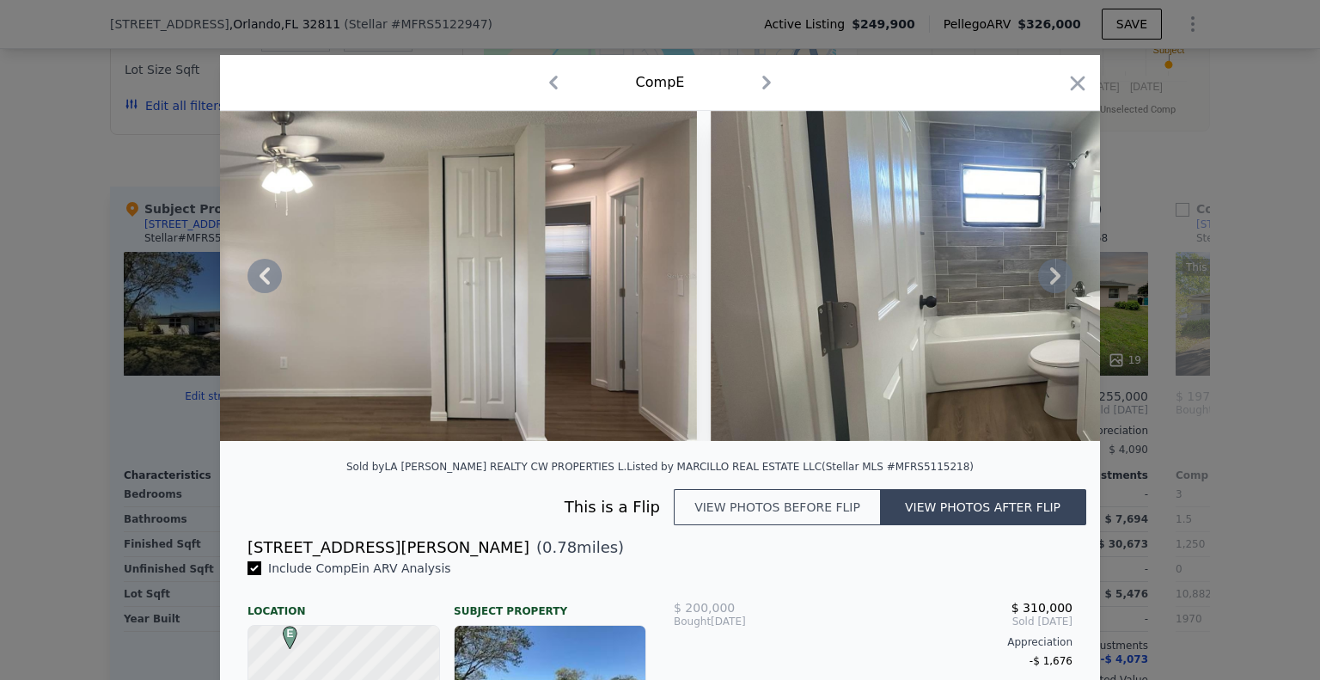
click at [1050, 284] on icon at bounding box center [1055, 275] width 10 height 17
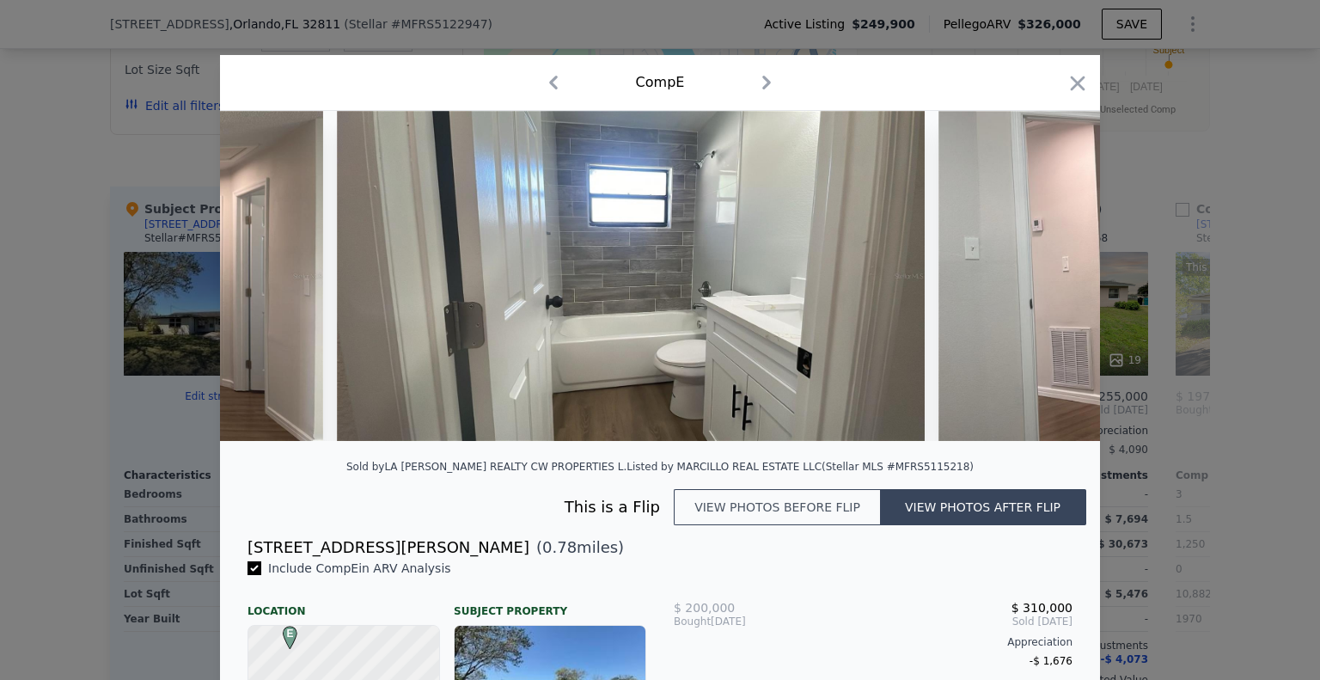
scroll to position [0, 18148]
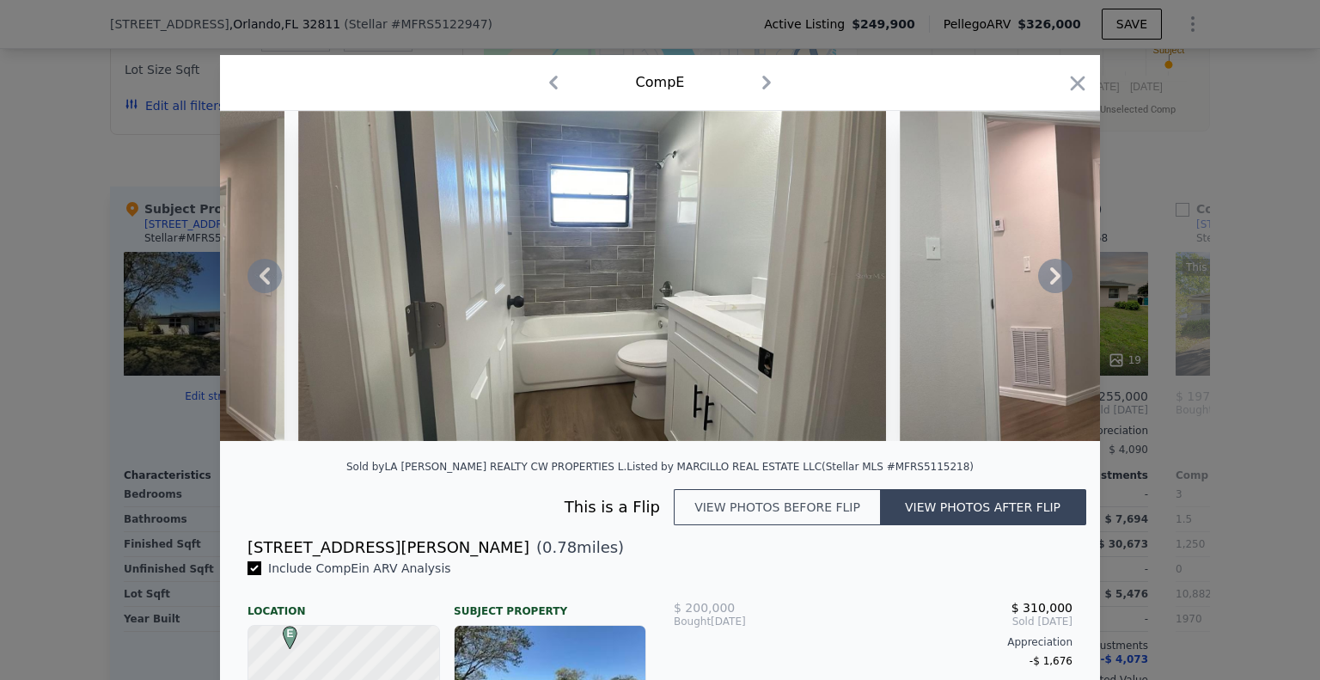
click at [1050, 284] on icon at bounding box center [1055, 275] width 10 height 17
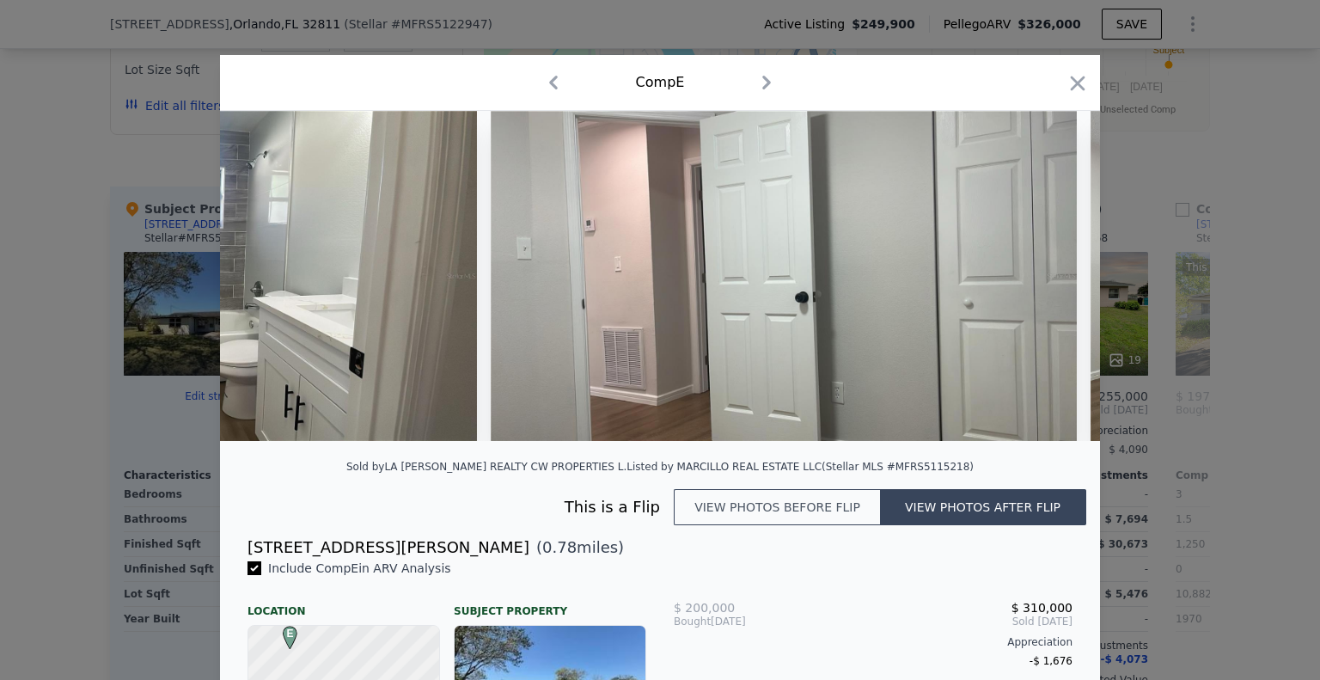
scroll to position [0, 18561]
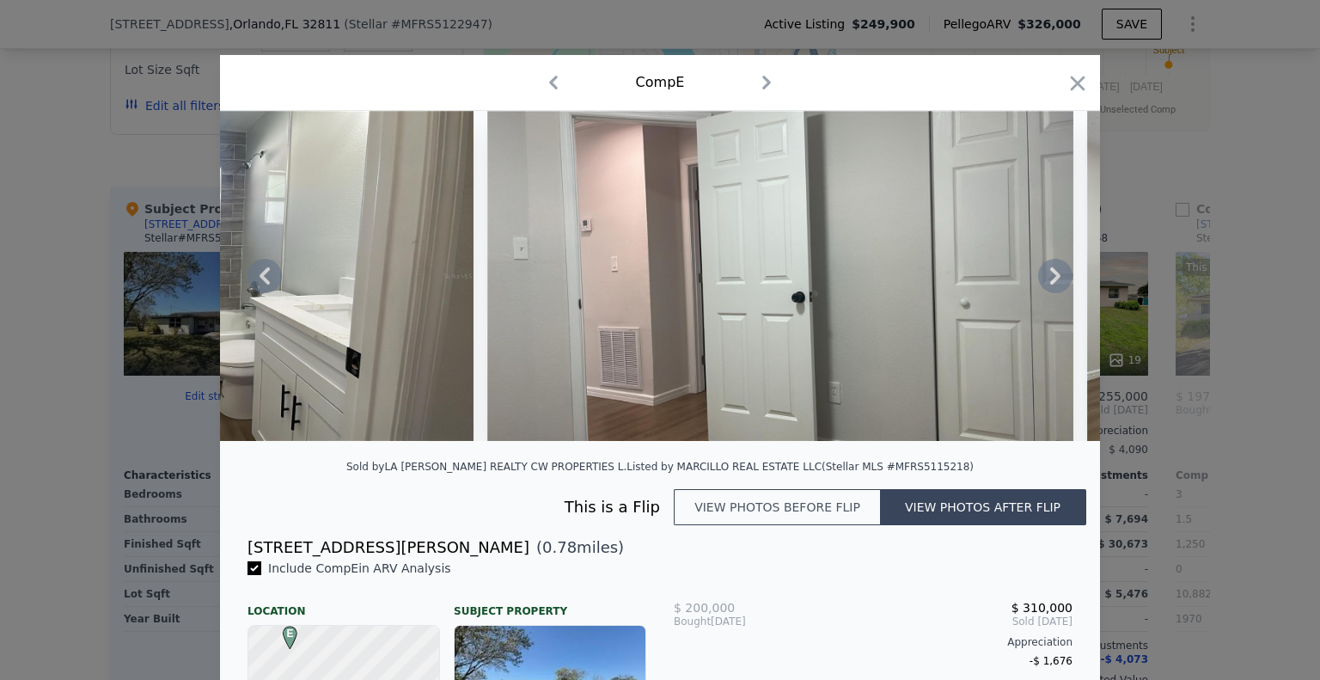
click at [1050, 284] on icon at bounding box center [1055, 275] width 10 height 17
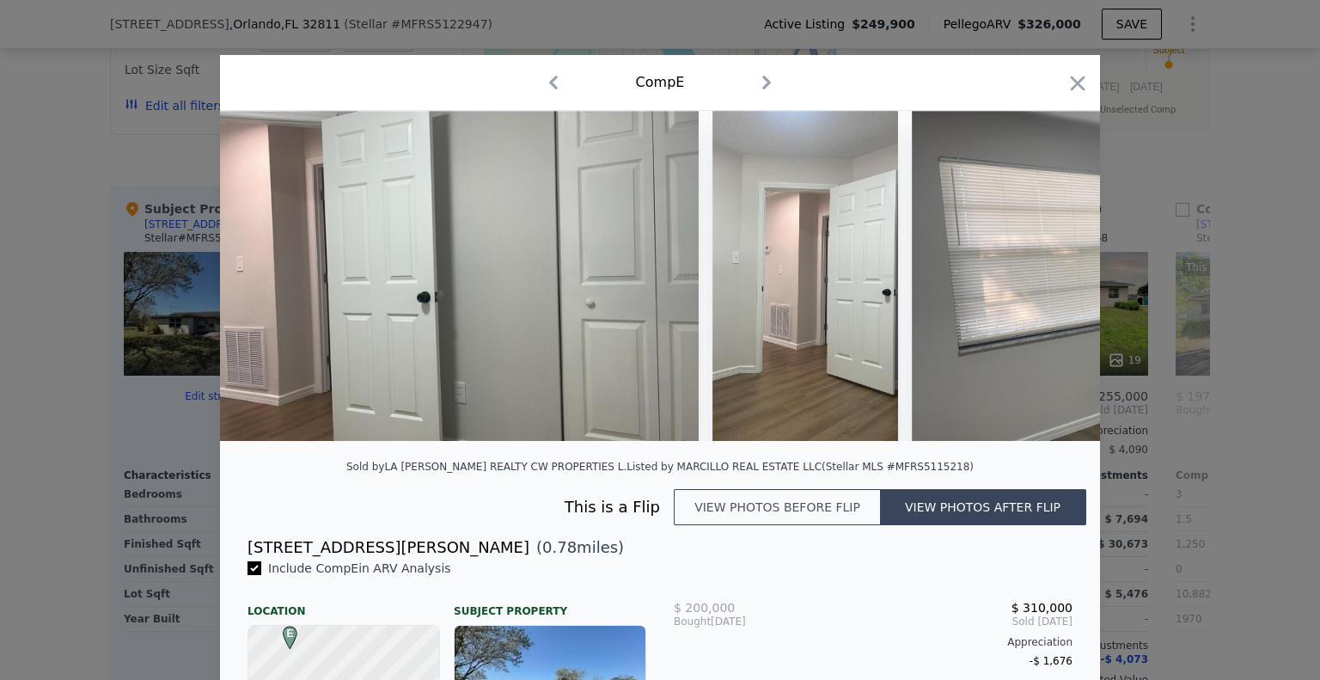
scroll to position [0, 18973]
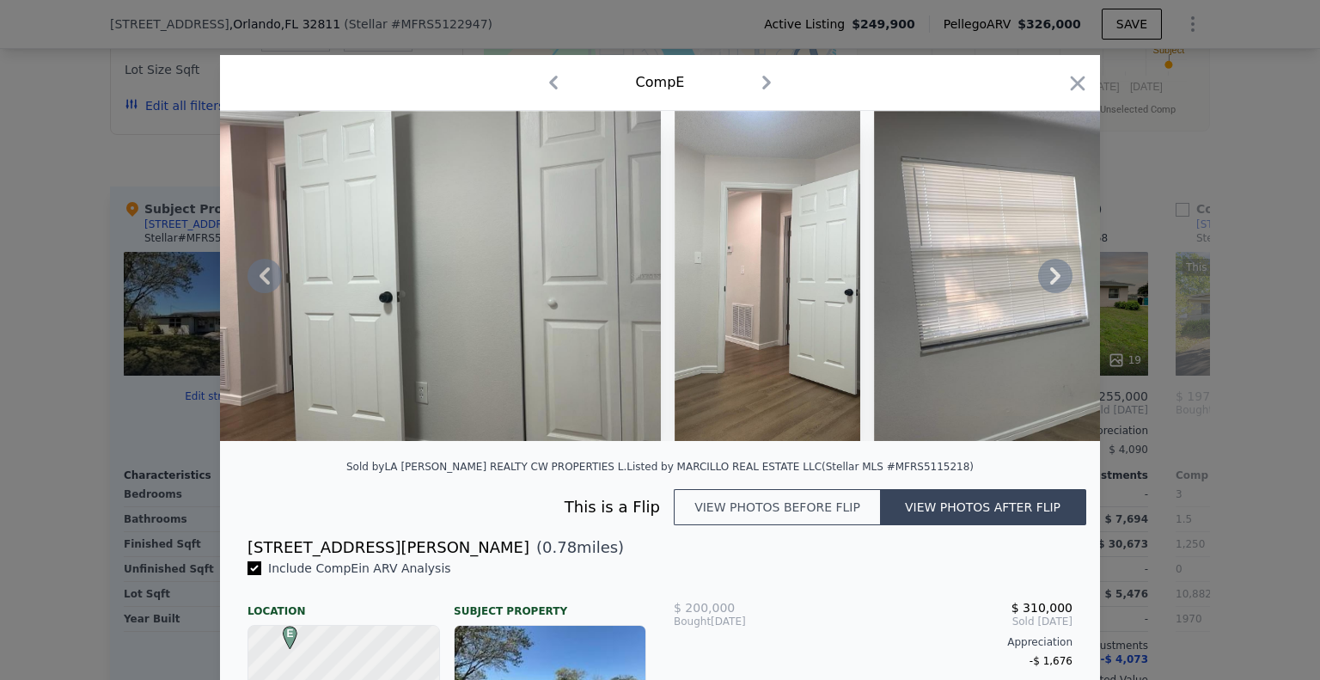
click at [1050, 282] on icon at bounding box center [1055, 275] width 10 height 17
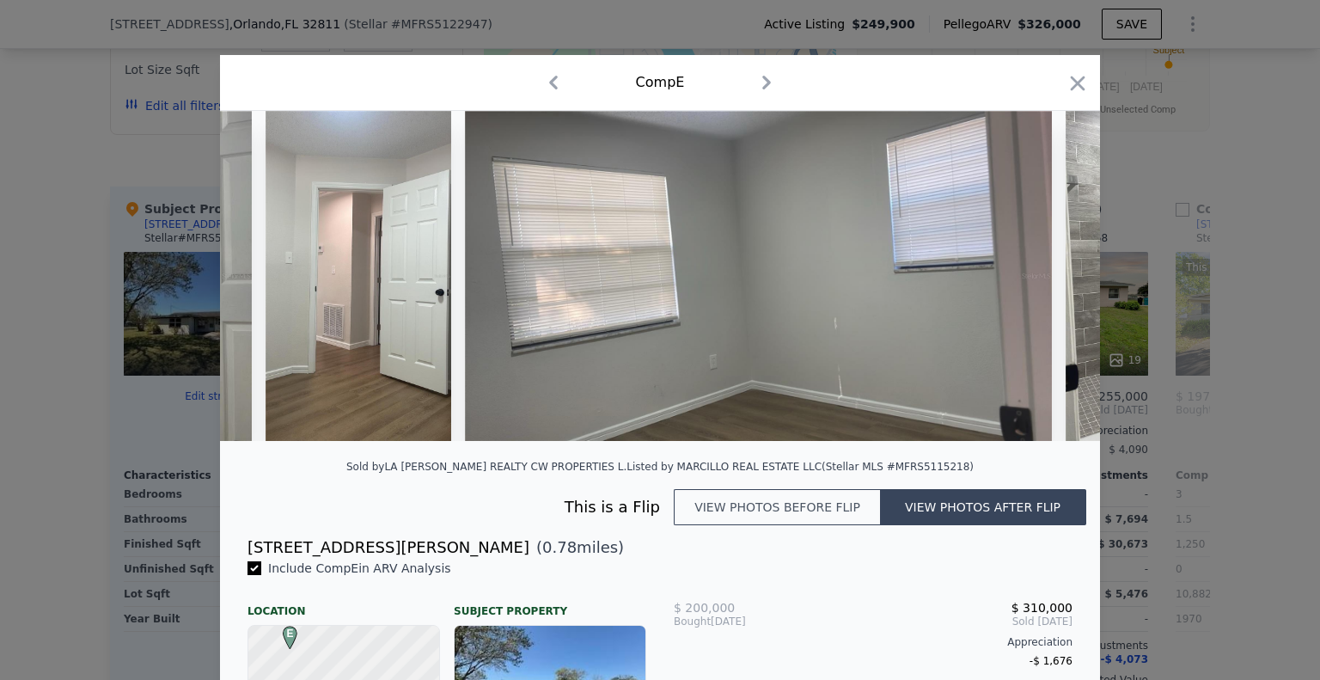
scroll to position [0, 19386]
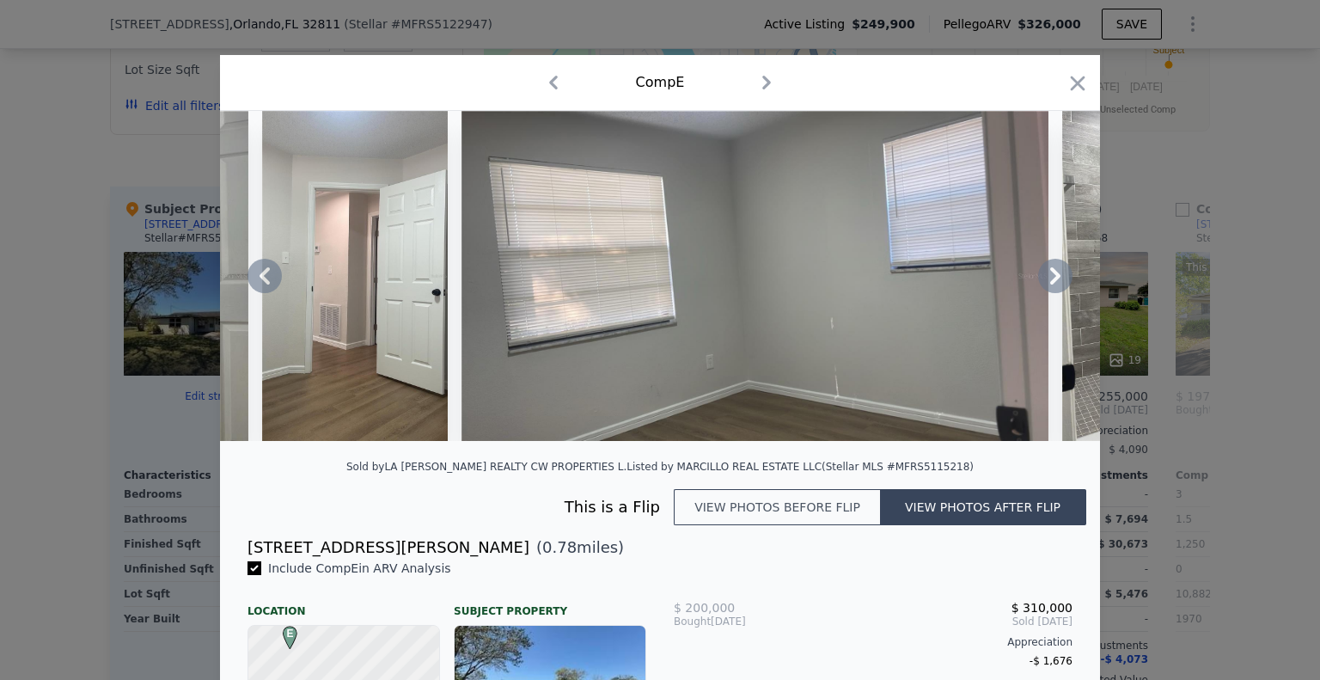
click at [1047, 284] on icon at bounding box center [1055, 276] width 34 height 34
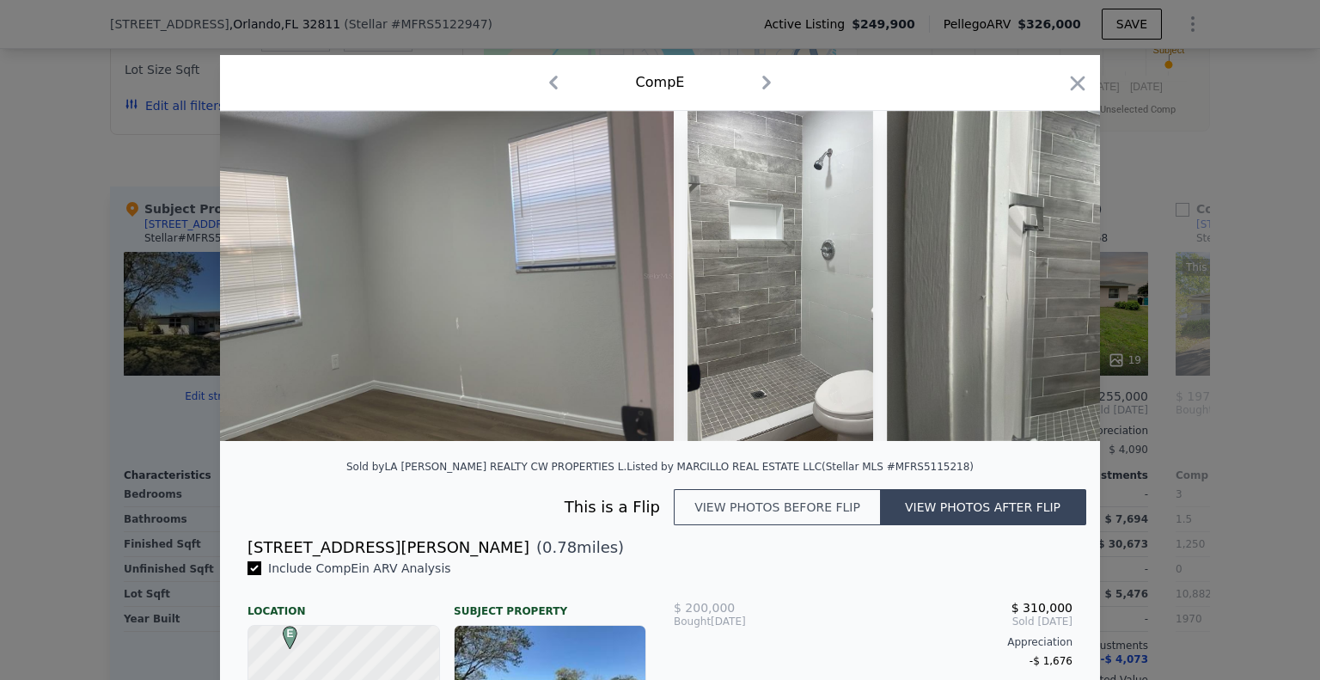
scroll to position [0, 19798]
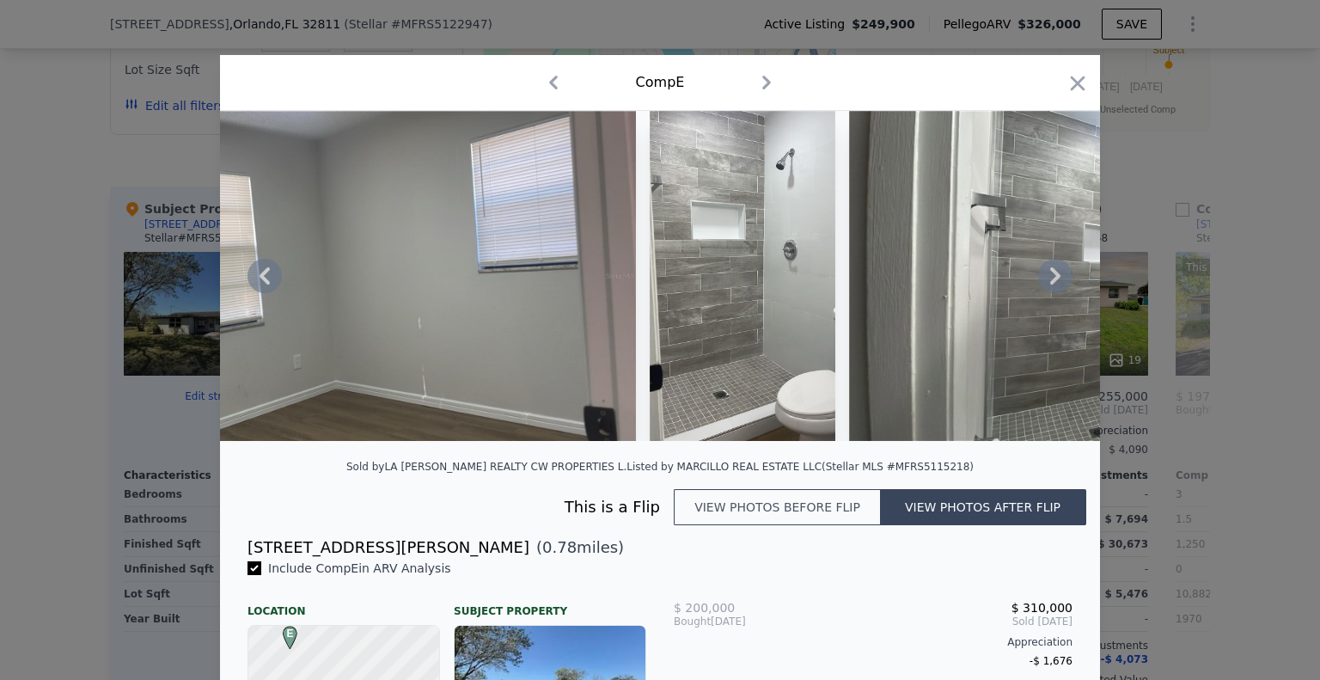
click at [1047, 284] on icon at bounding box center [1055, 276] width 34 height 34
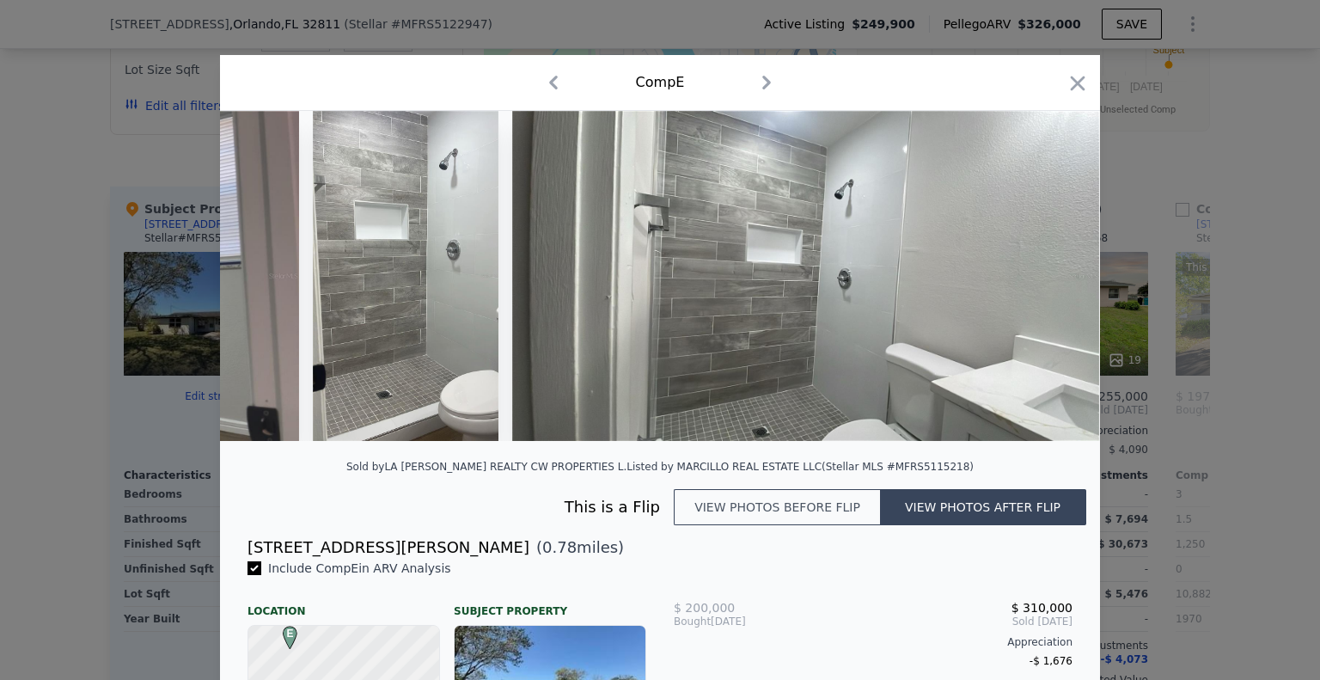
scroll to position [0, 20210]
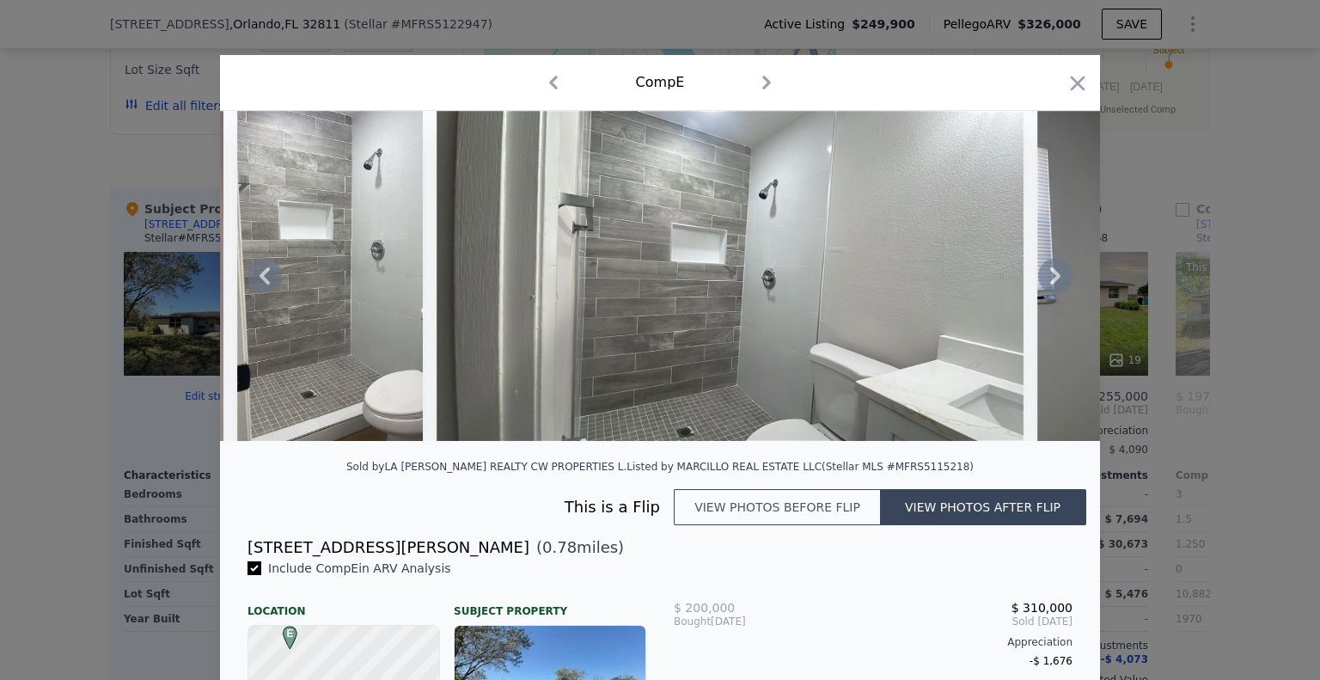
click at [1047, 284] on icon at bounding box center [1055, 276] width 34 height 34
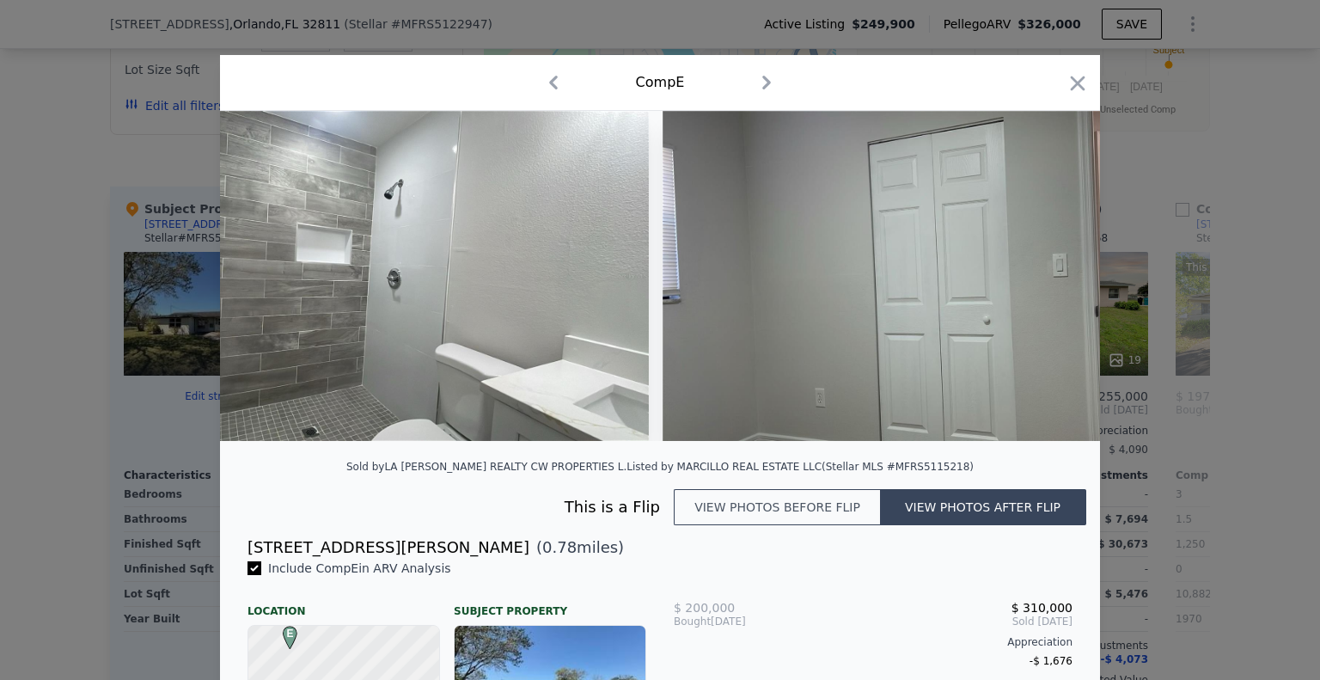
scroll to position [0, 20623]
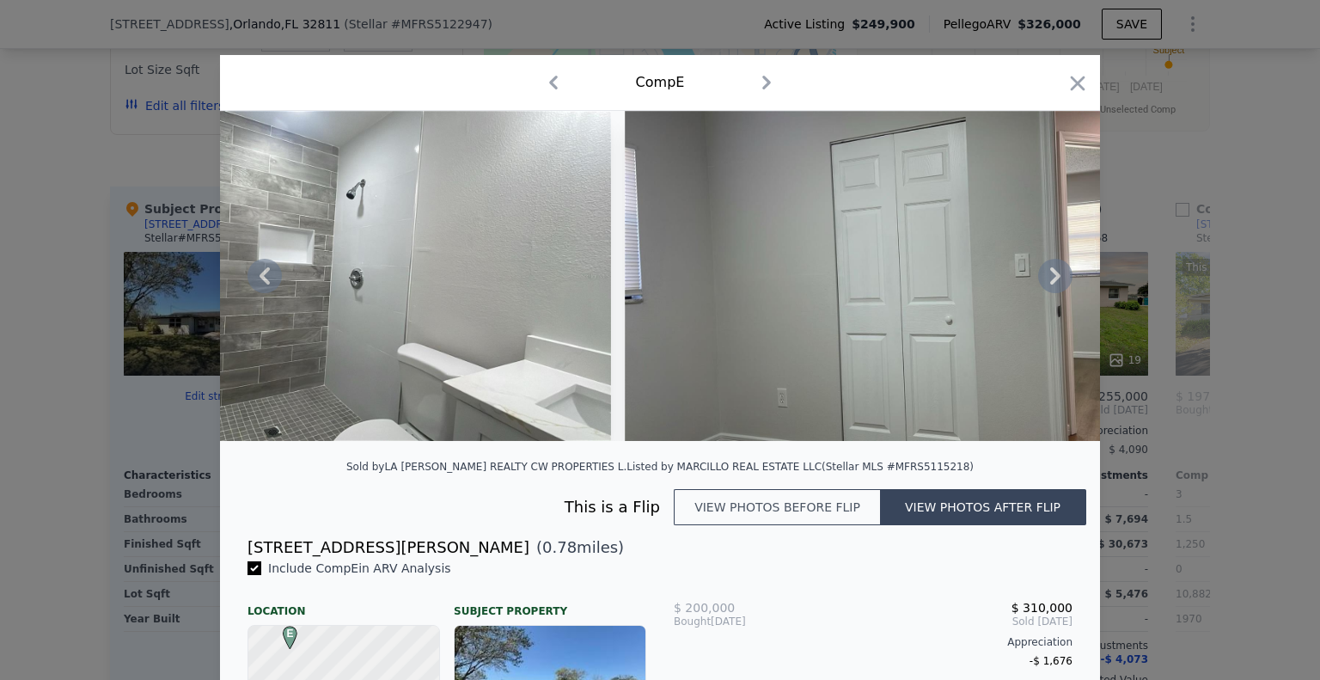
click at [1047, 284] on icon at bounding box center [1055, 276] width 34 height 34
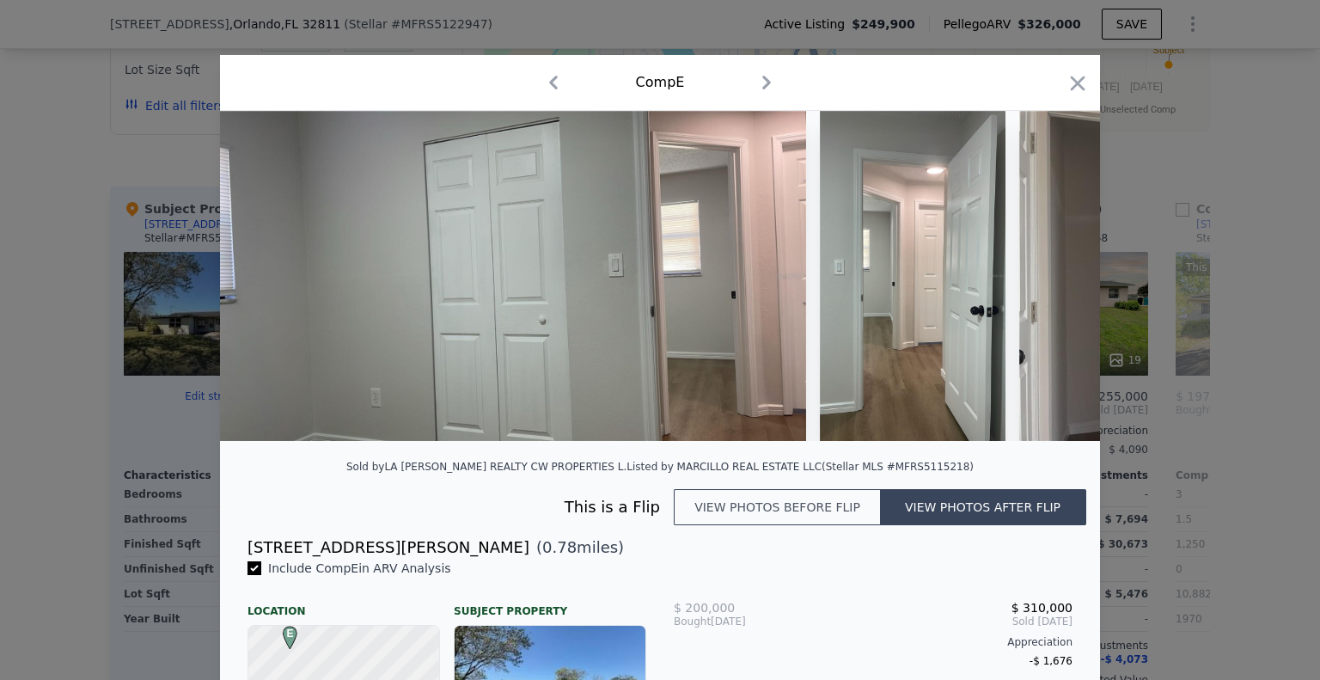
scroll to position [0, 21035]
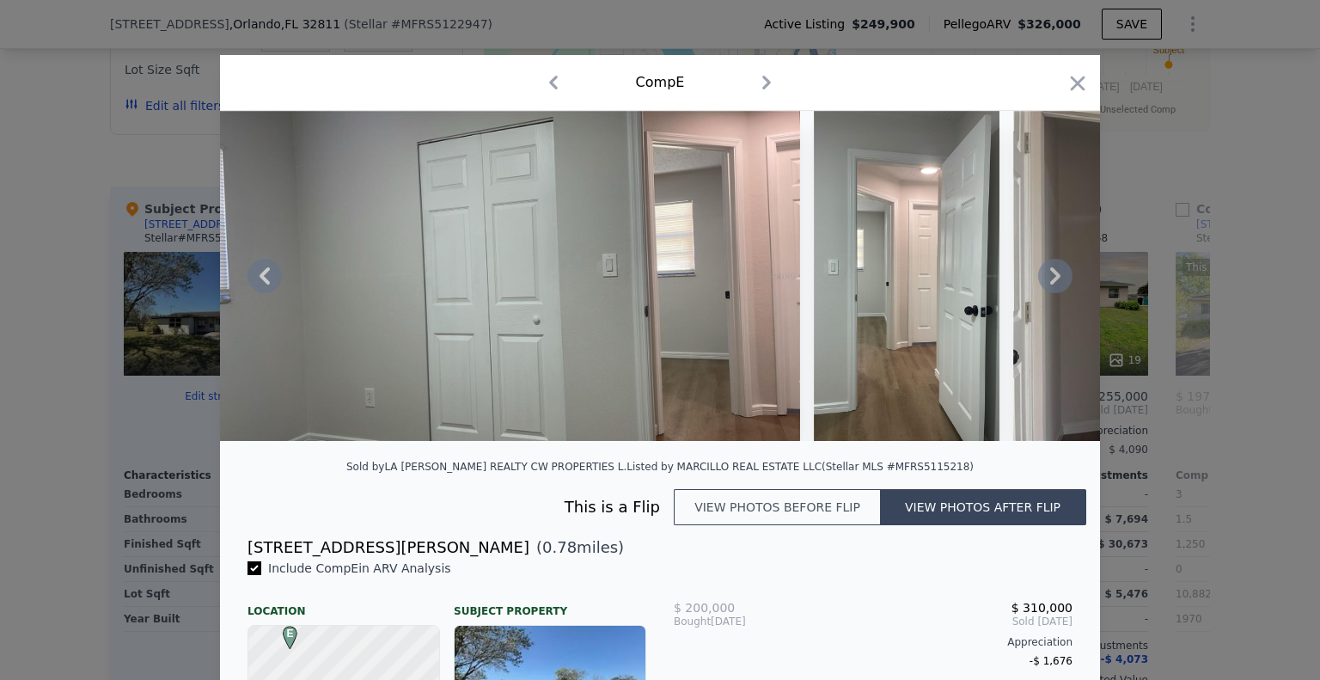
click at [1050, 284] on icon at bounding box center [1055, 275] width 10 height 17
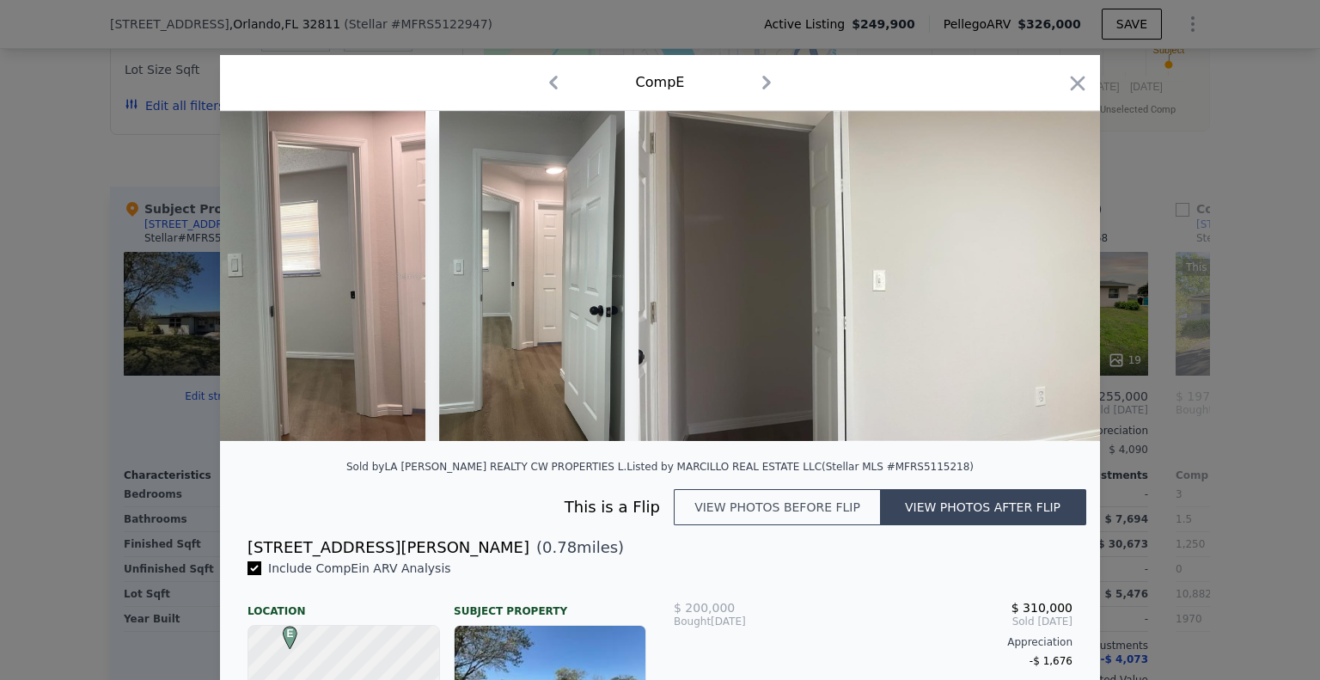
scroll to position [0, 21448]
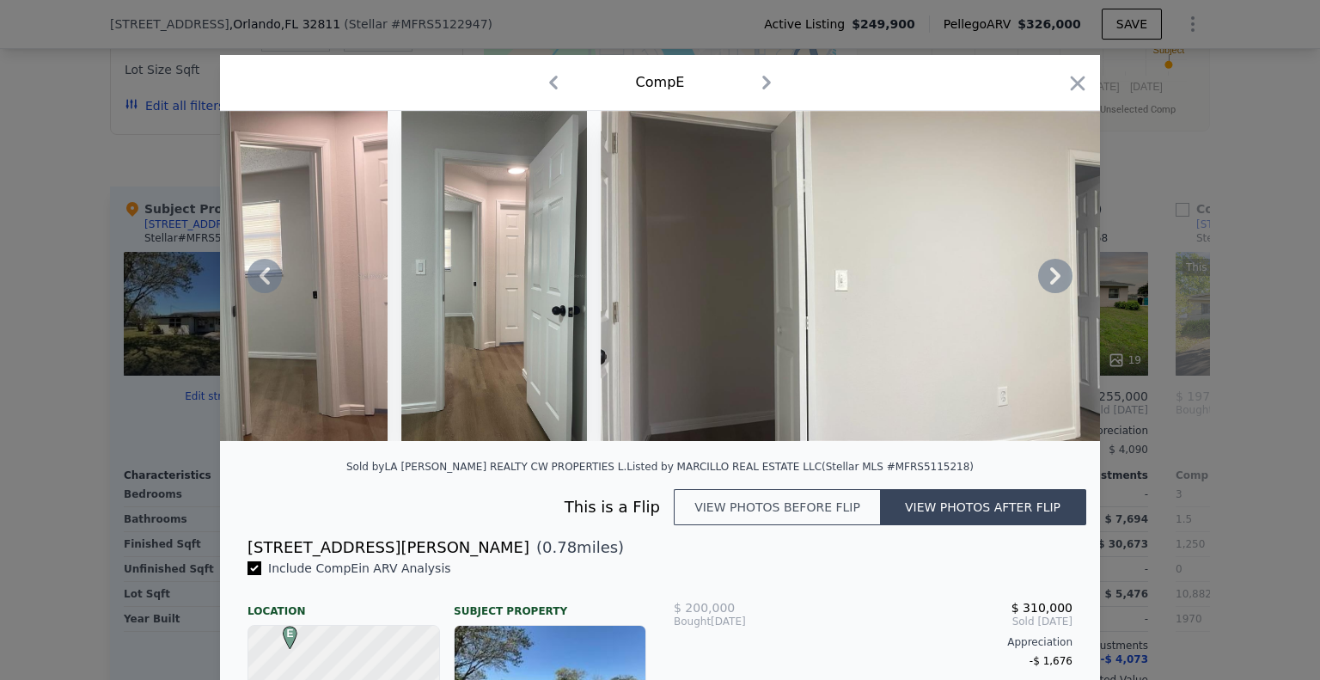
click at [1040, 281] on icon at bounding box center [1055, 276] width 34 height 34
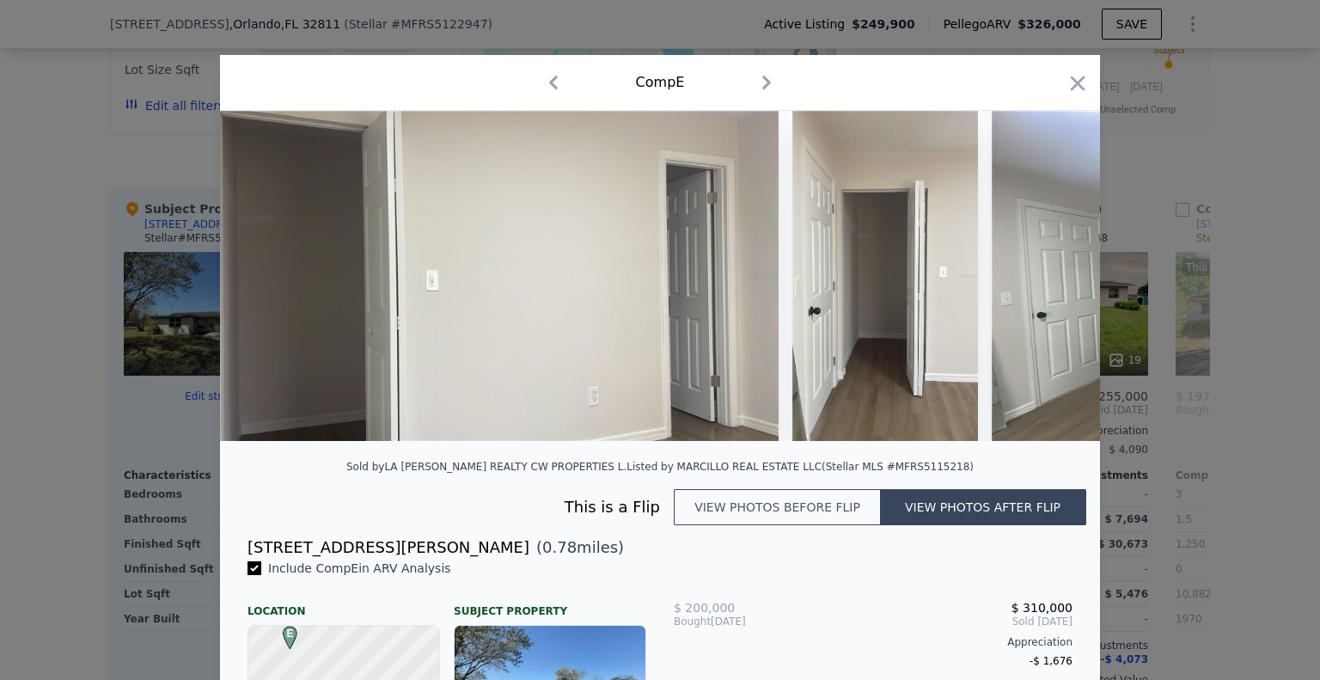
scroll to position [0, 21860]
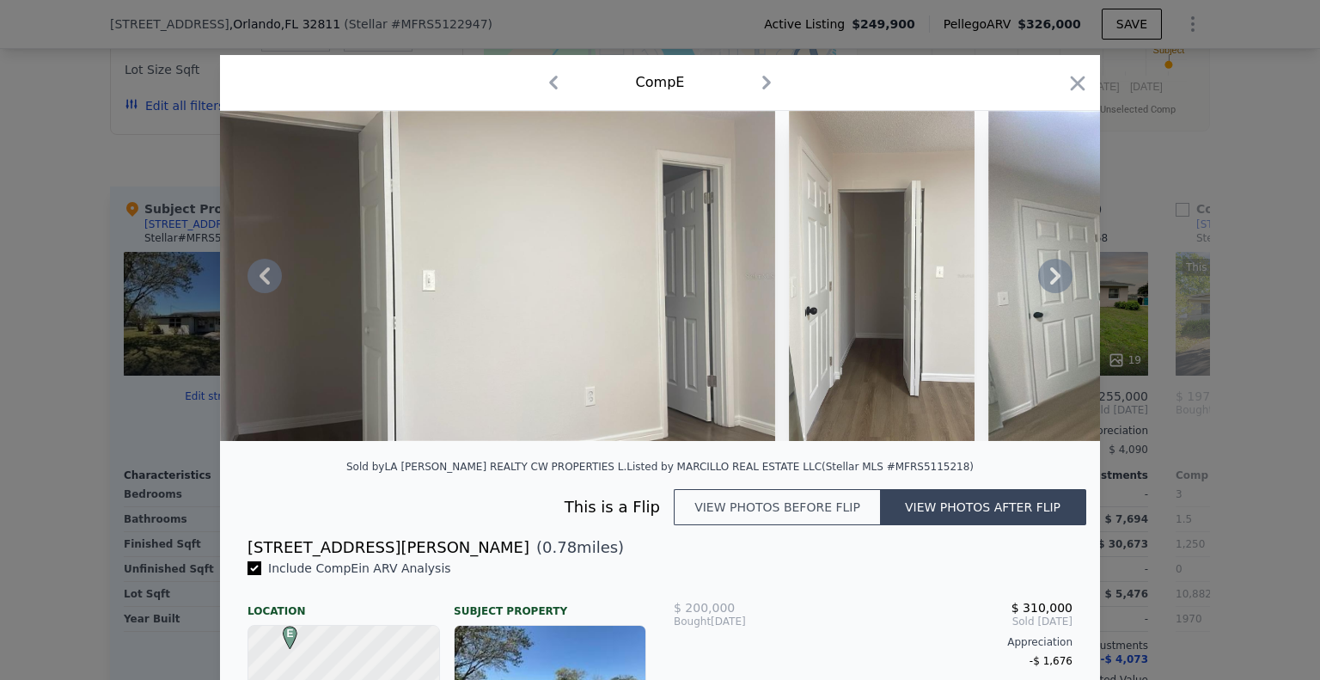
click at [1049, 289] on icon at bounding box center [1055, 276] width 34 height 34
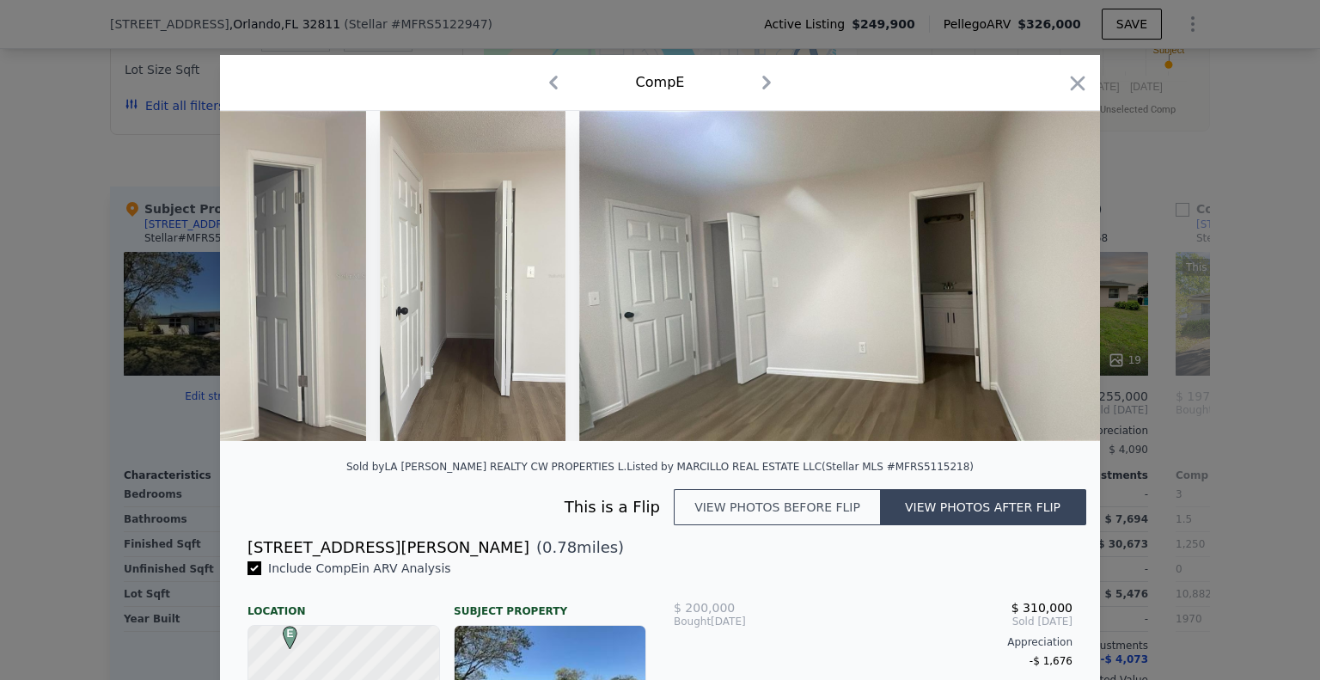
scroll to position [0, 22273]
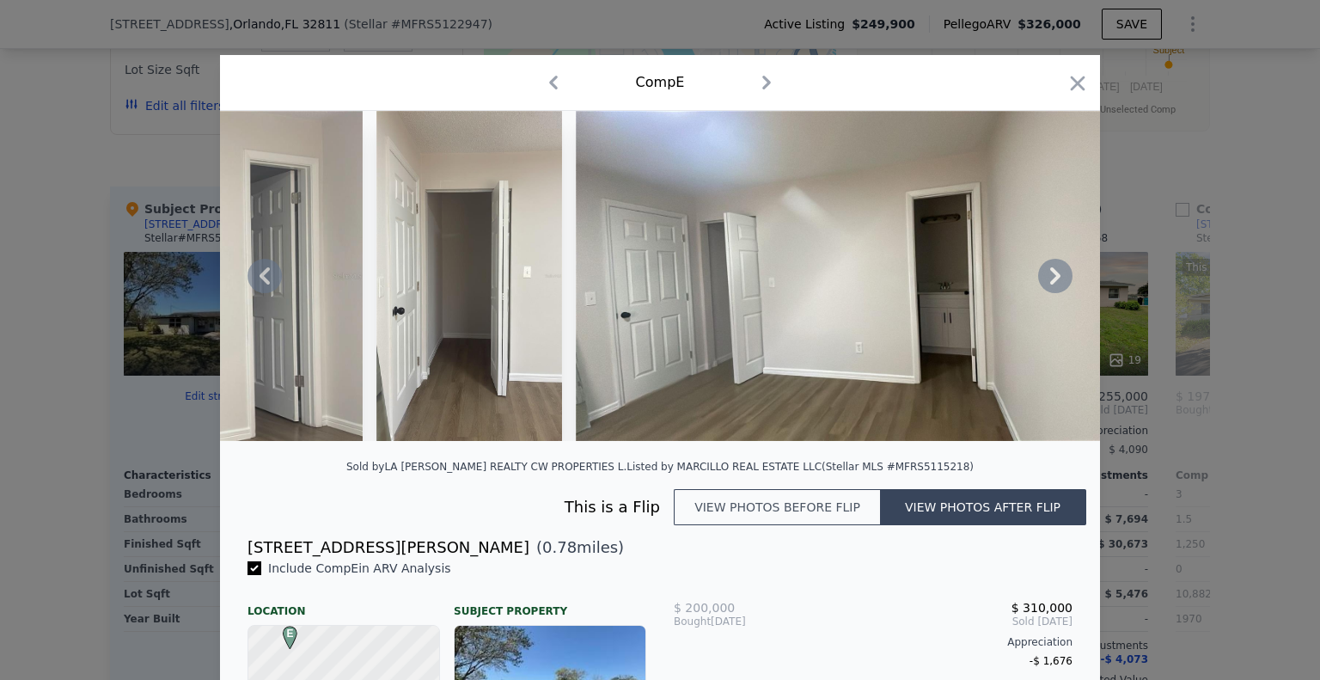
click at [1055, 290] on icon at bounding box center [1055, 276] width 34 height 34
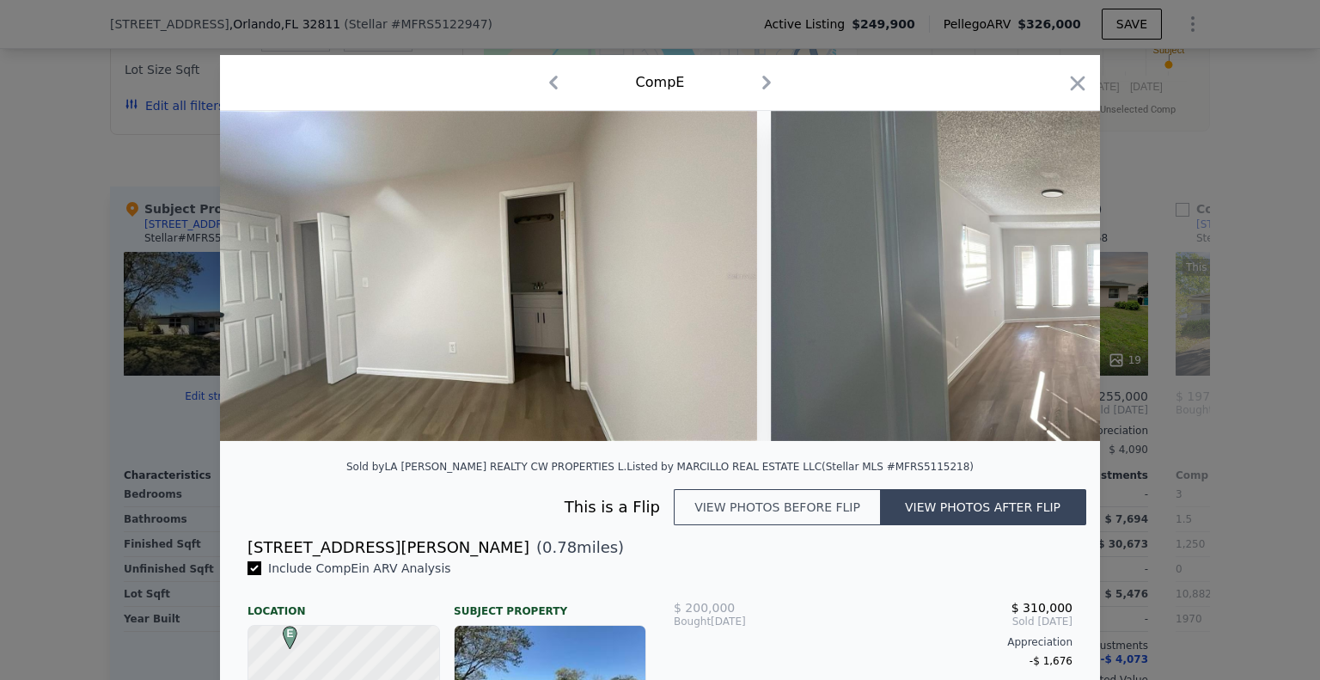
scroll to position [0, 22685]
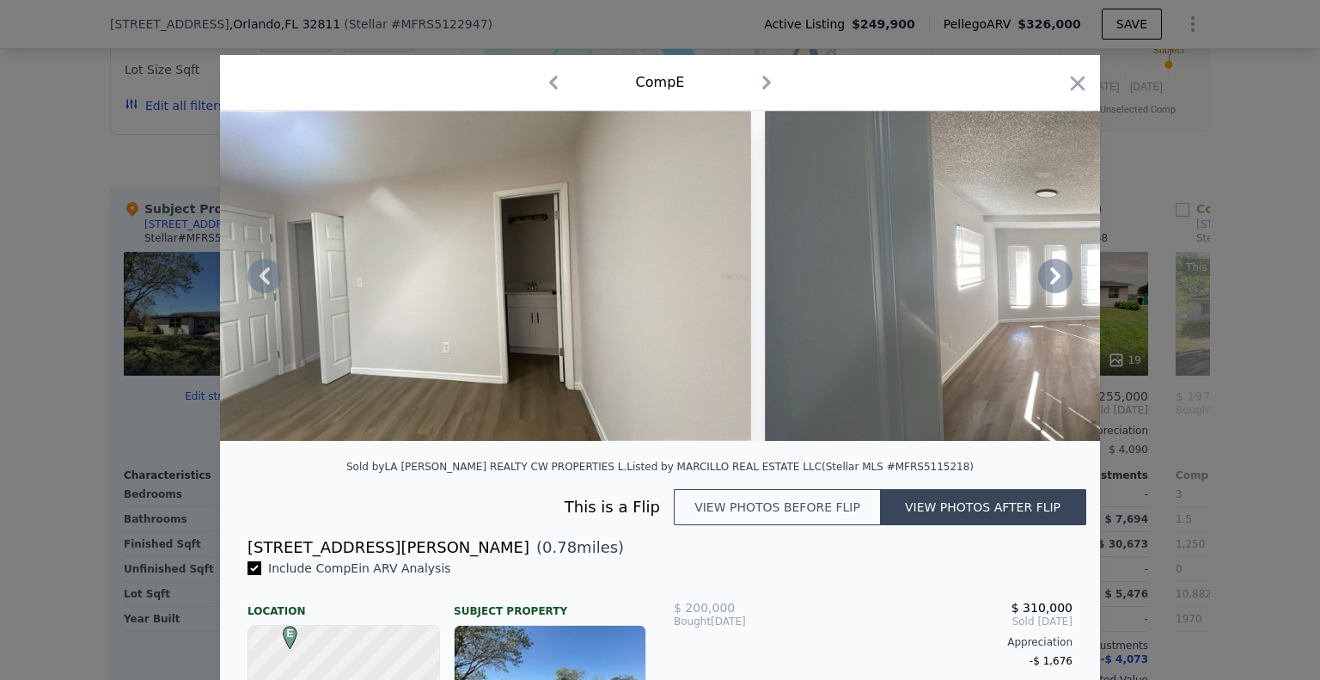
click at [1055, 291] on icon at bounding box center [1055, 276] width 34 height 34
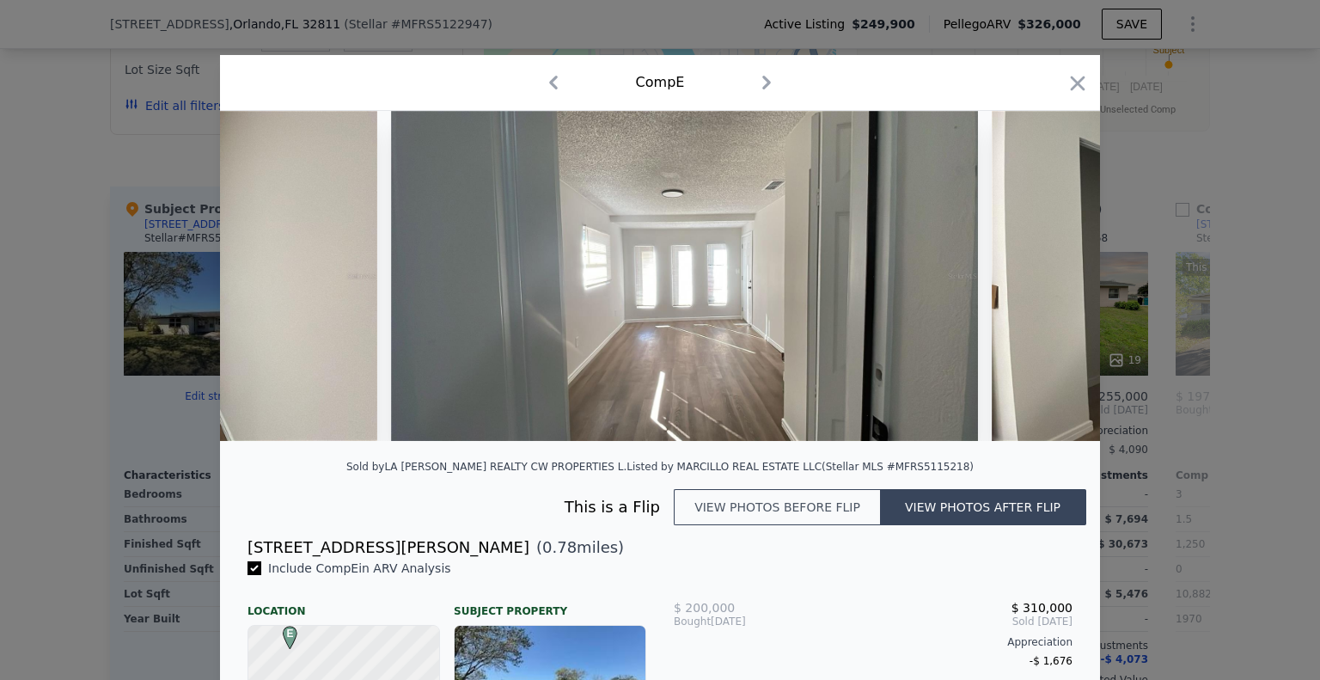
scroll to position [0, 23098]
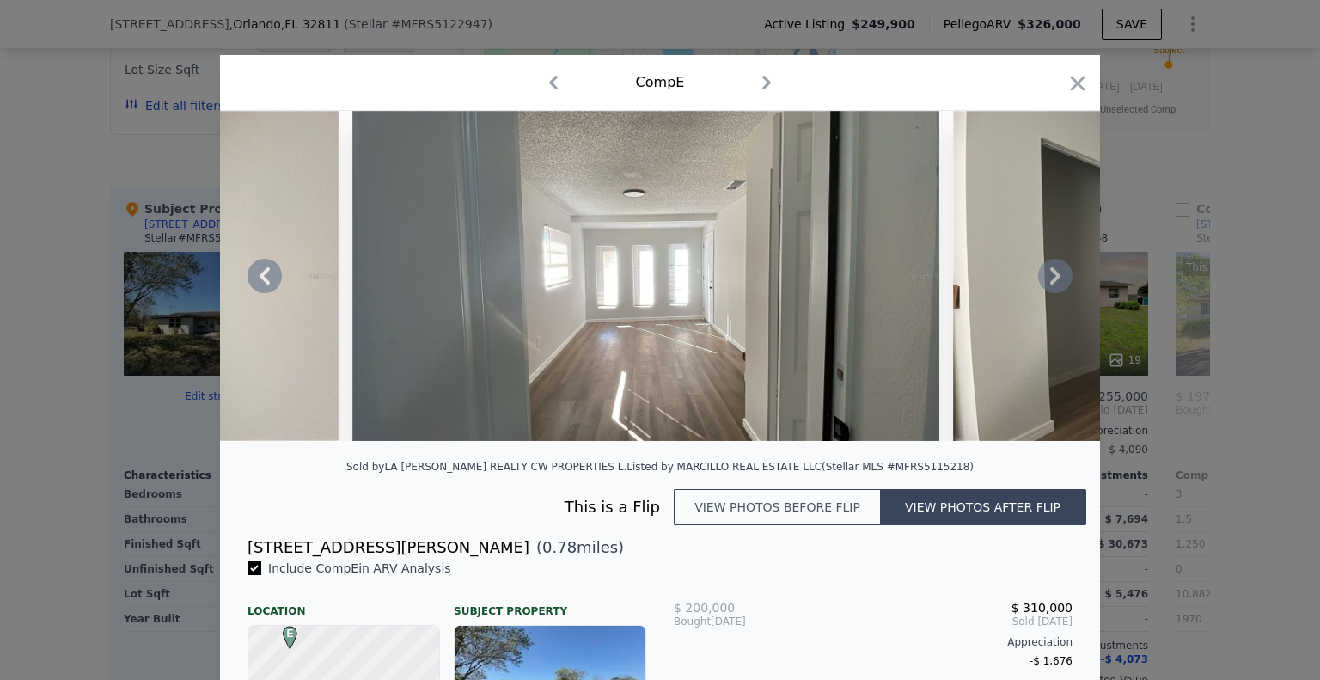
click at [1055, 288] on icon at bounding box center [1055, 276] width 34 height 34
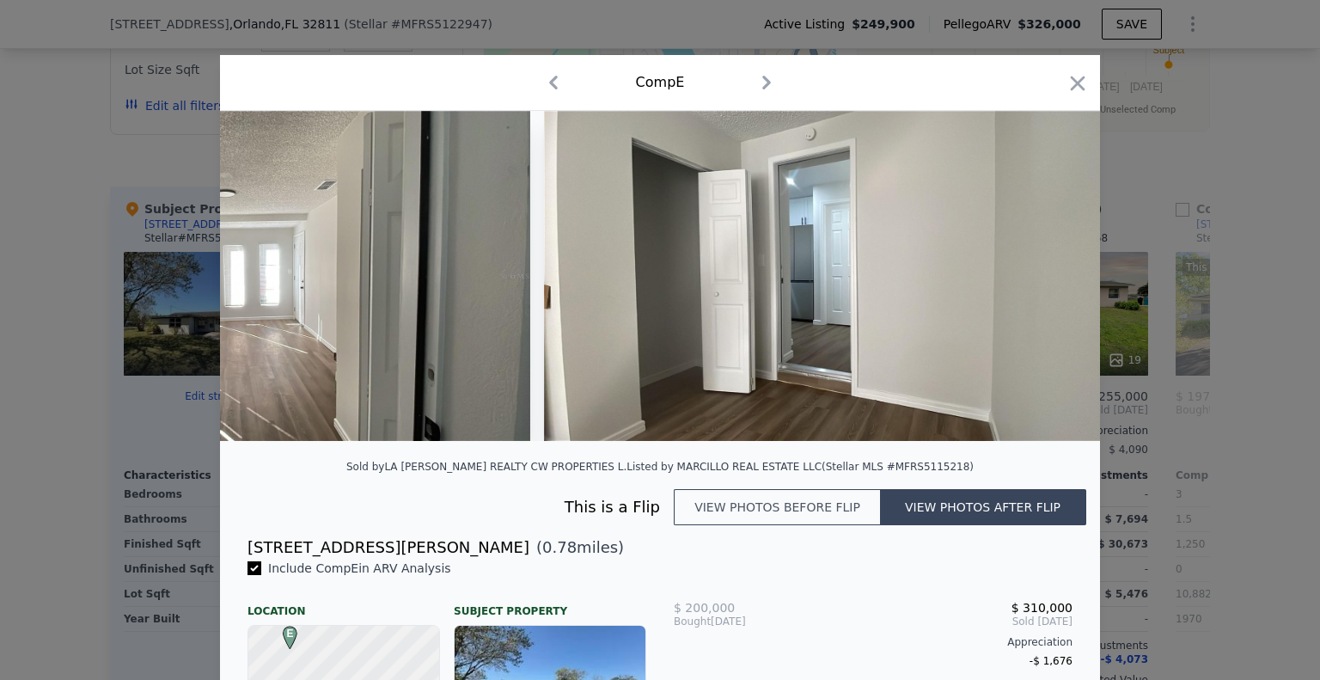
scroll to position [0, 23510]
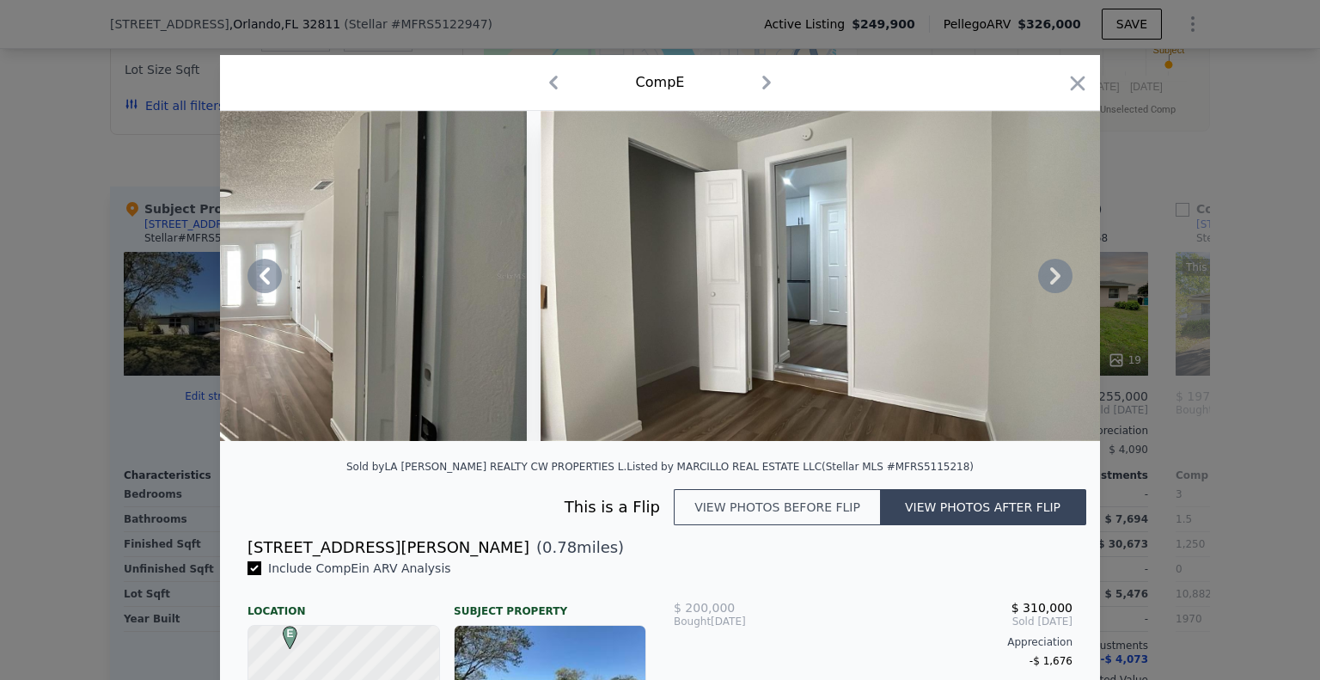
click at [1041, 284] on icon at bounding box center [1055, 276] width 34 height 34
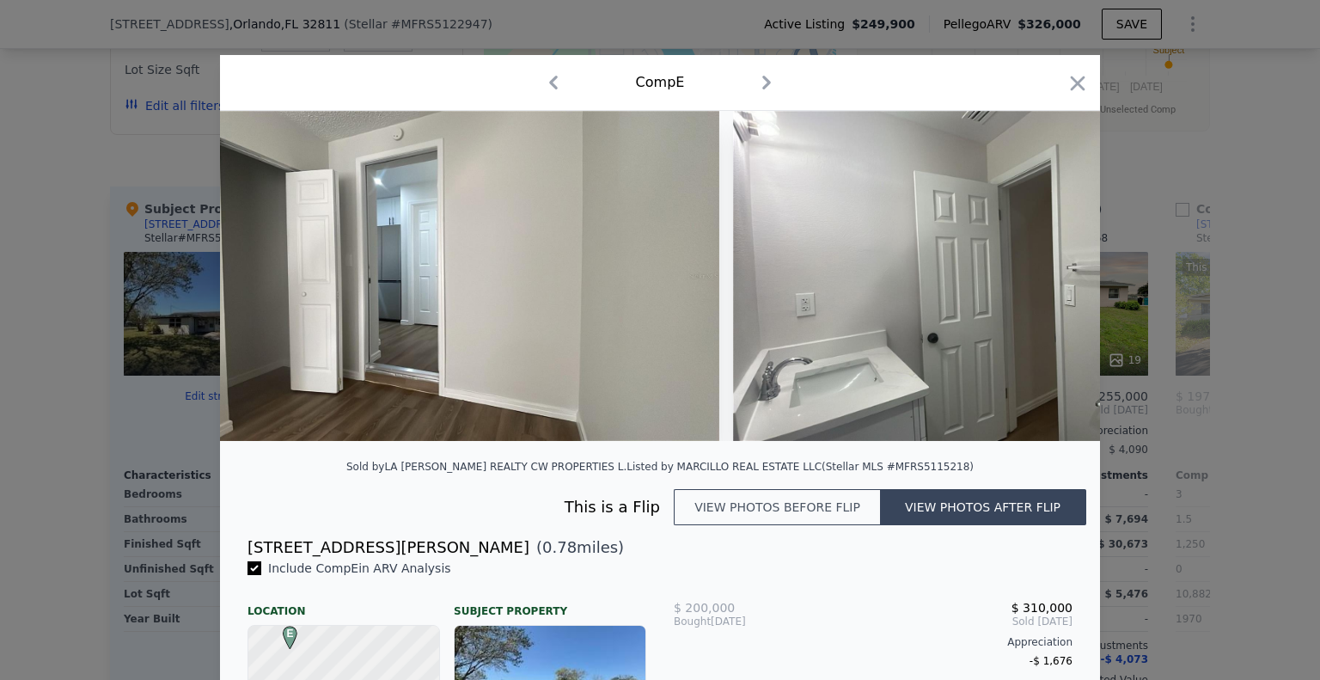
scroll to position [0, 23923]
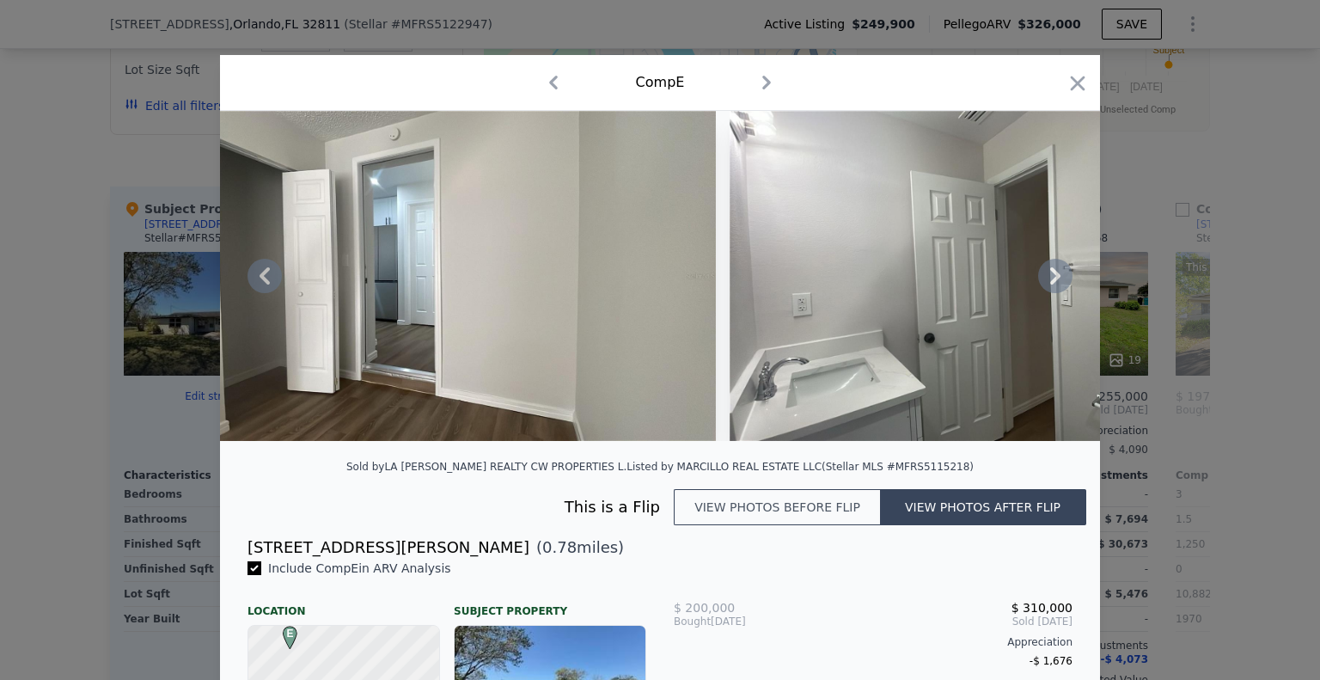
click at [1053, 287] on icon at bounding box center [1055, 276] width 34 height 34
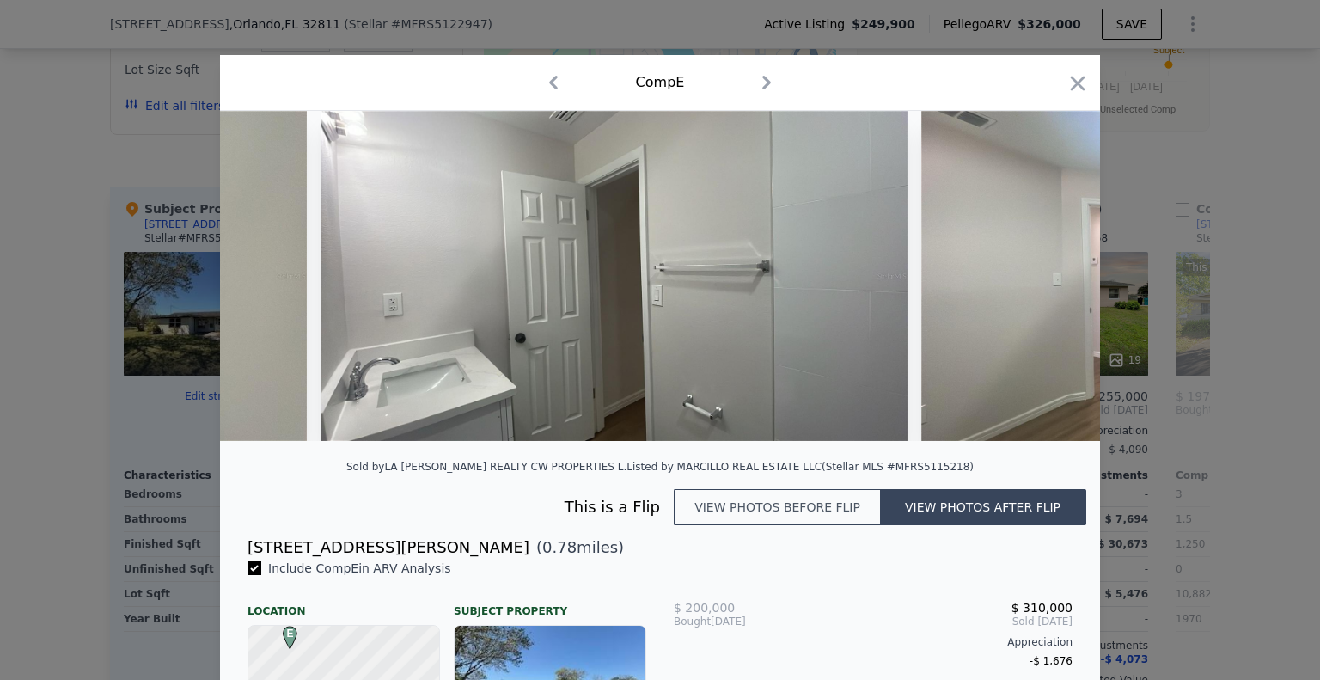
scroll to position [0, 24335]
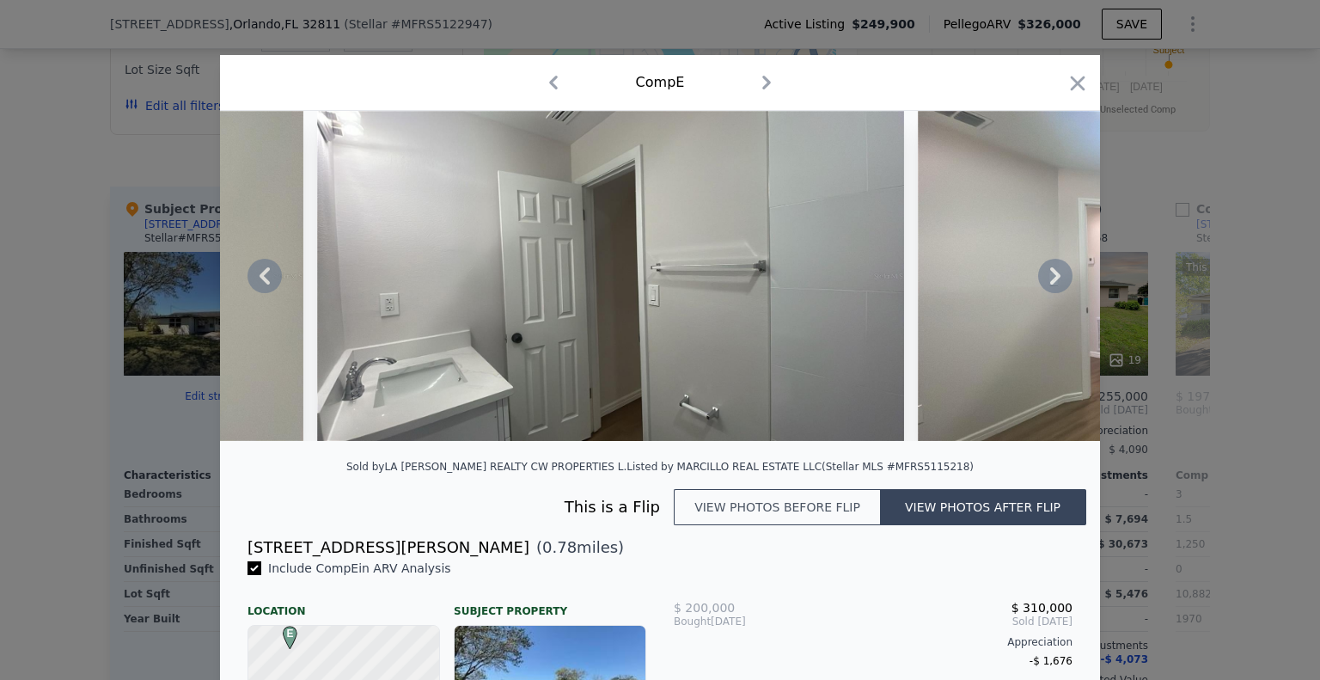
click at [1050, 287] on icon at bounding box center [1055, 276] width 34 height 34
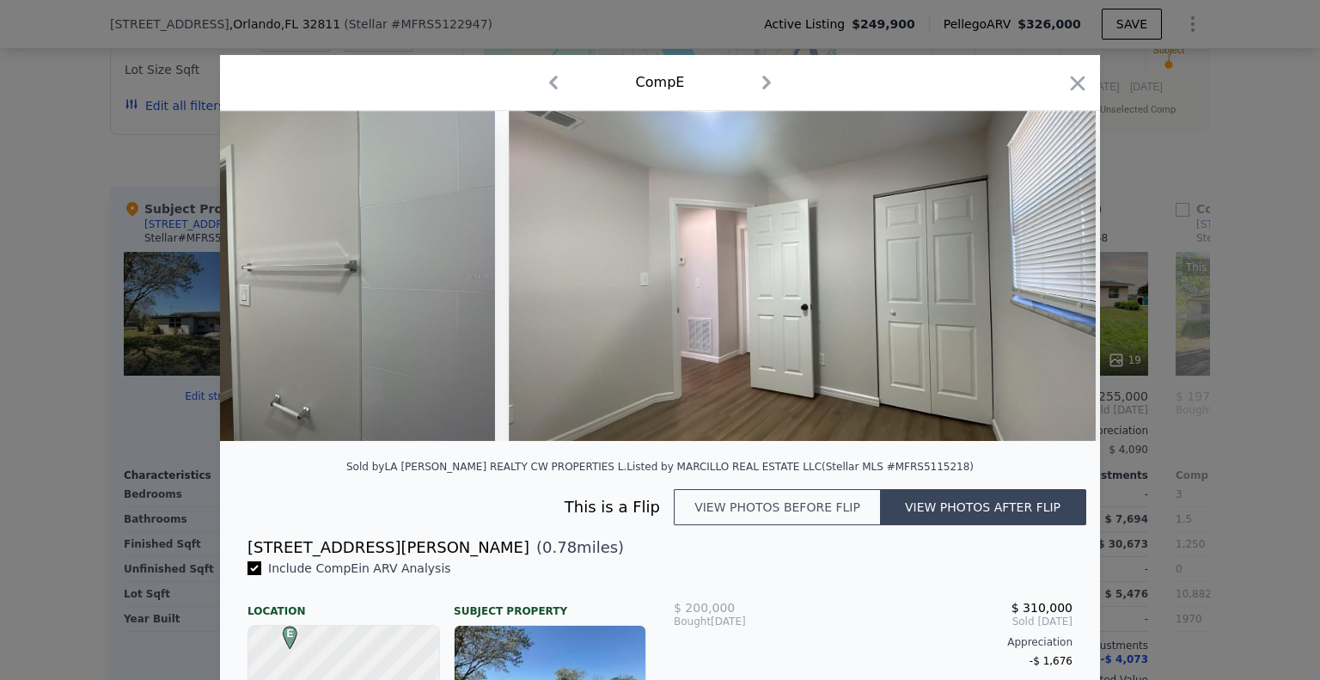
scroll to position [0, 24747]
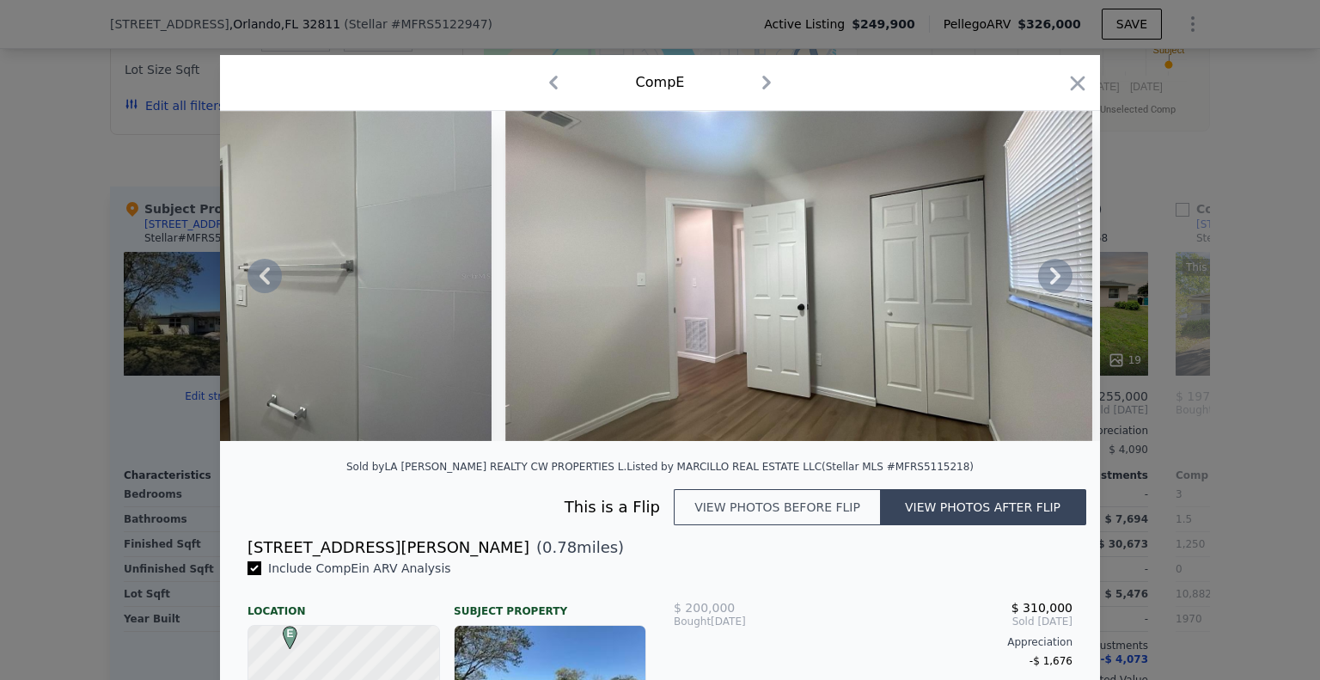
click at [1050, 287] on icon at bounding box center [1055, 276] width 34 height 34
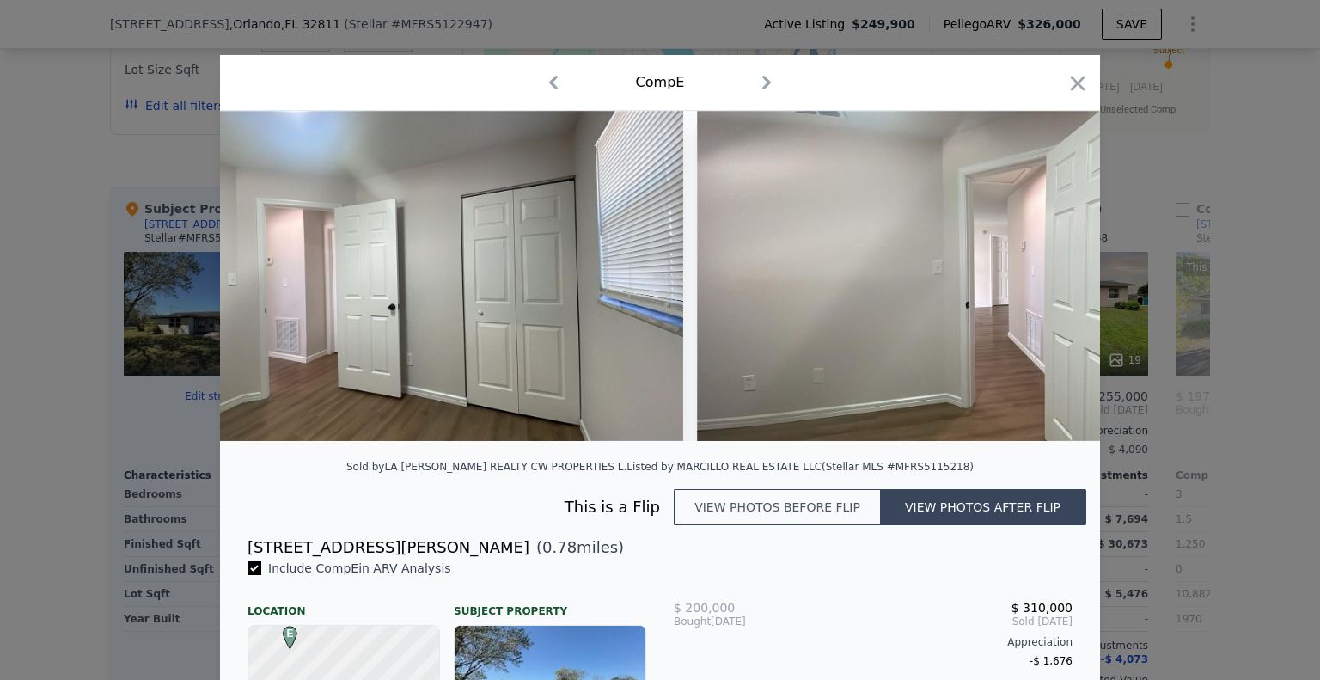
scroll to position [0, 25160]
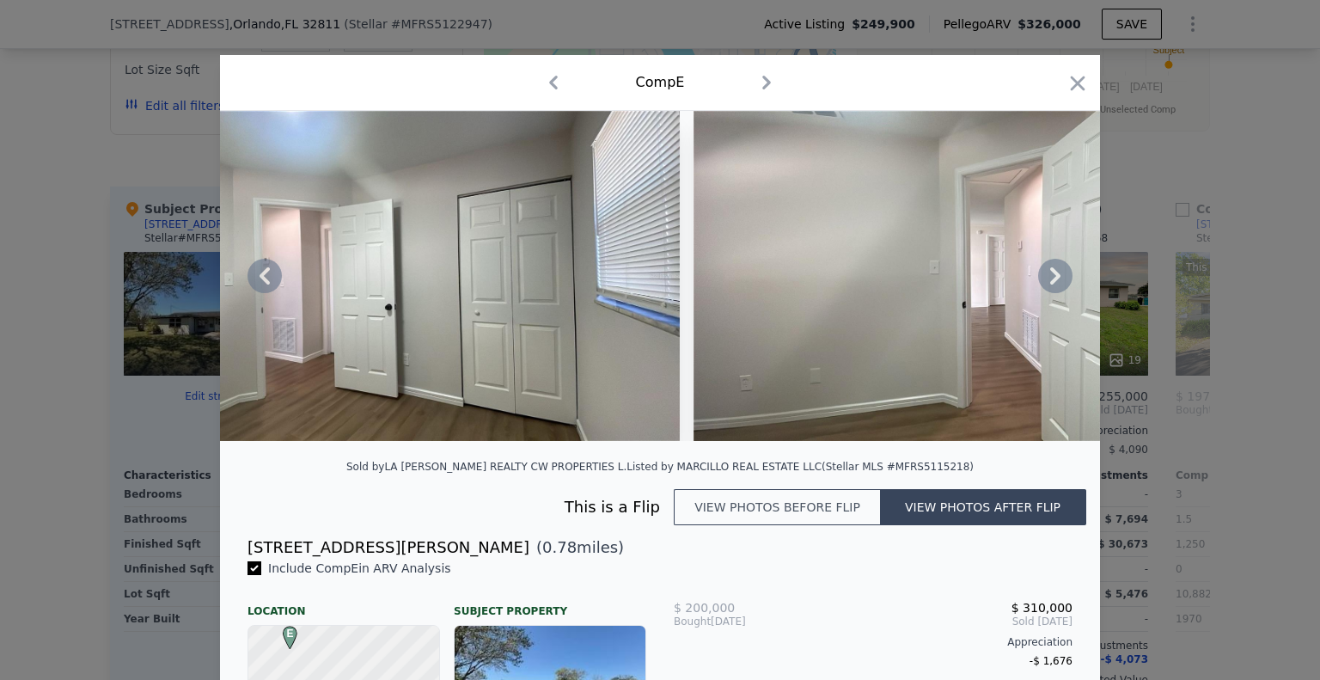
click at [1050, 287] on icon at bounding box center [1055, 276] width 34 height 34
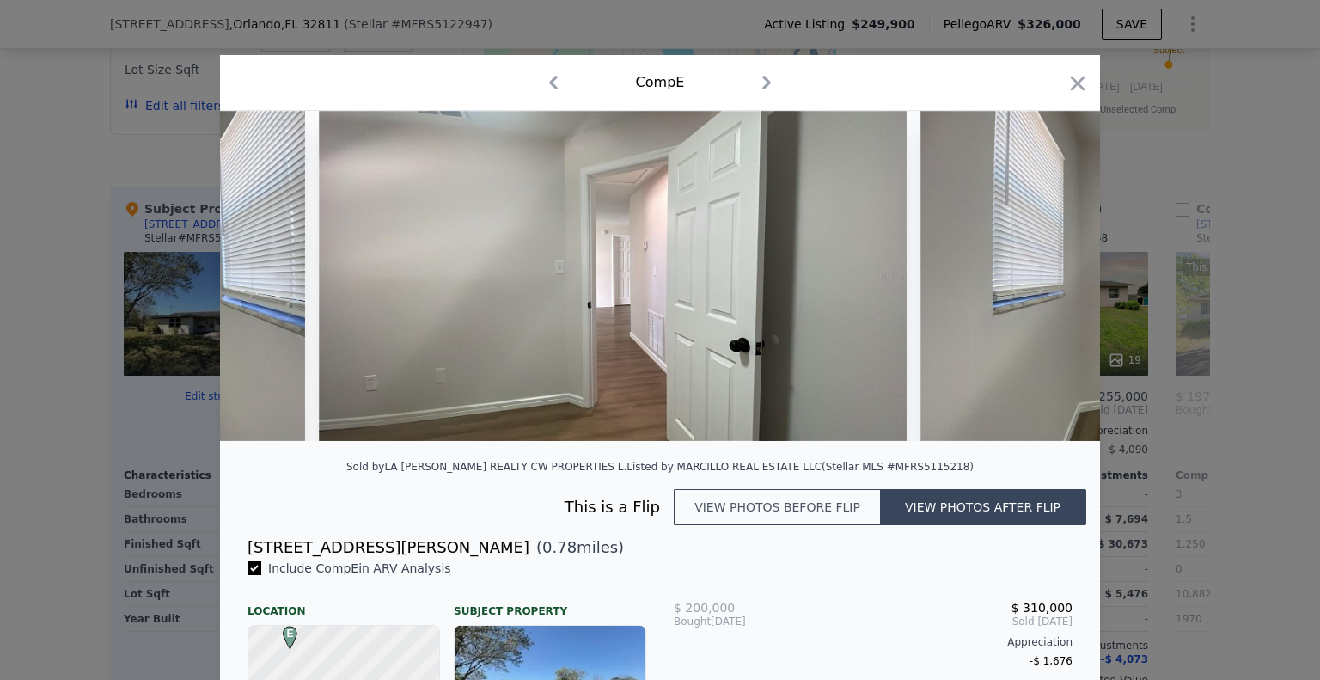
scroll to position [0, 25572]
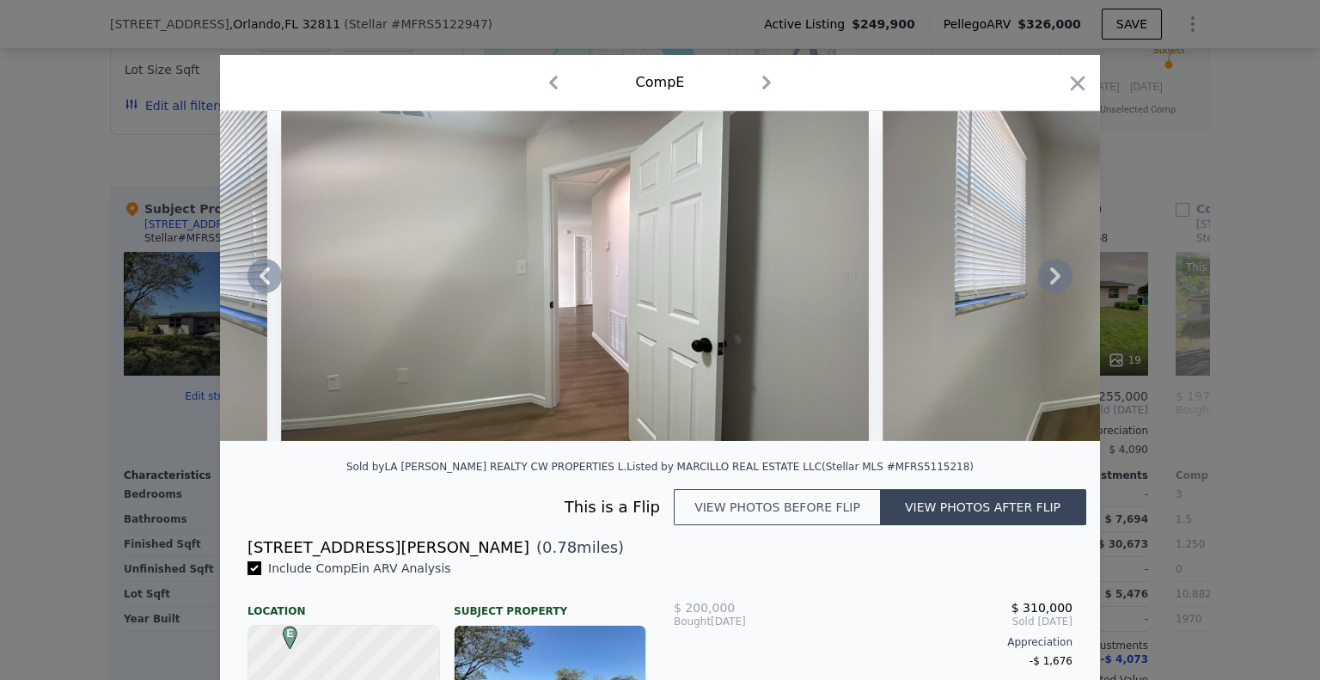
click at [1050, 287] on icon at bounding box center [1055, 276] width 34 height 34
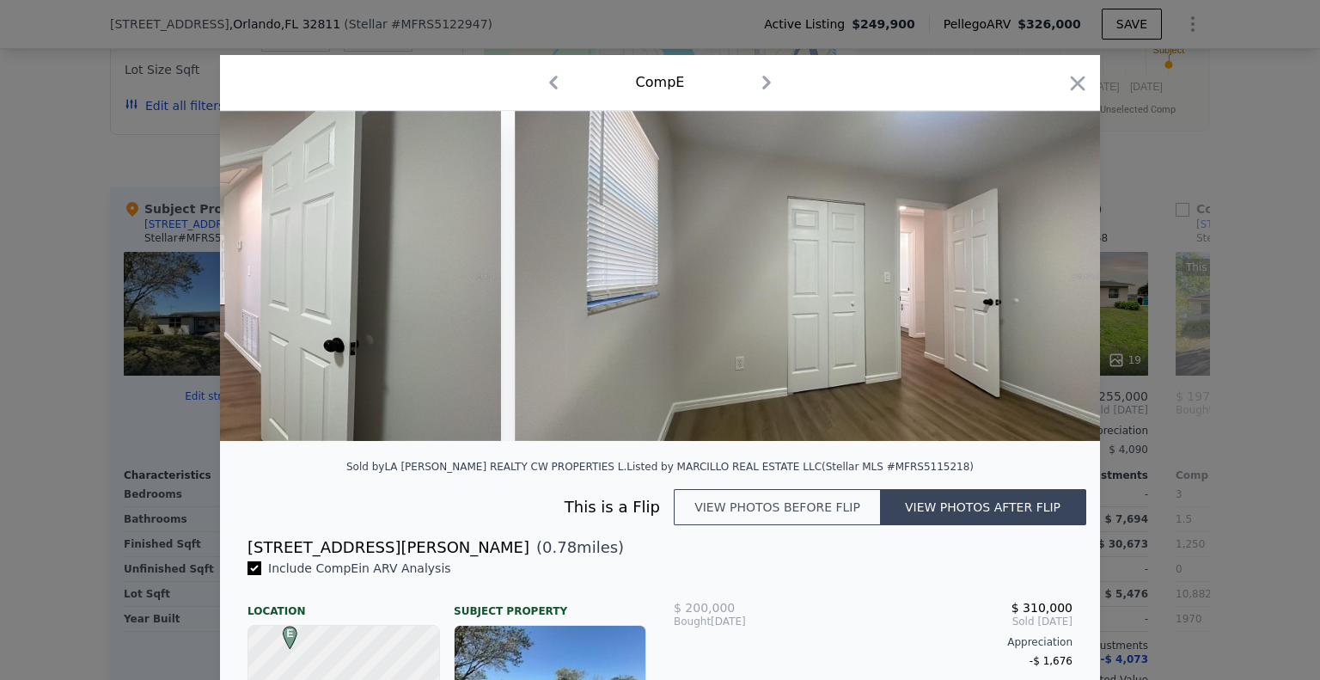
scroll to position [0, 25941]
click at [1071, 89] on icon "button" at bounding box center [1078, 83] width 15 height 15
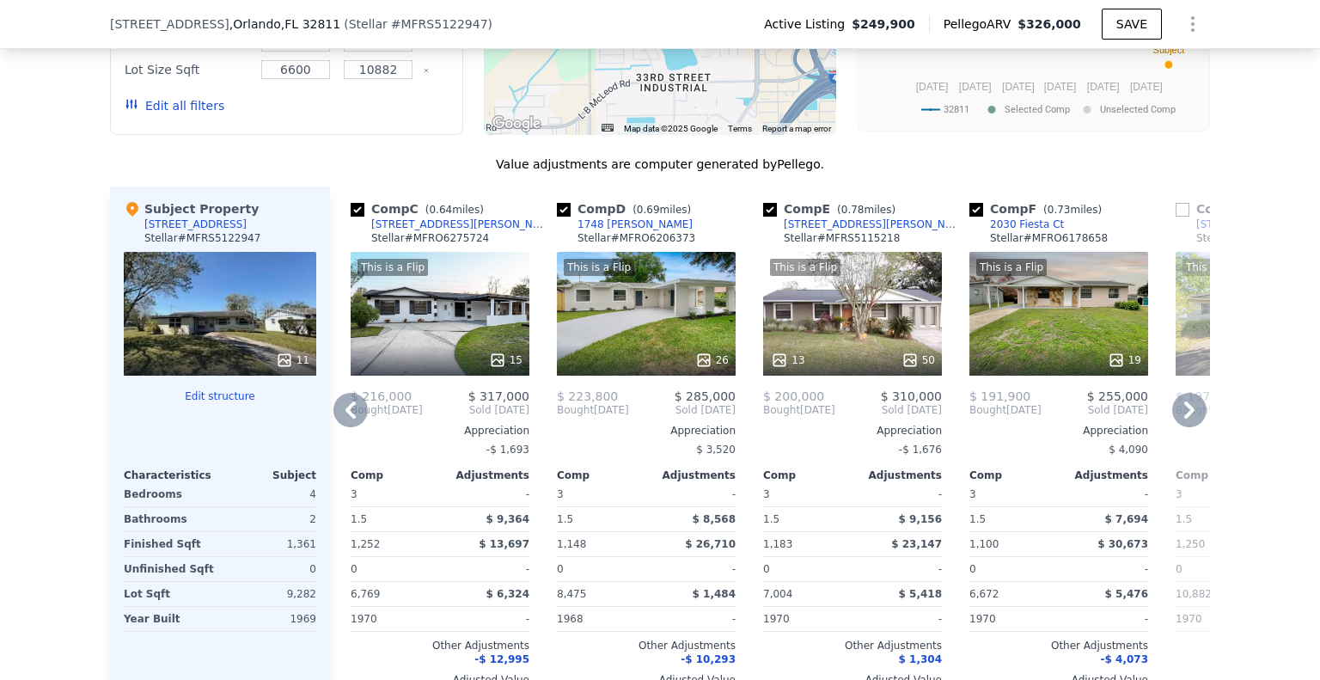
click at [408, 342] on div "This is a Flip 15" at bounding box center [440, 314] width 179 height 124
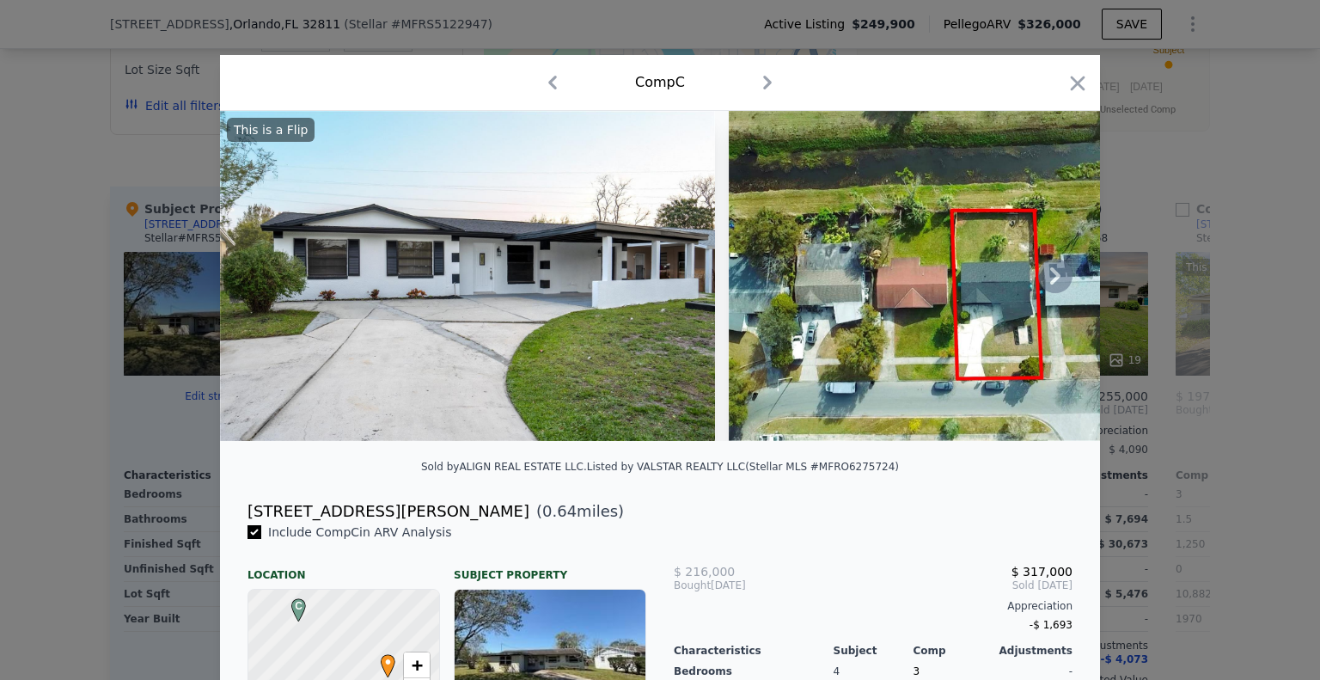
click at [1046, 278] on icon at bounding box center [1055, 276] width 34 height 34
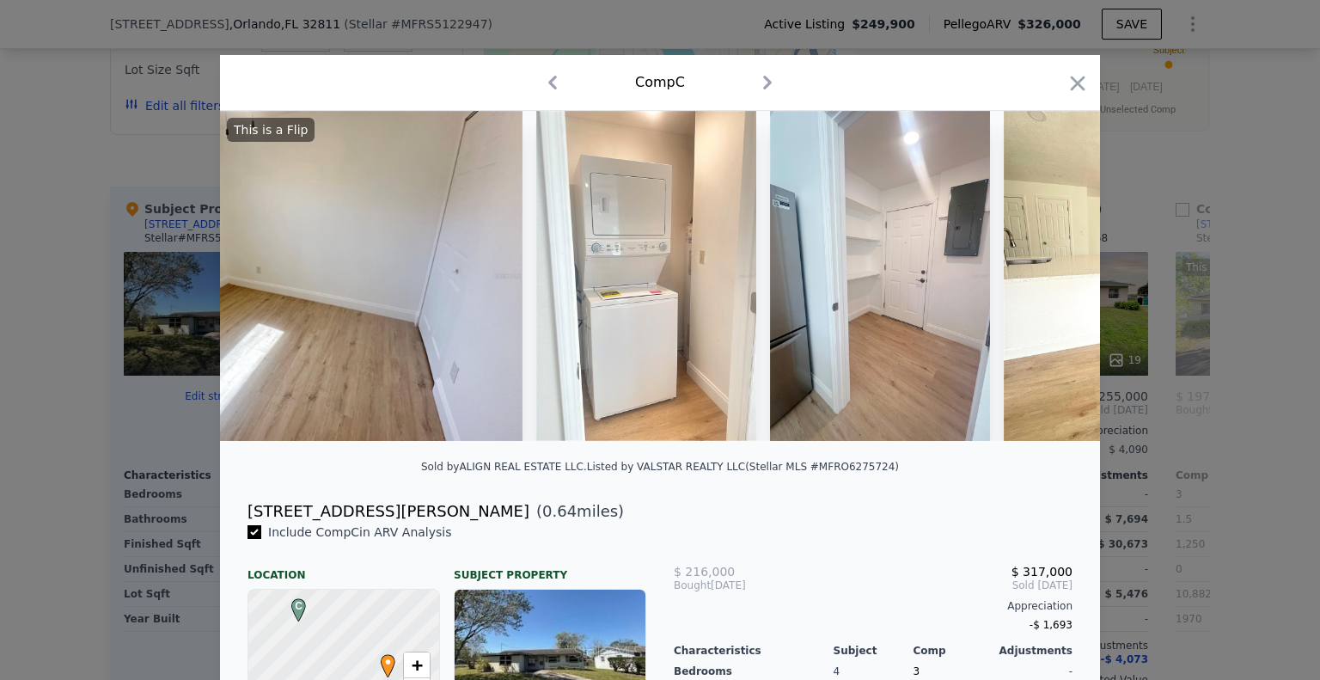
scroll to position [0, 3838]
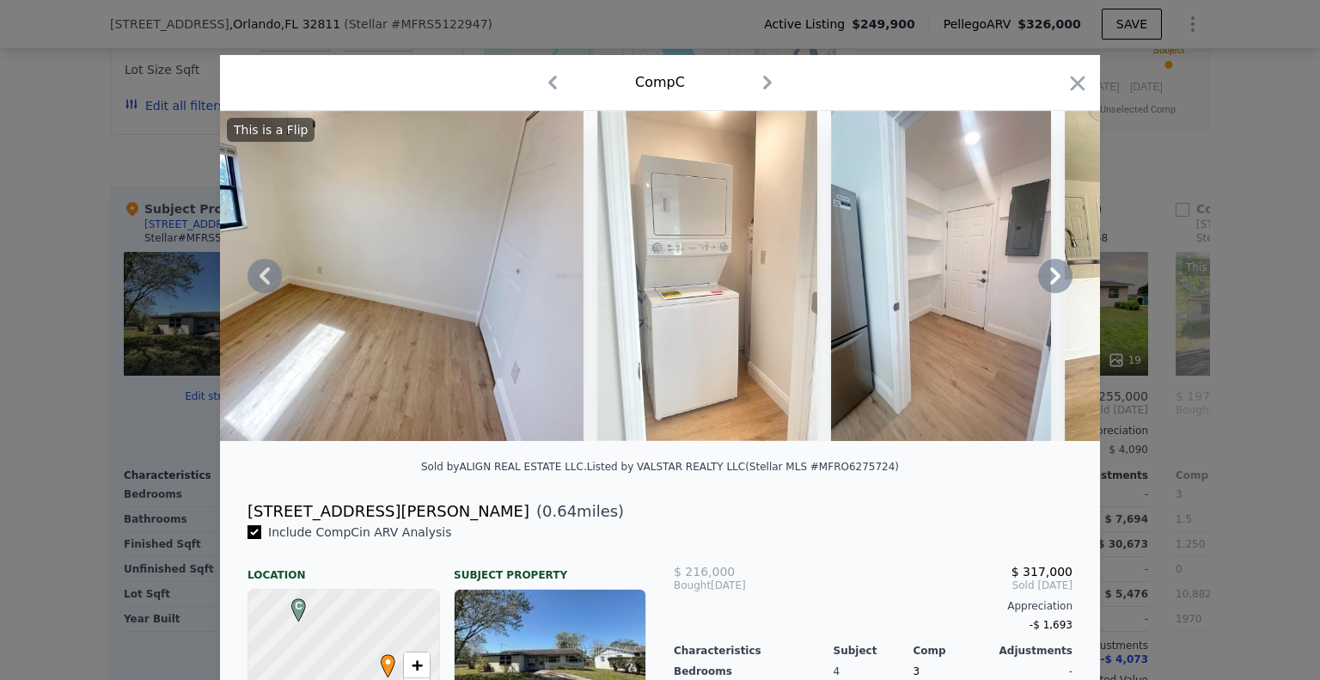
click at [1047, 281] on icon at bounding box center [1055, 276] width 34 height 34
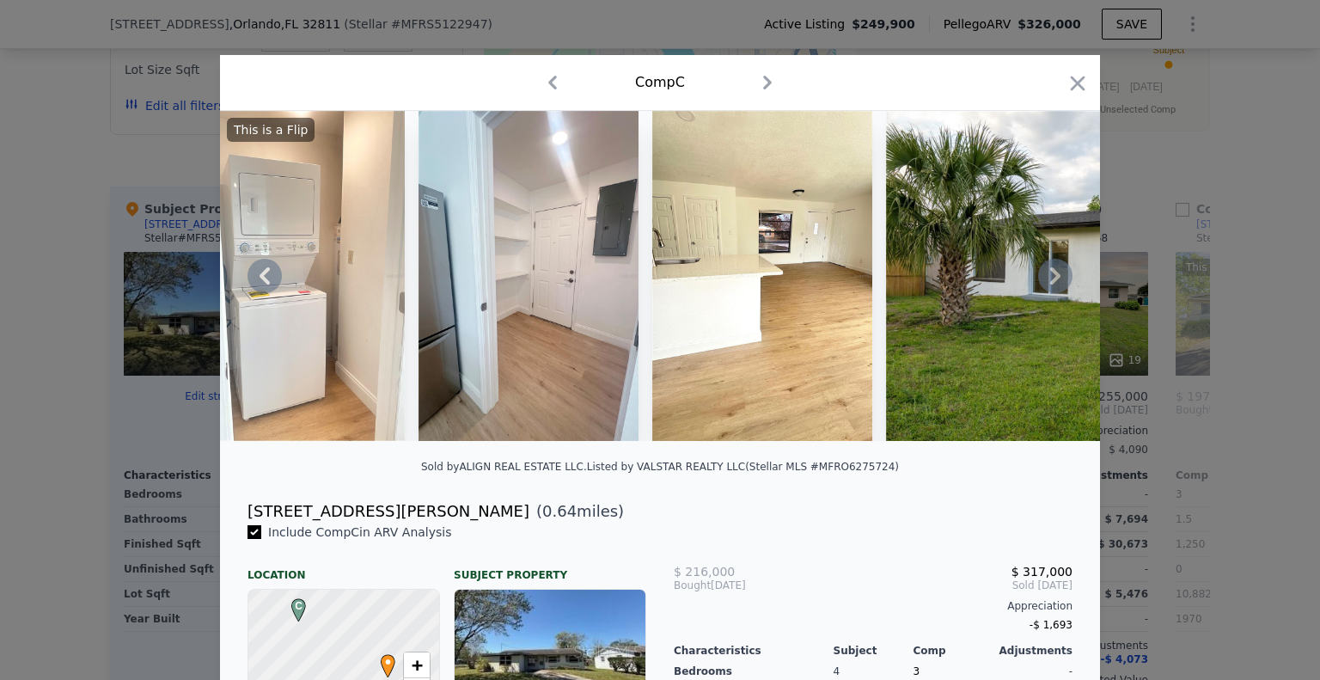
scroll to position [0, 4531]
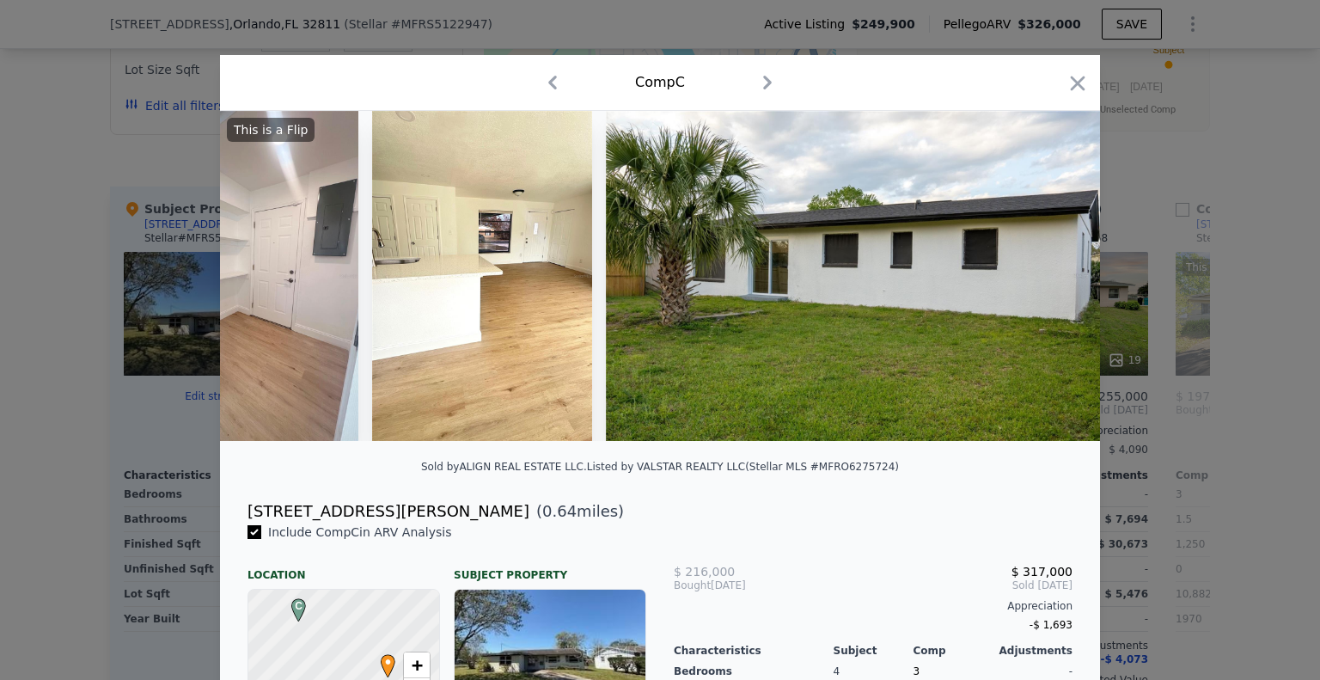
click at [772, 86] on icon "button" at bounding box center [767, 82] width 27 height 27
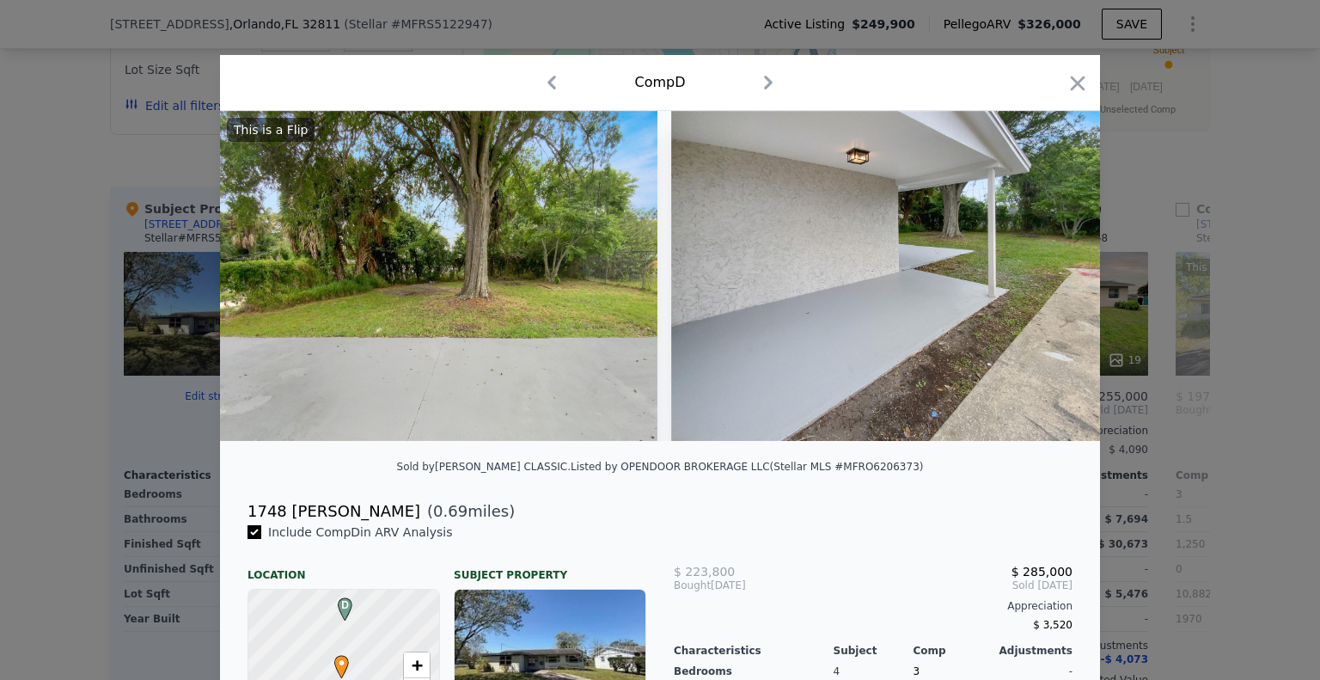
scroll to position [0, 10903]
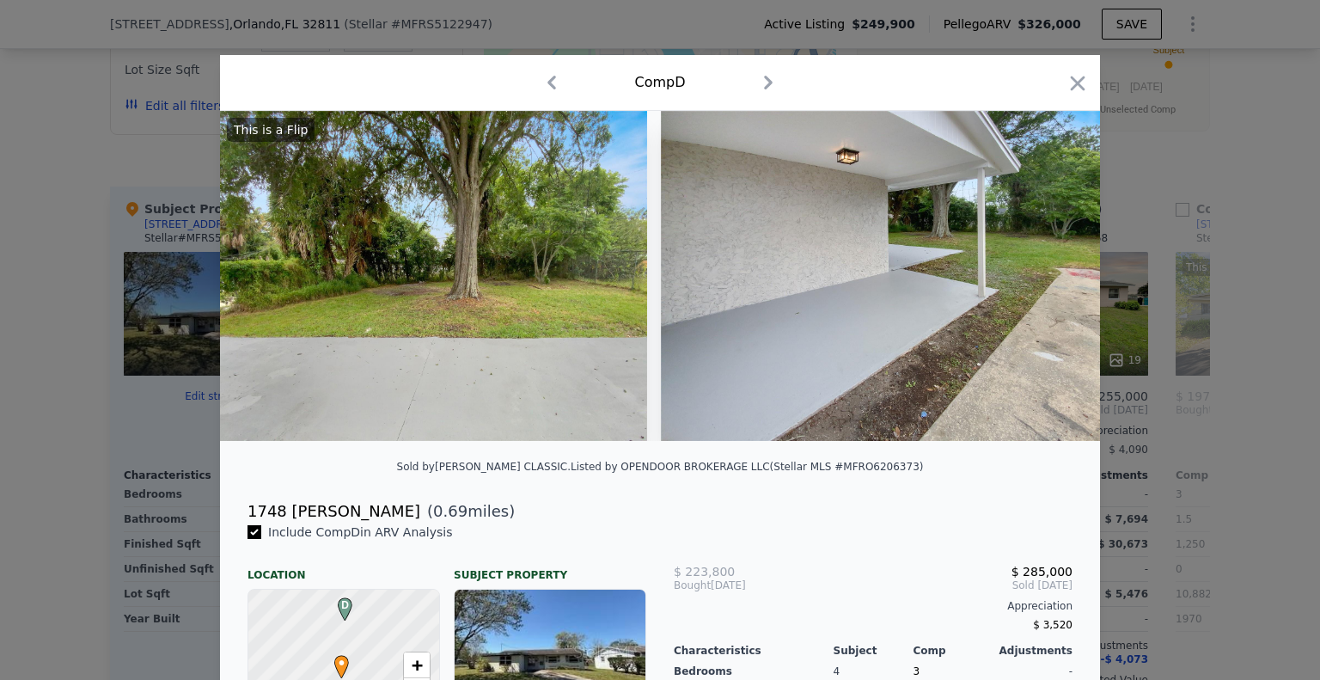
click at [767, 82] on icon "button" at bounding box center [767, 82] width 27 height 27
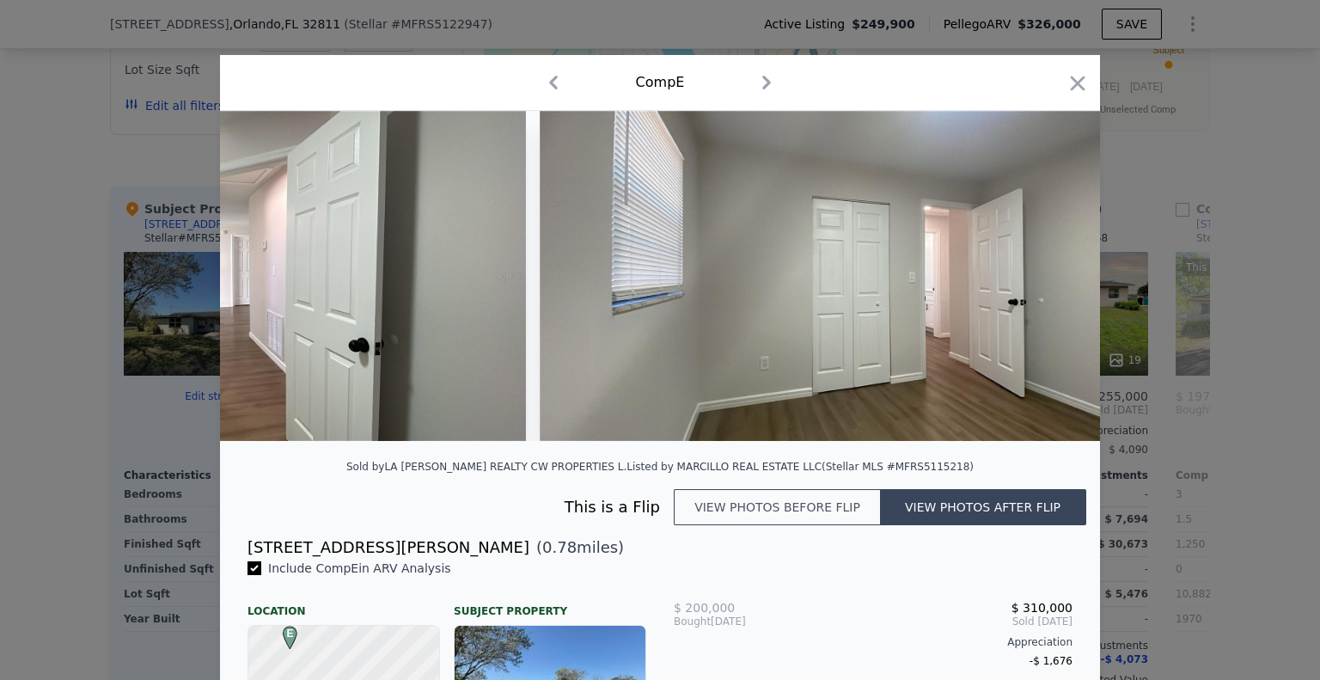
scroll to position [0, 25941]
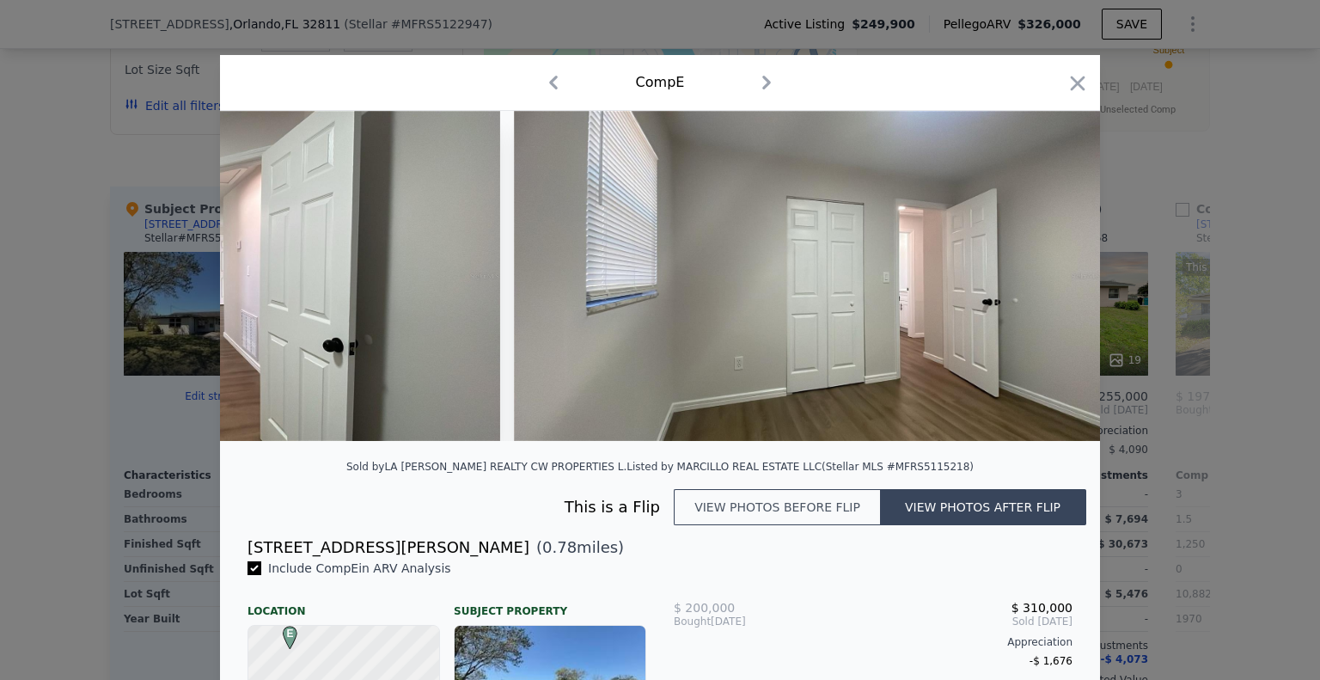
click at [766, 79] on icon "button" at bounding box center [766, 82] width 27 height 27
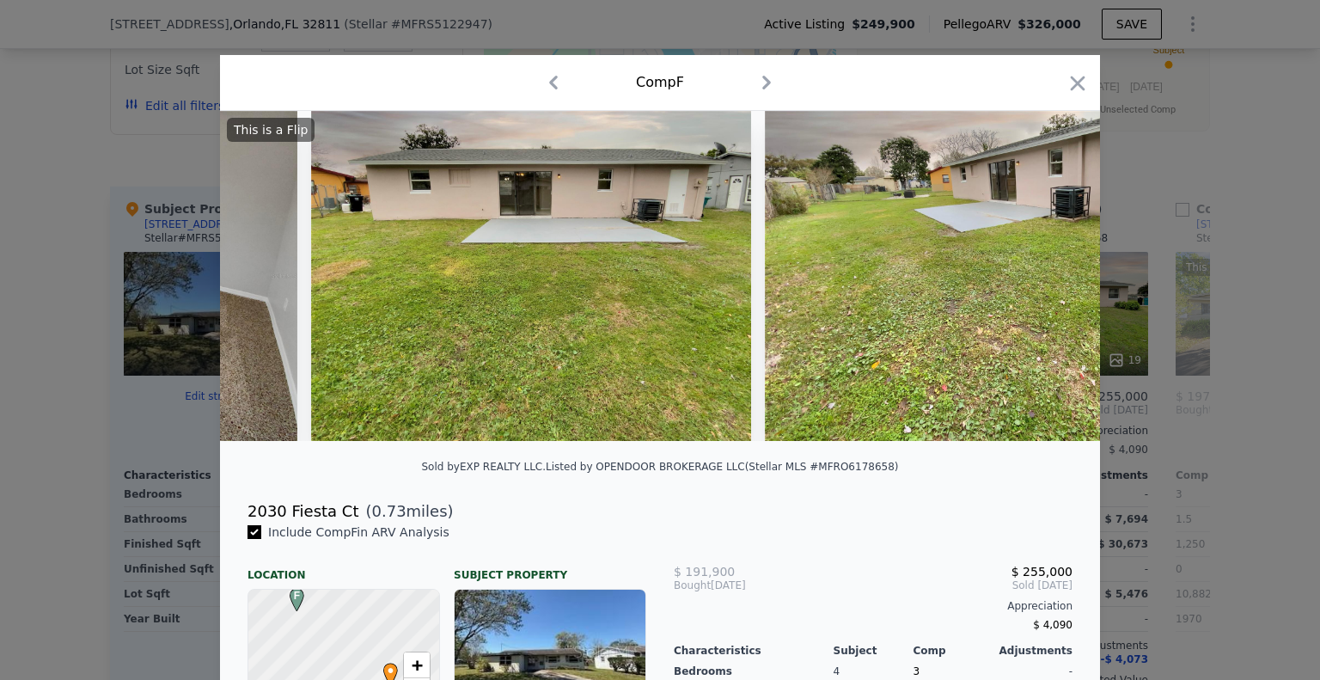
scroll to position [0, 7678]
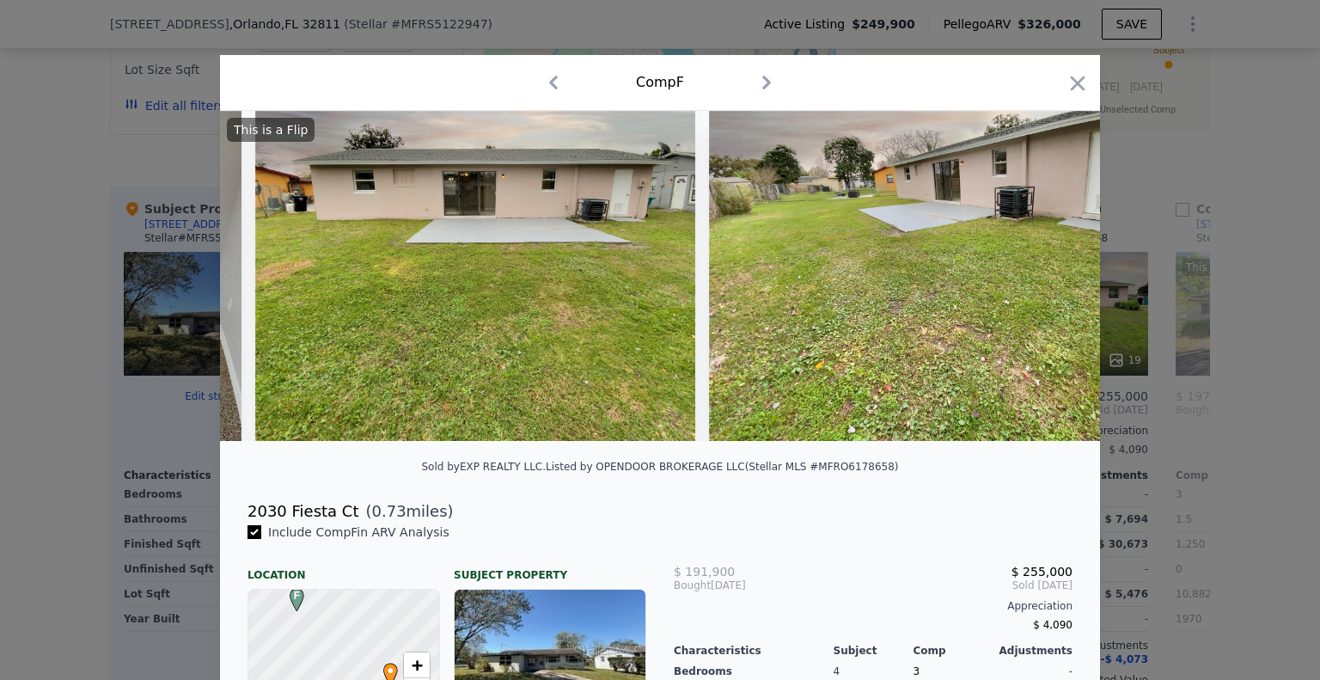
click at [765, 87] on icon "button" at bounding box center [766, 82] width 27 height 27
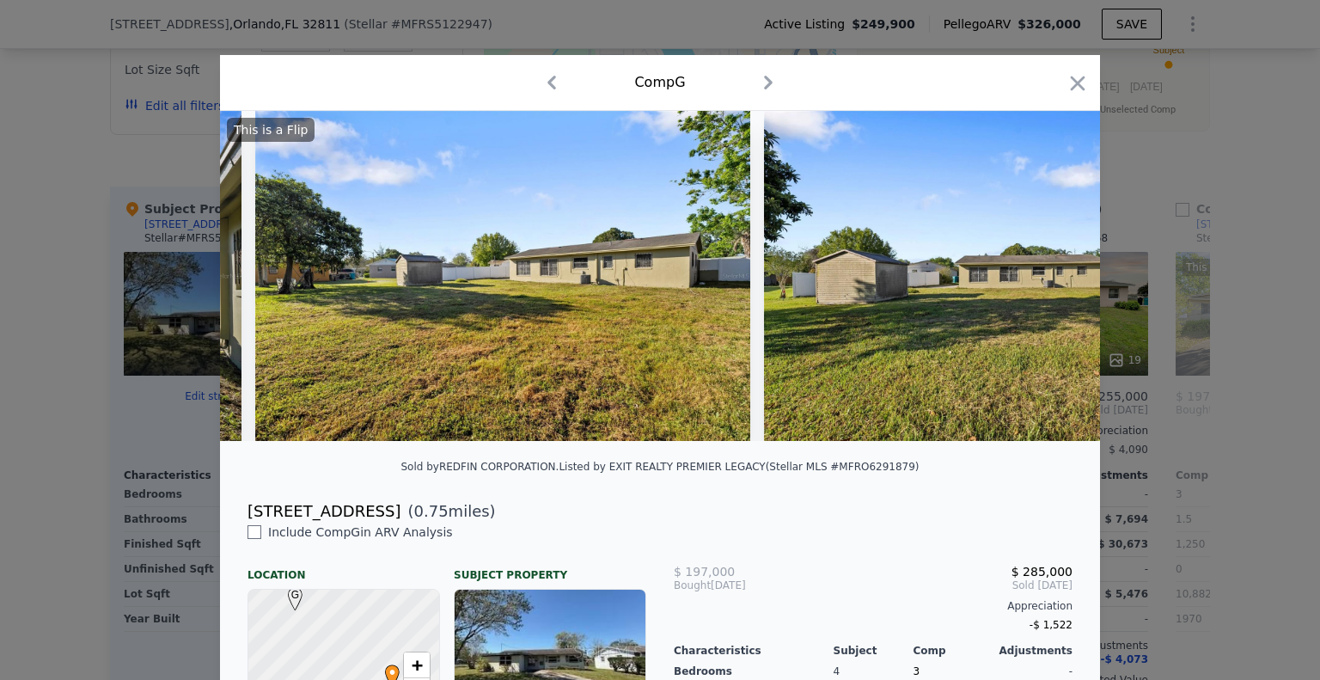
scroll to position [0, 11322]
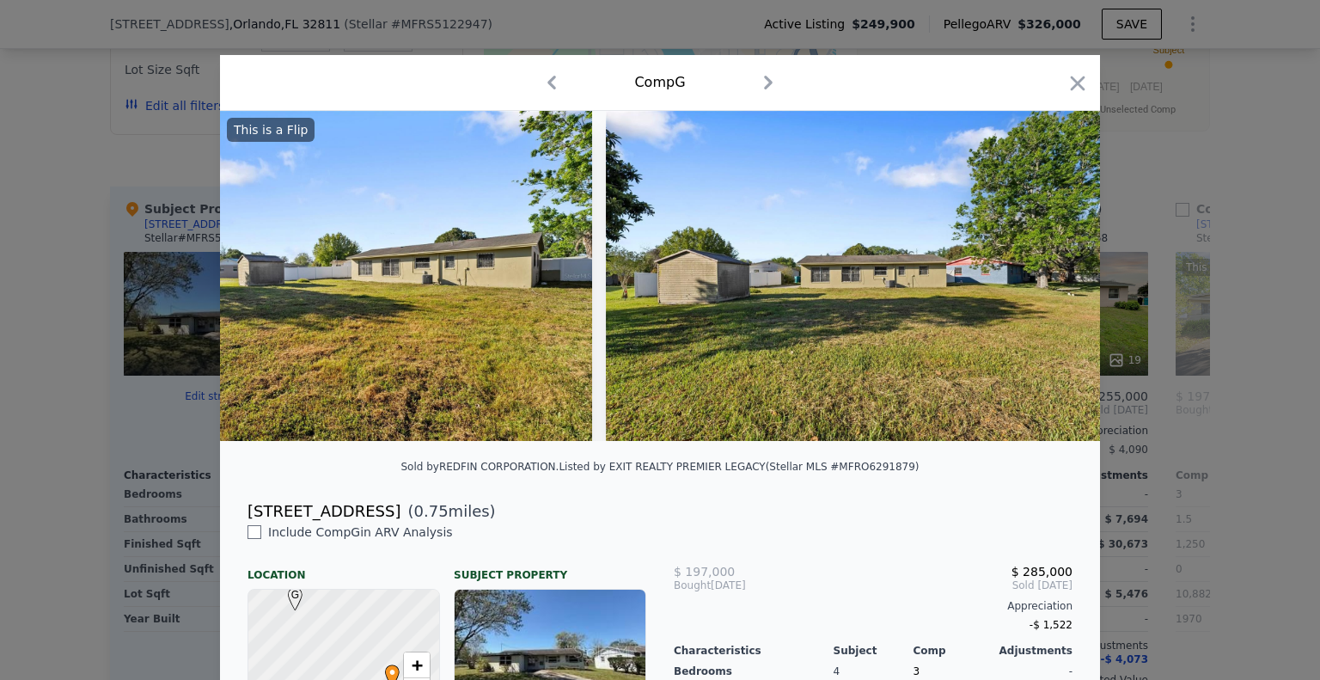
click at [768, 76] on icon "button" at bounding box center [767, 82] width 27 height 27
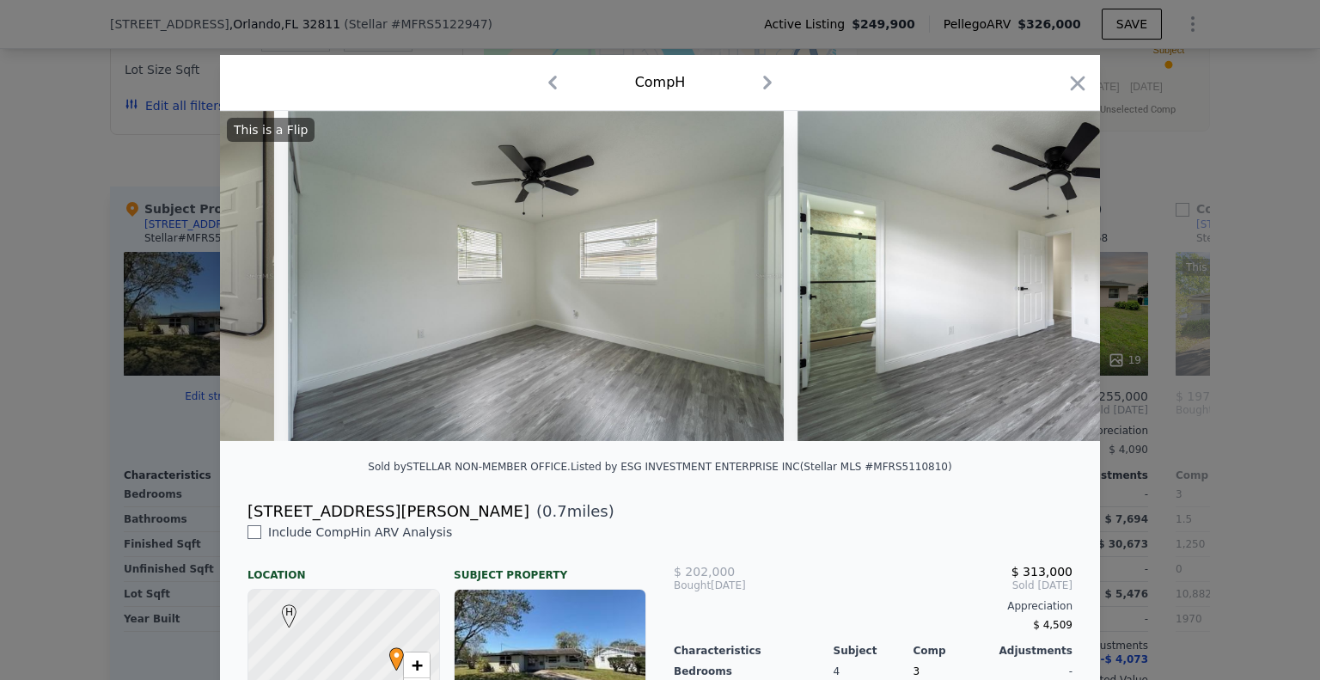
scroll to position [0, 15985]
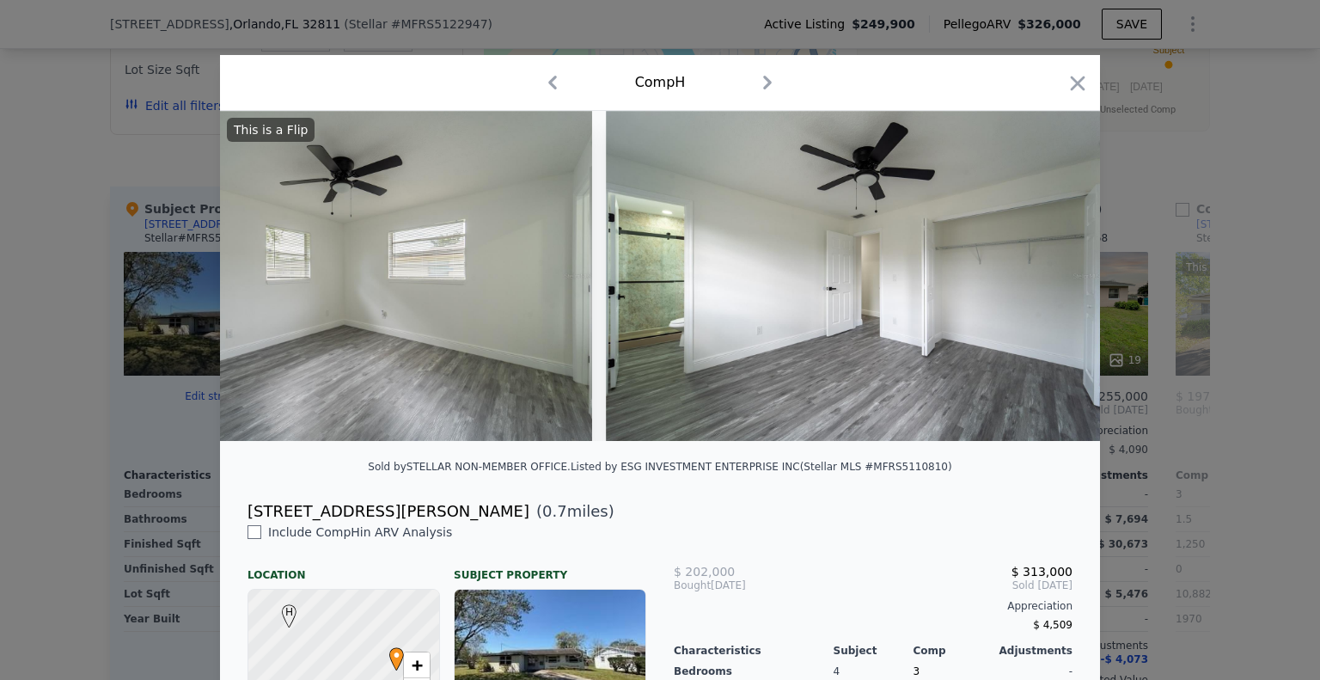
click at [767, 83] on icon "button" at bounding box center [767, 82] width 27 height 27
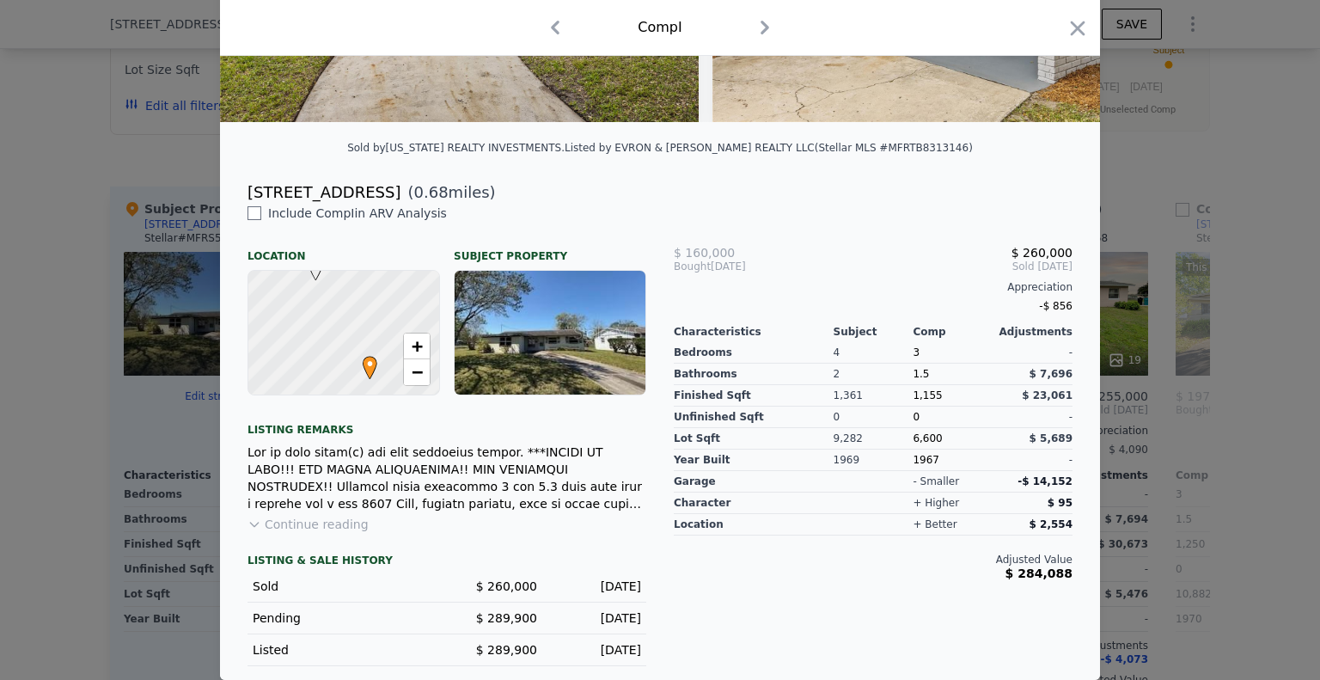
scroll to position [158, 0]
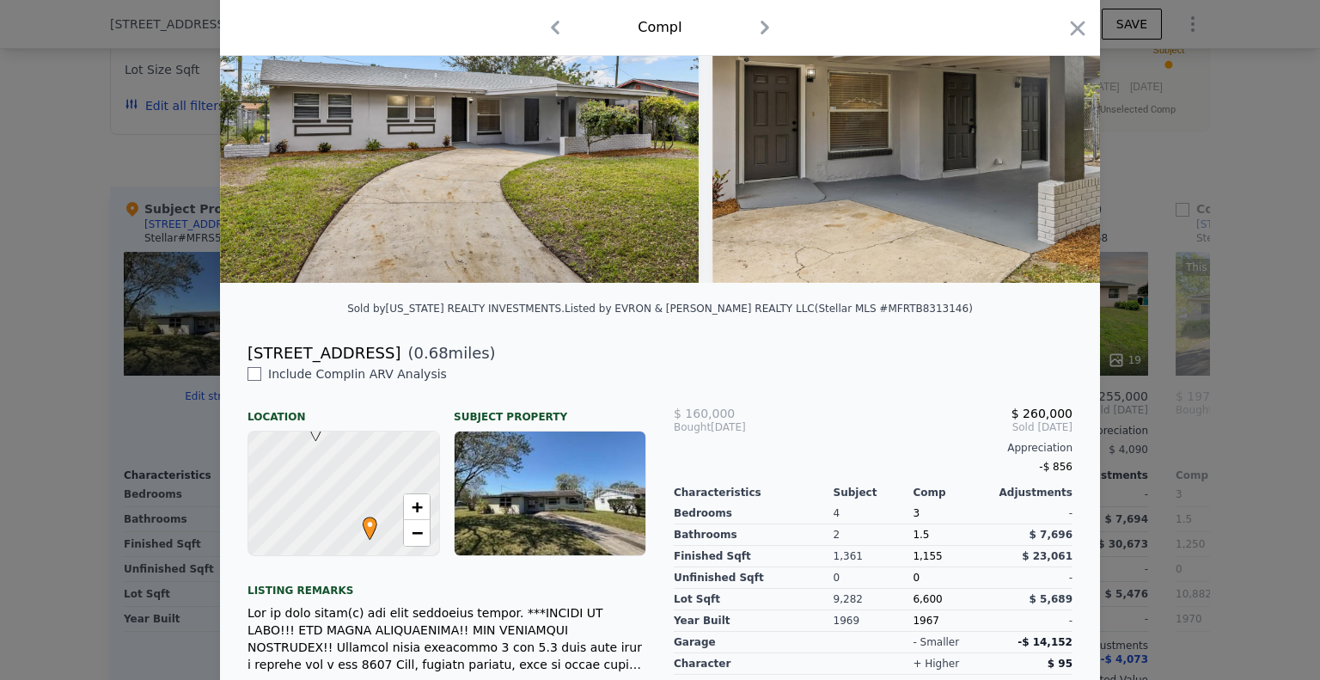
click at [551, 30] on icon "button" at bounding box center [555, 28] width 9 height 14
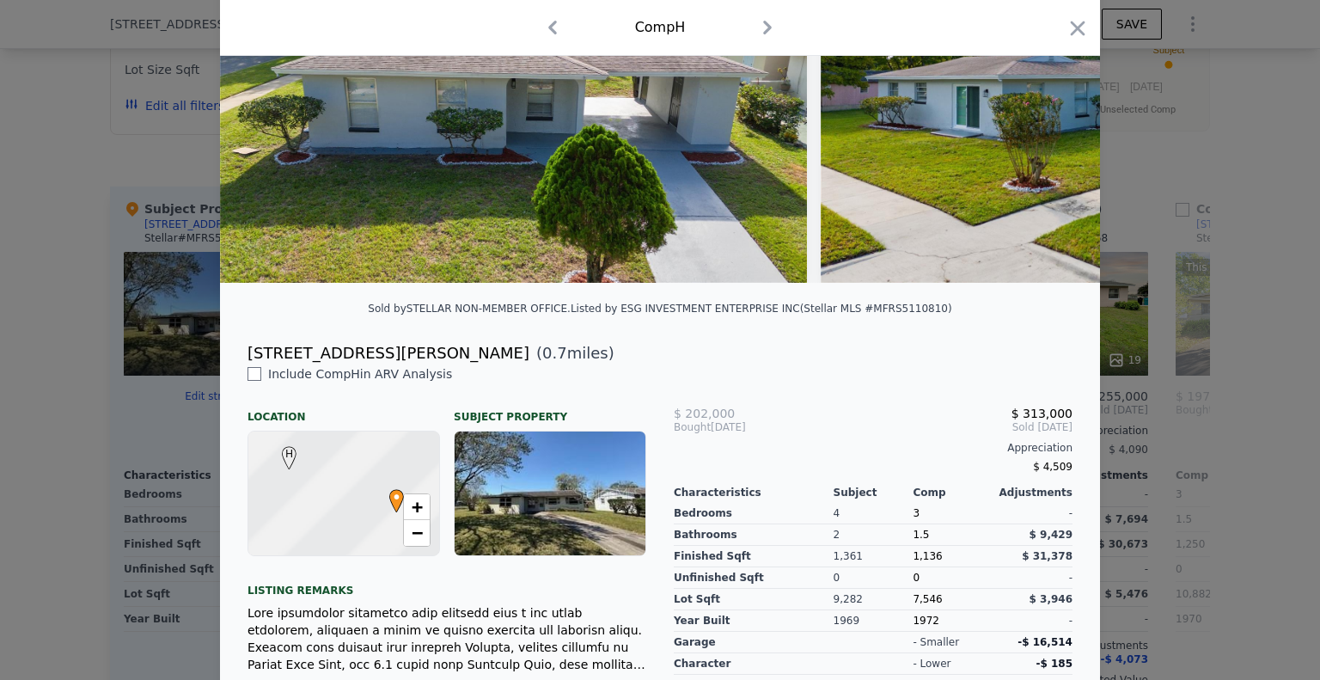
scroll to position [158, 0]
click at [549, 27] on icon "button" at bounding box center [552, 27] width 27 height 27
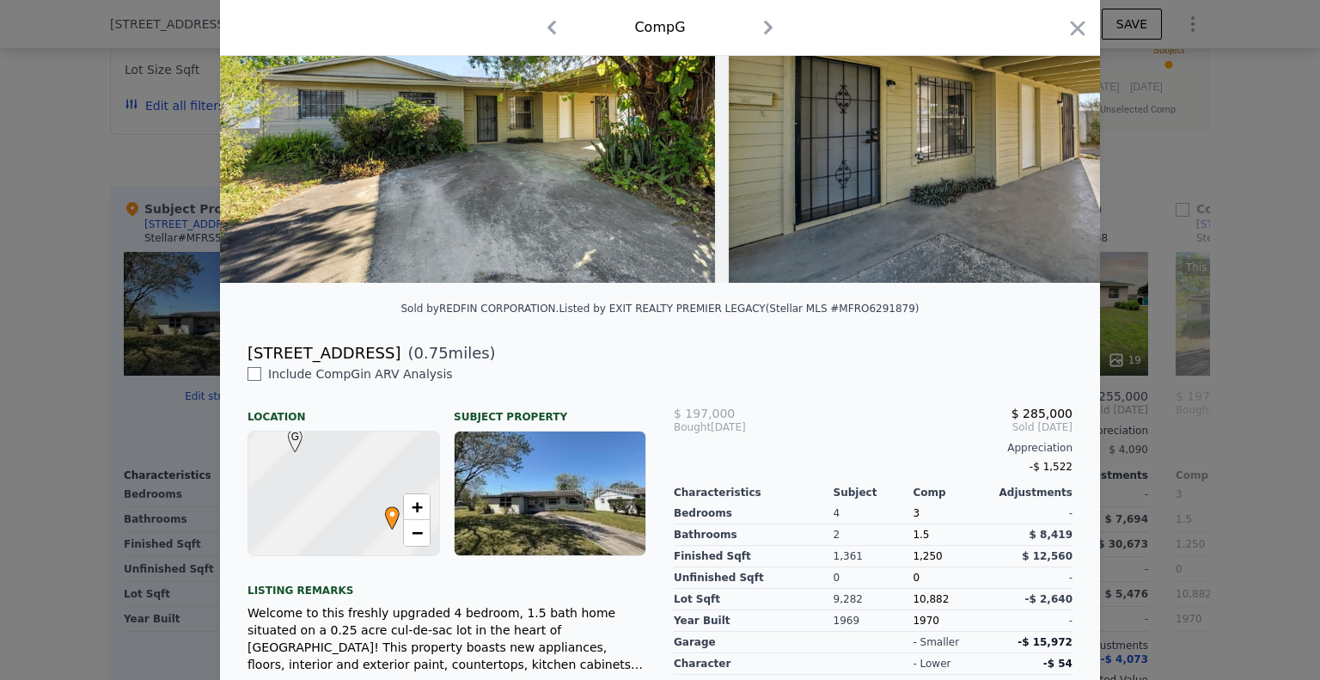
scroll to position [158, 0]
click at [549, 24] on icon "button" at bounding box center [551, 27] width 27 height 27
checkbox input "true"
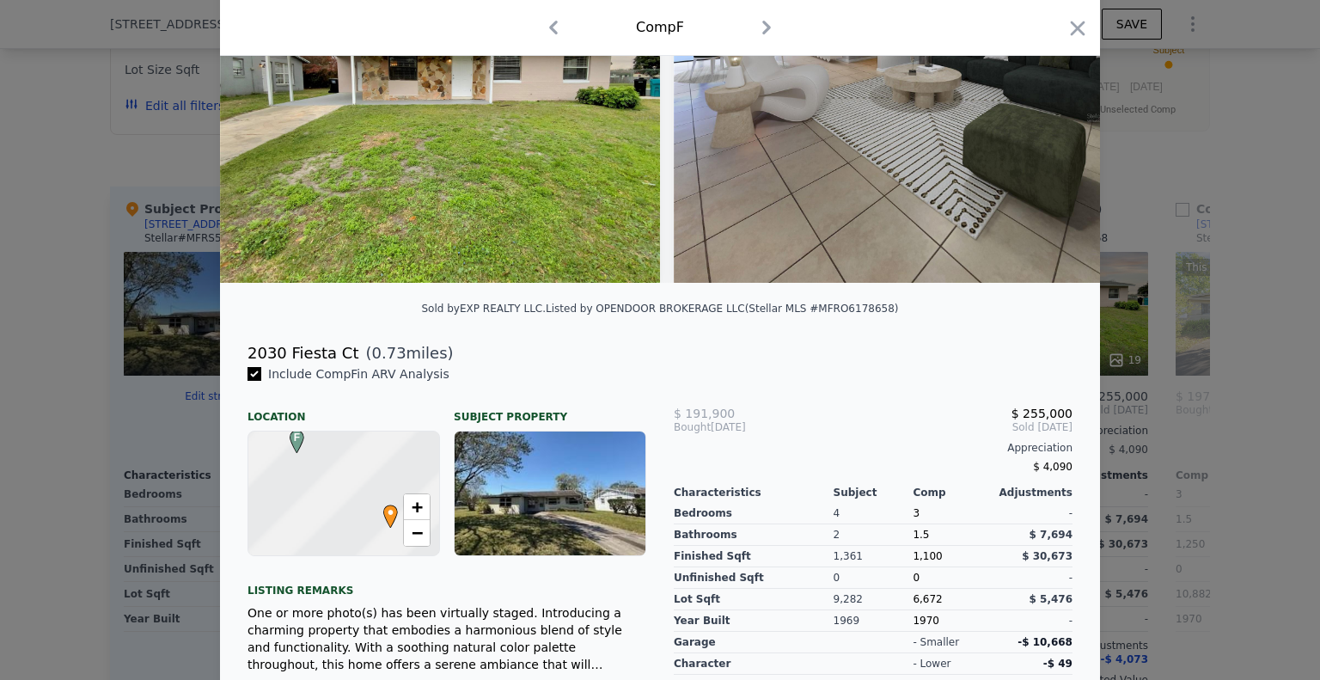
scroll to position [158, 0]
click at [549, 24] on icon "button" at bounding box center [553, 27] width 27 height 27
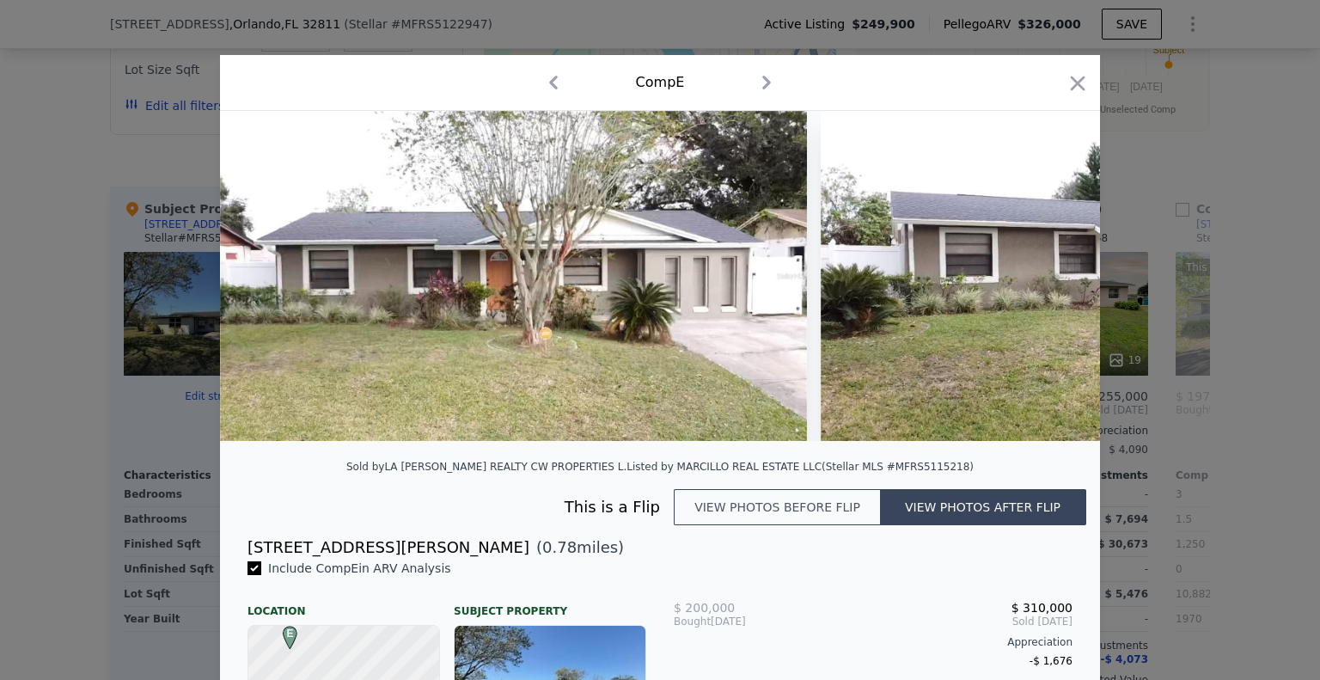
click at [540, 85] on icon "button" at bounding box center [553, 82] width 27 height 27
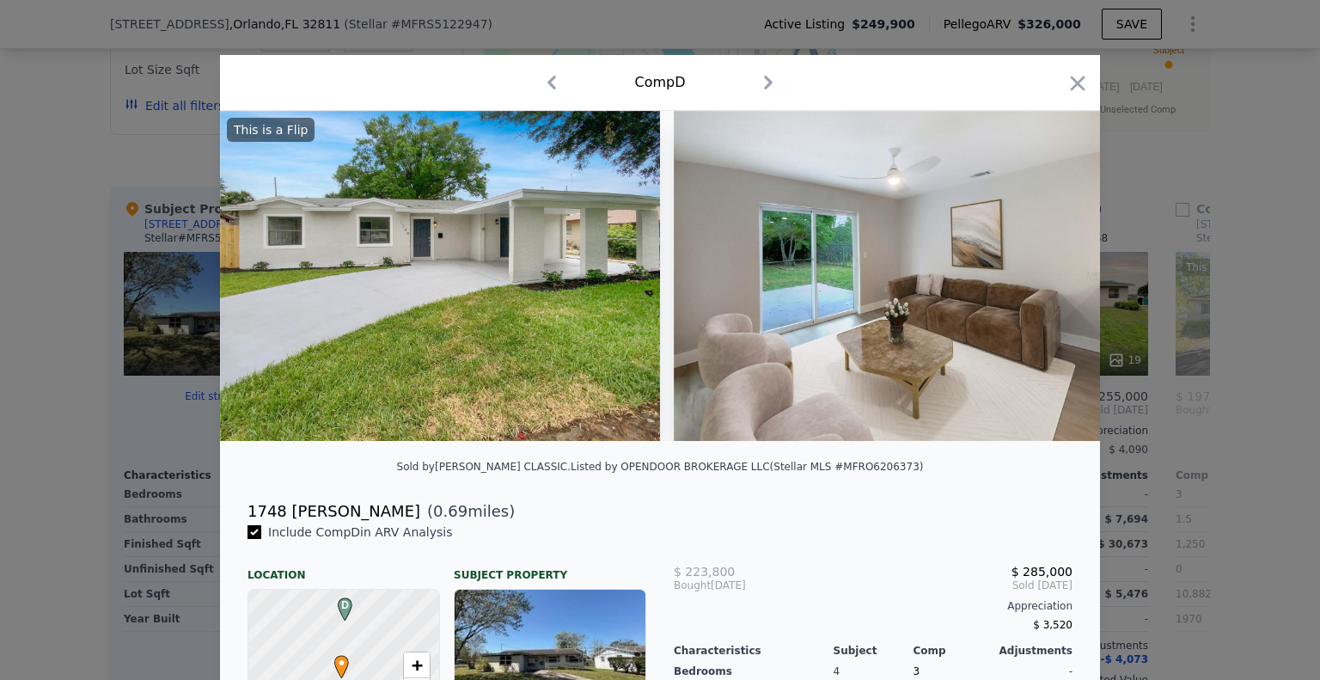
click at [551, 78] on icon "button" at bounding box center [551, 82] width 27 height 27
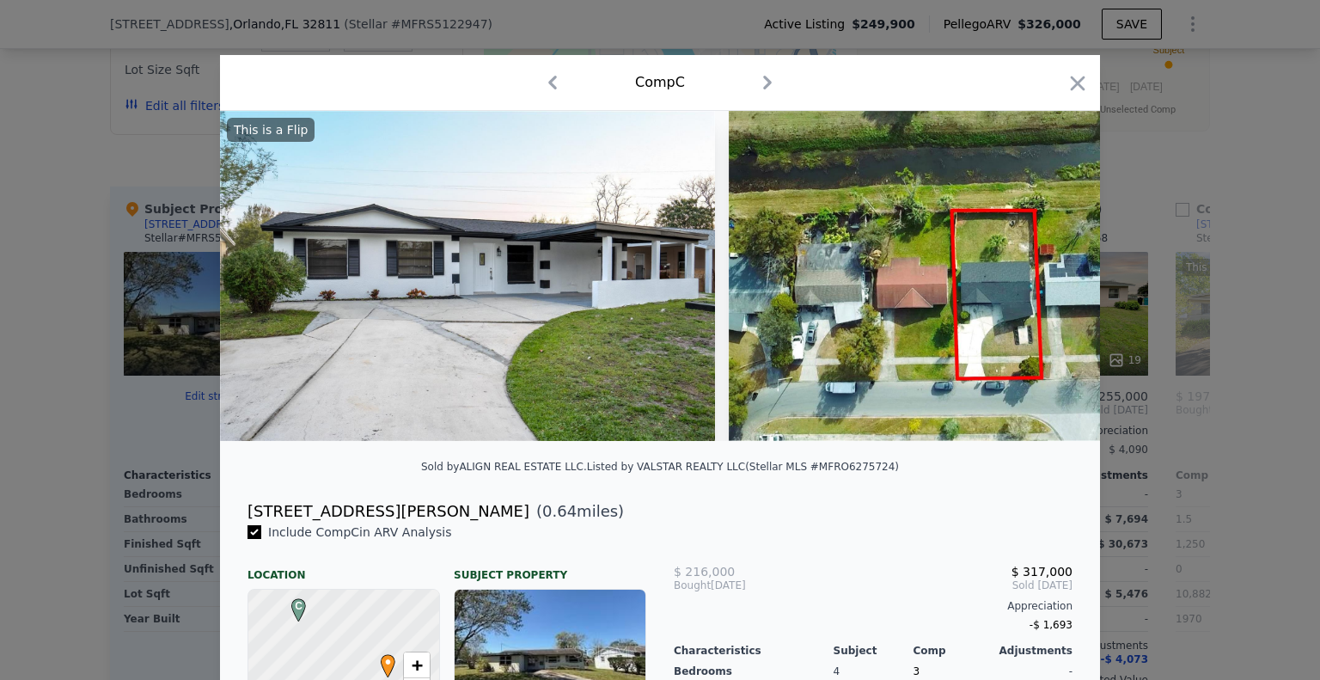
click at [551, 78] on icon "button" at bounding box center [552, 82] width 27 height 27
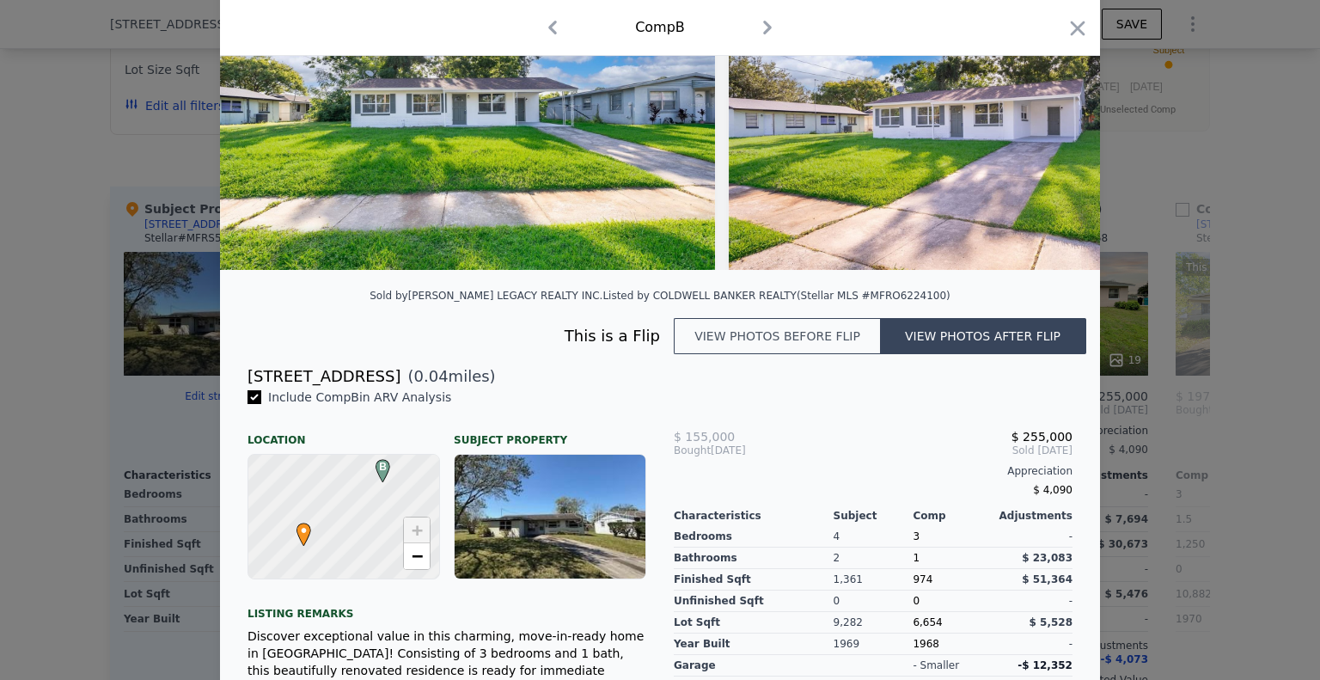
scroll to position [172, 0]
click at [547, 28] on icon "button" at bounding box center [552, 27] width 27 height 27
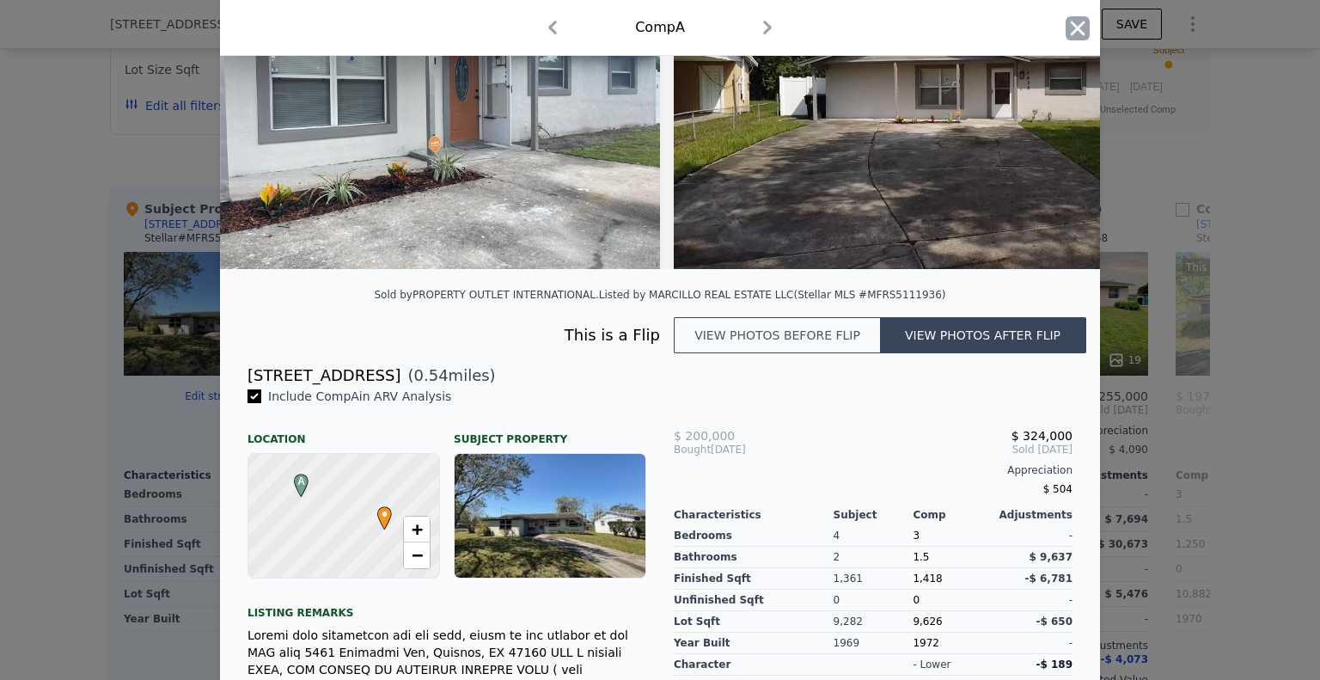
click at [1080, 31] on icon "button" at bounding box center [1078, 28] width 24 height 24
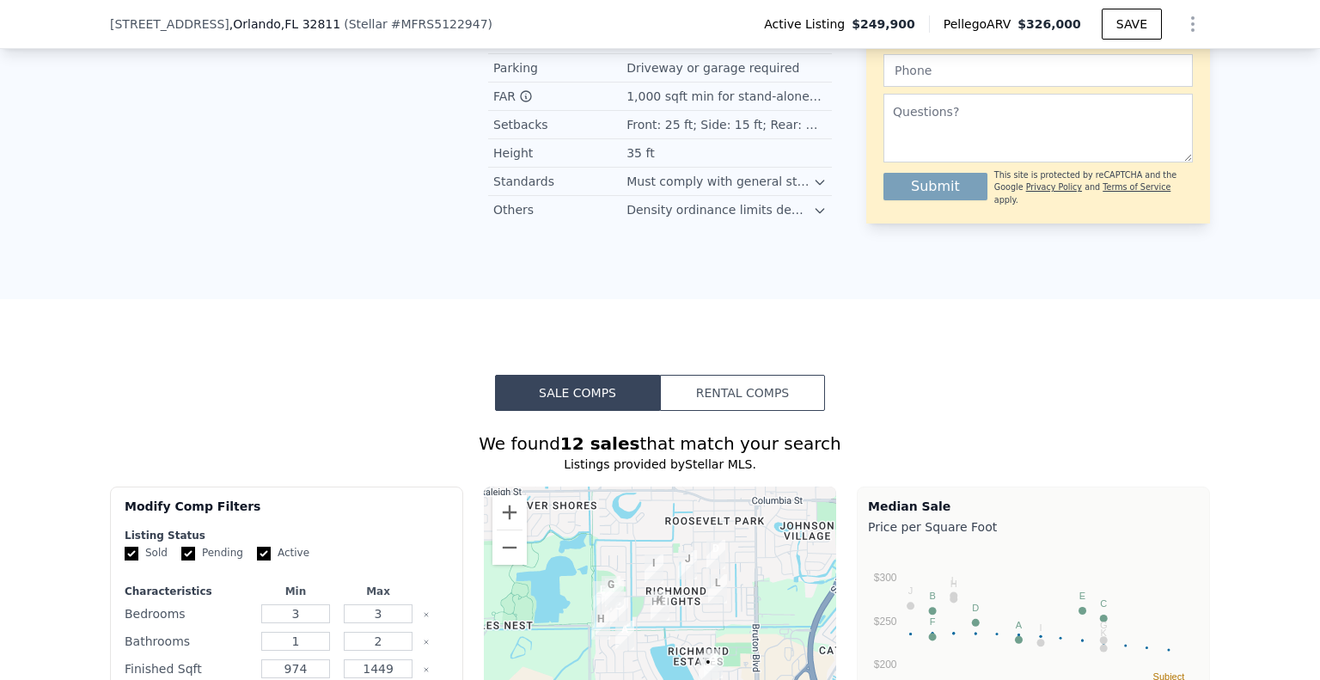
scroll to position [1368, 0]
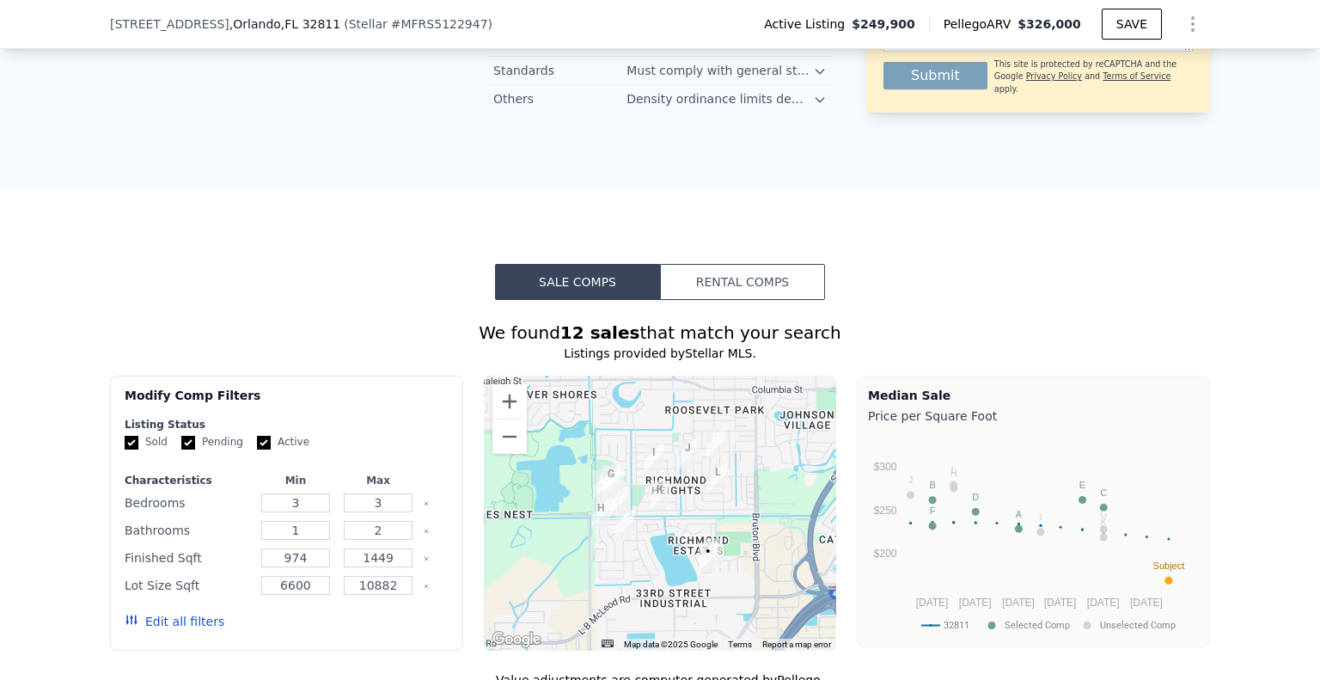
click at [769, 296] on button "Rental Comps" at bounding box center [742, 282] width 165 height 36
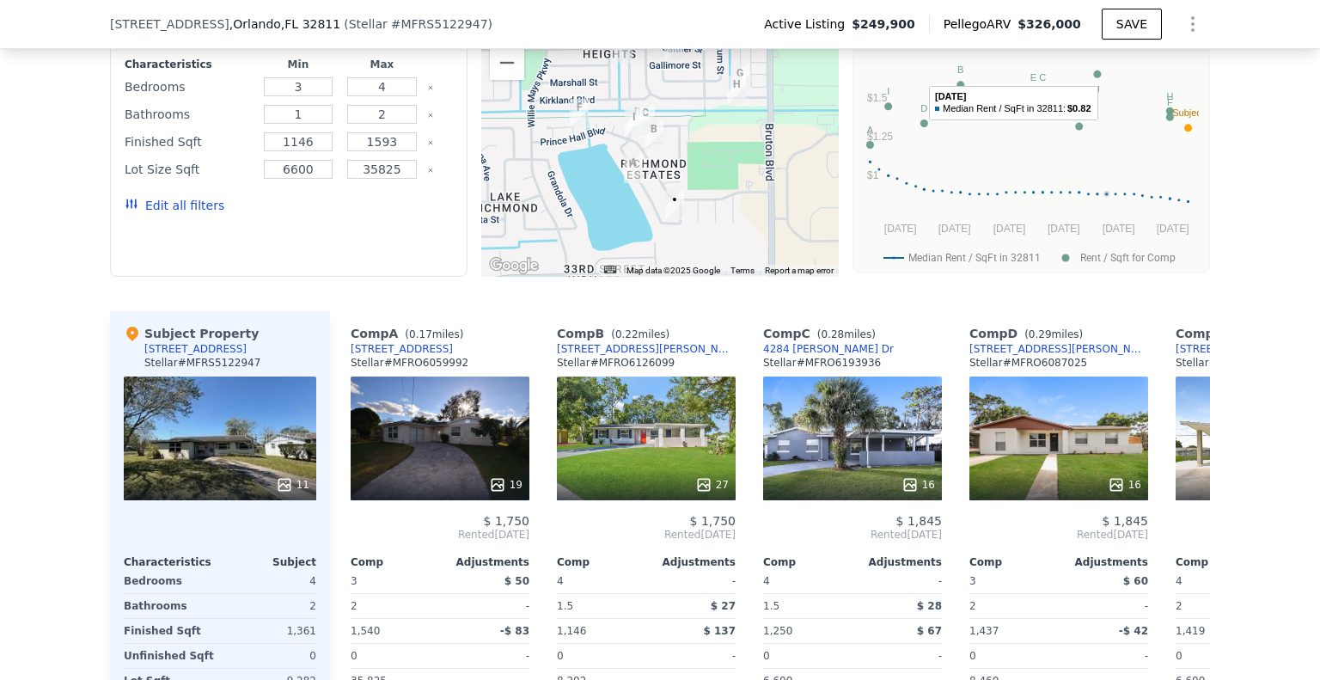
scroll to position [1798, 0]
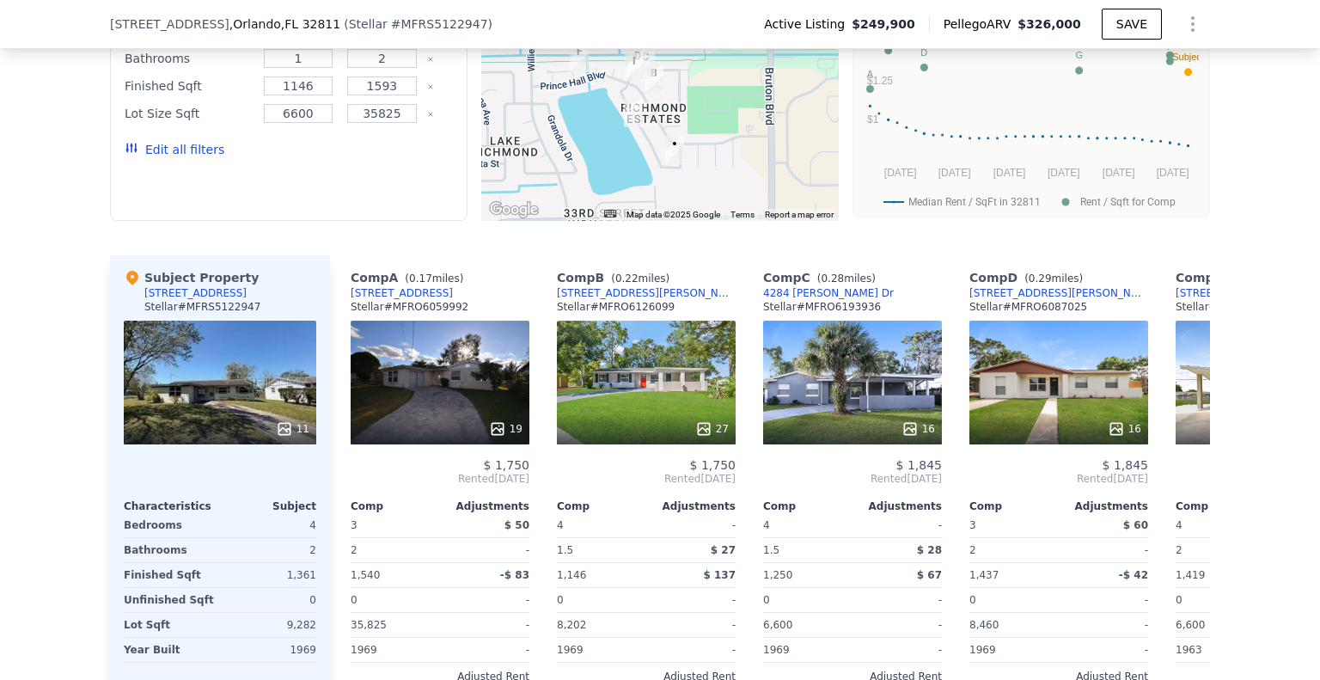
click at [457, 400] on div "19" at bounding box center [440, 383] width 179 height 124
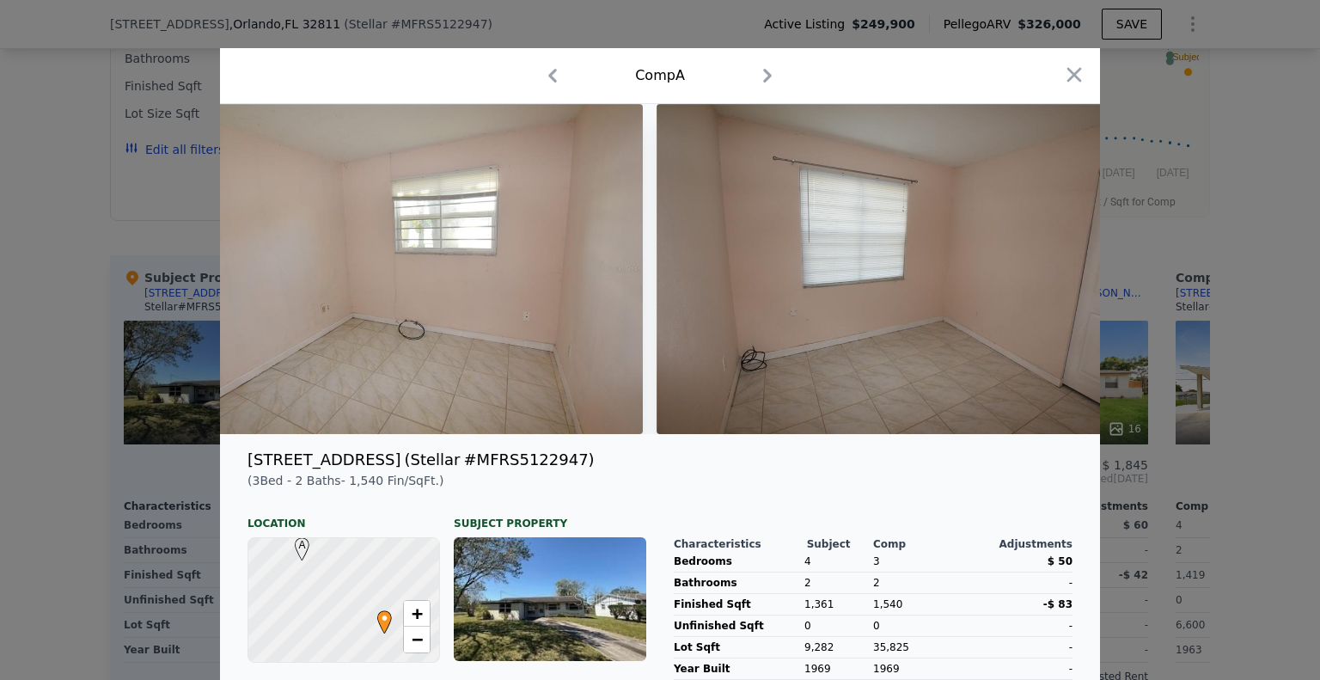
scroll to position [0, 6848]
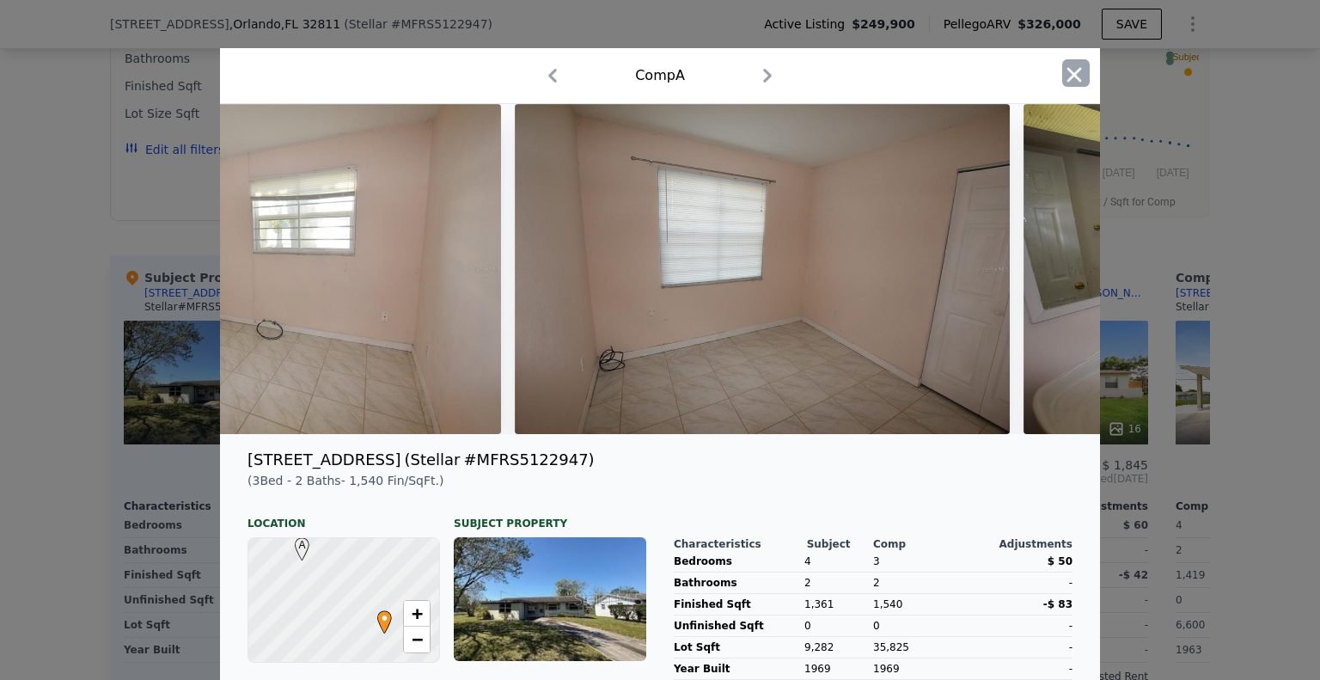
click at [1062, 74] on icon "button" at bounding box center [1074, 75] width 24 height 24
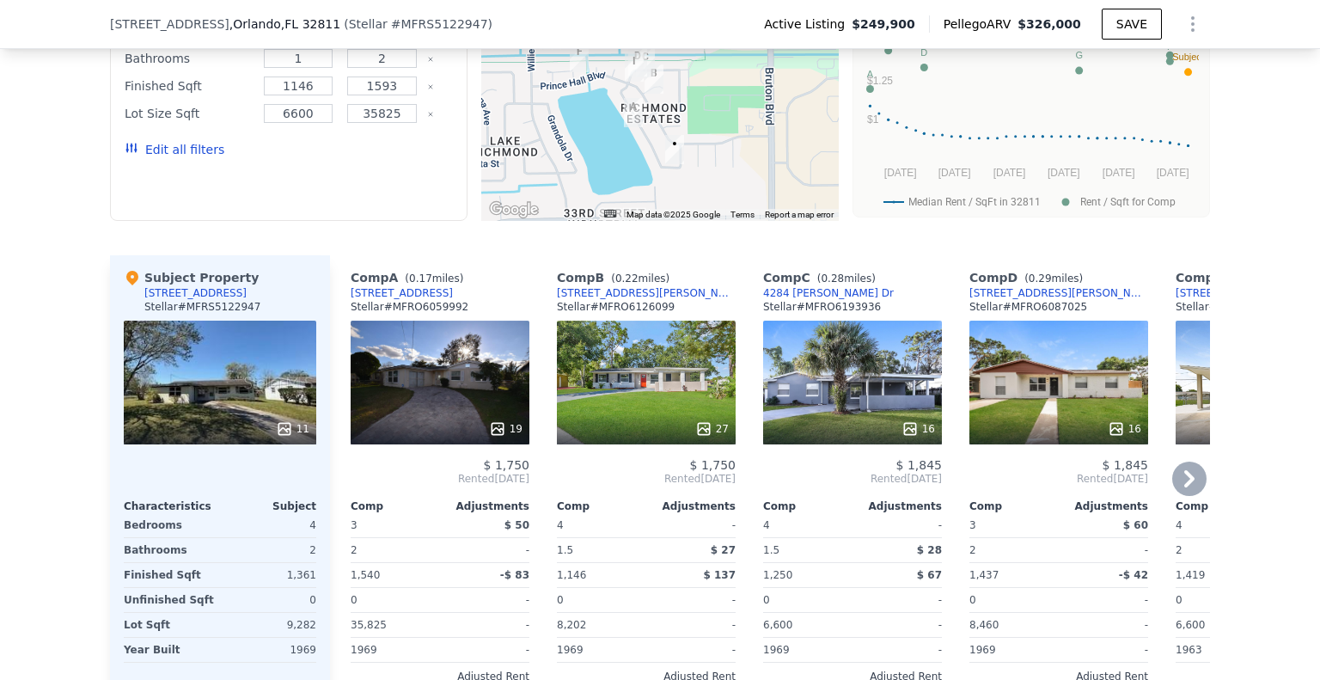
click at [1185, 477] on icon at bounding box center [1189, 478] width 34 height 34
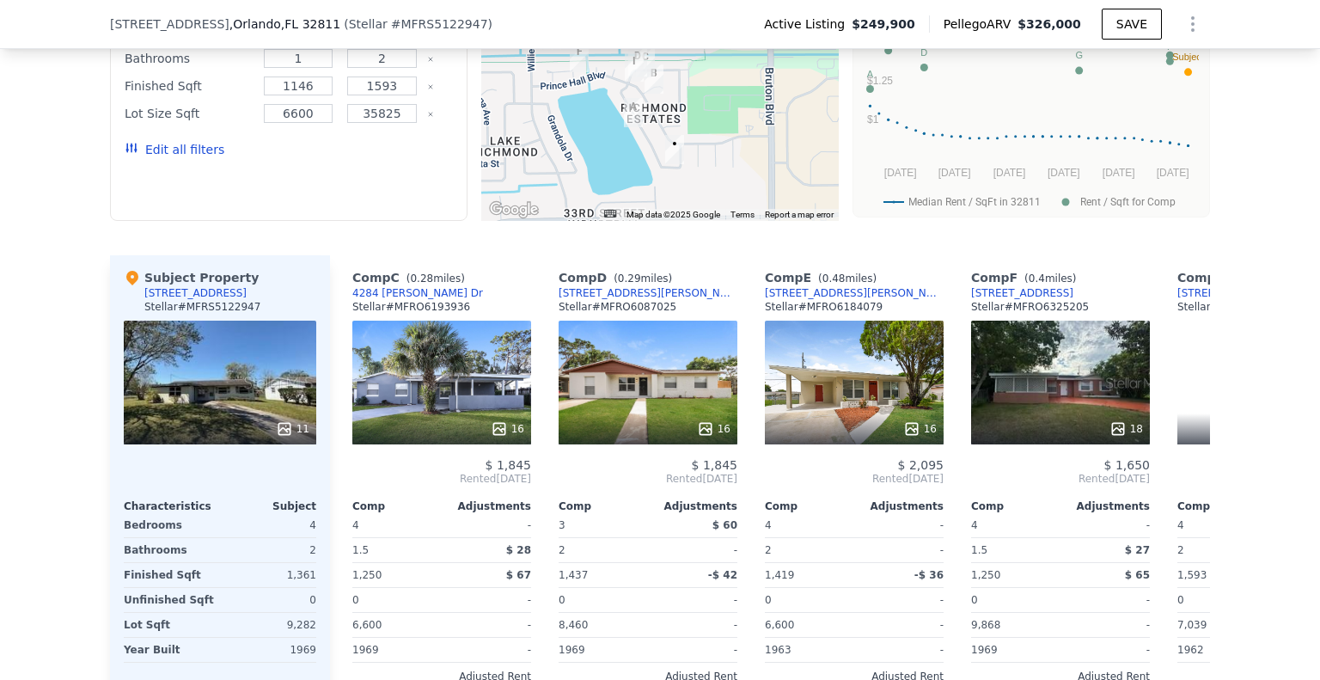
scroll to position [0, 412]
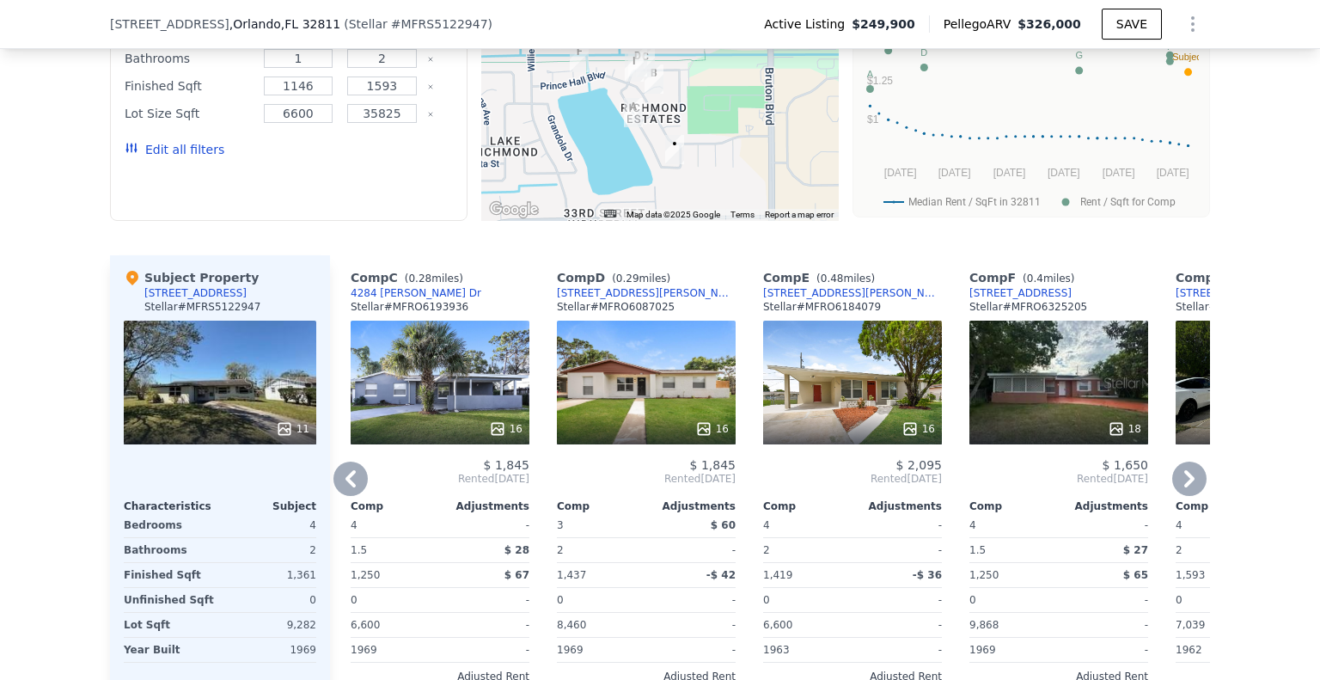
click at [1184, 487] on icon at bounding box center [1189, 478] width 10 height 17
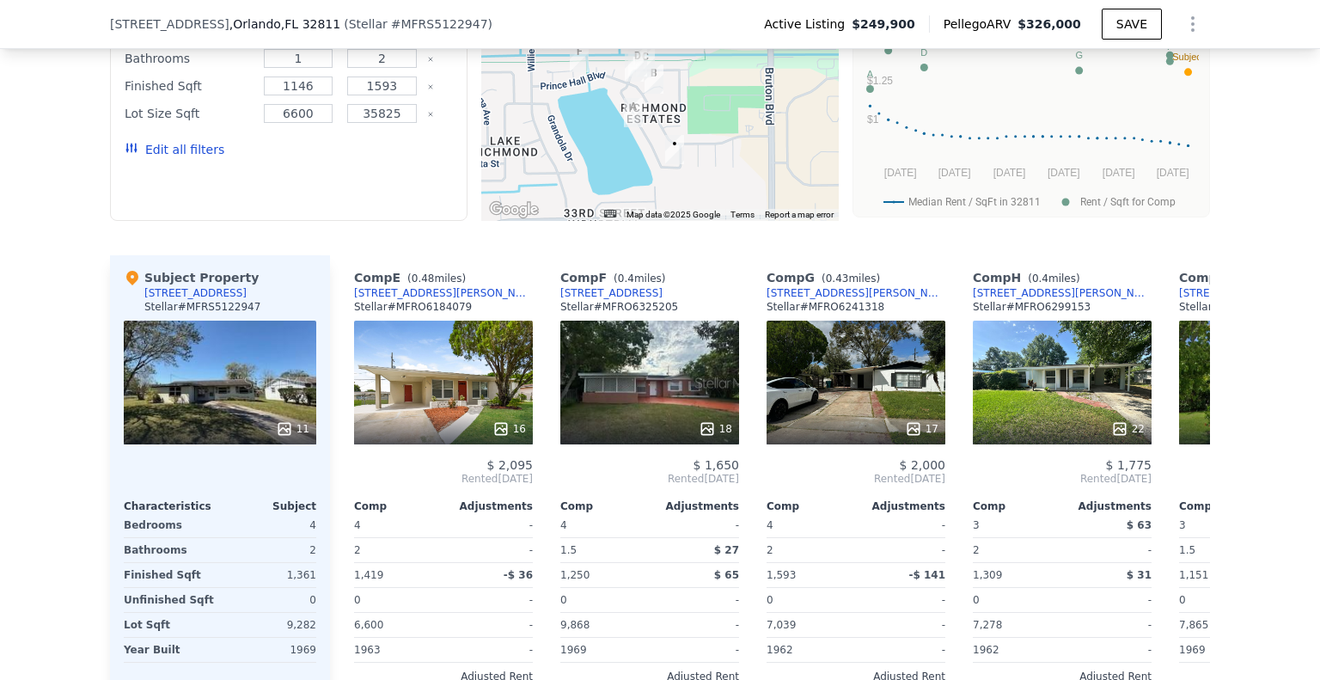
scroll to position [0, 825]
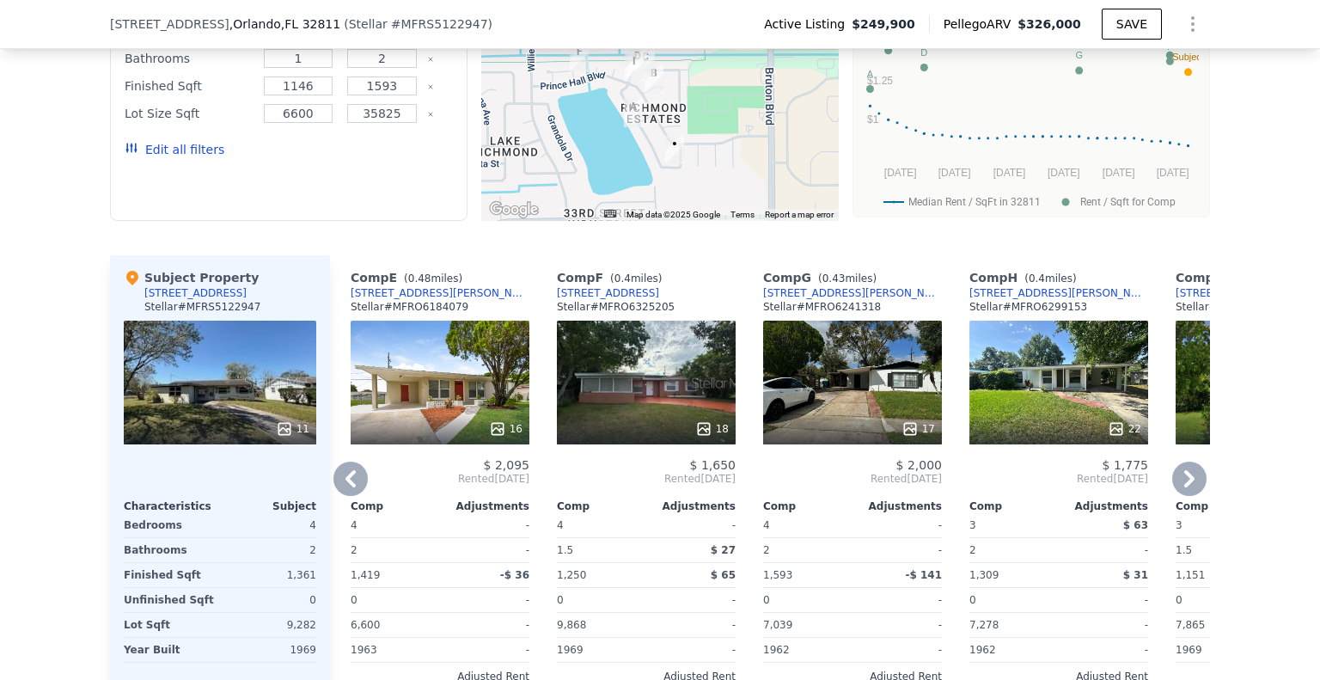
click at [1178, 488] on icon at bounding box center [1189, 478] width 34 height 34
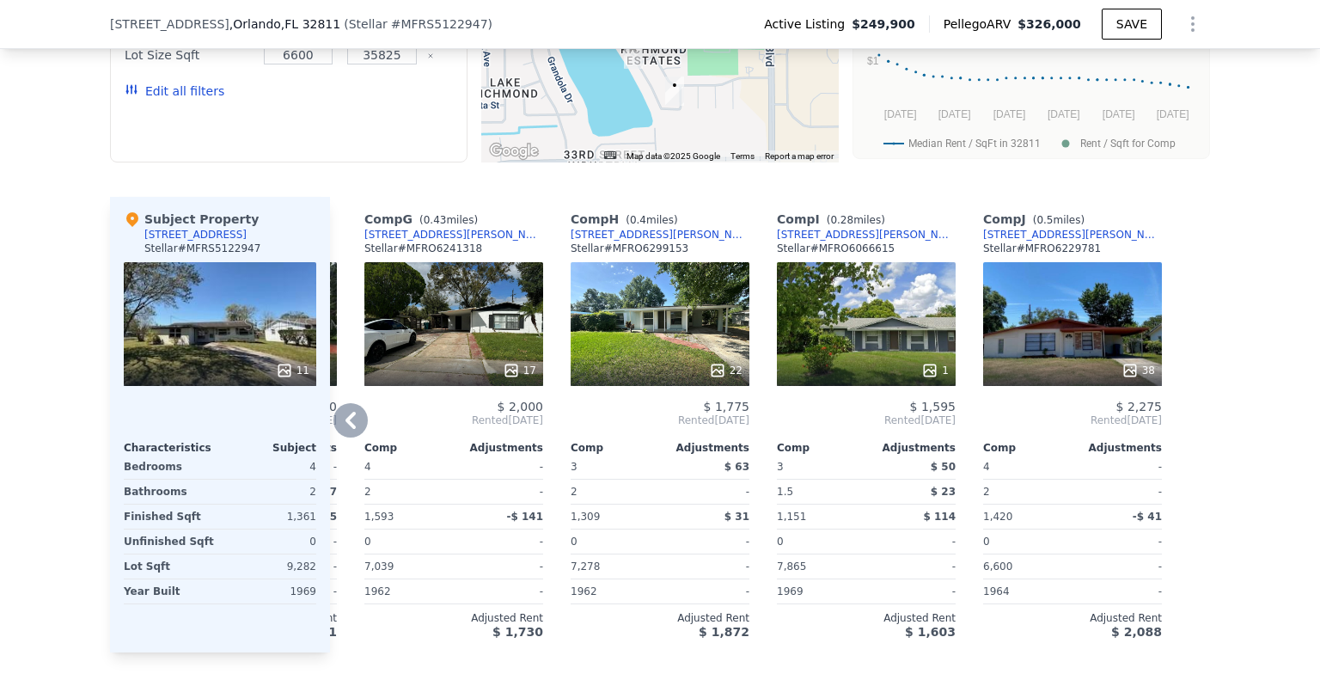
scroll to position [1884, 0]
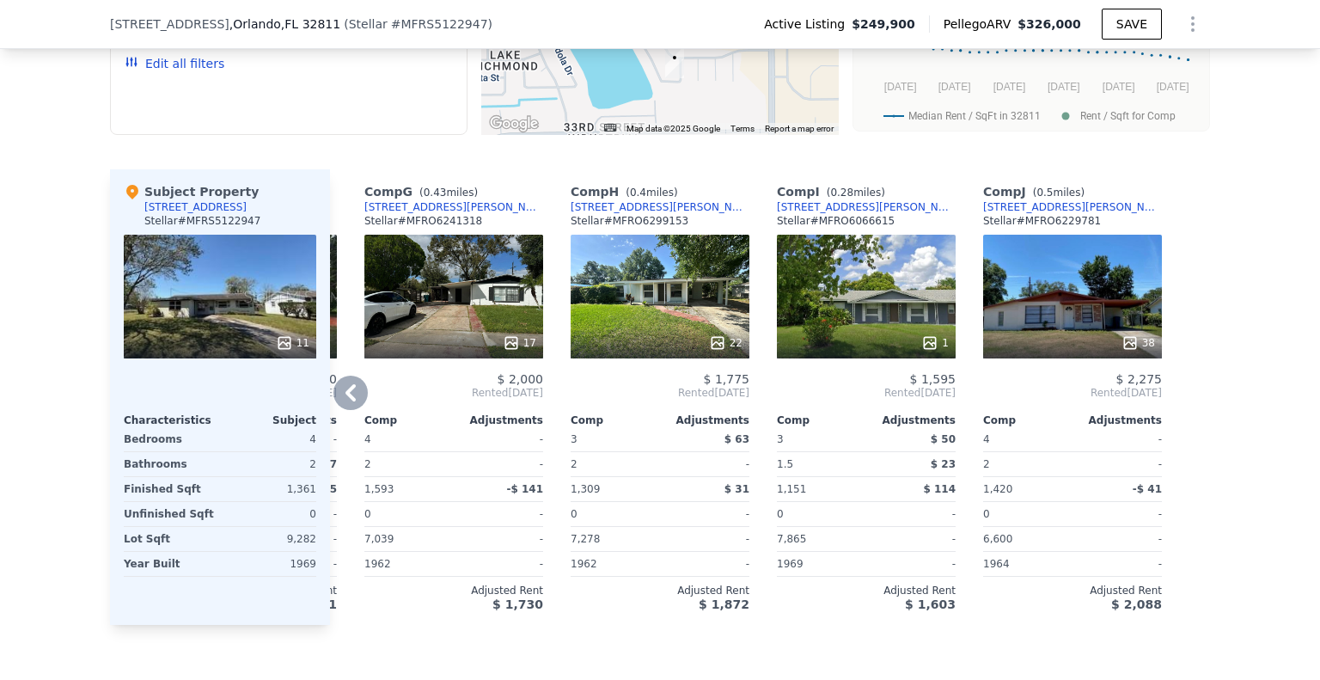
click at [345, 398] on icon at bounding box center [350, 393] width 34 height 34
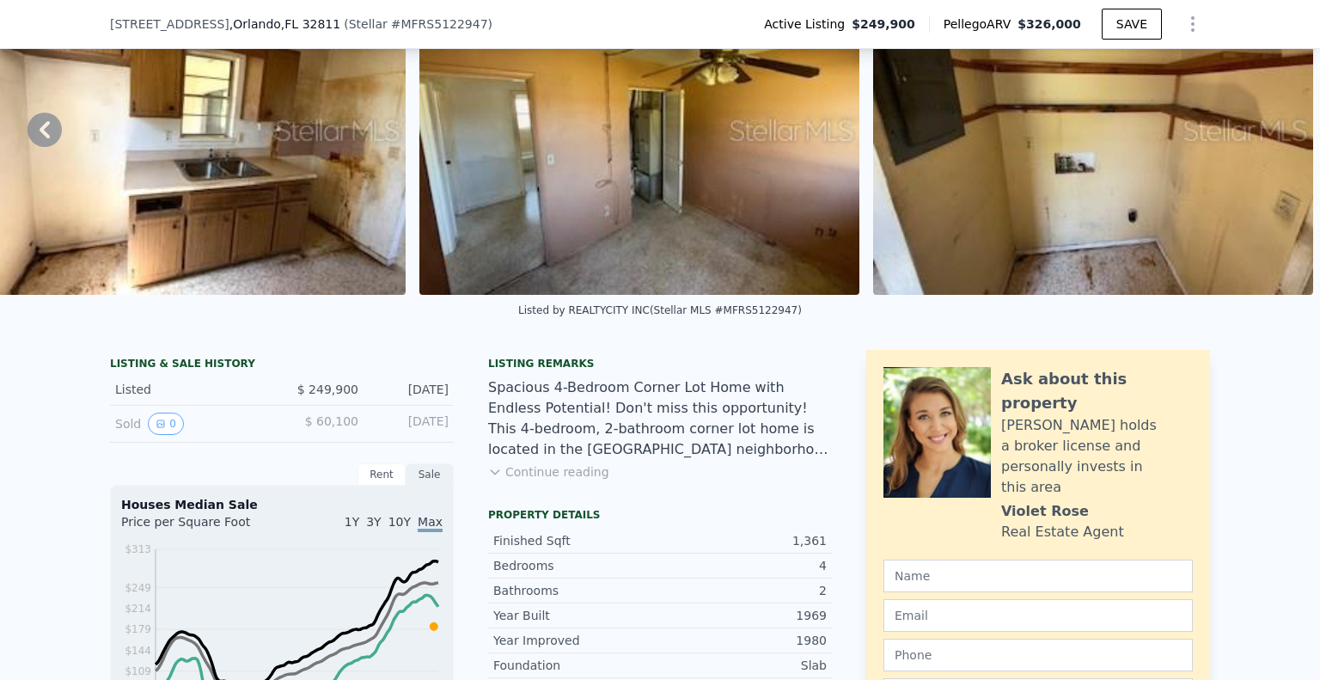
scroll to position [79, 0]
